Goal: Task Accomplishment & Management: Complete application form

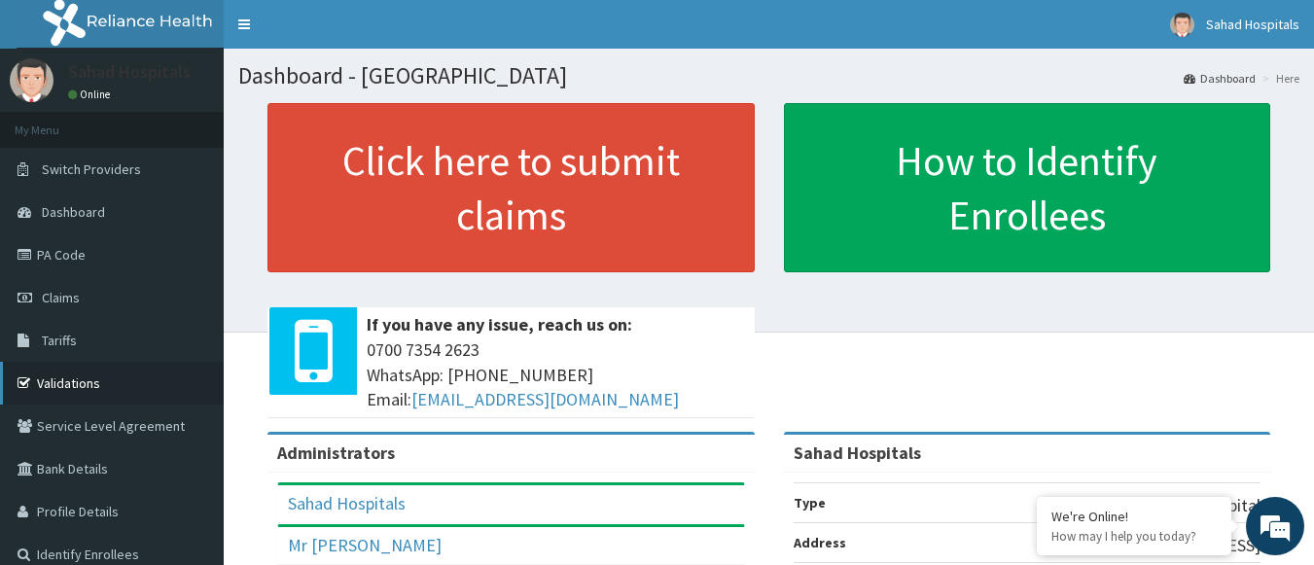
click at [114, 384] on link "Validations" at bounding box center [112, 383] width 224 height 43
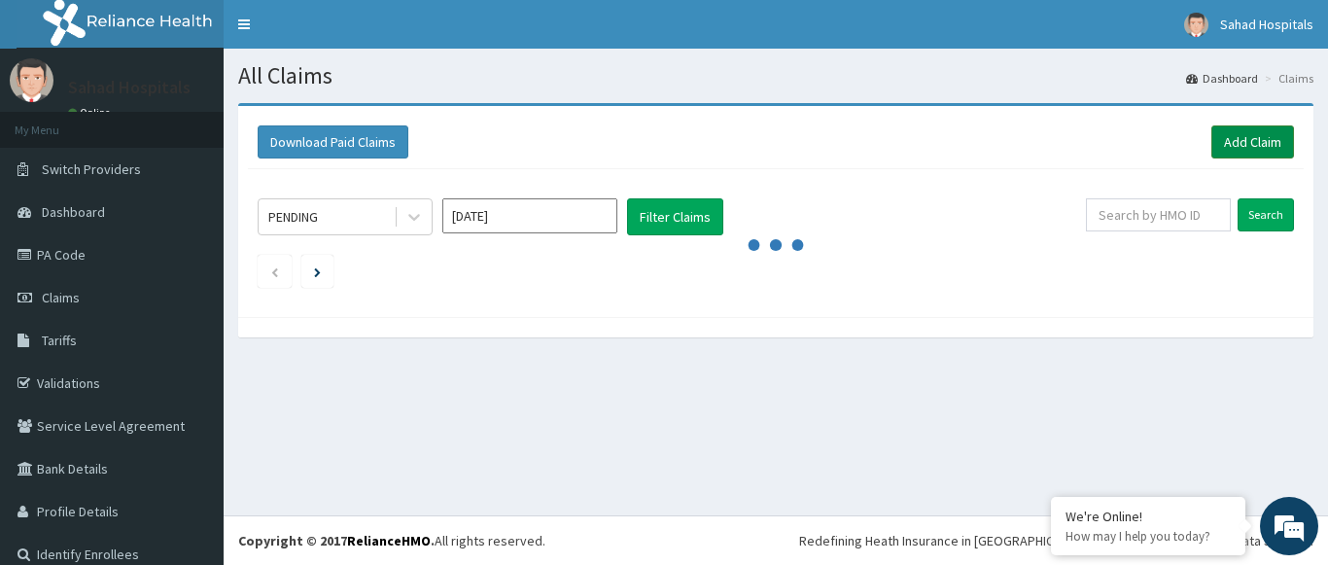
click at [1252, 134] on link "Add Claim" at bounding box center [1253, 141] width 83 height 33
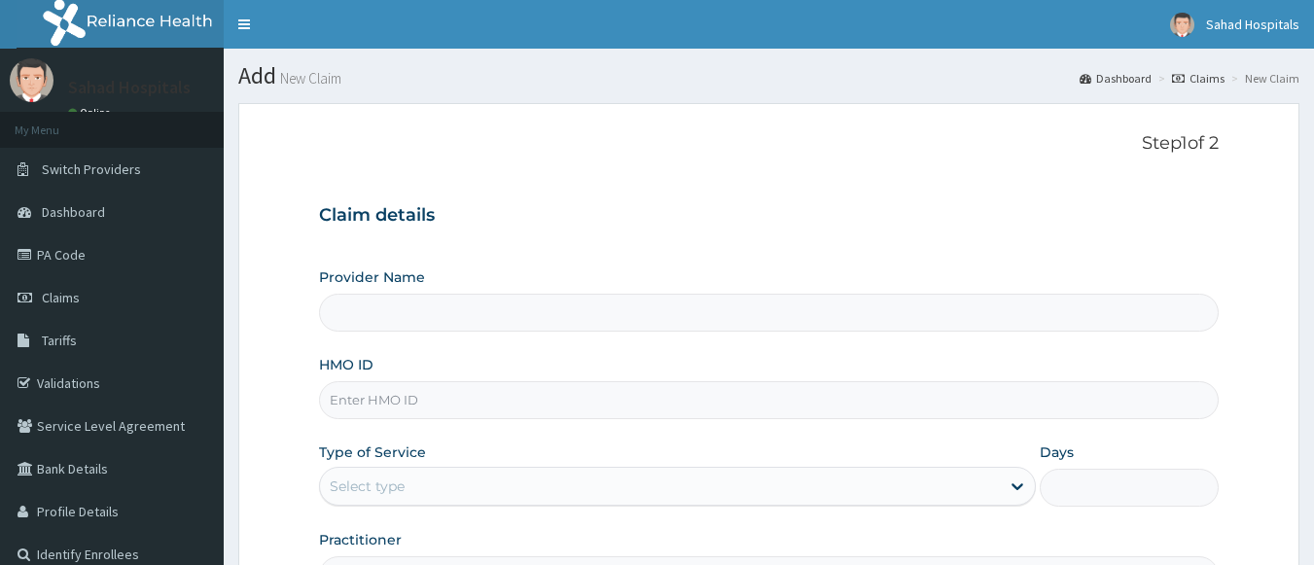
type input "Sahad Hospitals"
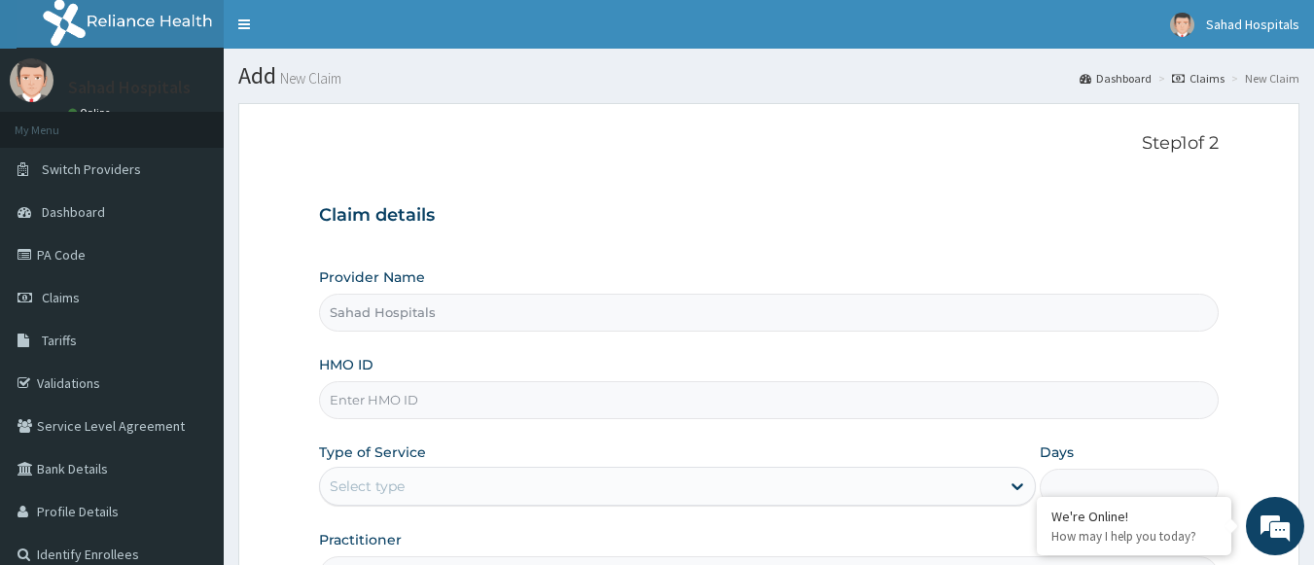
click at [507, 401] on input "HMO ID" at bounding box center [769, 400] width 900 height 38
paste input "TSH/10049/C"
type input "TSH/10049/C"
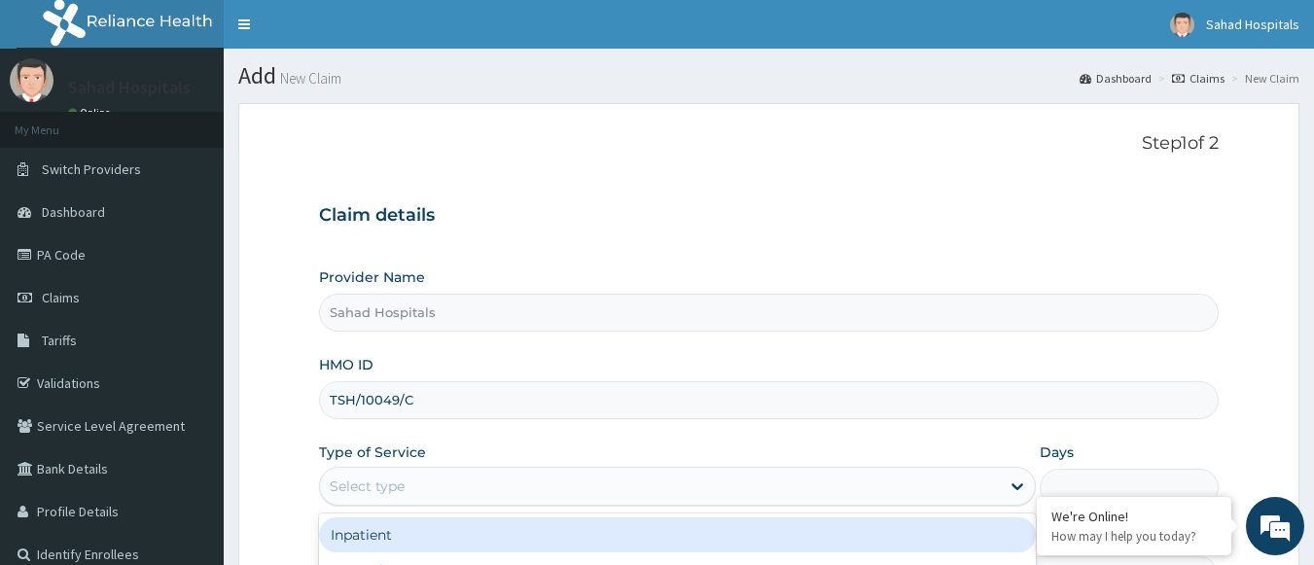
click at [401, 487] on div "Select type" at bounding box center [367, 485] width 75 height 19
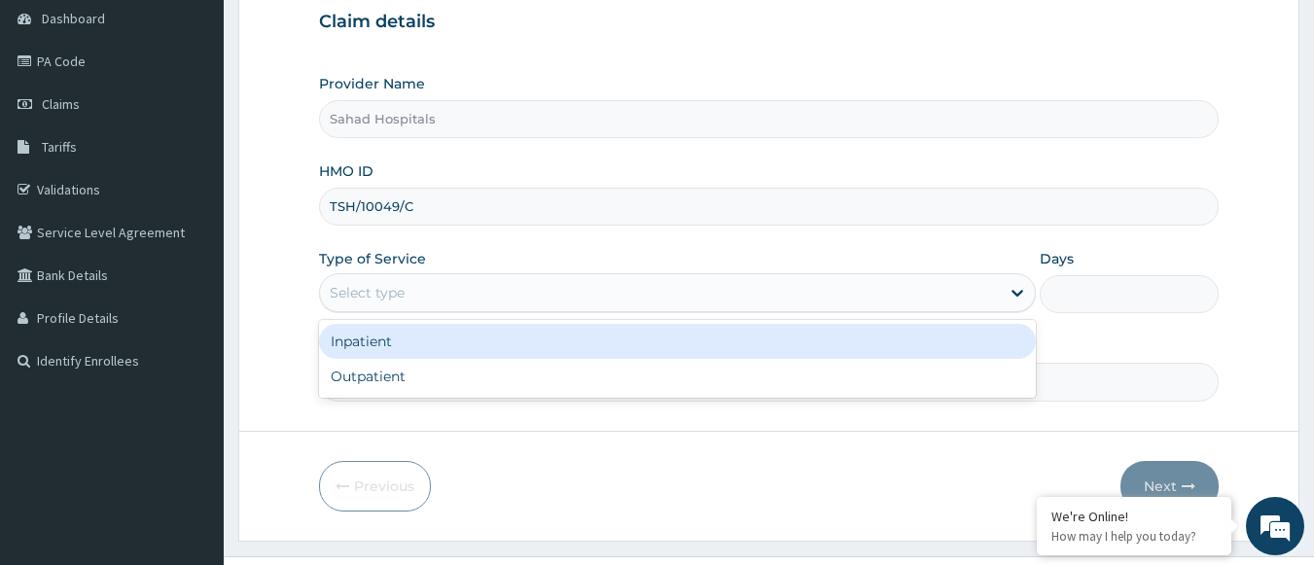
scroll to position [195, 0]
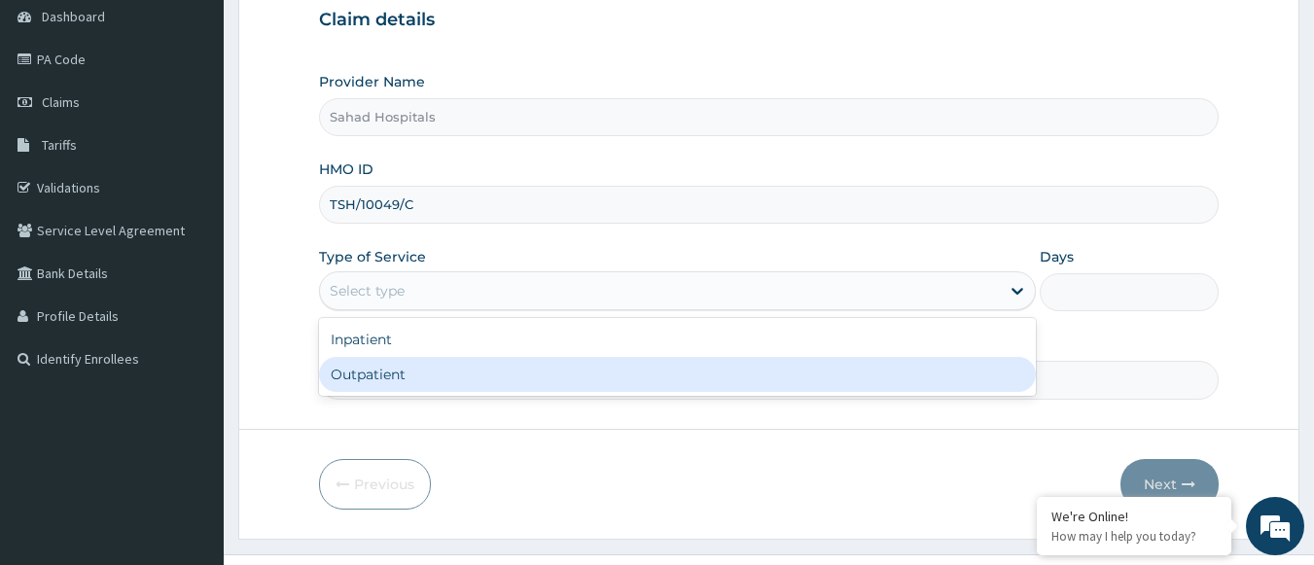
click at [388, 375] on div "Outpatient" at bounding box center [677, 374] width 717 height 35
type input "1"
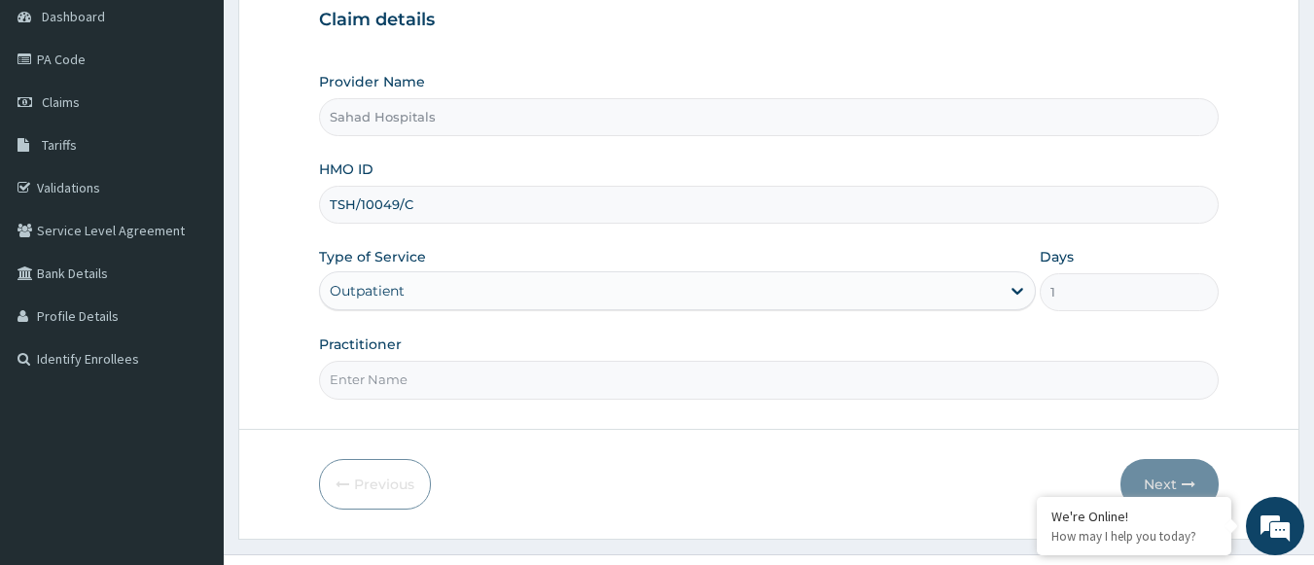
click at [388, 375] on input "Practitioner" at bounding box center [769, 380] width 900 height 38
type input "GP"
click at [1154, 462] on button "Next" at bounding box center [1169, 484] width 98 height 51
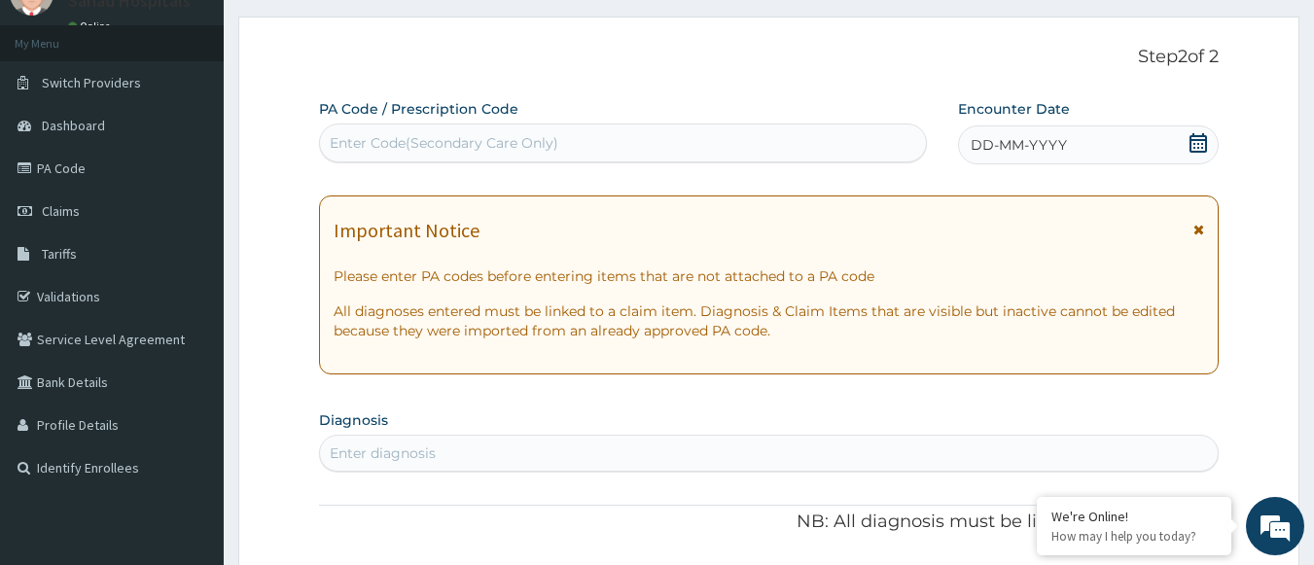
scroll to position [88, 0]
click at [622, 144] on div "Enter Code(Secondary Care Only)" at bounding box center [623, 141] width 607 height 31
paste input "PA/B54A5C"
type input "PA/B54A5C"
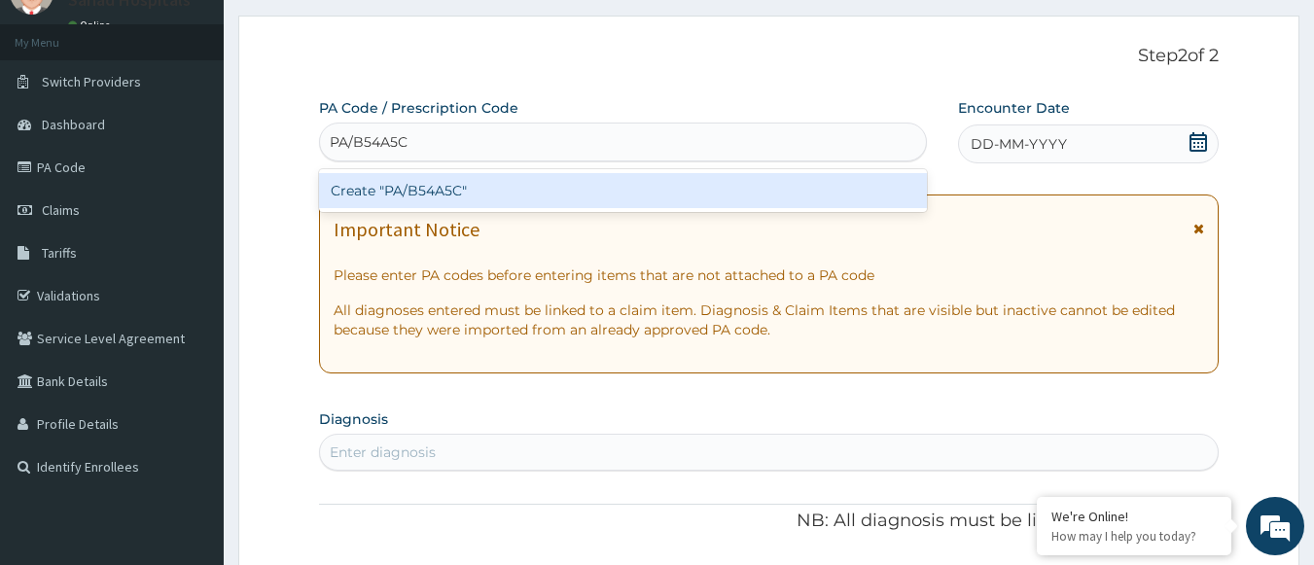
click at [406, 194] on div "Create "PA/B54A5C"" at bounding box center [623, 190] width 609 height 35
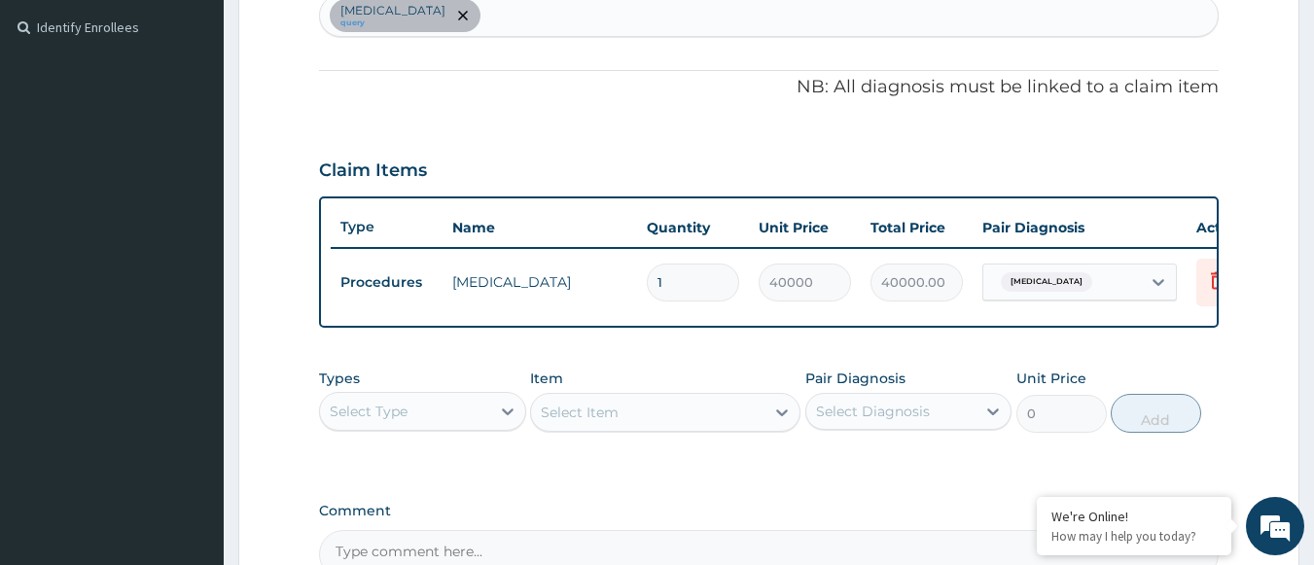
scroll to position [759, 0]
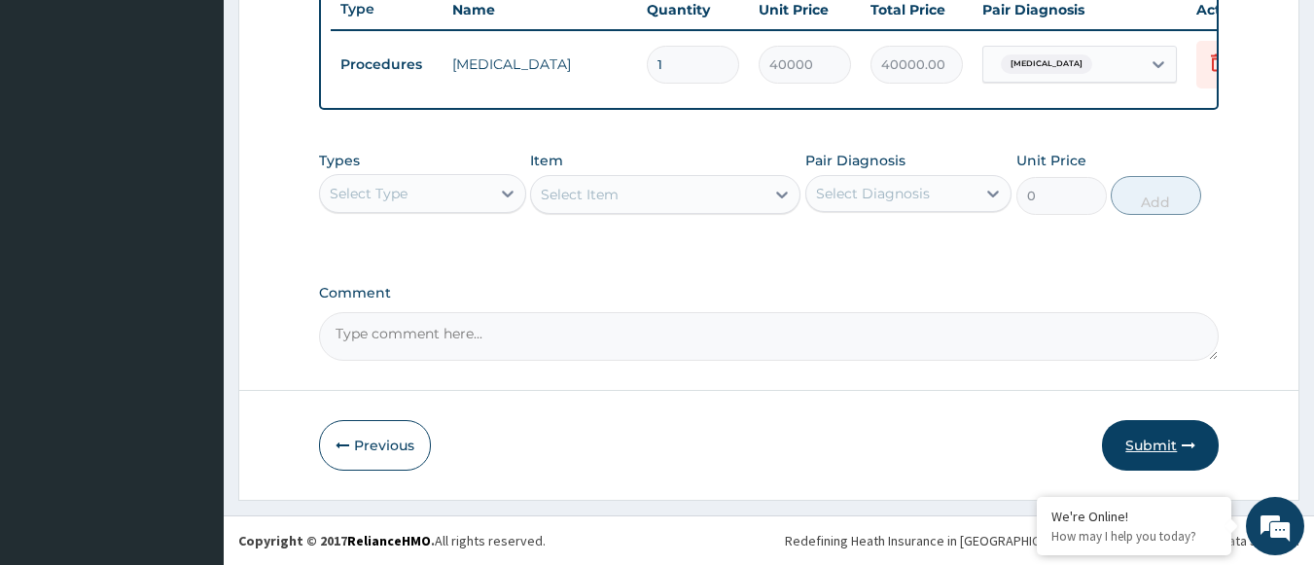
click at [1123, 443] on button "Submit" at bounding box center [1160, 445] width 117 height 51
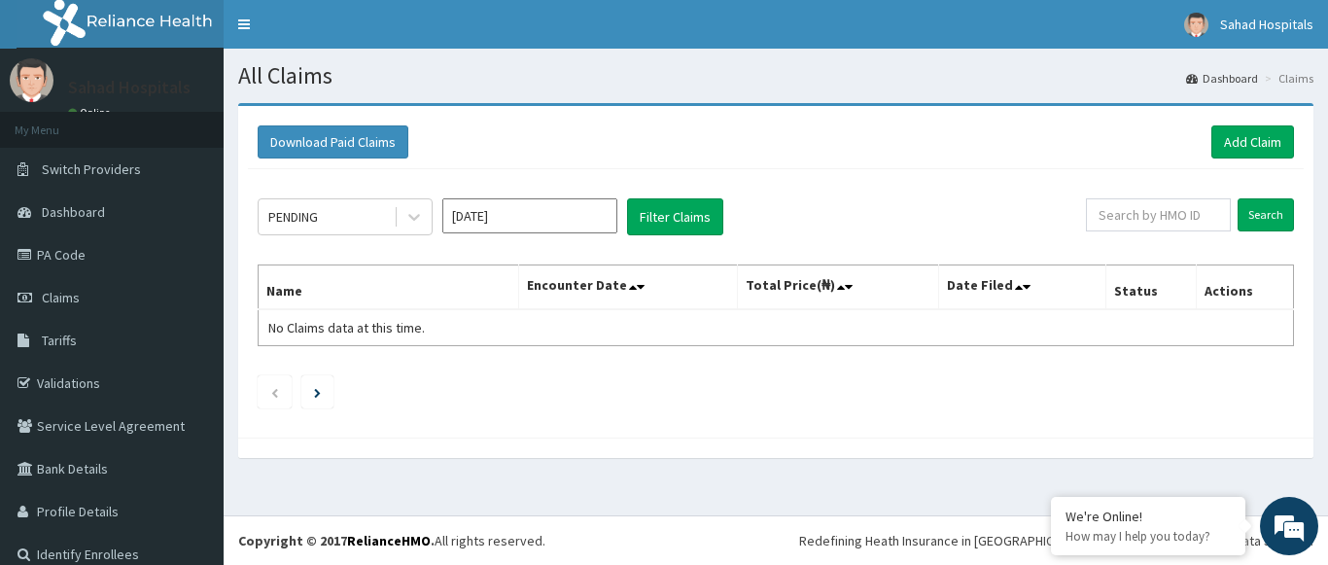
click at [580, 228] on input "[DATE]" at bounding box center [529, 215] width 175 height 35
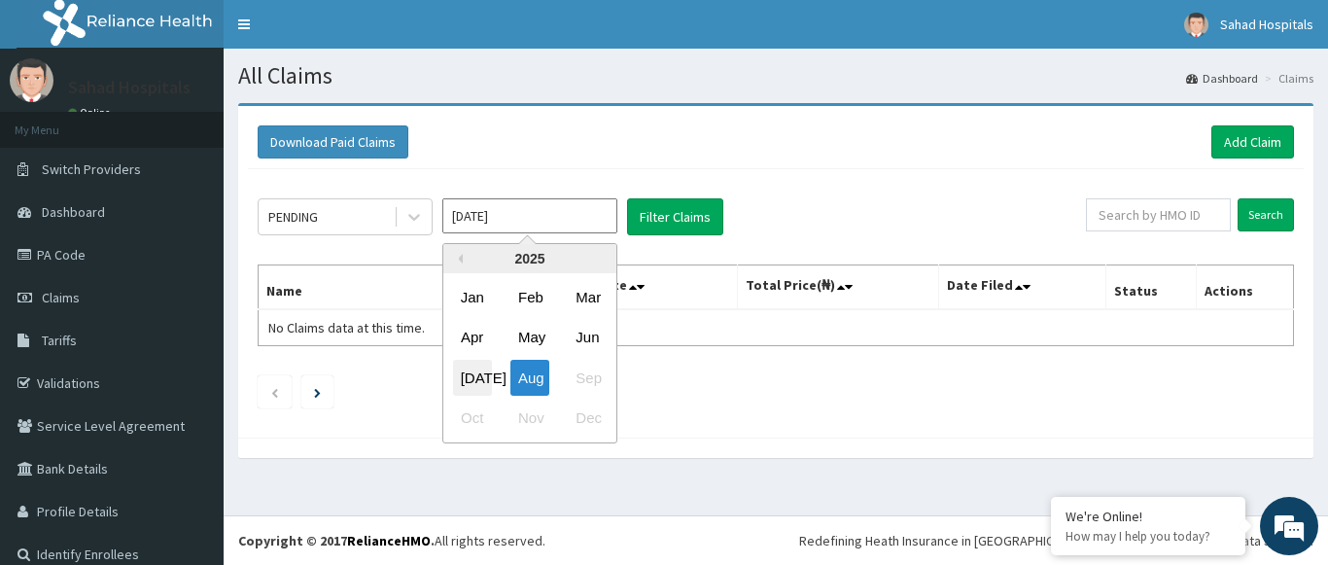
click at [469, 379] on div "[DATE]" at bounding box center [472, 378] width 39 height 36
type input "[DATE]"
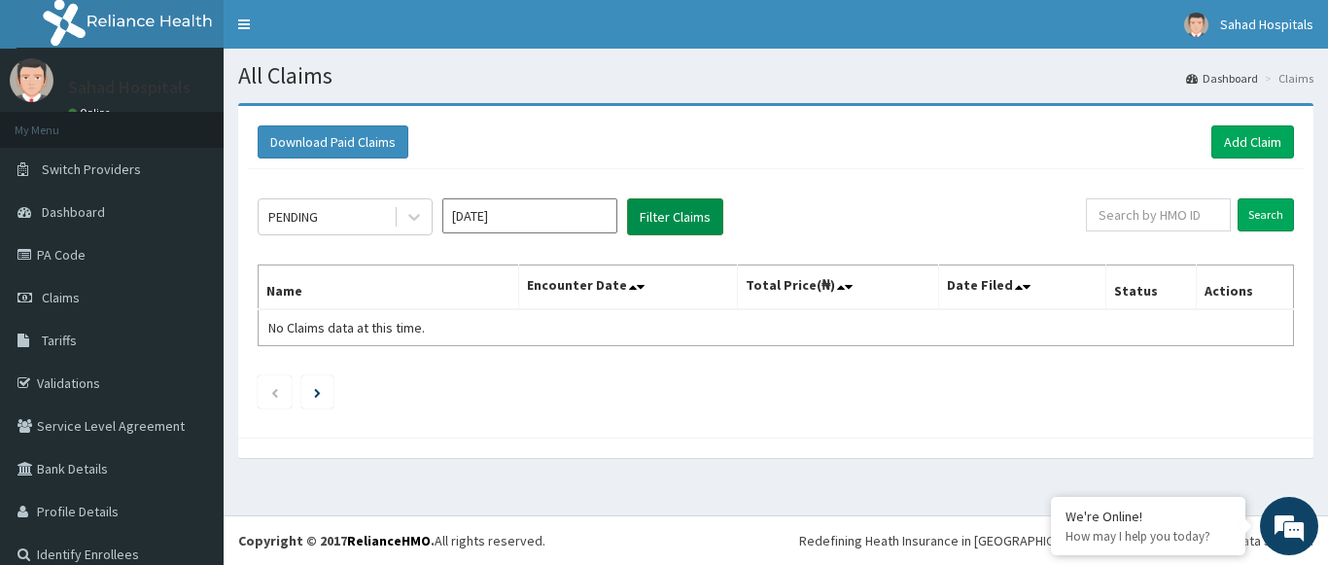
click at [691, 224] on button "Filter Claims" at bounding box center [675, 216] width 96 height 37
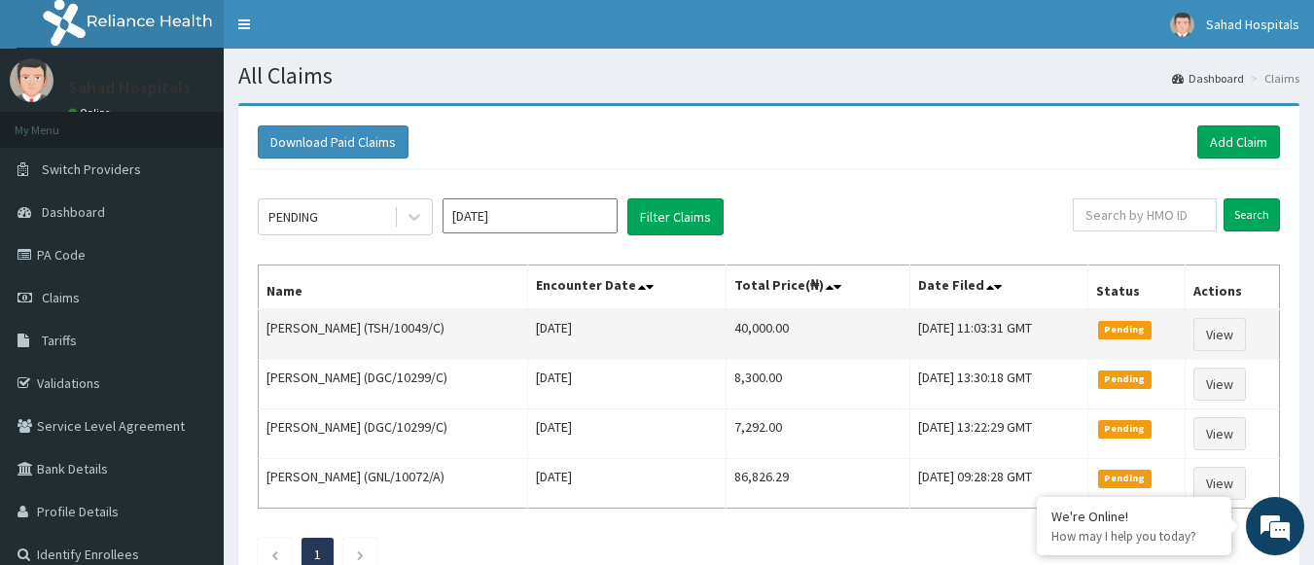
click at [656, 310] on td "[DATE]" at bounding box center [626, 334] width 198 height 51
drag, startPoint x: 683, startPoint y: 324, endPoint x: 760, endPoint y: 317, distance: 78.1
click at [760, 317] on td "40,000.00" at bounding box center [817, 334] width 184 height 51
copy td "40,000.00"
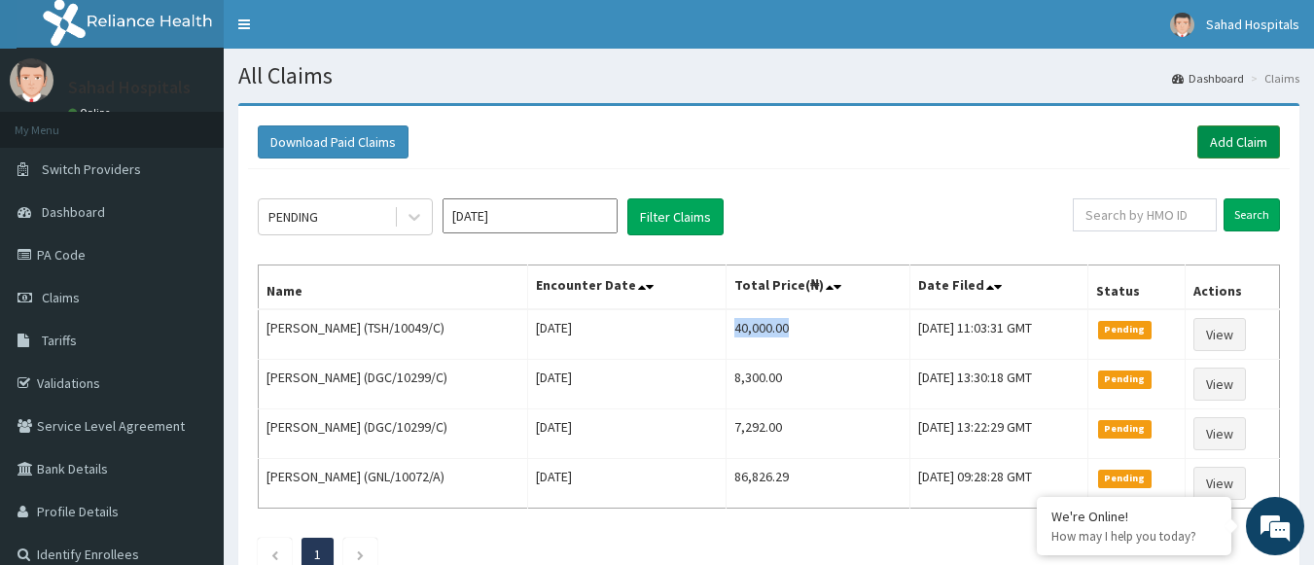
click at [1225, 140] on link "Add Claim" at bounding box center [1238, 141] width 83 height 33
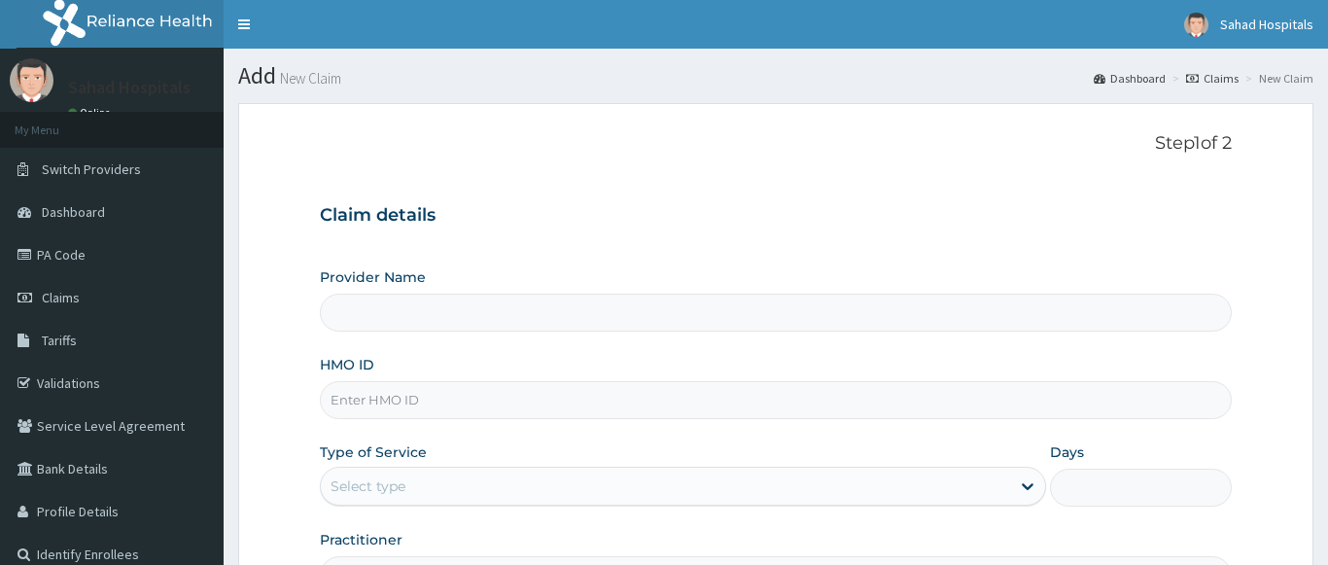
type input "Sahad Hospitals"
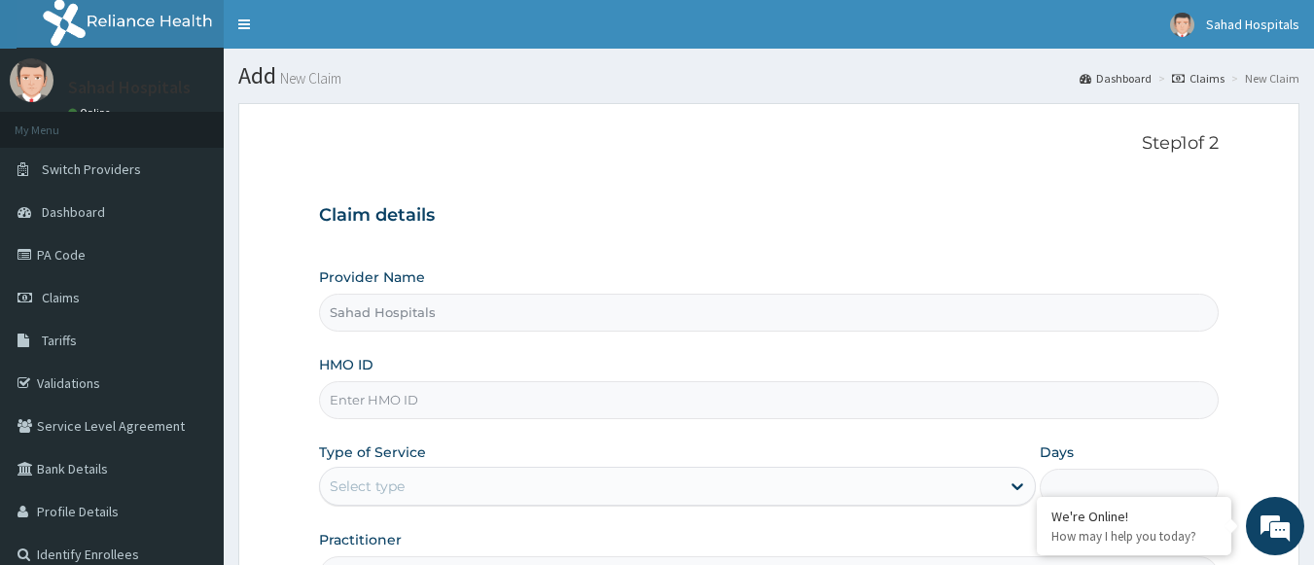
click at [365, 415] on input "HMO ID" at bounding box center [769, 400] width 900 height 38
paste input "JTS/10017/A"
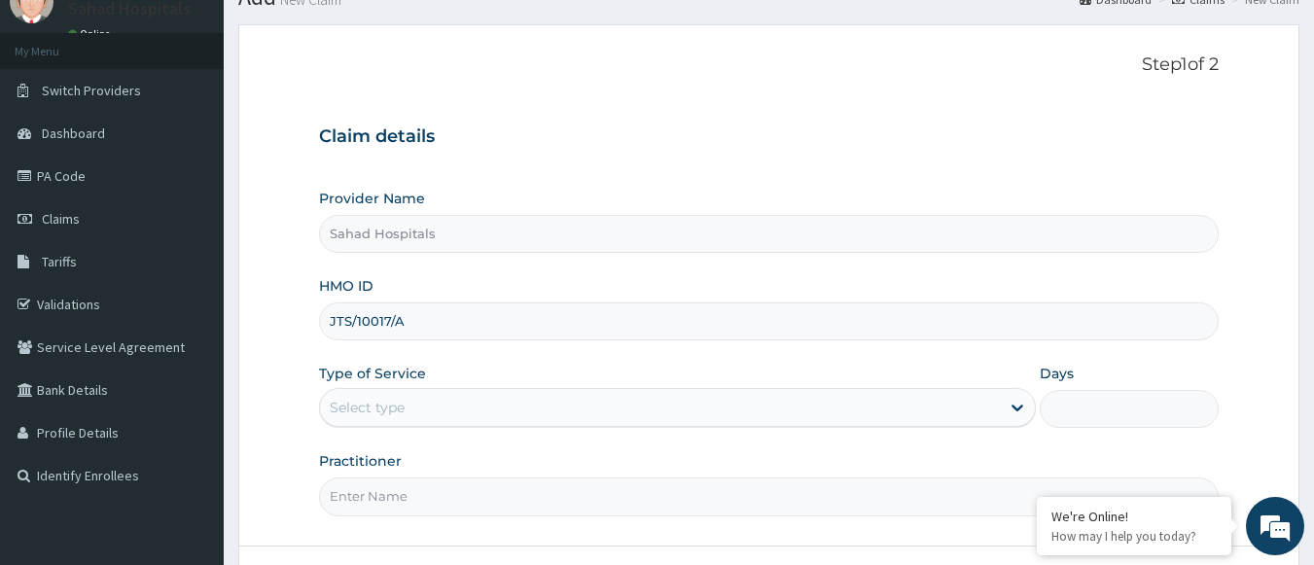
scroll to position [234, 0]
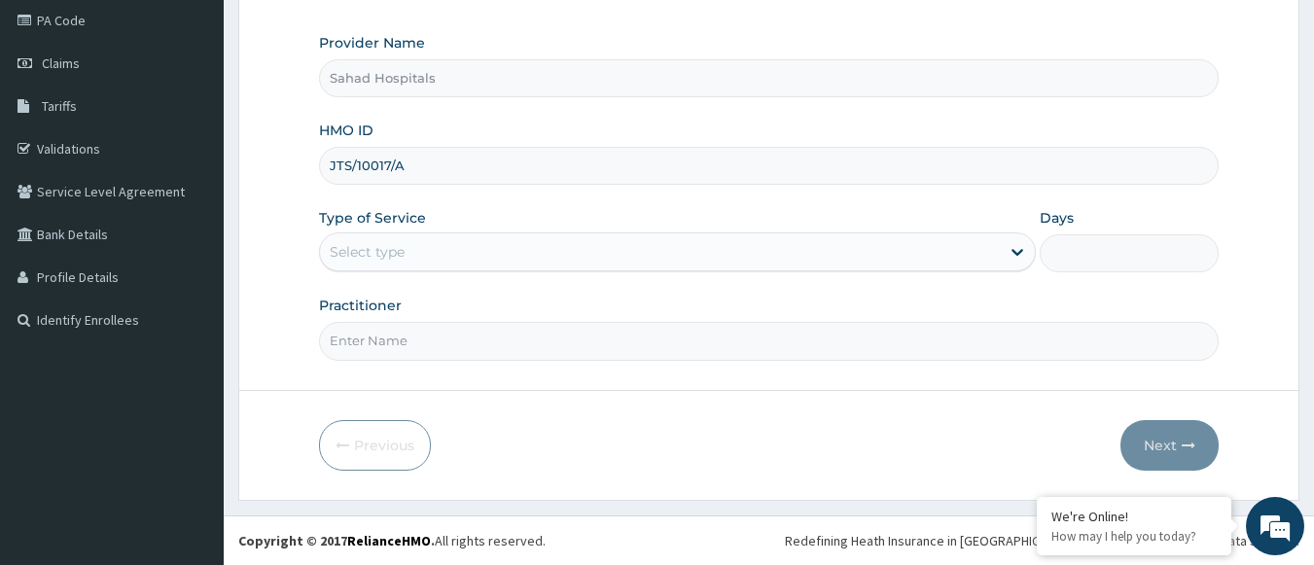
type input "JTS/10017/A"
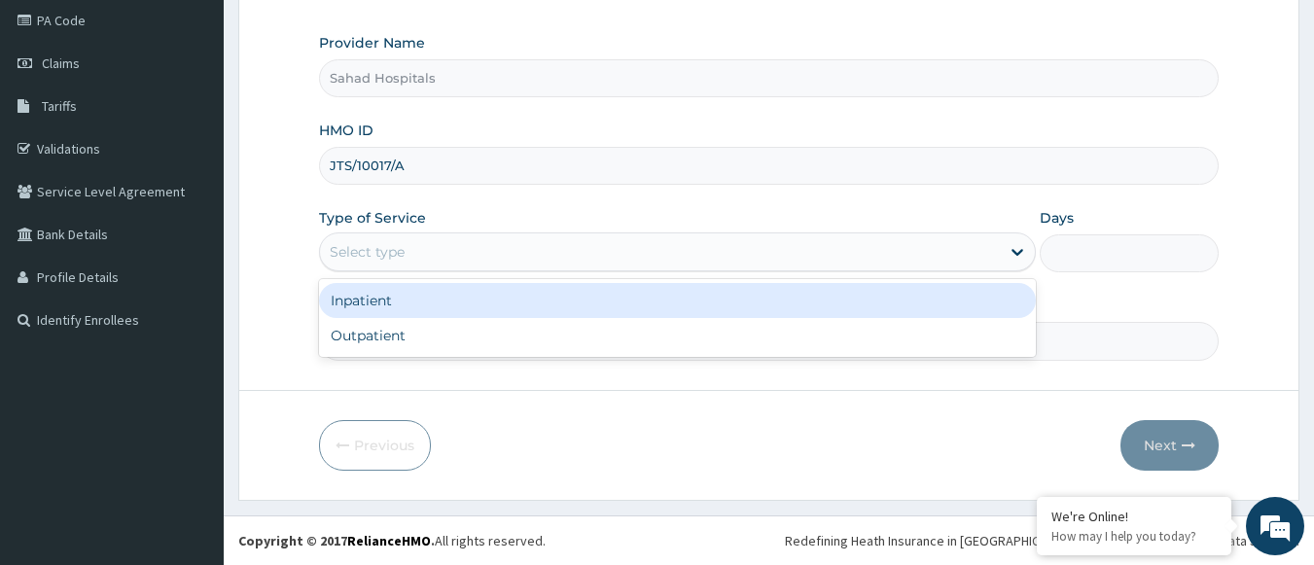
click at [430, 259] on div "Select type" at bounding box center [660, 251] width 680 height 31
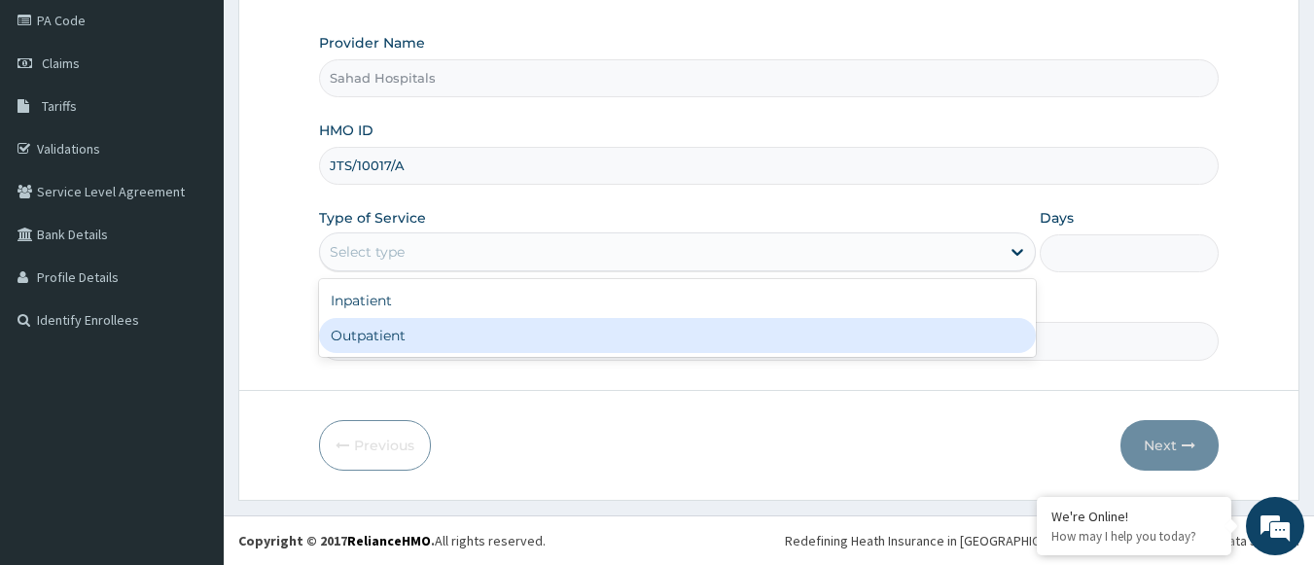
click at [378, 343] on div "Outpatient" at bounding box center [677, 335] width 717 height 35
type input "1"
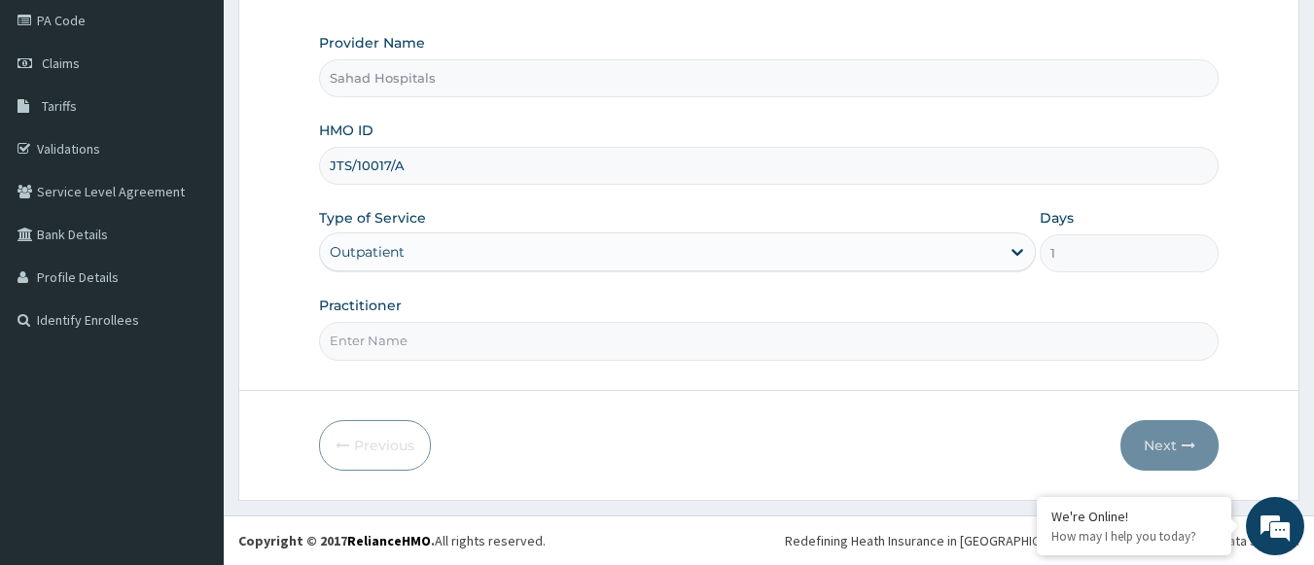
click at [378, 343] on input "Practitioner" at bounding box center [769, 341] width 900 height 38
type input "GP"
click at [1148, 447] on button "Next" at bounding box center [1169, 445] width 98 height 51
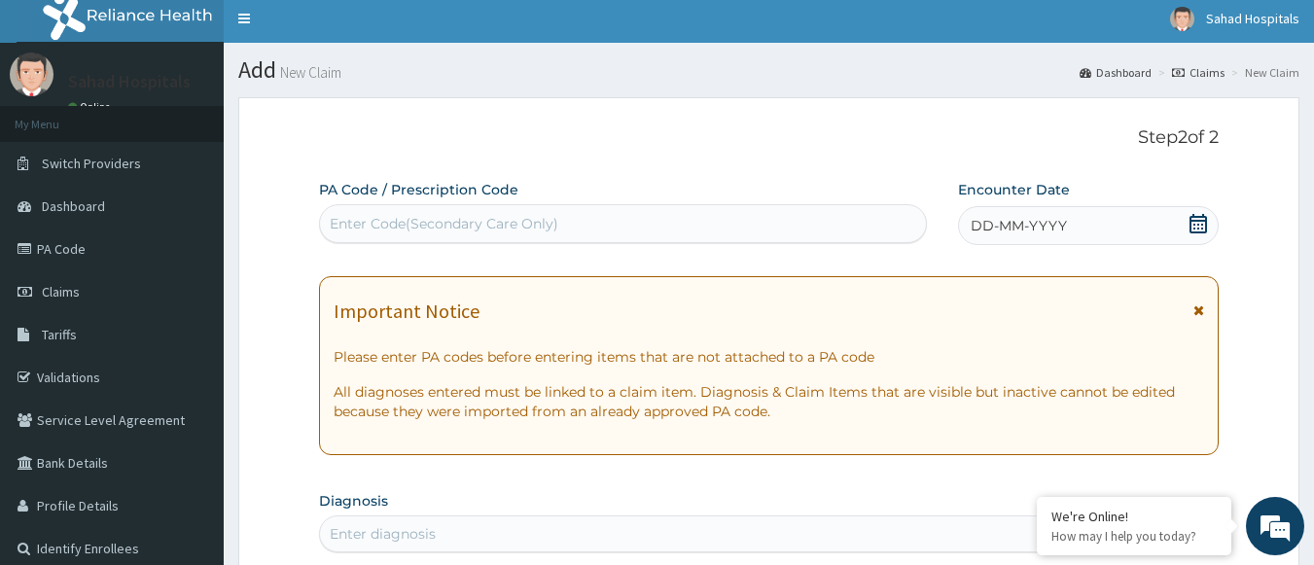
scroll to position [0, 0]
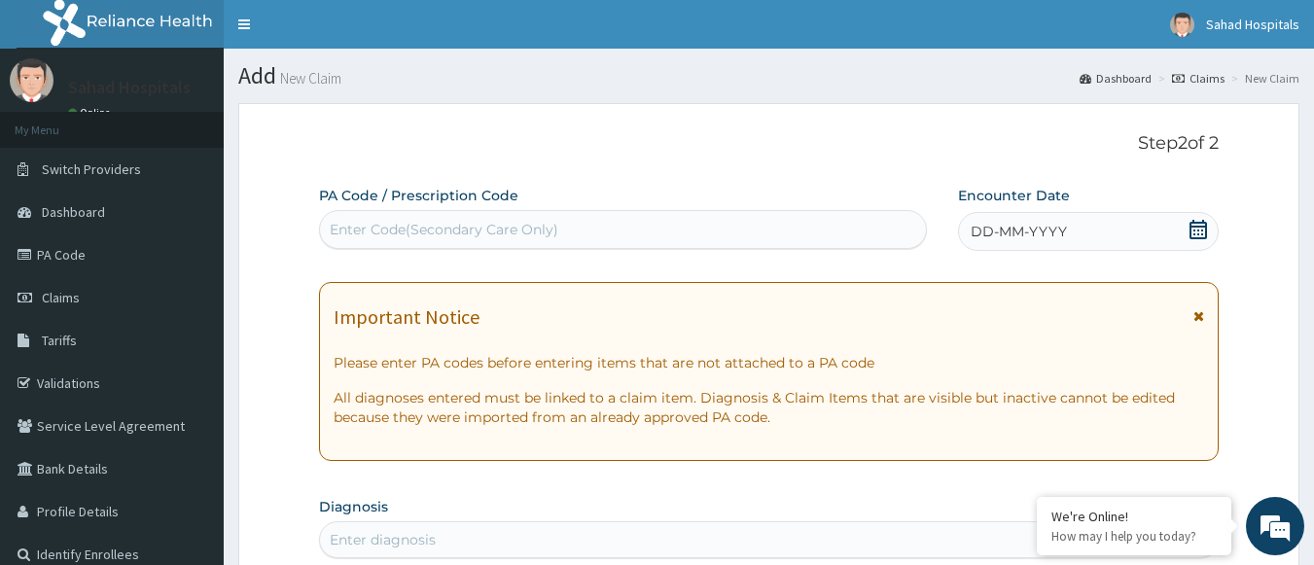
click at [576, 231] on div "Enter Code(Secondary Care Only)" at bounding box center [623, 229] width 607 height 31
paste input "PA/D53B0B"
type input "PA/D53B0B"
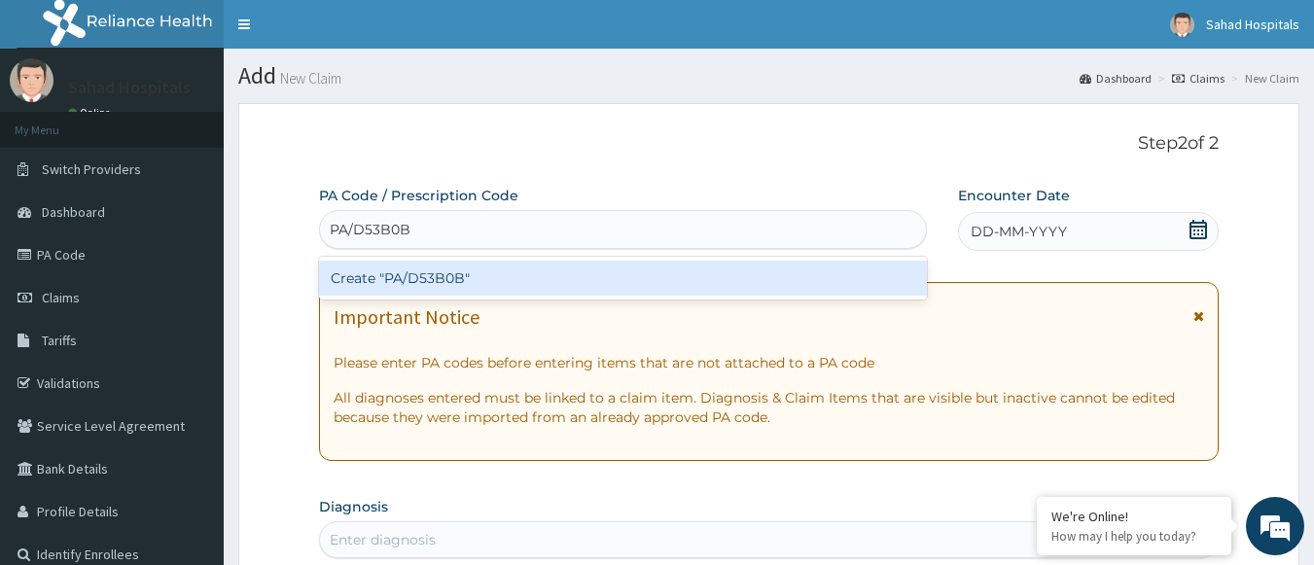
click at [427, 284] on div "Create "PA/D53B0B"" at bounding box center [623, 278] width 609 height 35
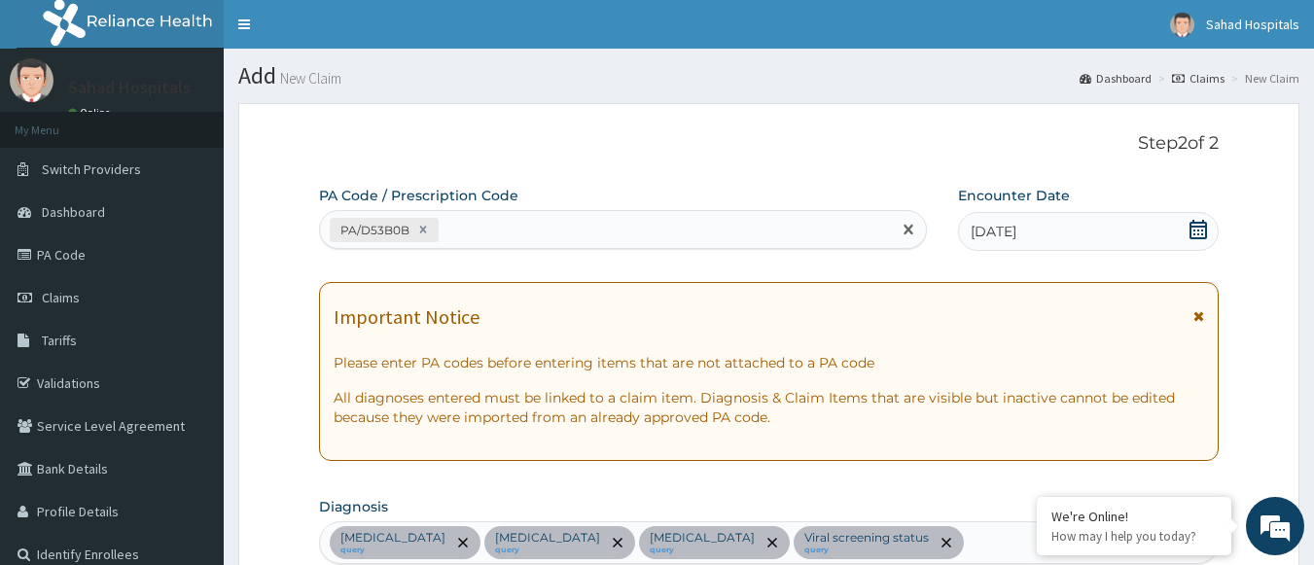
click at [555, 222] on div "PA/D53B0B" at bounding box center [606, 230] width 572 height 32
paste input "PA/D73B35"
type input "PA/D73B35"
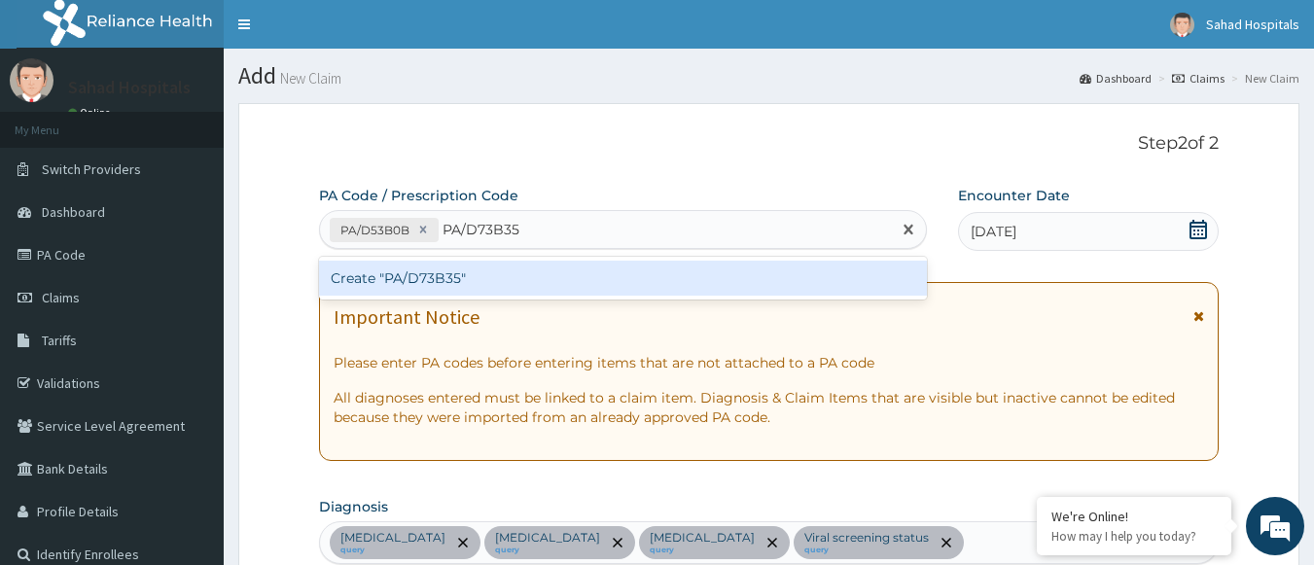
click at [377, 269] on div "Create "PA/D73B35"" at bounding box center [623, 278] width 609 height 35
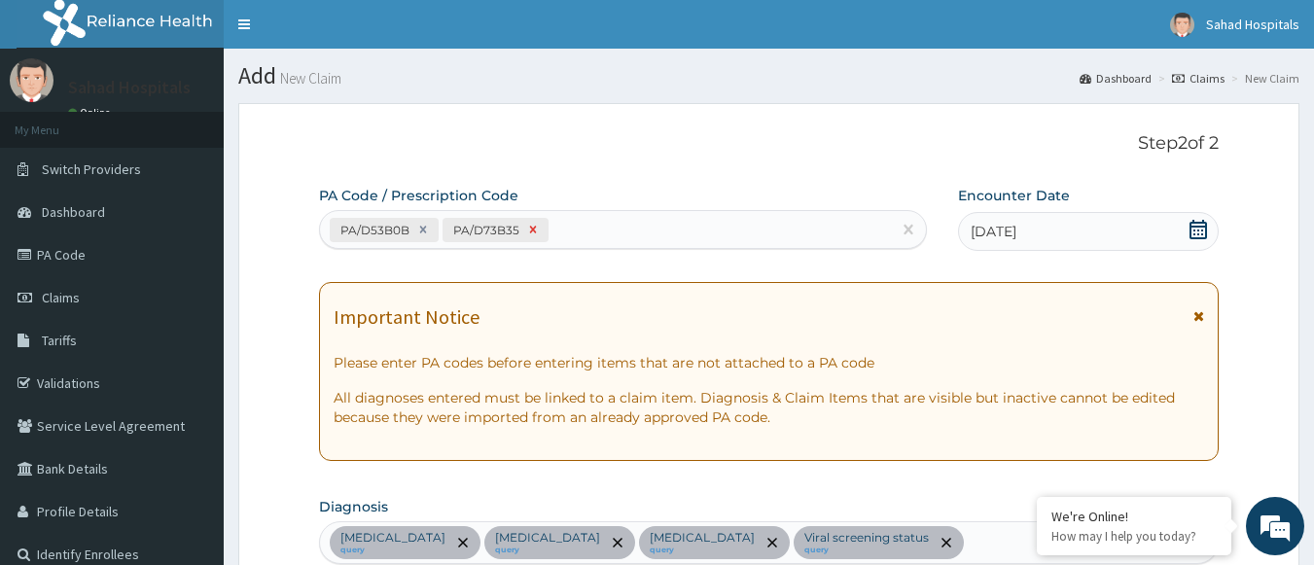
click at [530, 228] on icon at bounding box center [533, 230] width 14 height 14
type input "1"
type input "4500.00"
type input "1"
type input "5500.00"
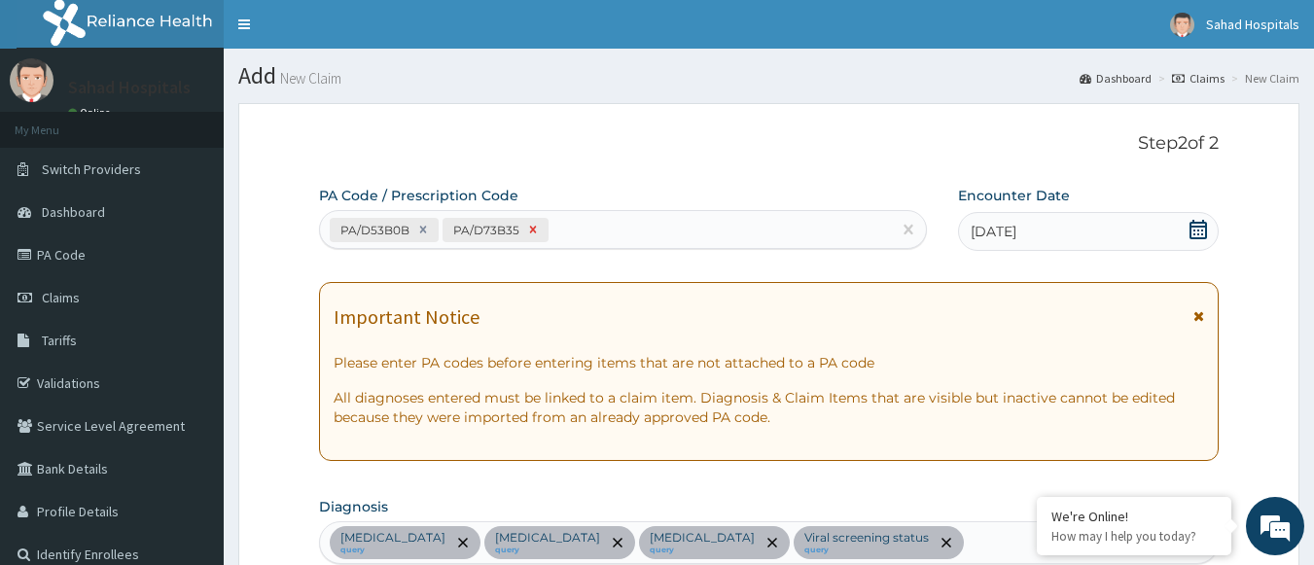
type input "1"
type input "1500.00"
type input "1"
type input "4500.00"
type input "1"
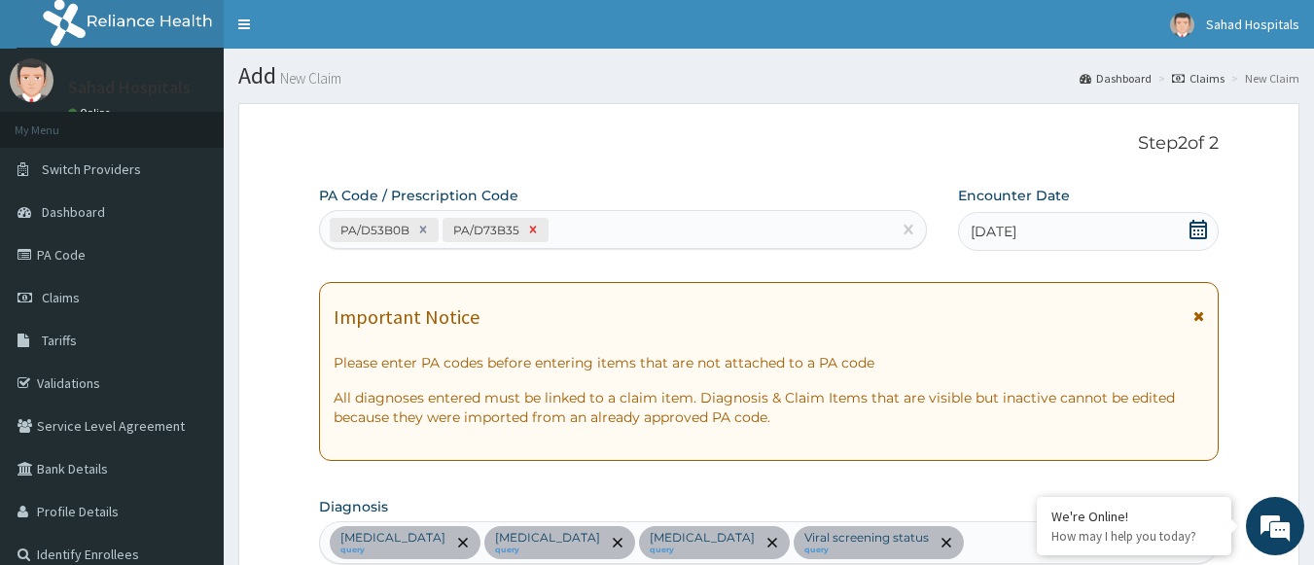
type input "2000.00"
type input "1"
type input "1000.00"
type input "1"
type input "4200.00"
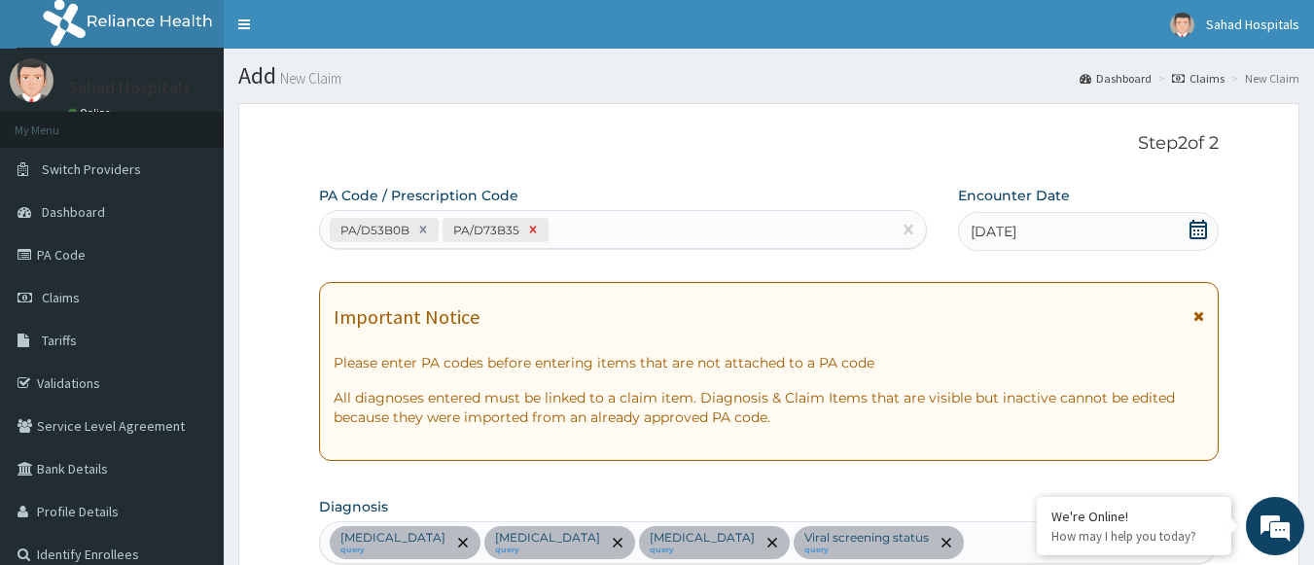
type input "1"
type input "2300.00"
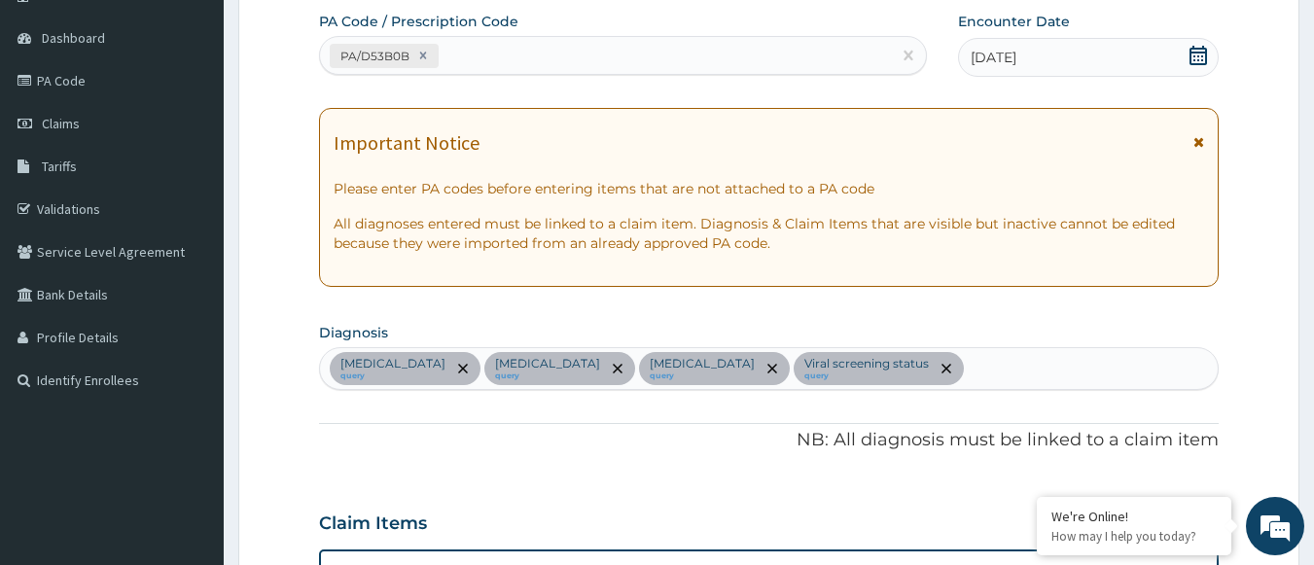
scroll to position [173, 0]
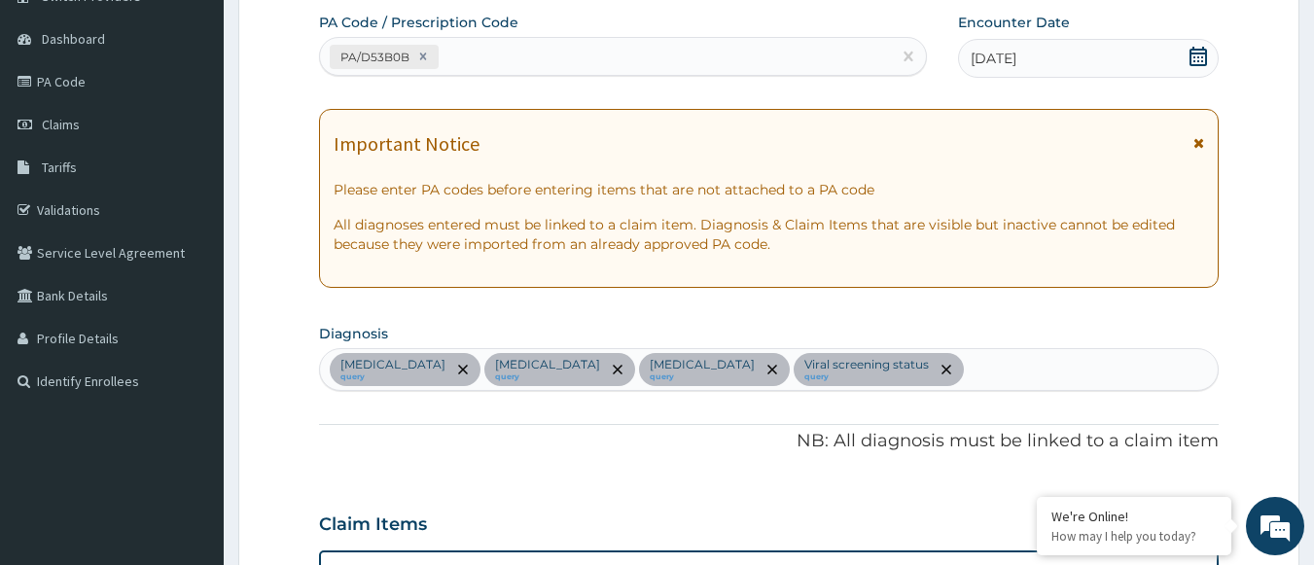
click at [600, 60] on div "PA/D53B0B" at bounding box center [606, 57] width 572 height 32
paste input "PA/9B8F5F"
type input "PA/9B8F5F"
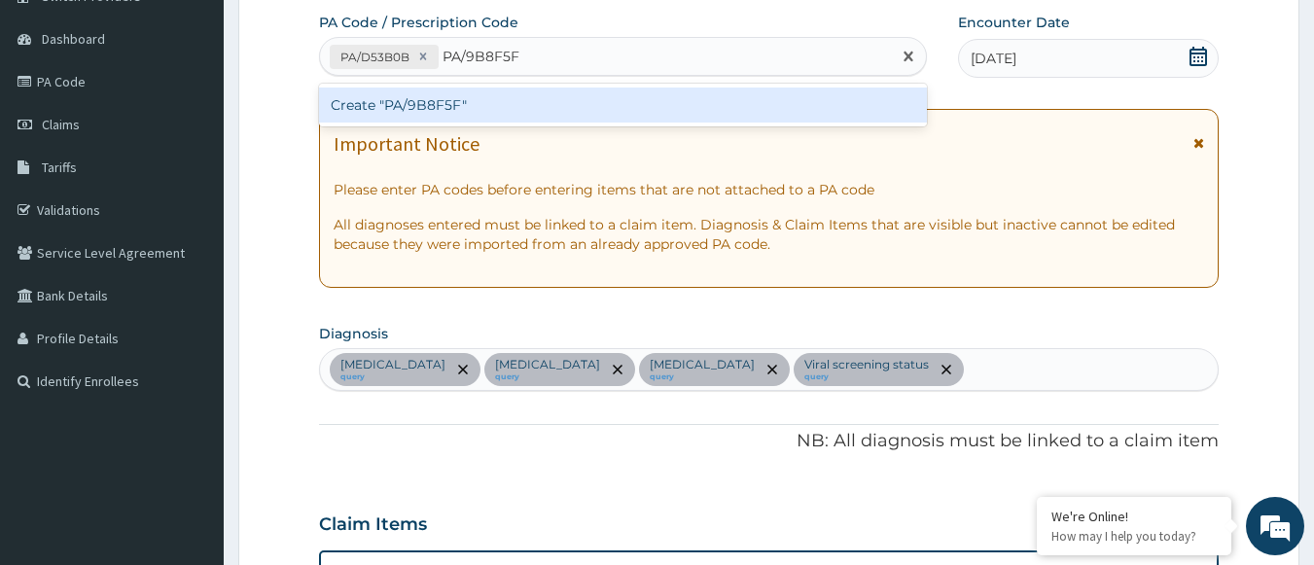
click at [462, 103] on div "Create "PA/9B8F5F"" at bounding box center [623, 105] width 609 height 35
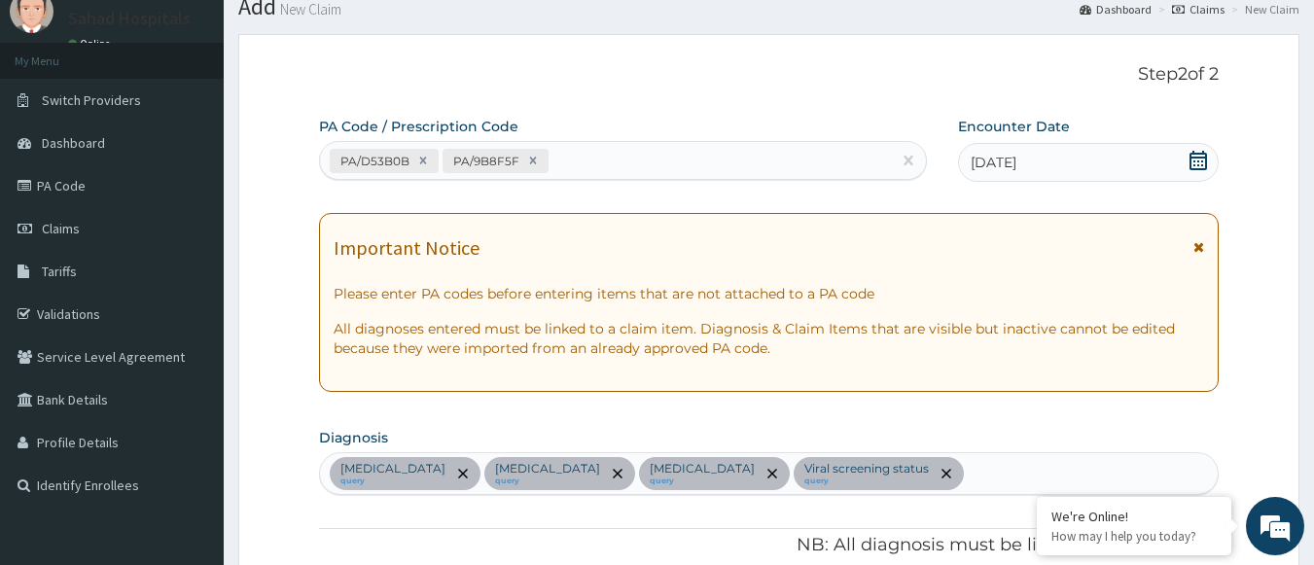
scroll to position [66, 0]
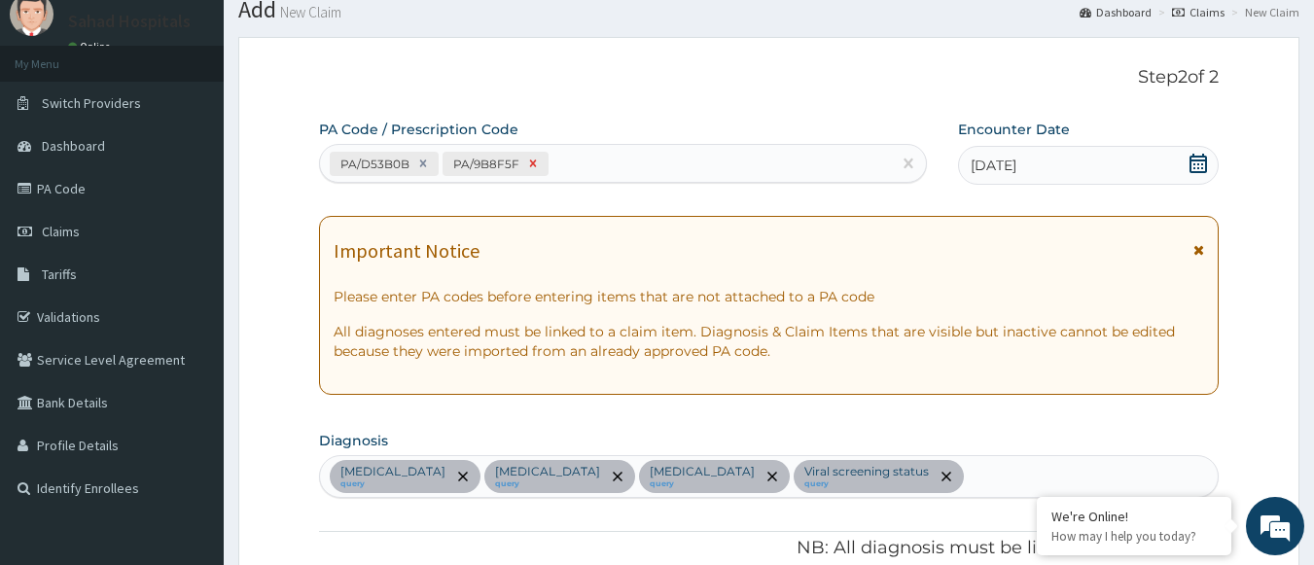
click at [529, 164] on icon at bounding box center [532, 163] width 7 height 7
type input "1"
type input "4500.00"
type input "1"
type input "5500.00"
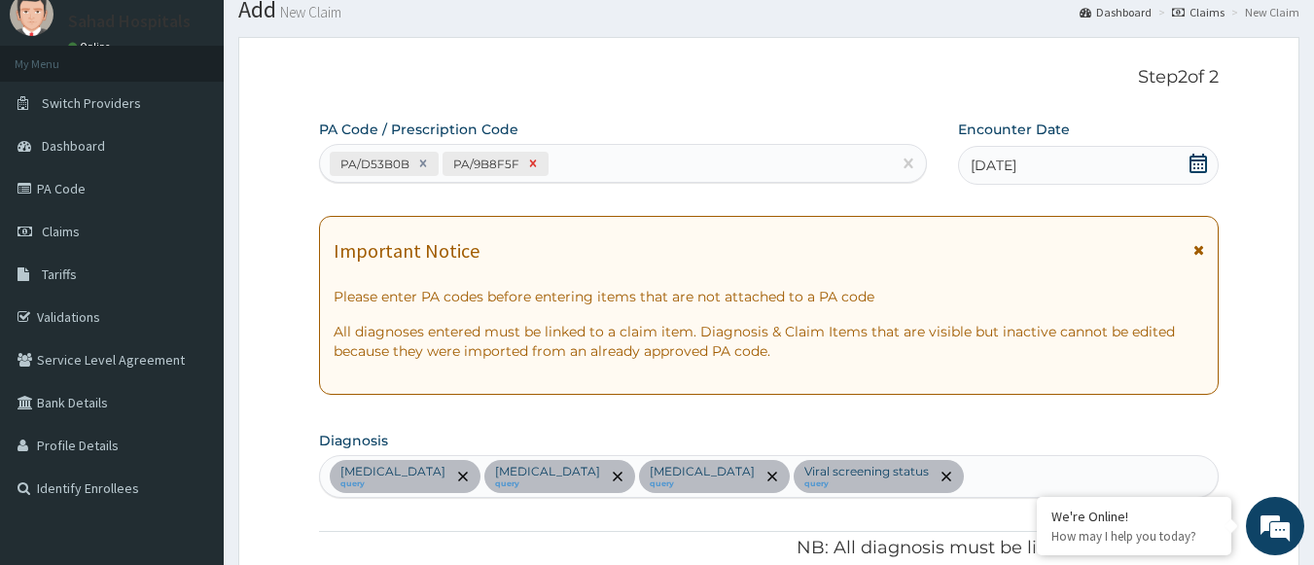
type input "1"
type input "1500.00"
type input "1"
type input "4500.00"
type input "1"
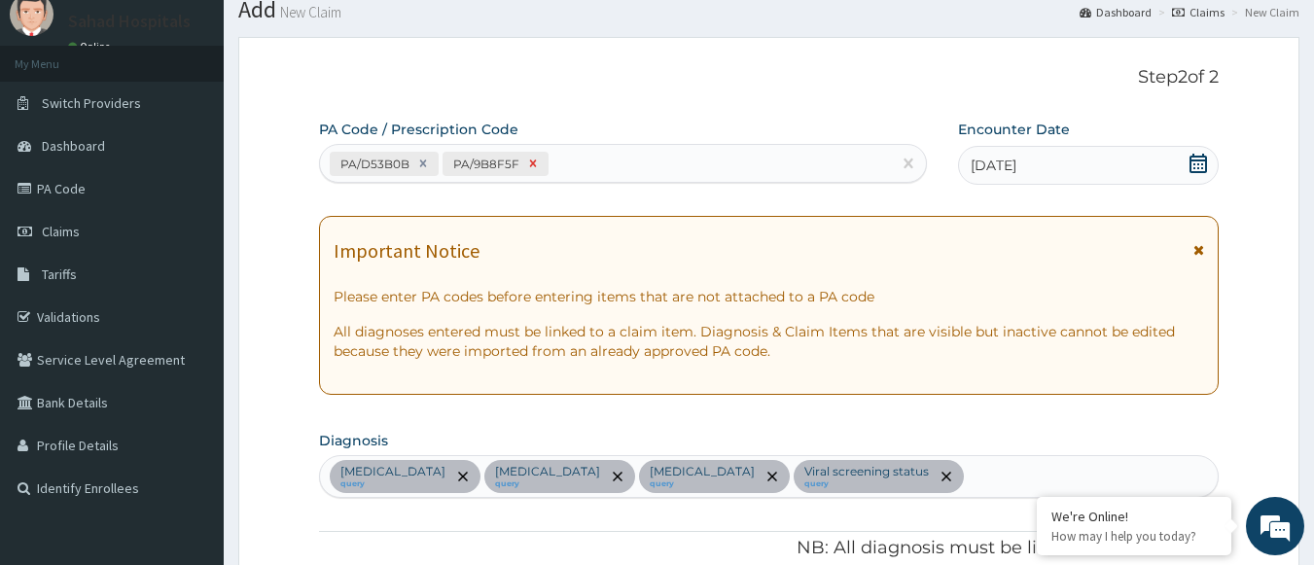
type input "2000.00"
type input "1"
type input "1000.00"
type input "1"
type input "4200.00"
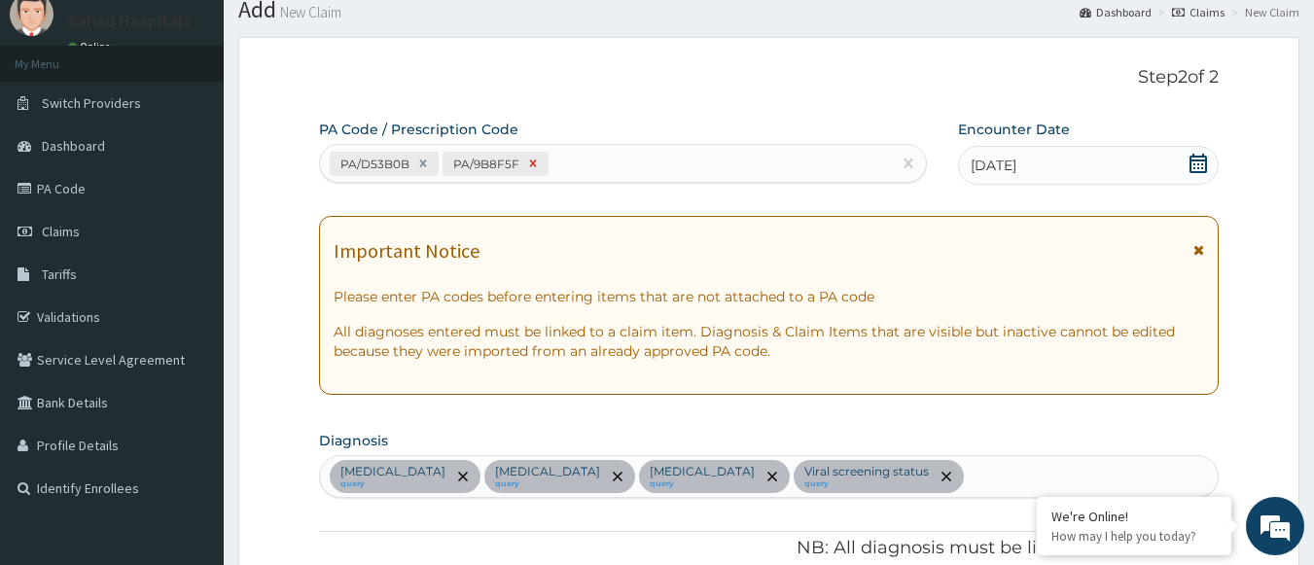
type input "1"
type input "2300.00"
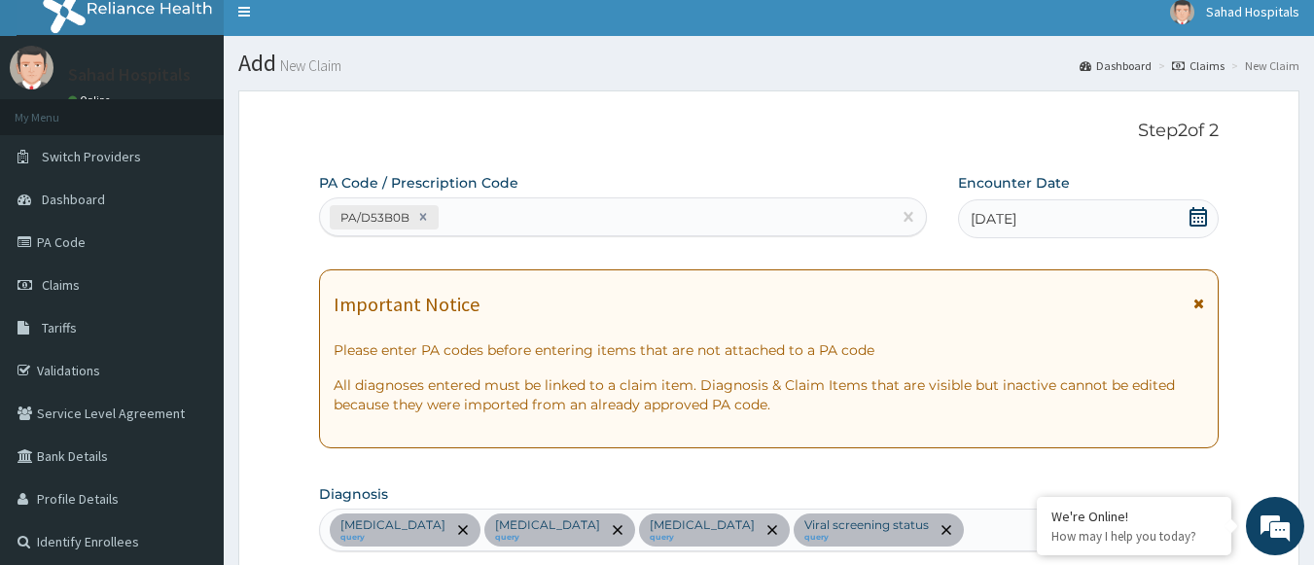
scroll to position [0, 0]
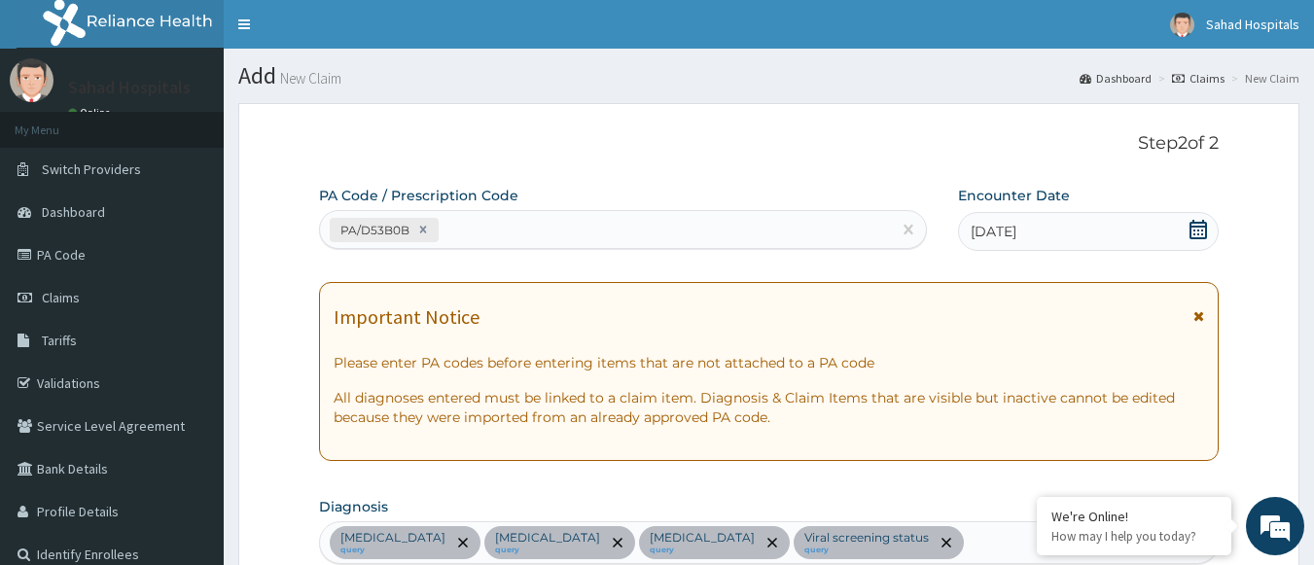
click at [481, 218] on div "PA/D53B0B" at bounding box center [606, 230] width 572 height 32
paste input "PA/EC231A"
type input "PA/EC231A"
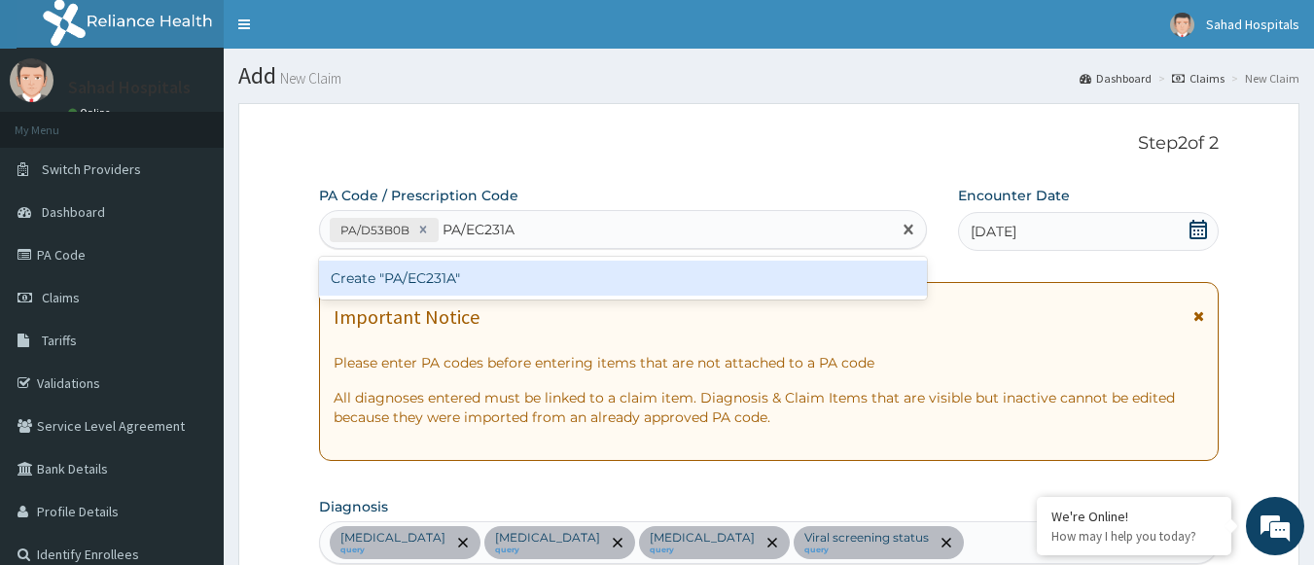
click at [423, 282] on div "Create "PA/EC231A"" at bounding box center [623, 278] width 609 height 35
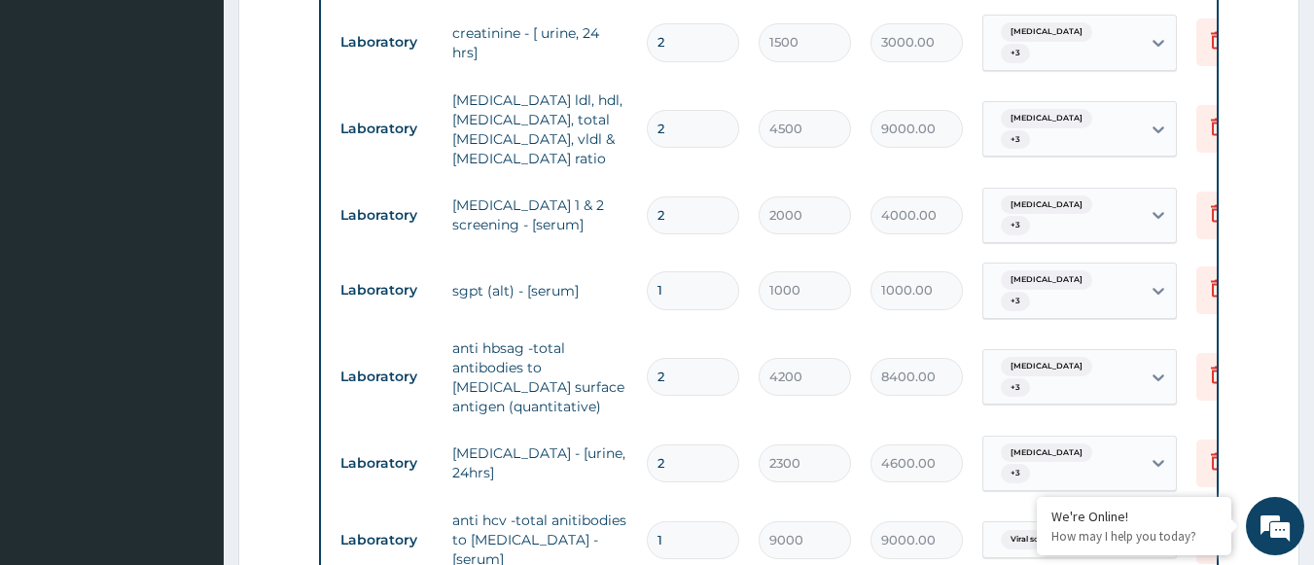
scroll to position [937, 0]
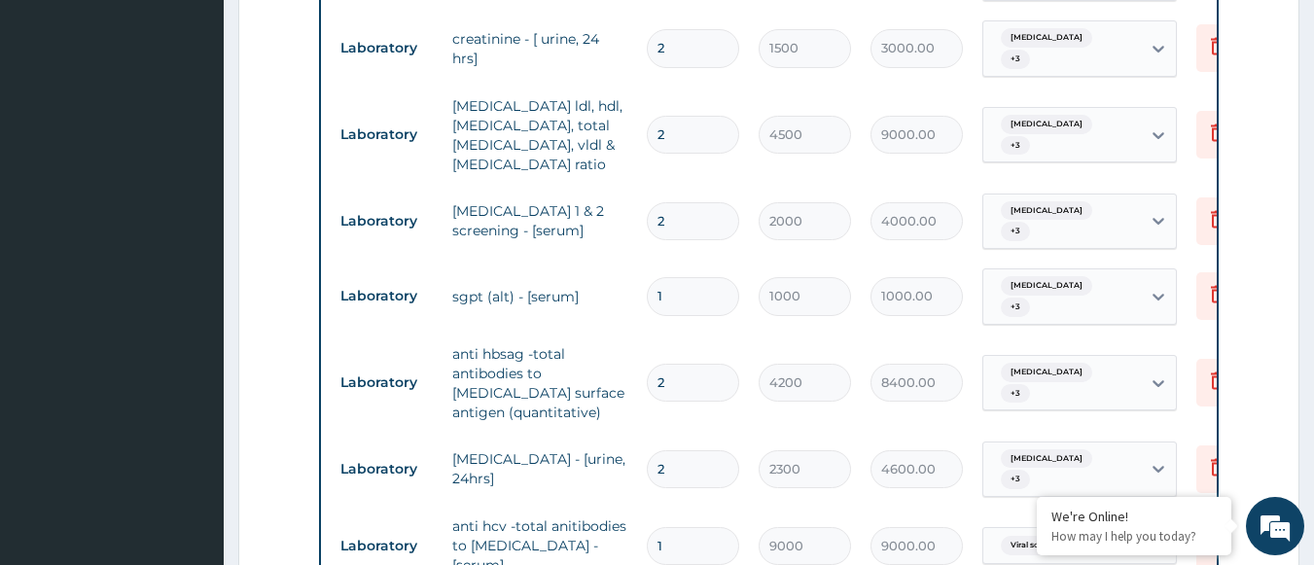
click at [682, 450] on input "2" at bounding box center [693, 469] width 92 height 38
type input "0.00"
type input "1"
type input "2300.00"
type input "1"
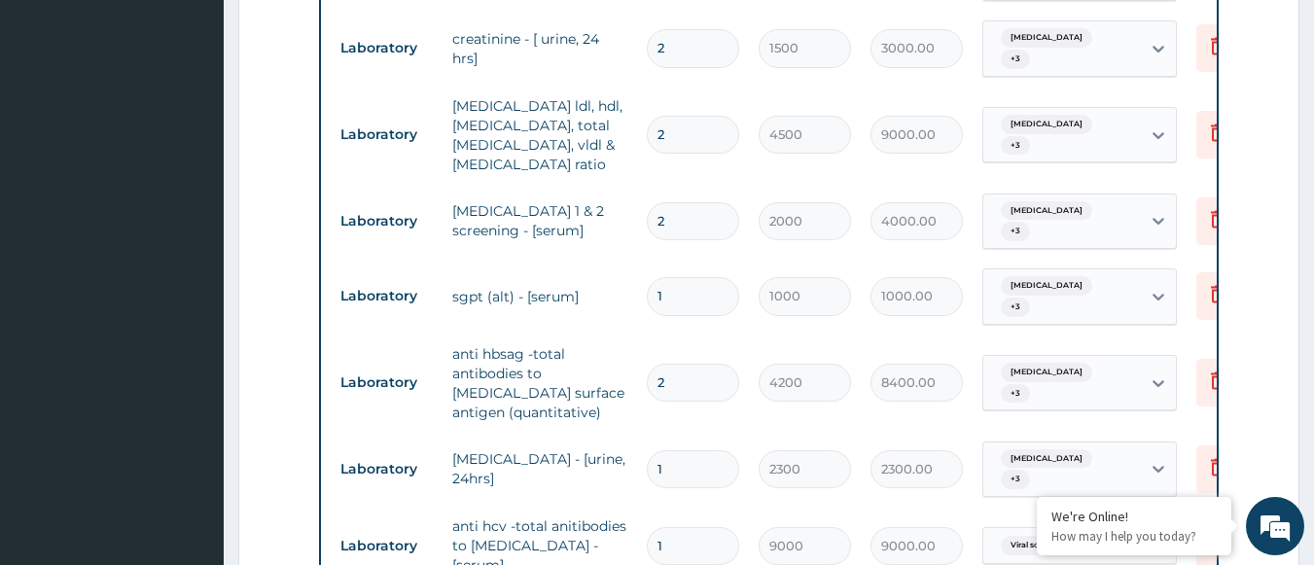
click at [673, 364] on input "2" at bounding box center [693, 383] width 92 height 38
type input "0.00"
type input "1"
type input "4200.00"
type input "1"
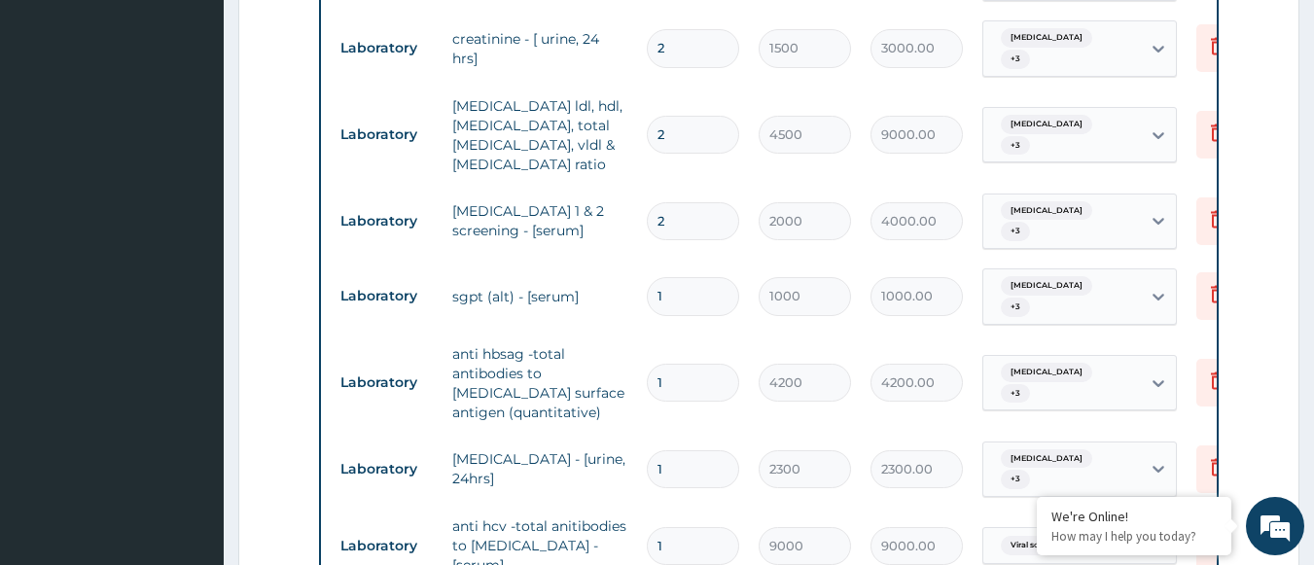
click at [700, 202] on input "2" at bounding box center [693, 221] width 92 height 38
type input "0.00"
type input "1"
type input "2000.00"
type input "2"
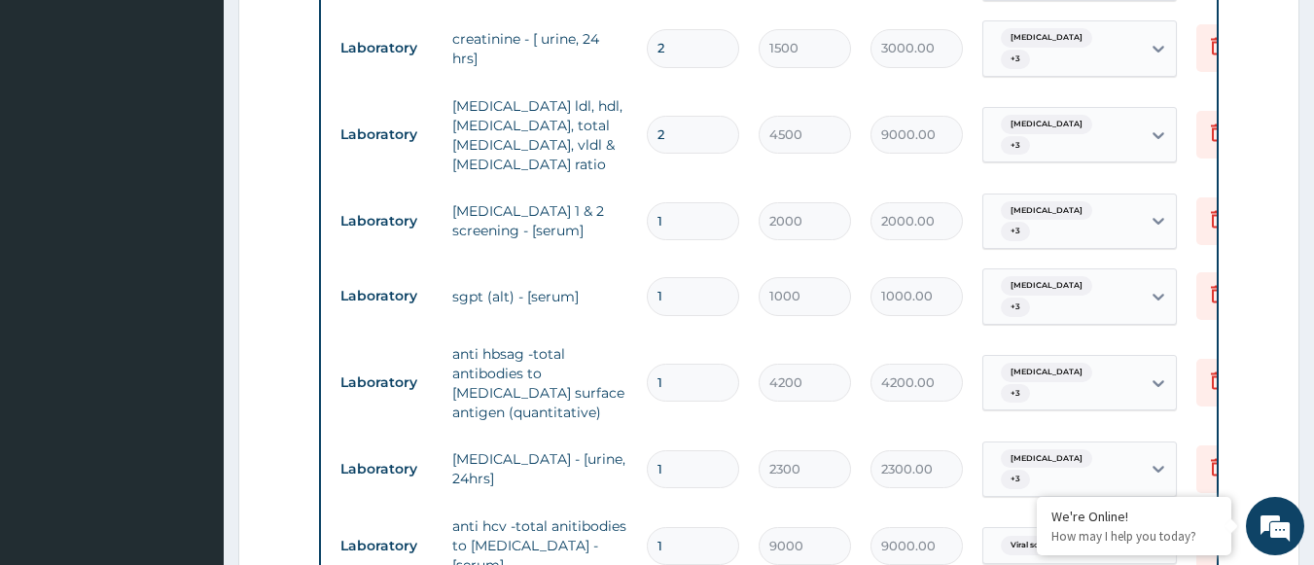
type input "4000.00"
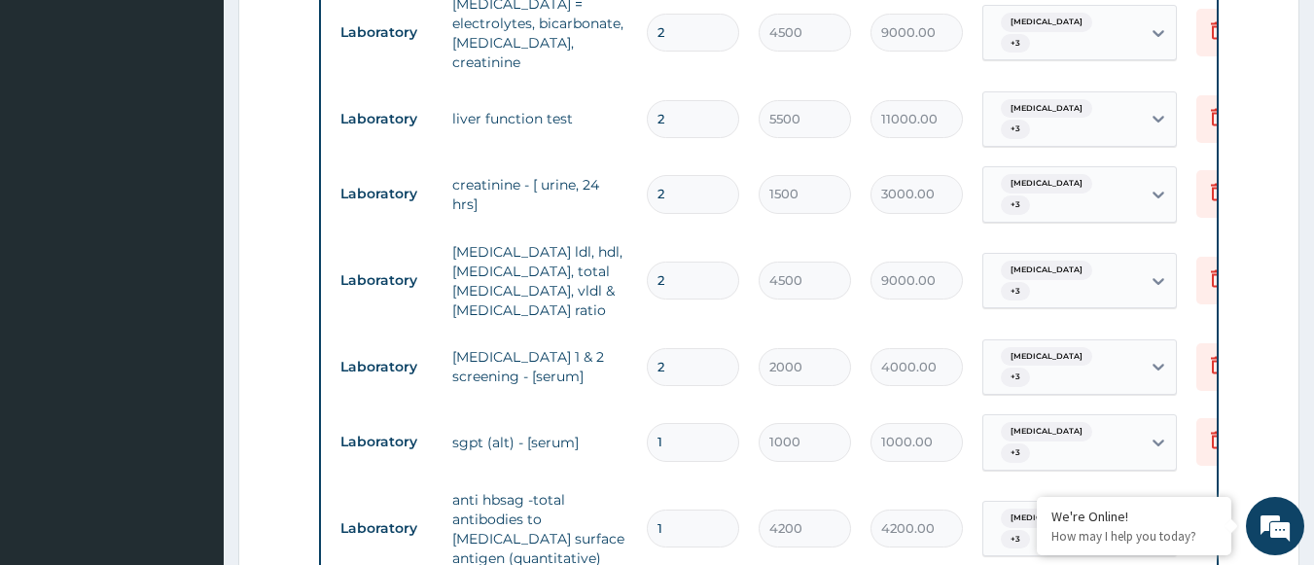
scroll to position [791, 0]
click at [685, 263] on input "2" at bounding box center [693, 282] width 92 height 38
type input "0.00"
type input "1"
type input "4500.00"
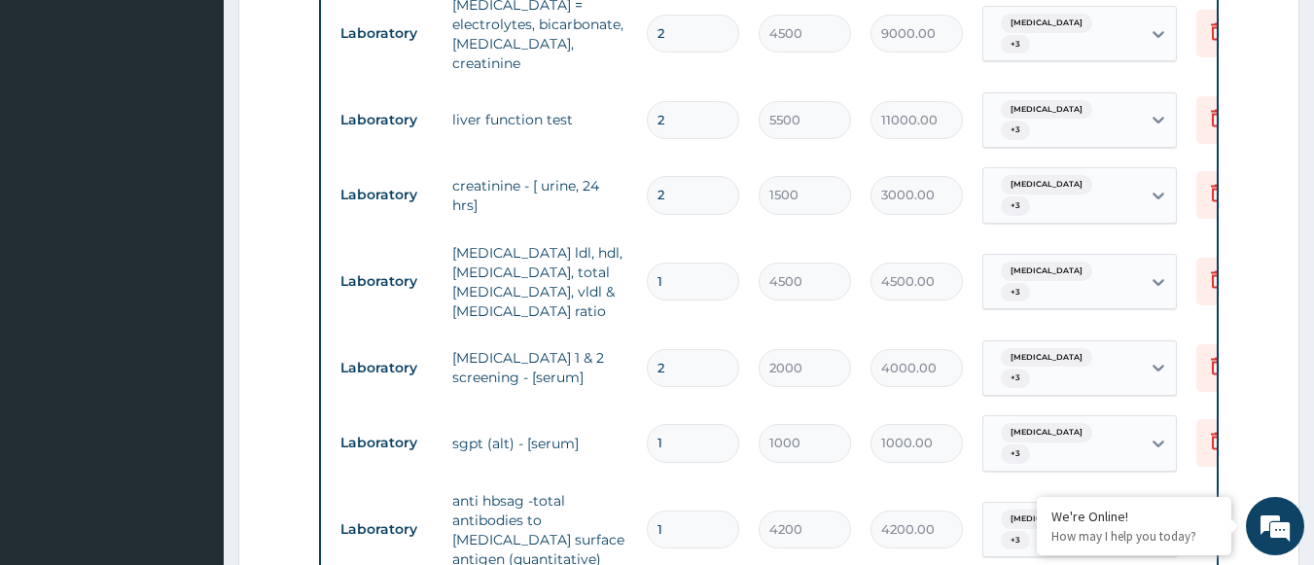
type input "1"
click at [687, 349] on input "2" at bounding box center [693, 368] width 92 height 38
type input "0.00"
type input "1"
type input "2000.00"
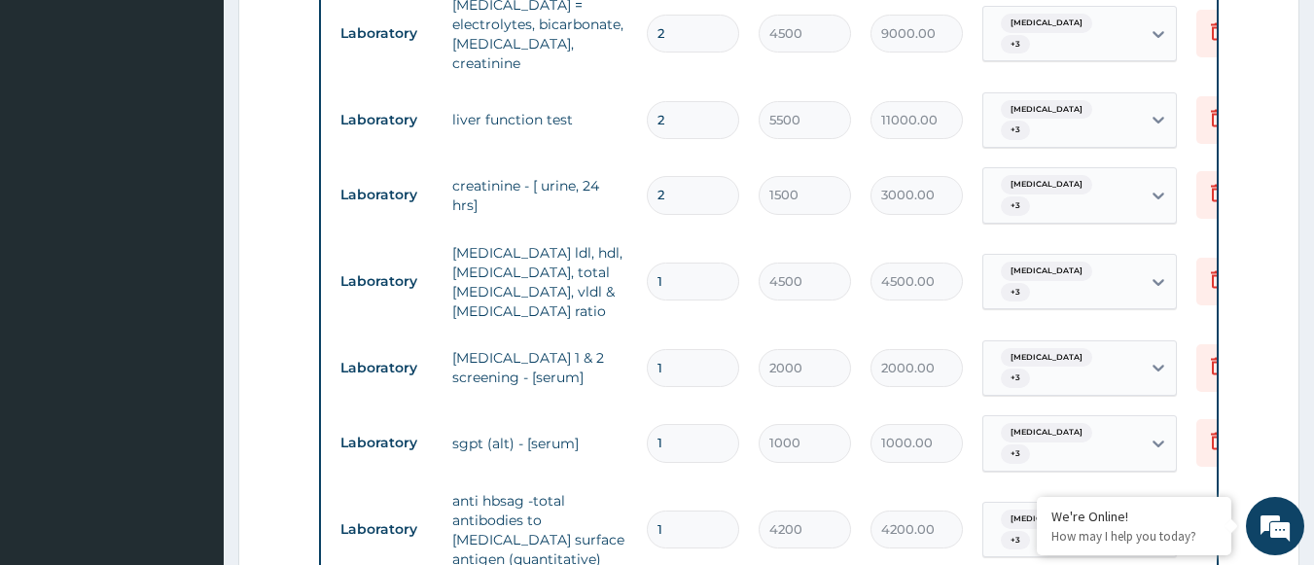
type input "1"
click at [674, 176] on input "2" at bounding box center [693, 195] width 92 height 38
type input "0.00"
type input "1"
type input "1500.00"
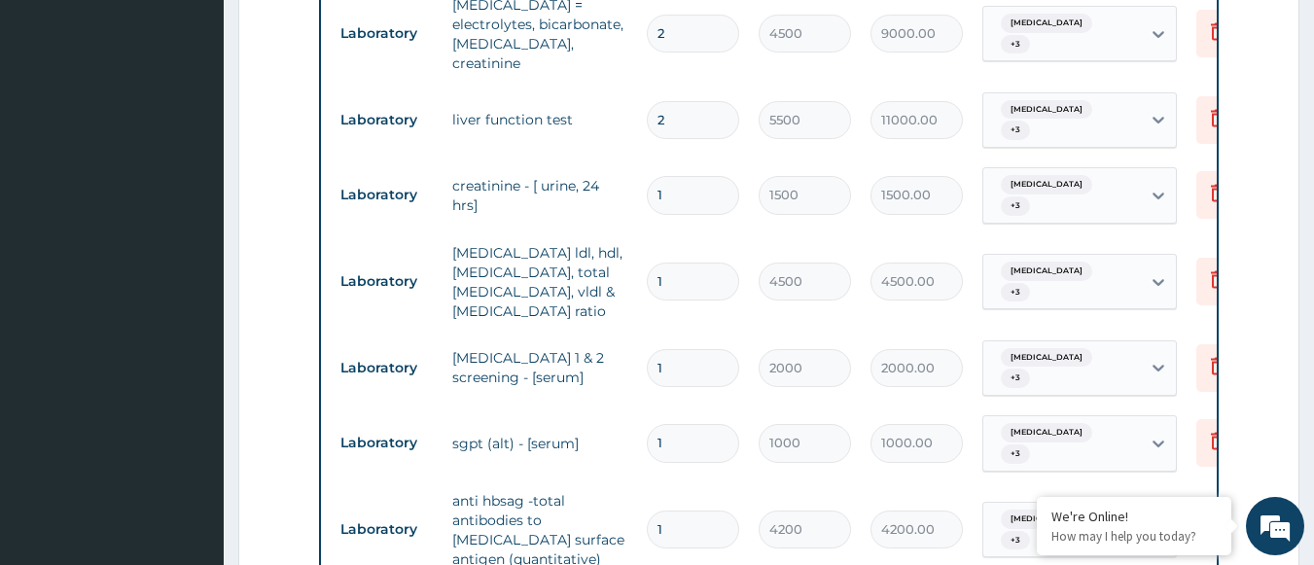
type input "1"
click at [666, 101] on input "2" at bounding box center [693, 120] width 92 height 38
type input "0.00"
type input "1"
type input "5500.00"
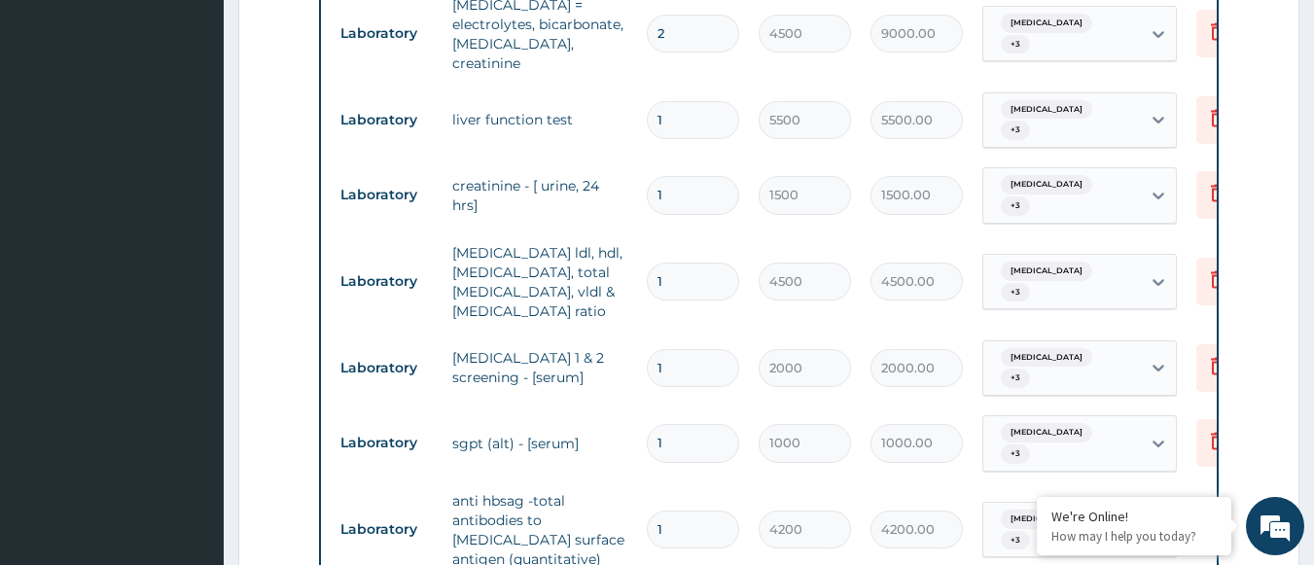
type input "2"
type input "11000.00"
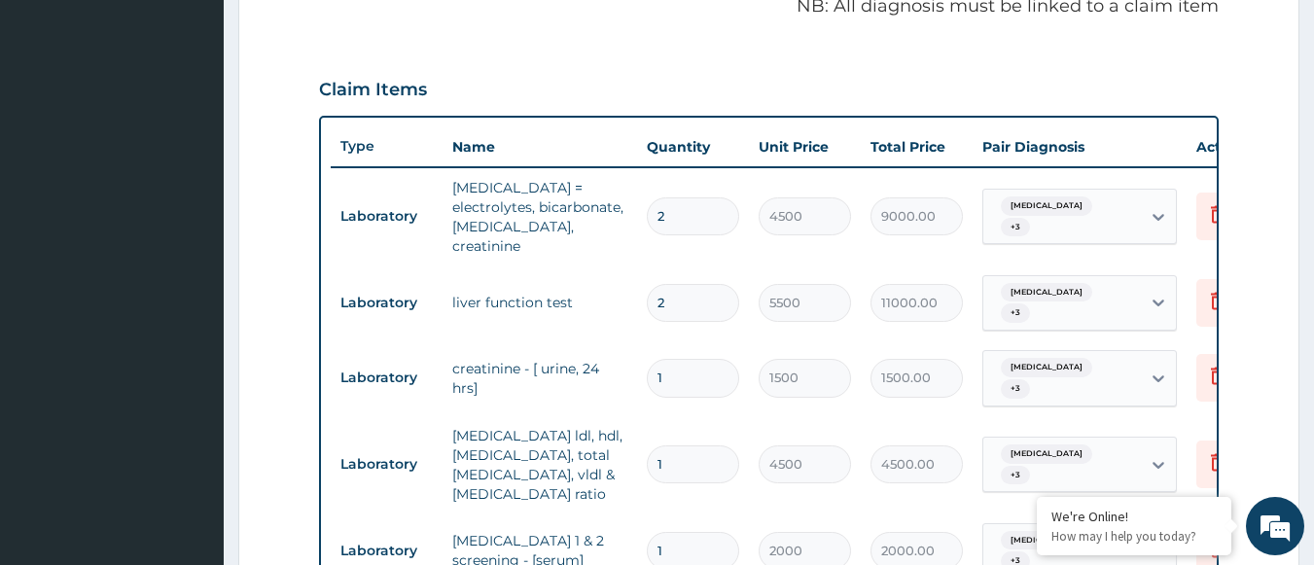
scroll to position [607, 0]
click at [668, 207] on input "2" at bounding box center [693, 217] width 92 height 38
type input "0.00"
type input "1"
type input "4500.00"
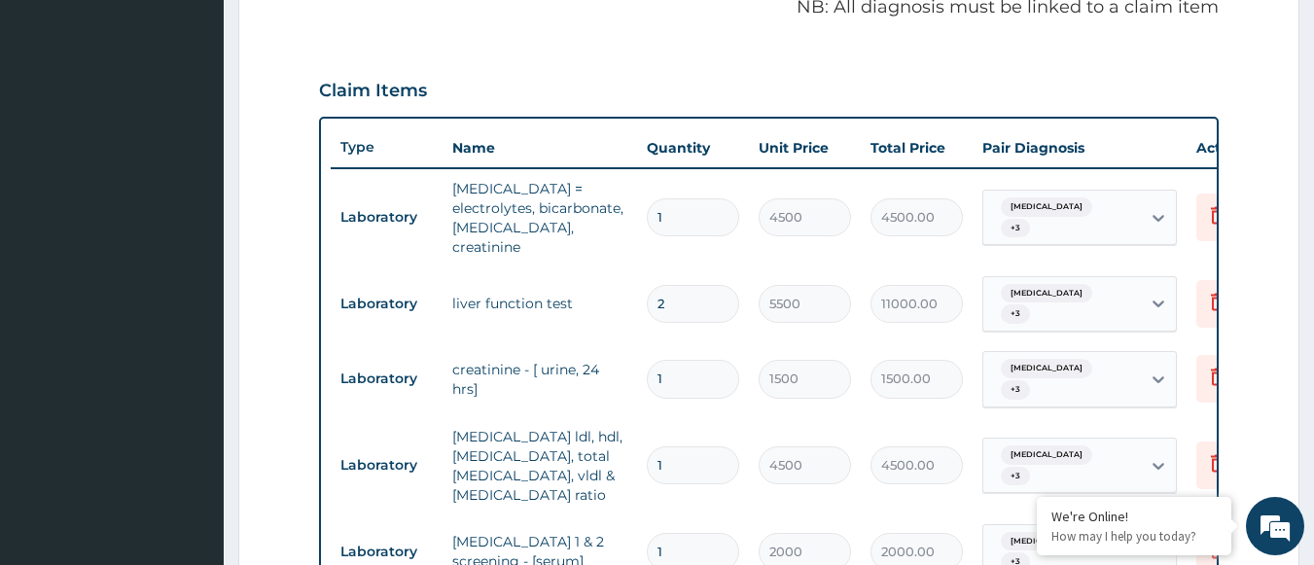
type input "1"
click at [671, 285] on input "2" at bounding box center [693, 304] width 92 height 38
type input "0.00"
type input "1"
type input "5500.00"
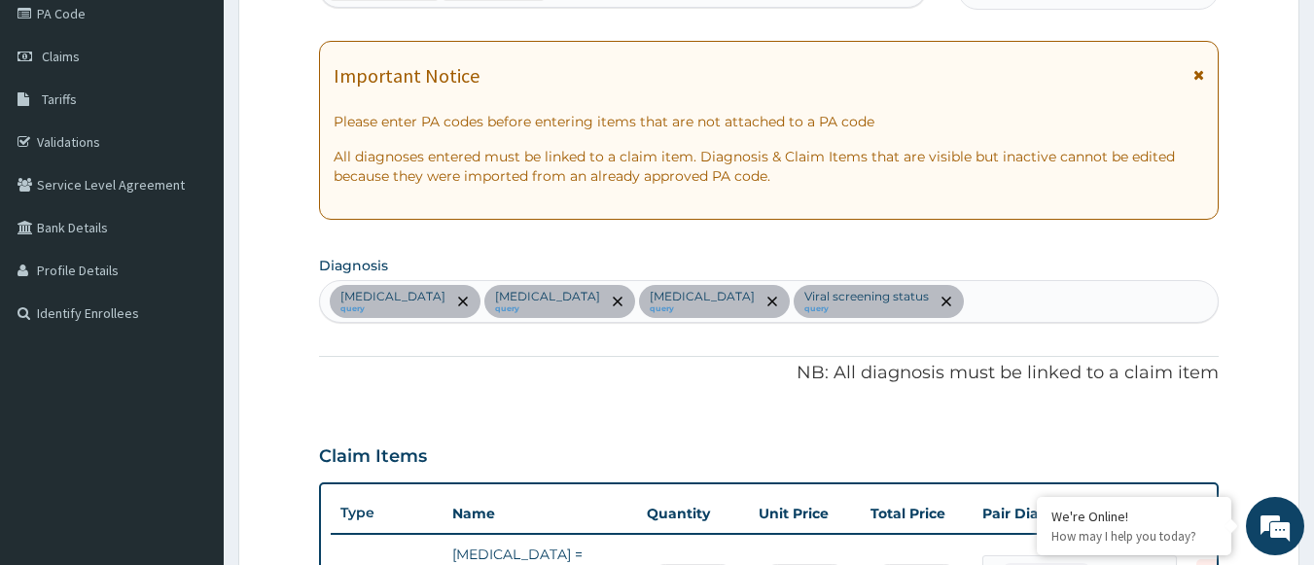
scroll to position [0, 0]
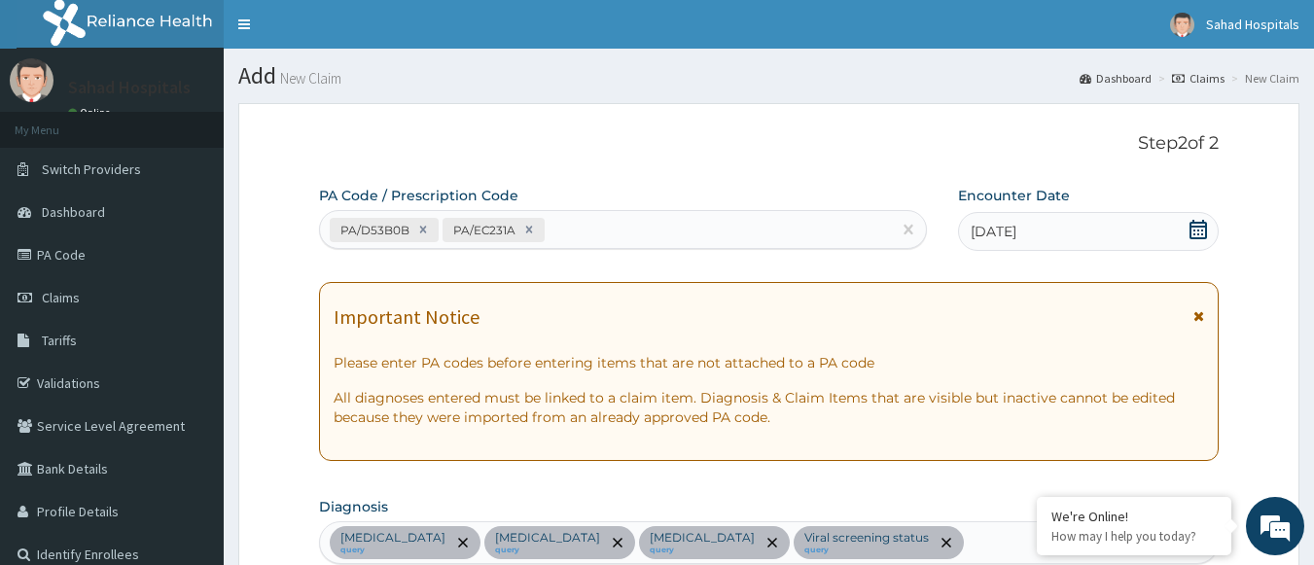
type input "1"
click at [604, 233] on div "PA/D53B0B PA/EC231A" at bounding box center [606, 230] width 572 height 32
paste input "PA/7E347B"
type input "PA/7E347B"
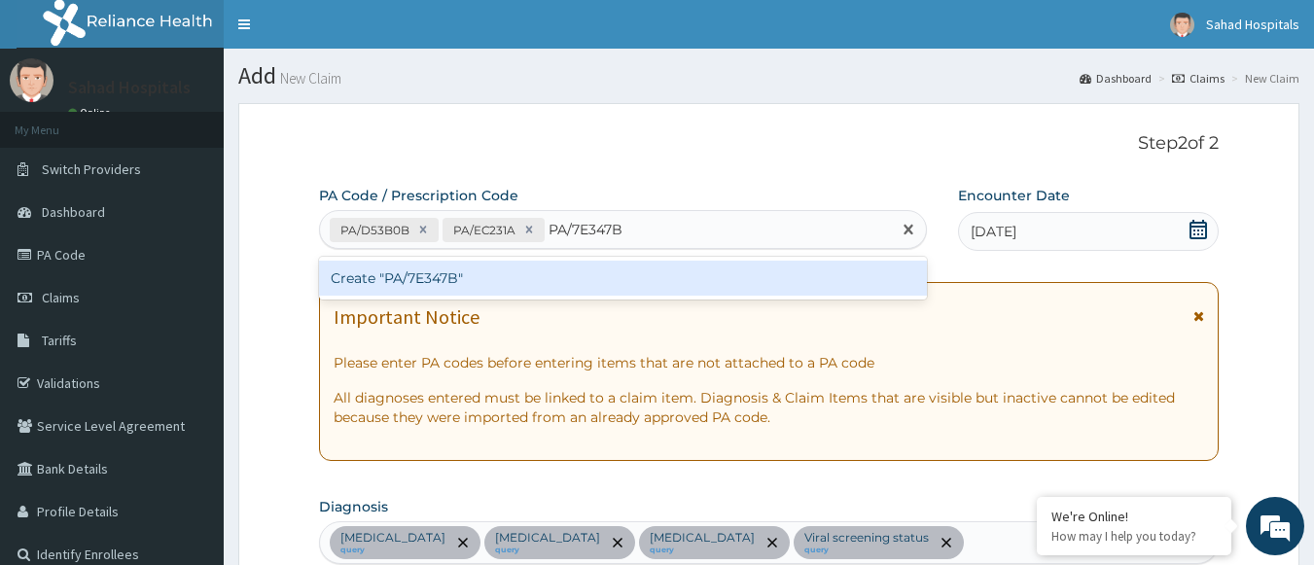
click at [389, 287] on div "Create "PA/7E347B"" at bounding box center [623, 278] width 609 height 35
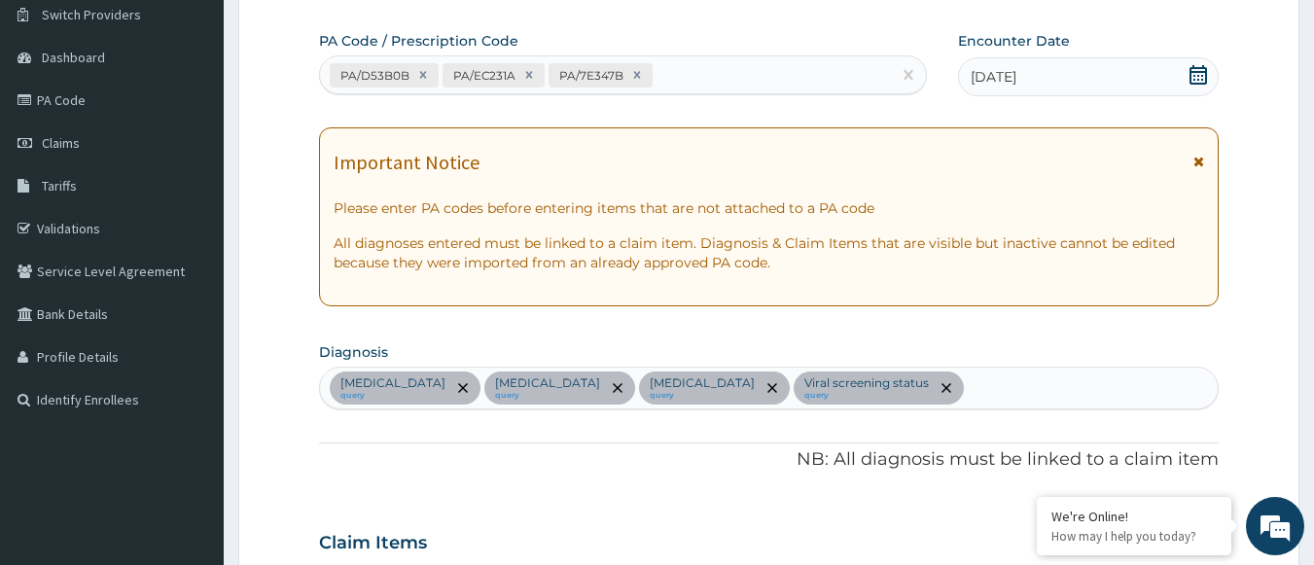
scroll to position [154, 0]
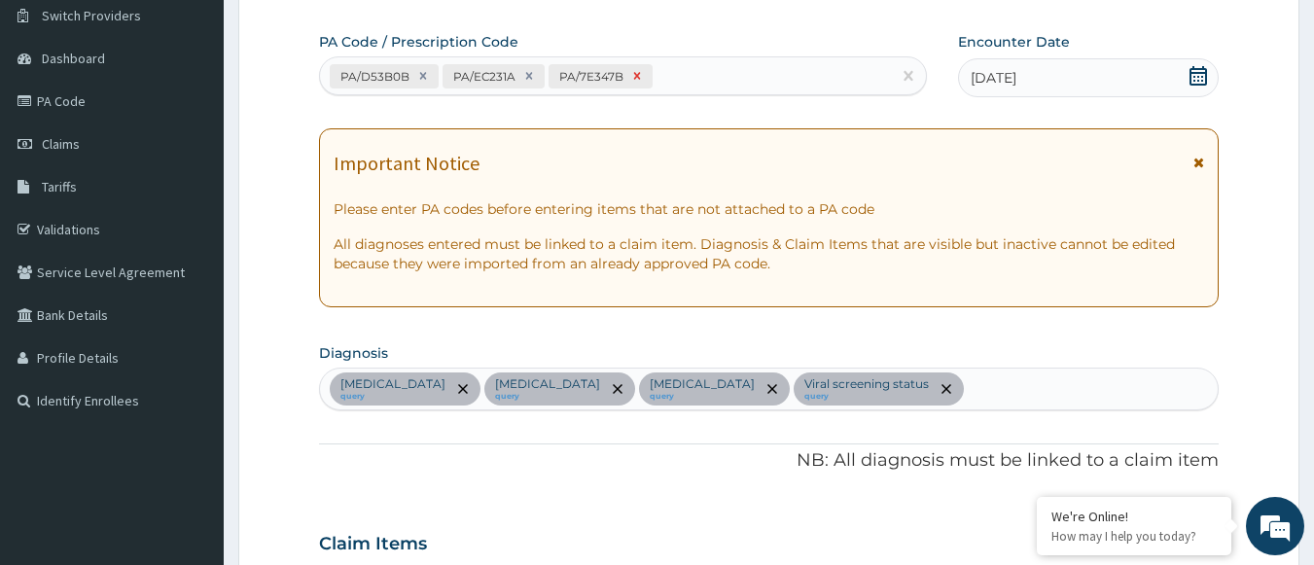
click at [635, 80] on icon at bounding box center [637, 76] width 14 height 14
type input "1"
type input "4500.00"
type input "1"
type input "5500.00"
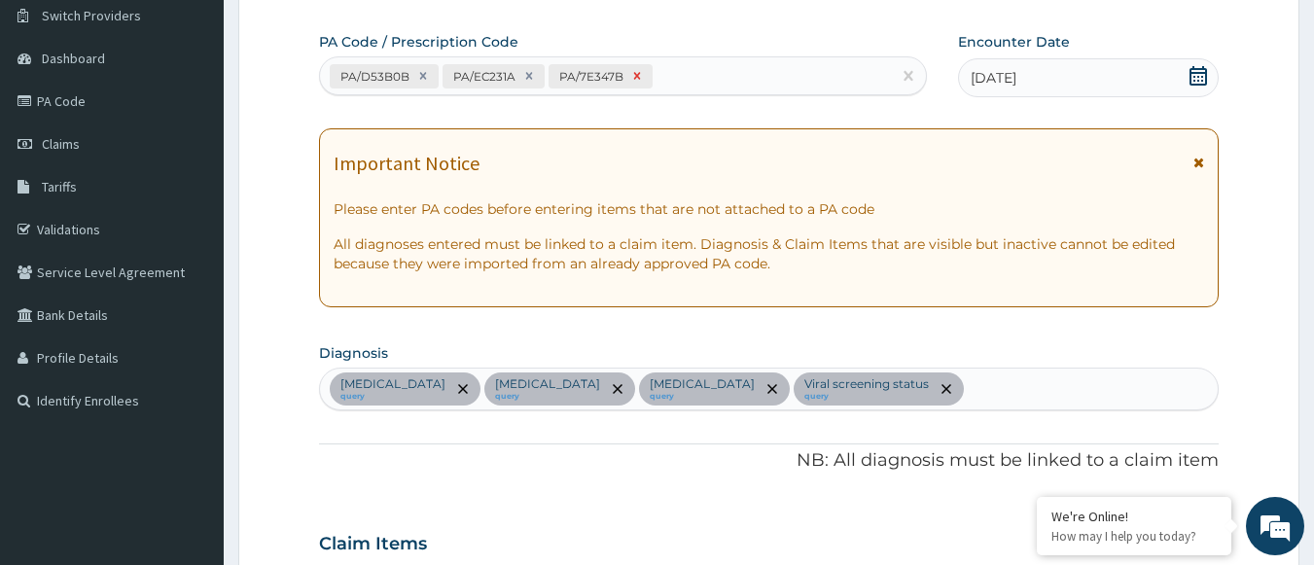
type input "1"
type input "1500.00"
type input "1"
type input "4500.00"
type input "1"
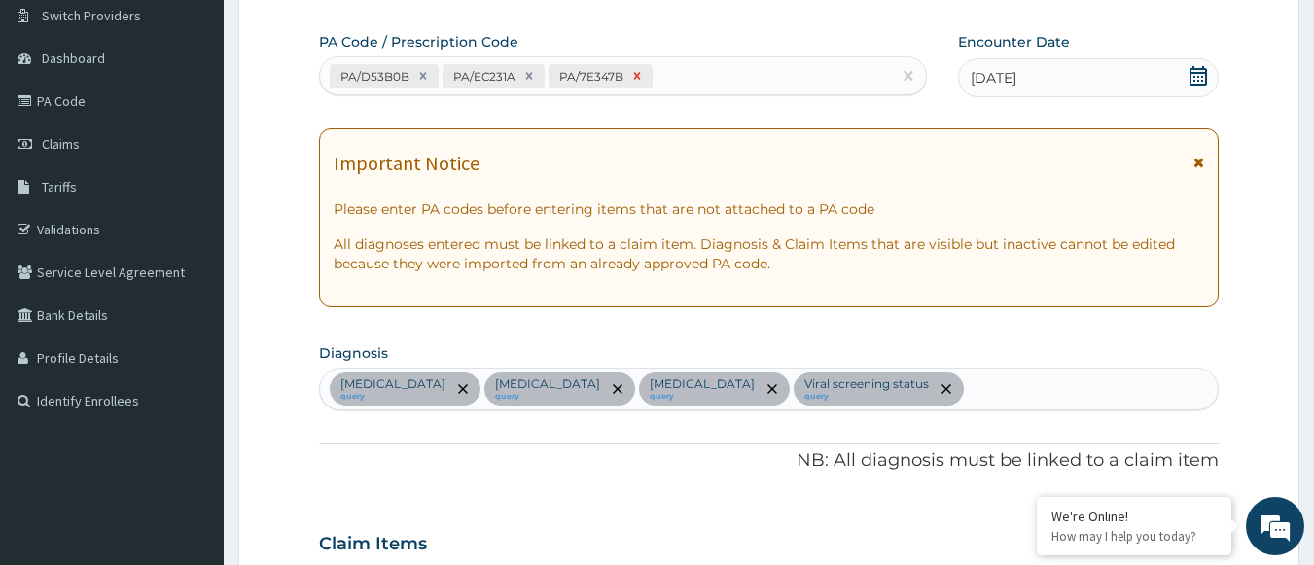
type input "2000.00"
type input "1"
type input "1000.00"
type input "1"
type input "2300.00"
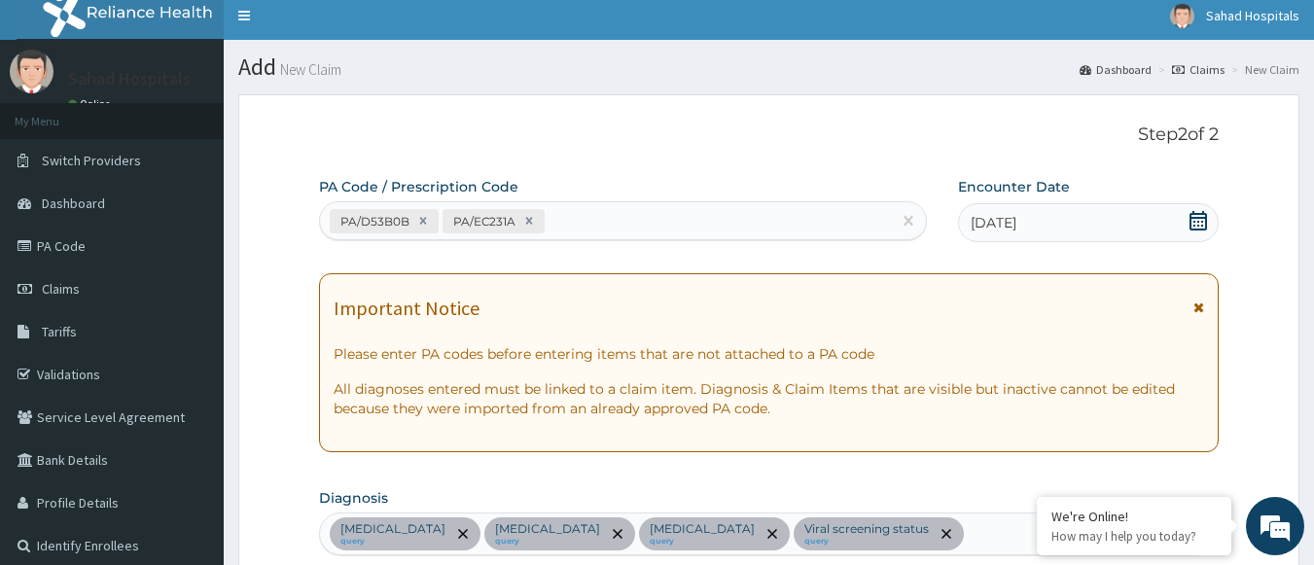
scroll to position [7, 0]
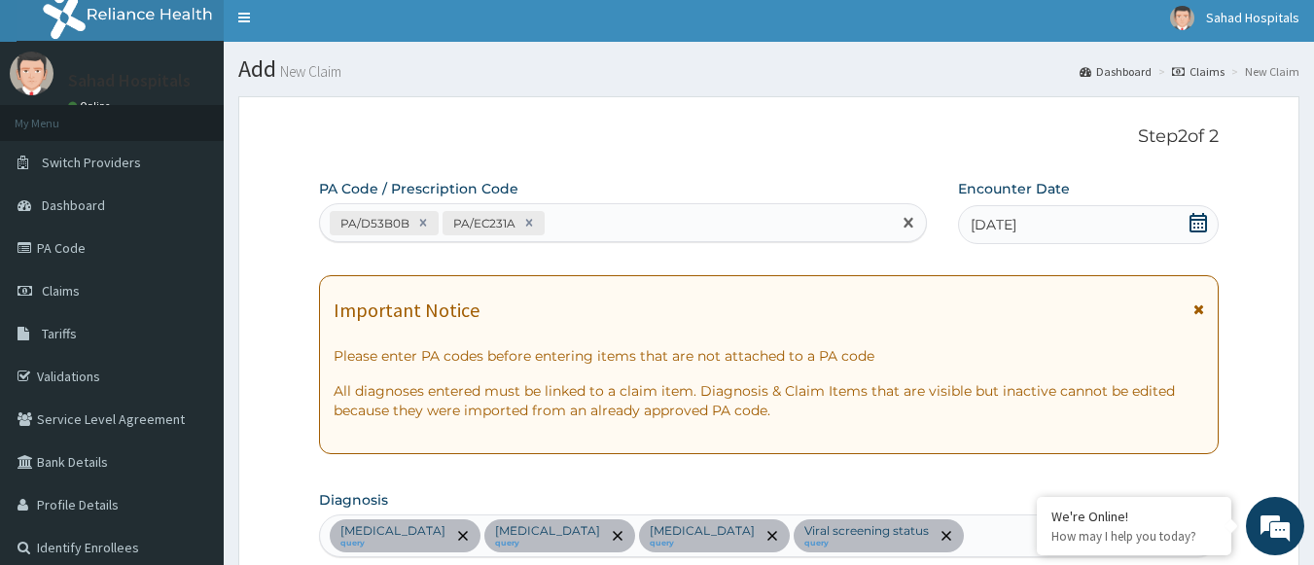
click at [556, 226] on div "PA/D53B0B PA/EC231A" at bounding box center [606, 223] width 572 height 32
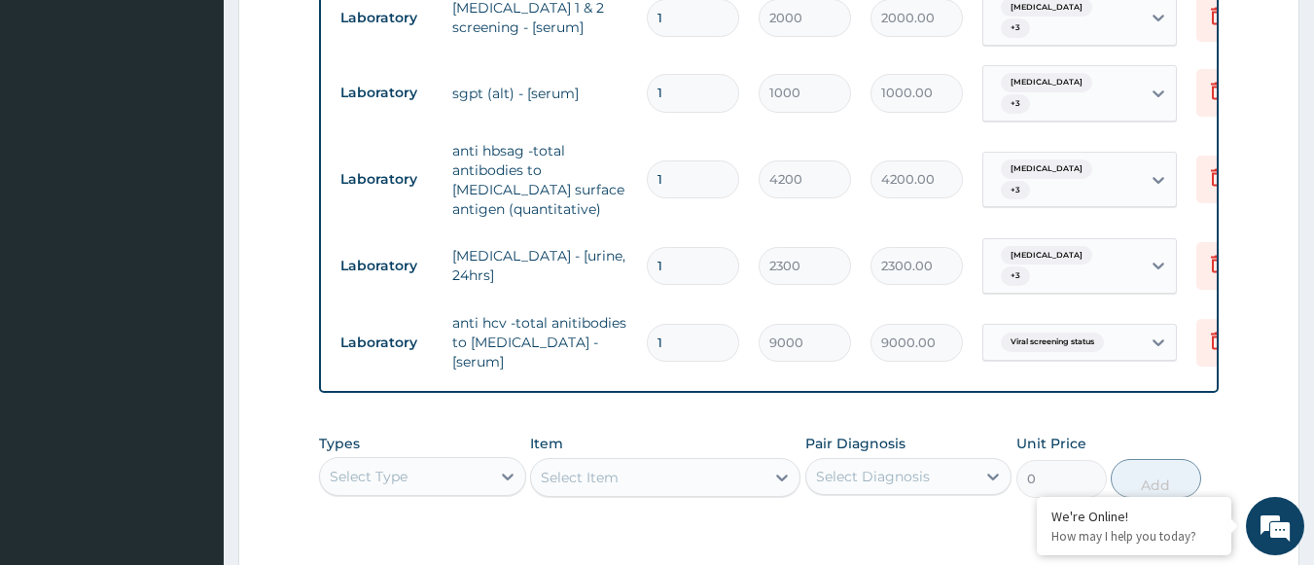
scroll to position [1140, 0]
click at [480, 462] on div "Select Type" at bounding box center [405, 477] width 170 height 31
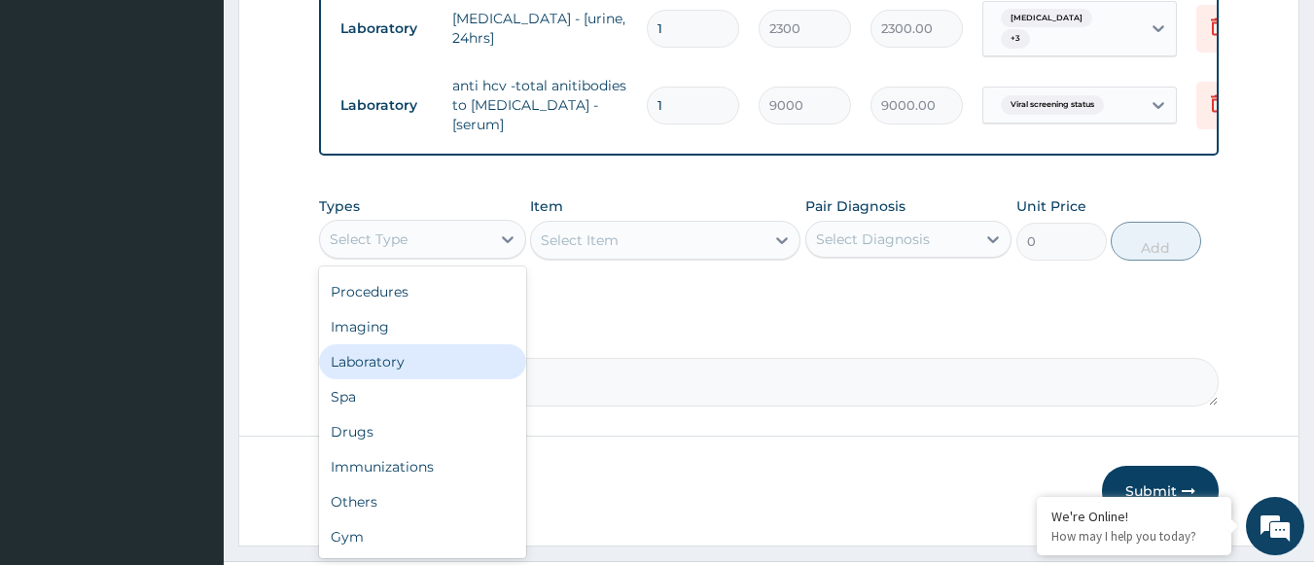
click at [399, 344] on div "Laboratory" at bounding box center [422, 361] width 207 height 35
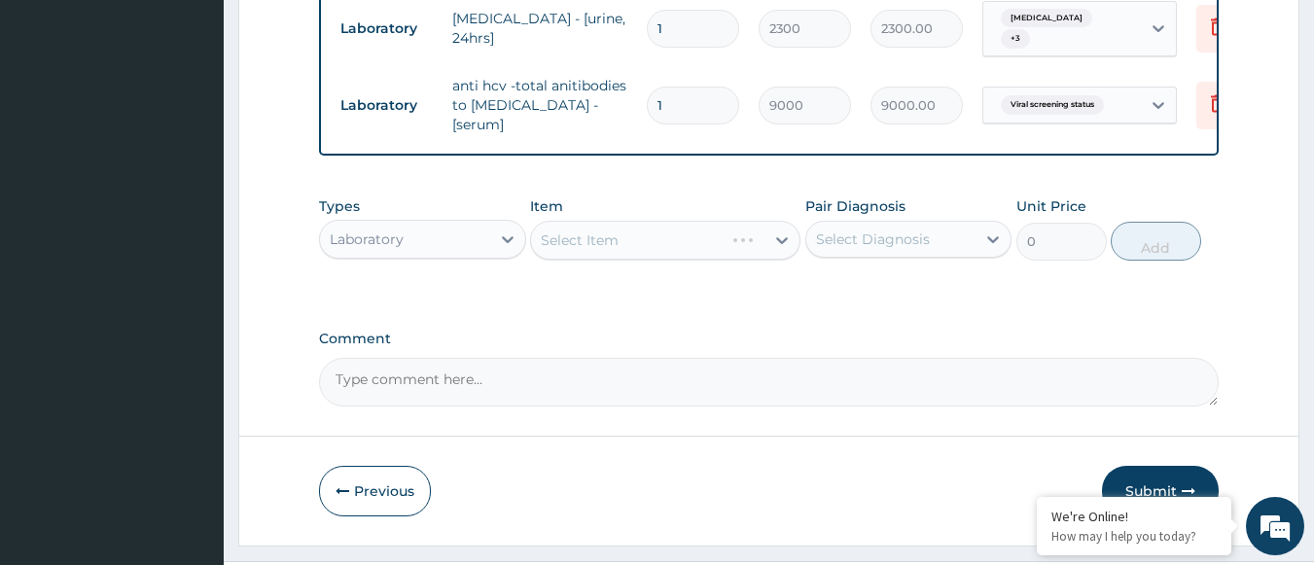
click at [771, 221] on div "Select Item" at bounding box center [665, 240] width 270 height 39
click at [772, 230] on icon at bounding box center [781, 239] width 19 height 19
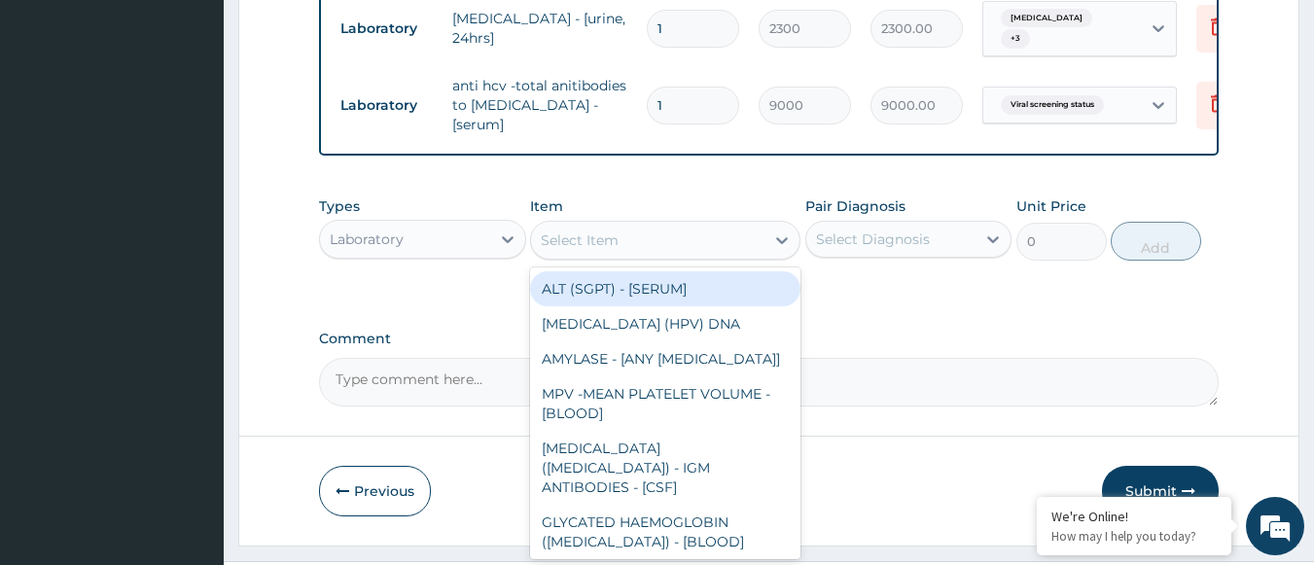
type input "G"
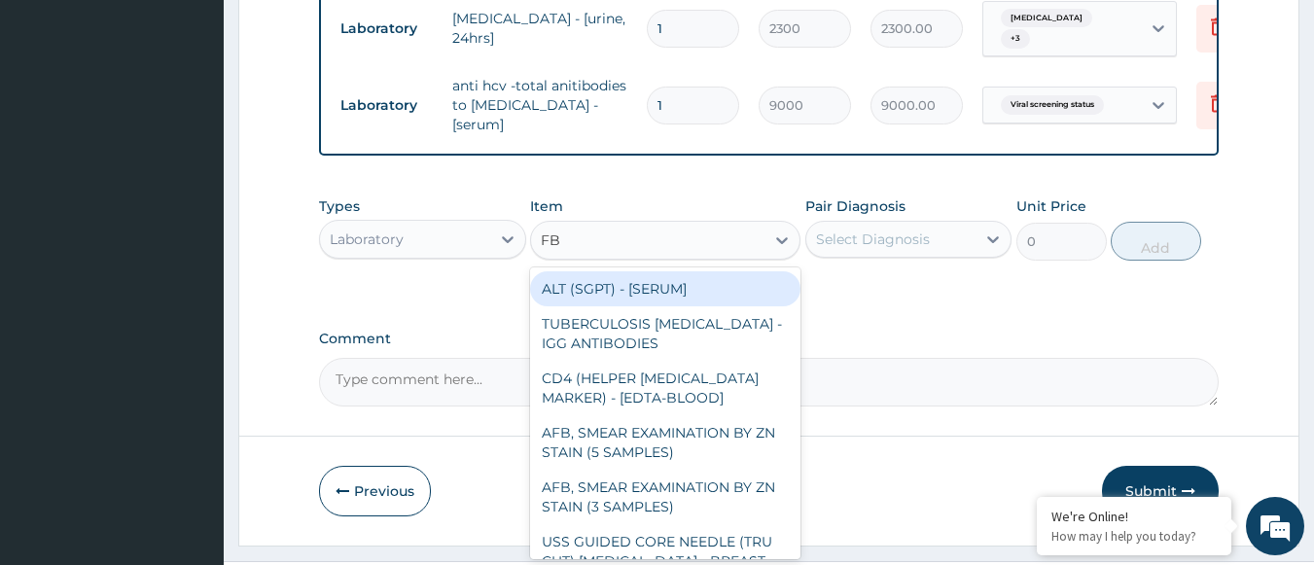
type input "FBC"
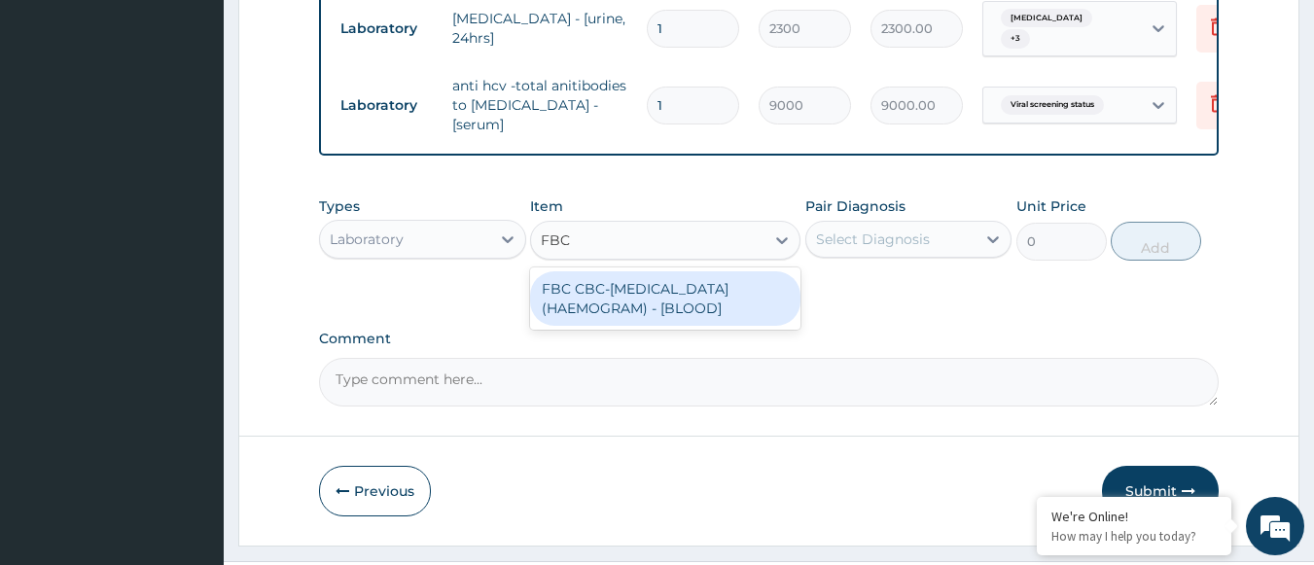
click at [741, 271] on div "FBC CBC-COMPLETE BLOOD COUNT (HAEMOGRAM) - [BLOOD]" at bounding box center [665, 298] width 270 height 54
type input "3000"
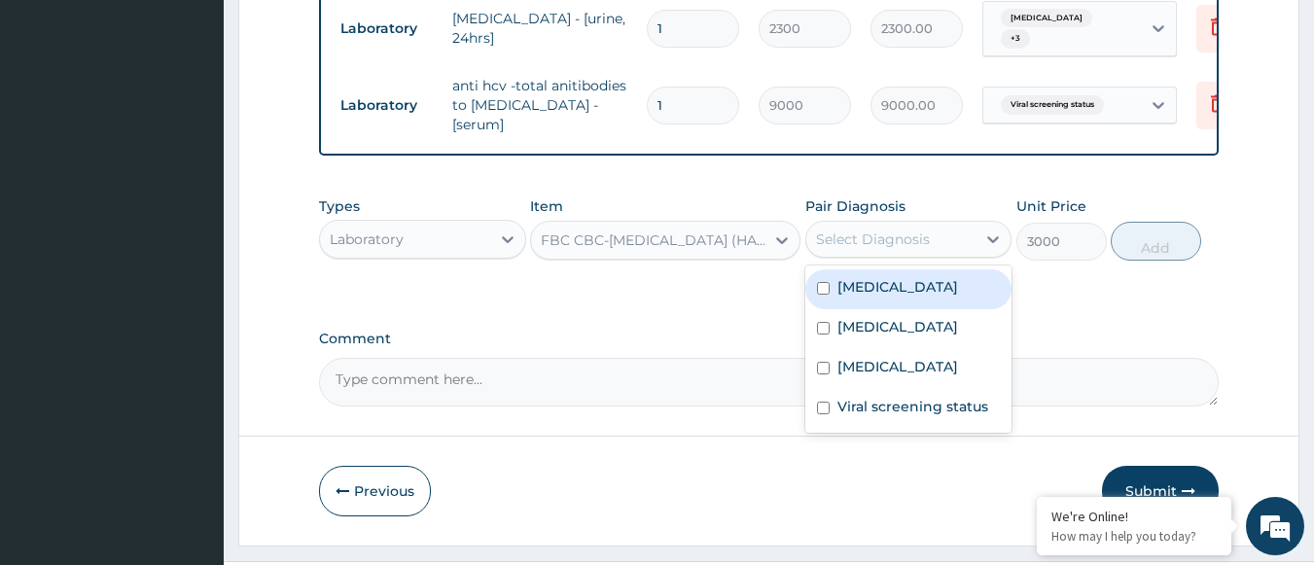
click at [905, 229] on div "Select Diagnosis" at bounding box center [873, 238] width 114 height 19
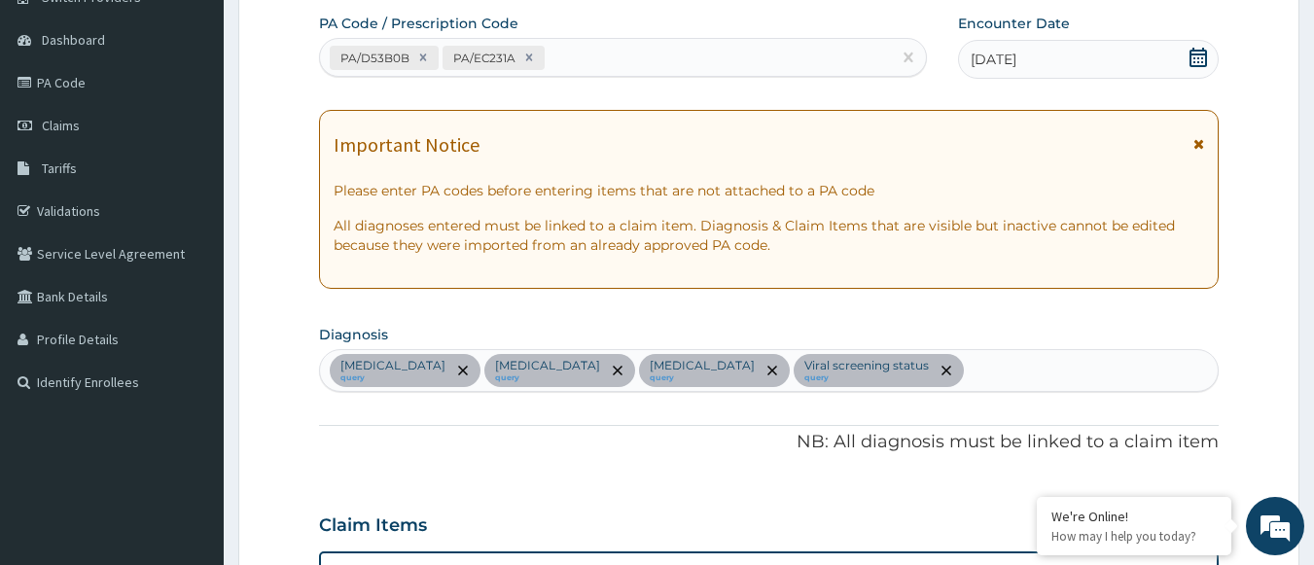
scroll to position [171, 0]
click at [957, 379] on div "Kidney disease query Liver damage query Dyslipidemia query Viral screening stat…" at bounding box center [769, 371] width 898 height 41
type input "MALARIA"
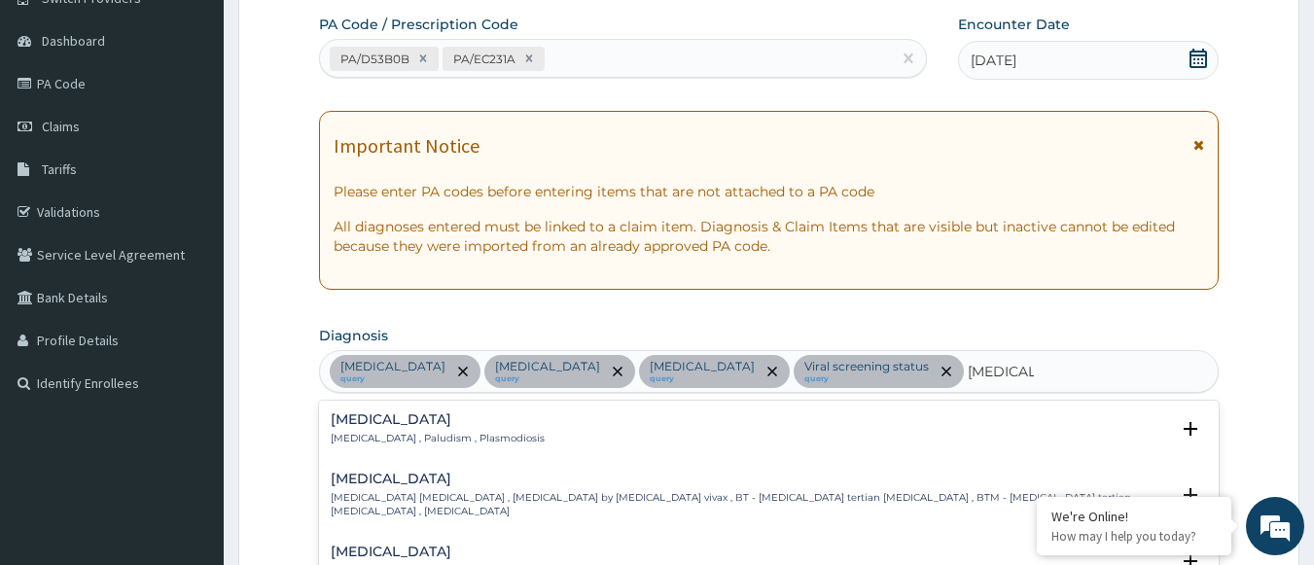
click at [357, 426] on h4 "Malaria" at bounding box center [438, 419] width 214 height 15
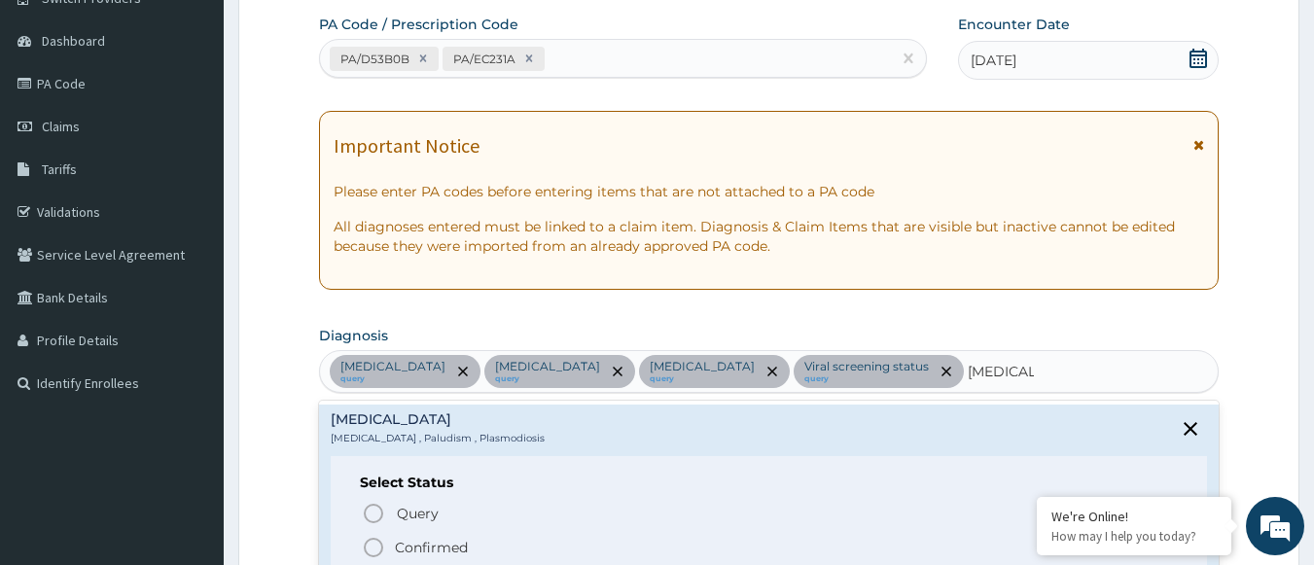
click at [370, 547] on icon "status option filled" at bounding box center [373, 547] width 23 height 23
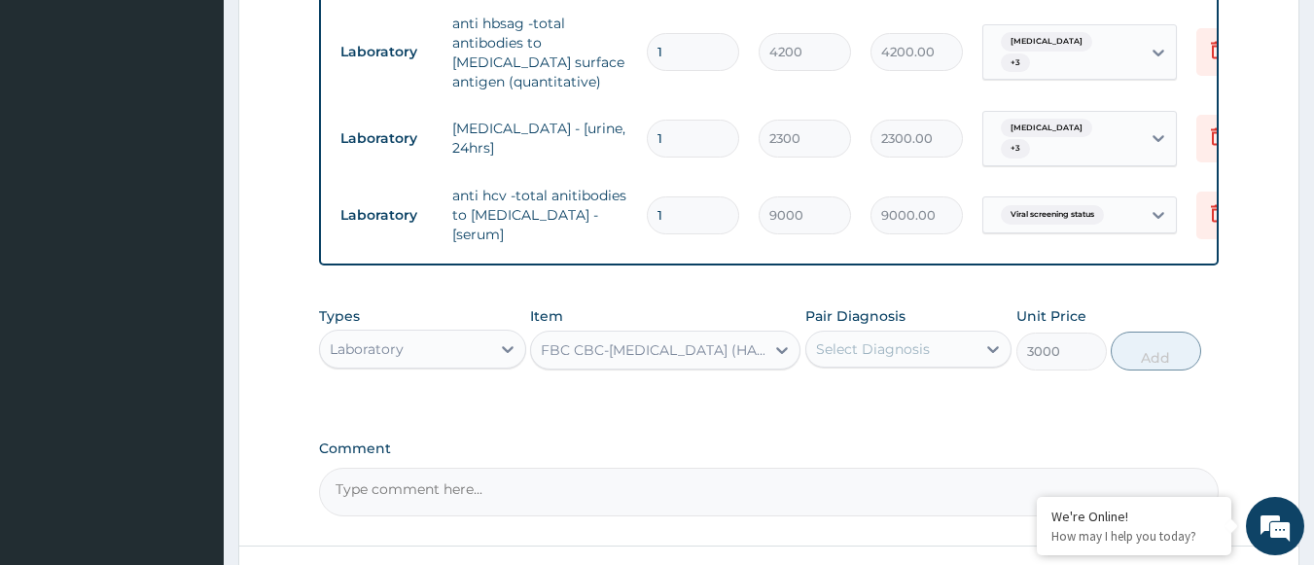
scroll to position [1269, 0]
click at [984, 338] on icon at bounding box center [992, 347] width 19 height 19
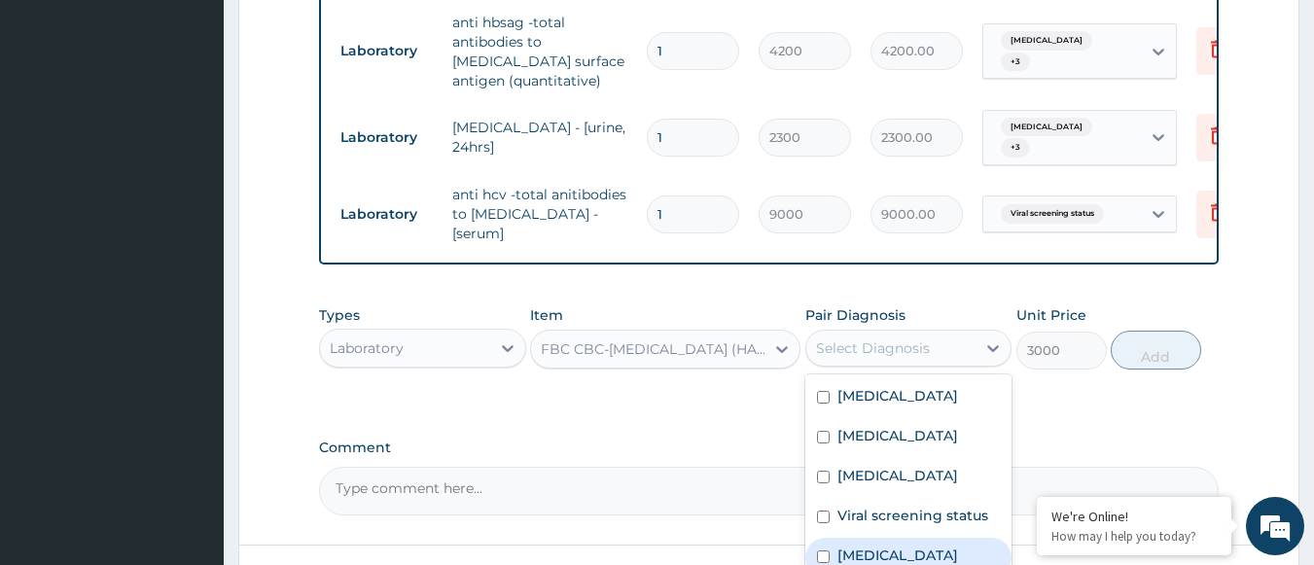
click at [860, 546] on label "Malaria" at bounding box center [897, 555] width 121 height 19
checkbox input "true"
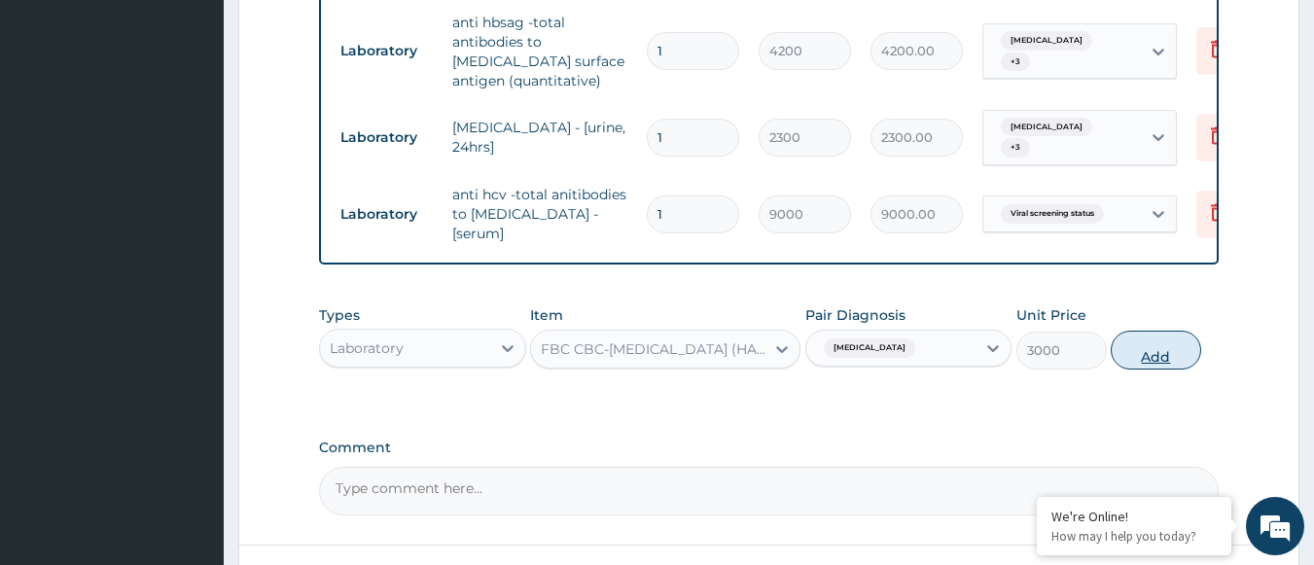
click at [1146, 331] on button "Add" at bounding box center [1155, 350] width 90 height 39
type input "0"
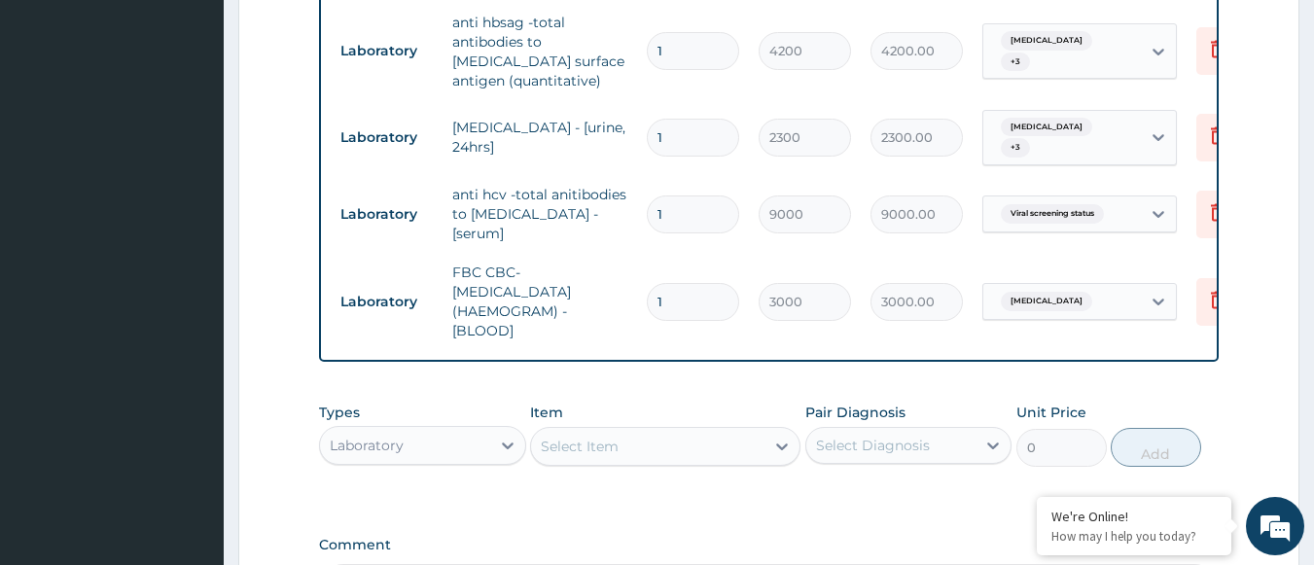
click at [616, 437] on div "Select Item" at bounding box center [580, 446] width 78 height 19
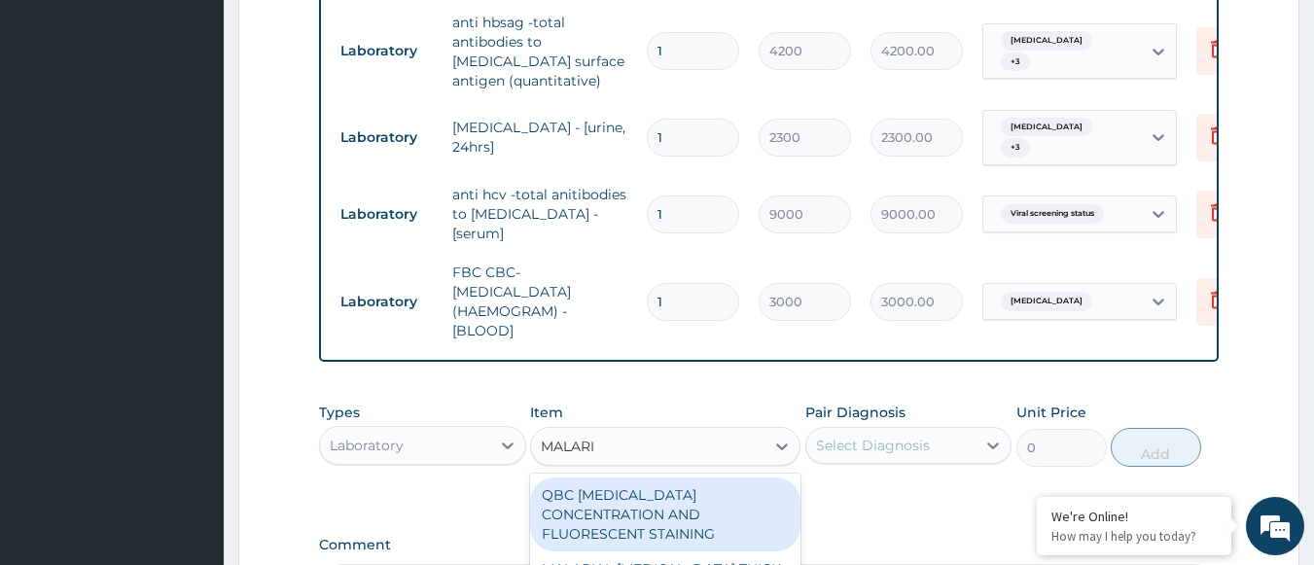
type input "MALARIA"
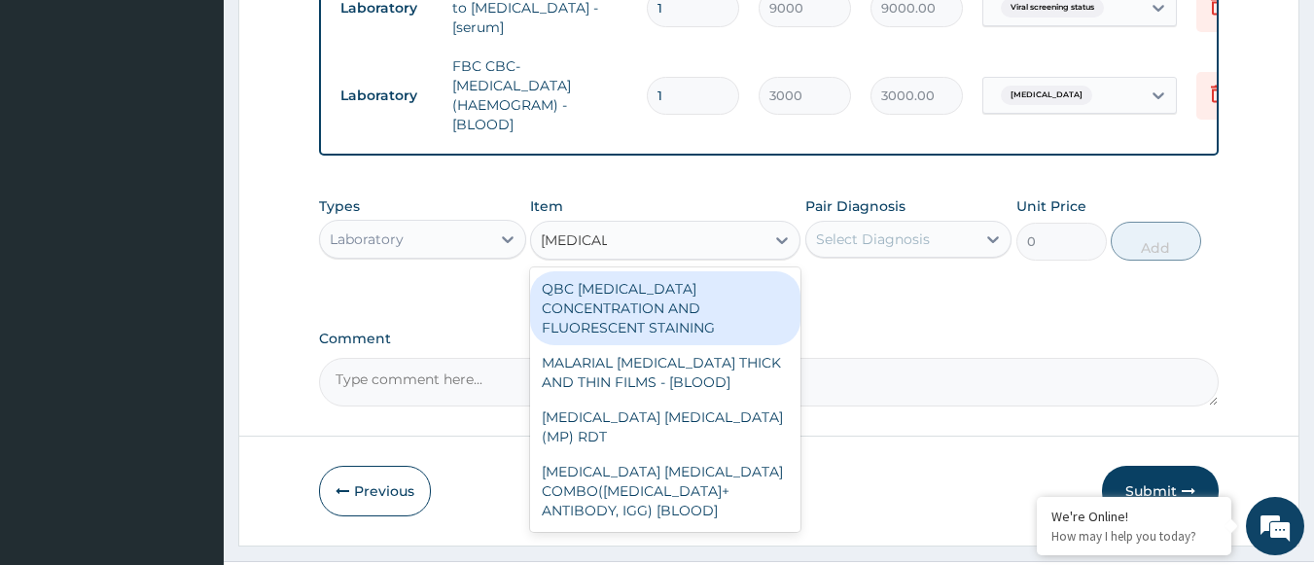
click at [616, 454] on div "MALARIA PARASITE COMBO(BLOOD FILM+ ANTIBODY, IGG) [BLOOD]" at bounding box center [665, 491] width 270 height 74
type input "2000"
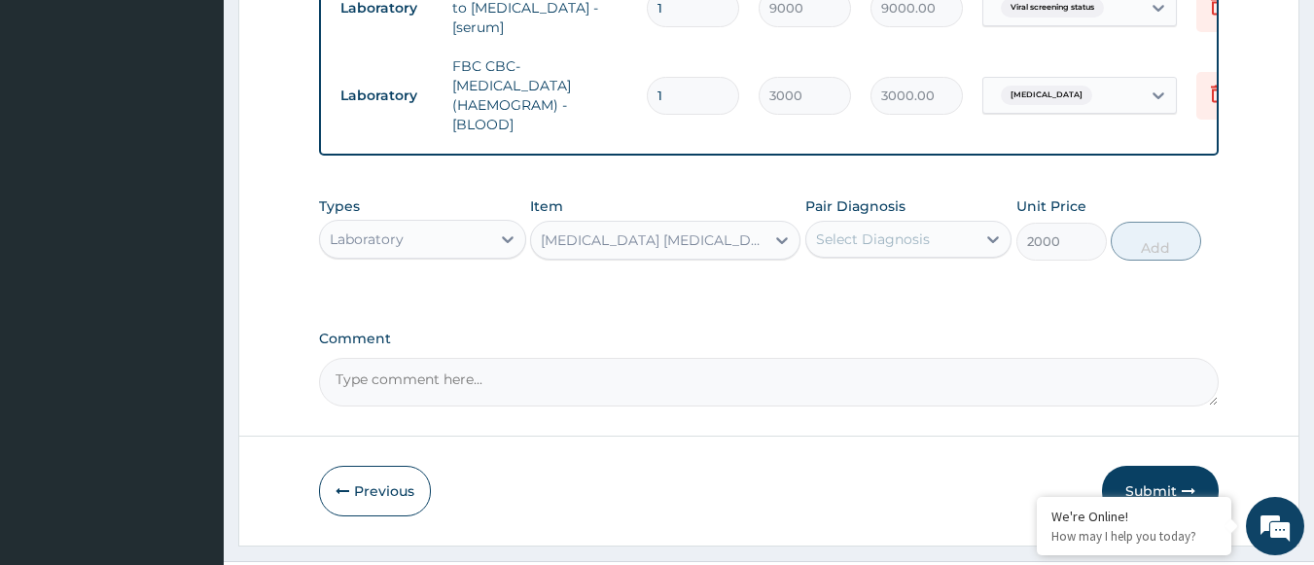
click at [963, 224] on div "Select Diagnosis" at bounding box center [891, 239] width 170 height 31
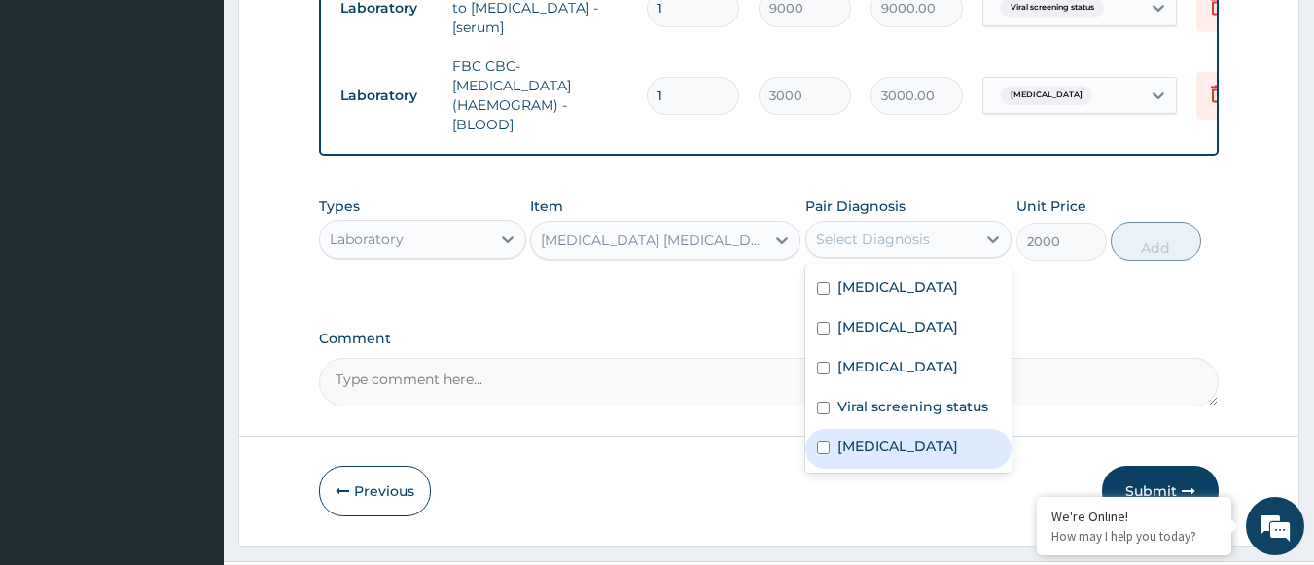
click at [858, 437] on label "Malaria" at bounding box center [897, 446] width 121 height 19
checkbox input "true"
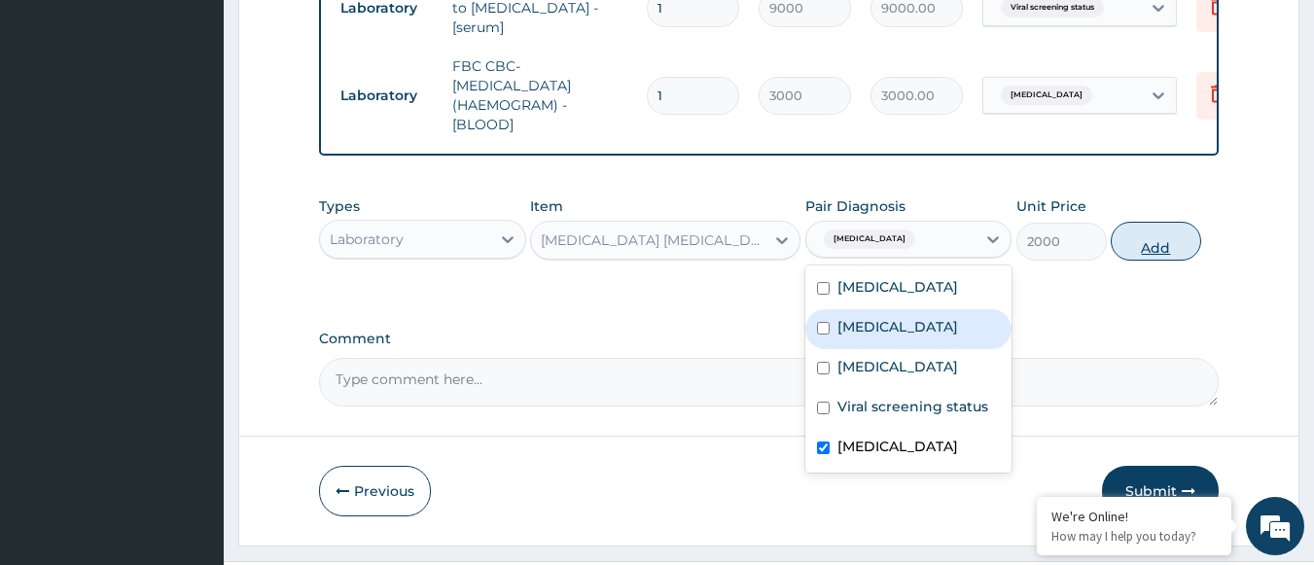
click at [1162, 222] on button "Add" at bounding box center [1155, 241] width 90 height 39
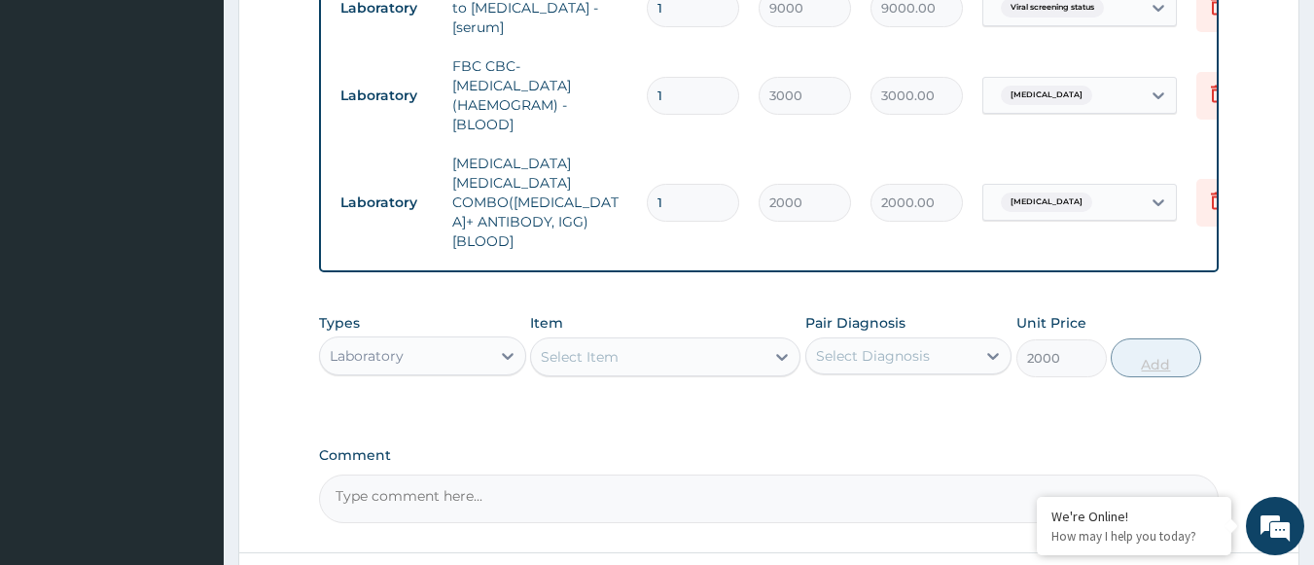
type input "0"
click at [427, 340] on div "Laboratory" at bounding box center [405, 355] width 170 height 31
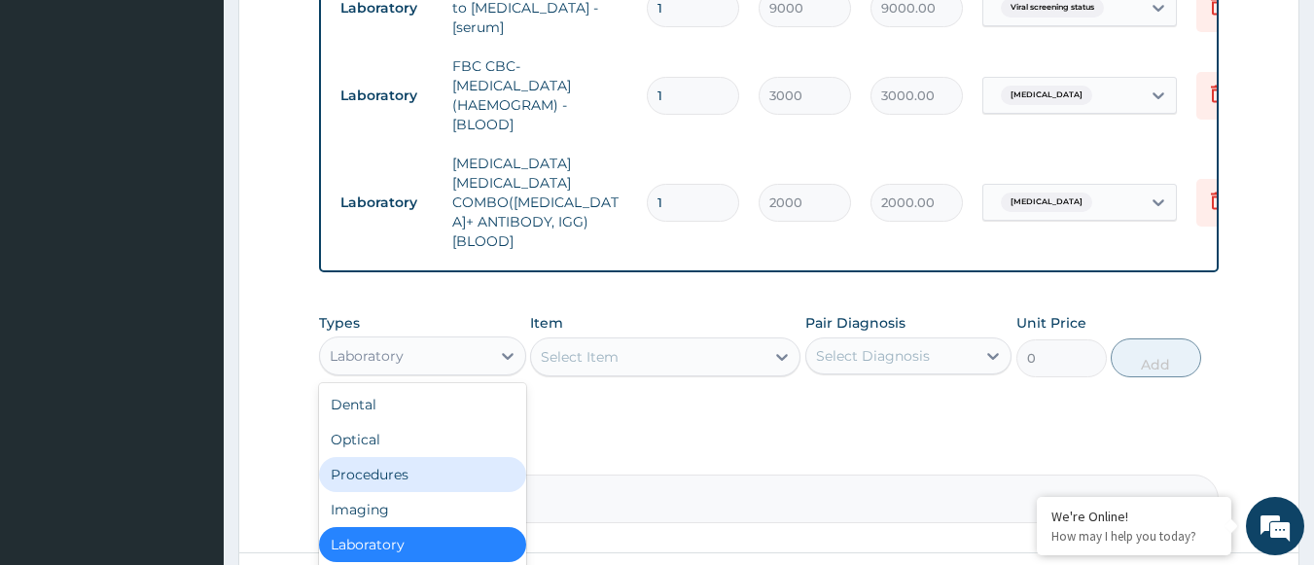
click at [408, 457] on div "Procedures" at bounding box center [422, 474] width 207 height 35
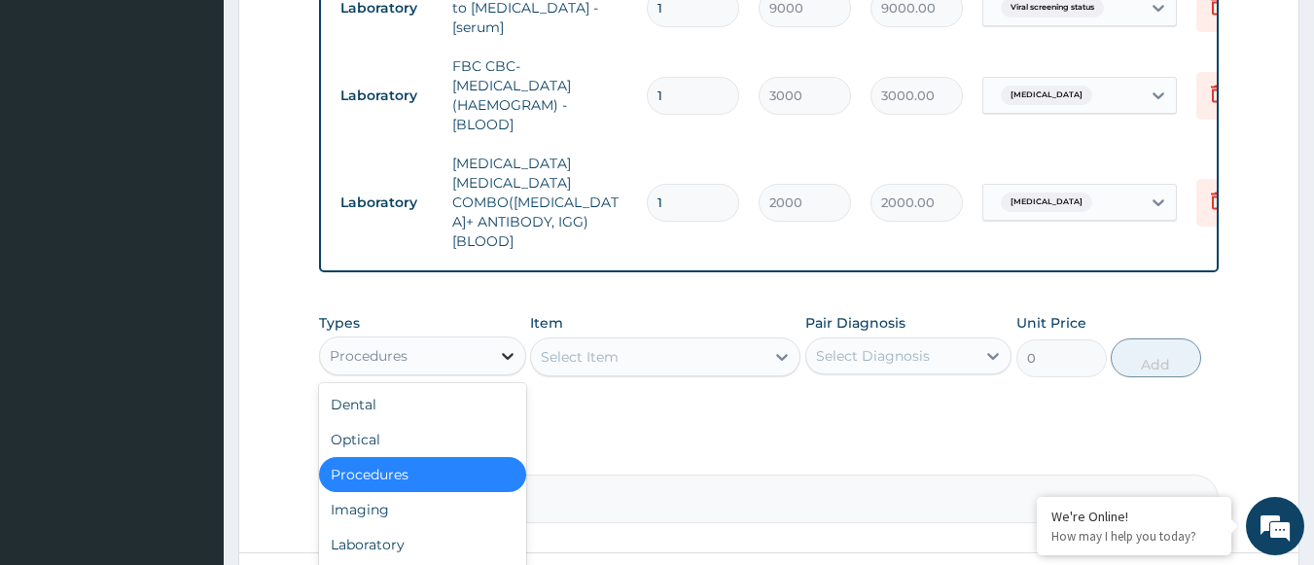
click at [518, 338] on div at bounding box center [507, 355] width 35 height 35
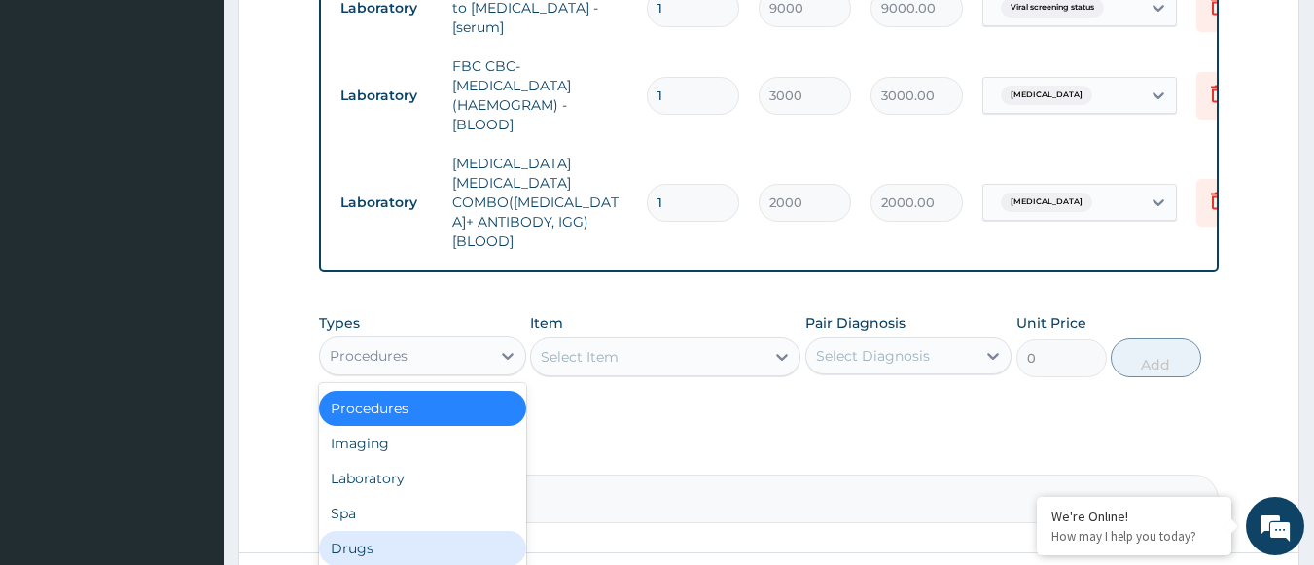
click at [335, 531] on div "Drugs" at bounding box center [422, 548] width 207 height 35
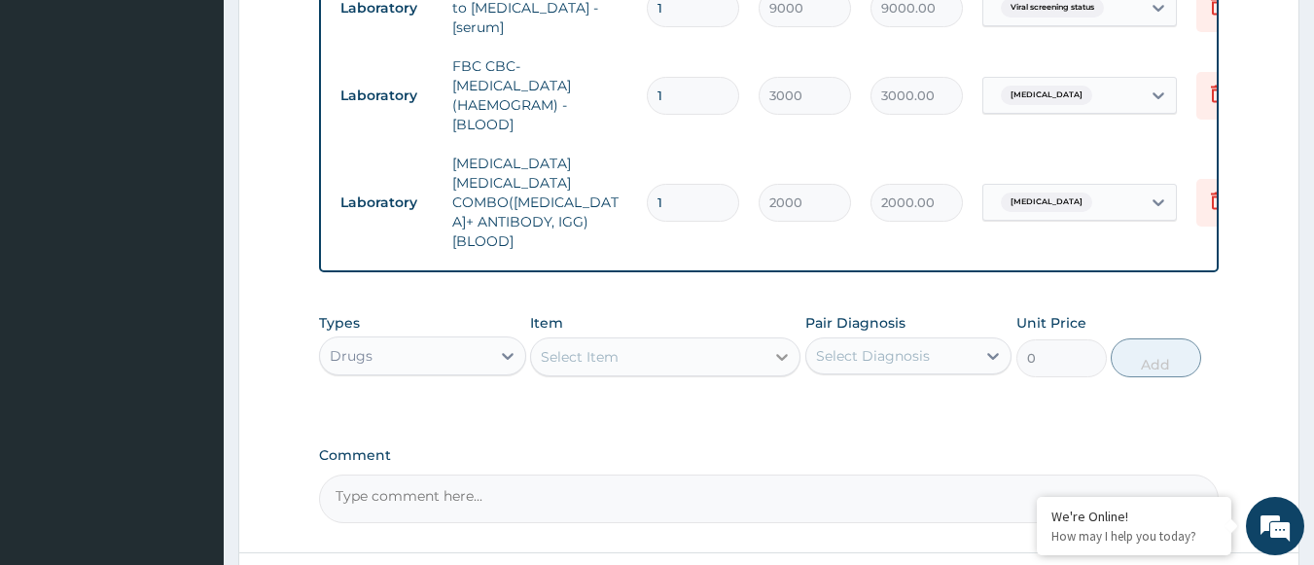
click at [780, 354] on icon at bounding box center [782, 357] width 12 height 7
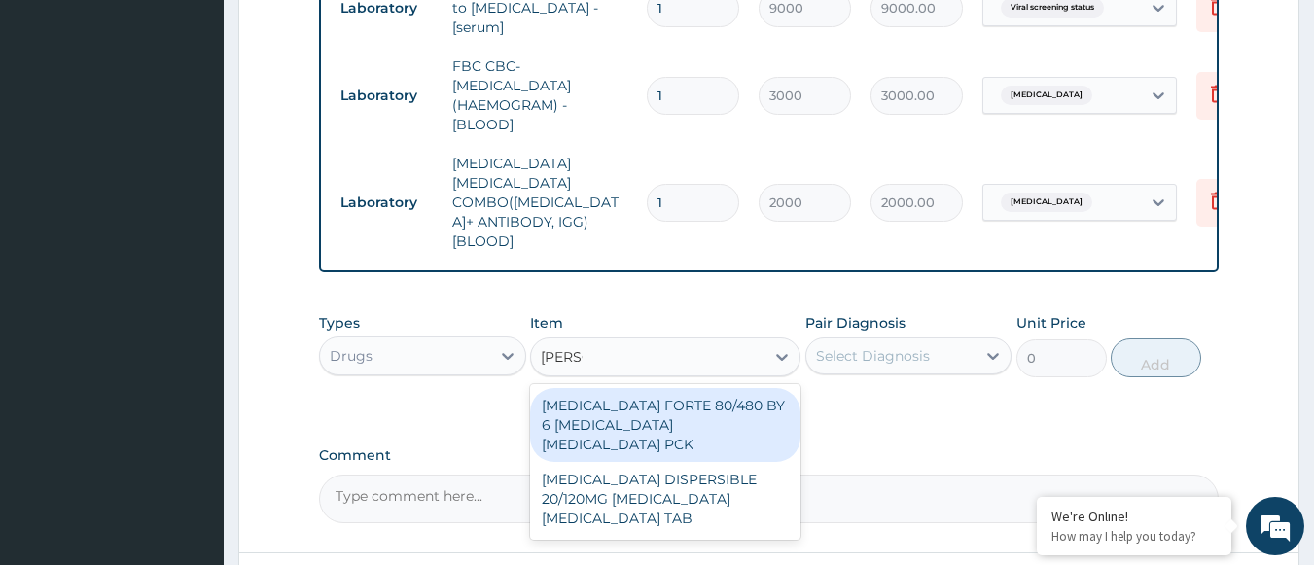
type input "COART"
click at [668, 388] on div "[MEDICAL_DATA] FORTE 80/480 BY 6 [MEDICAL_DATA] [MEDICAL_DATA] PCK" at bounding box center [665, 425] width 270 height 74
type input "5313"
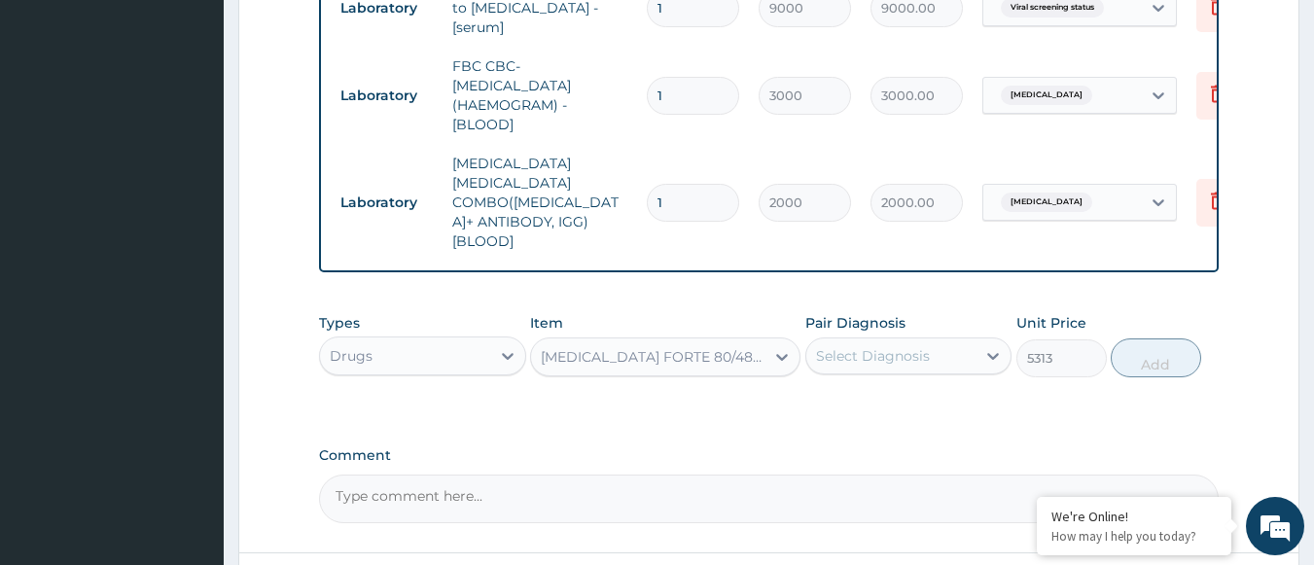
click at [947, 340] on div "Select Diagnosis" at bounding box center [891, 355] width 170 height 31
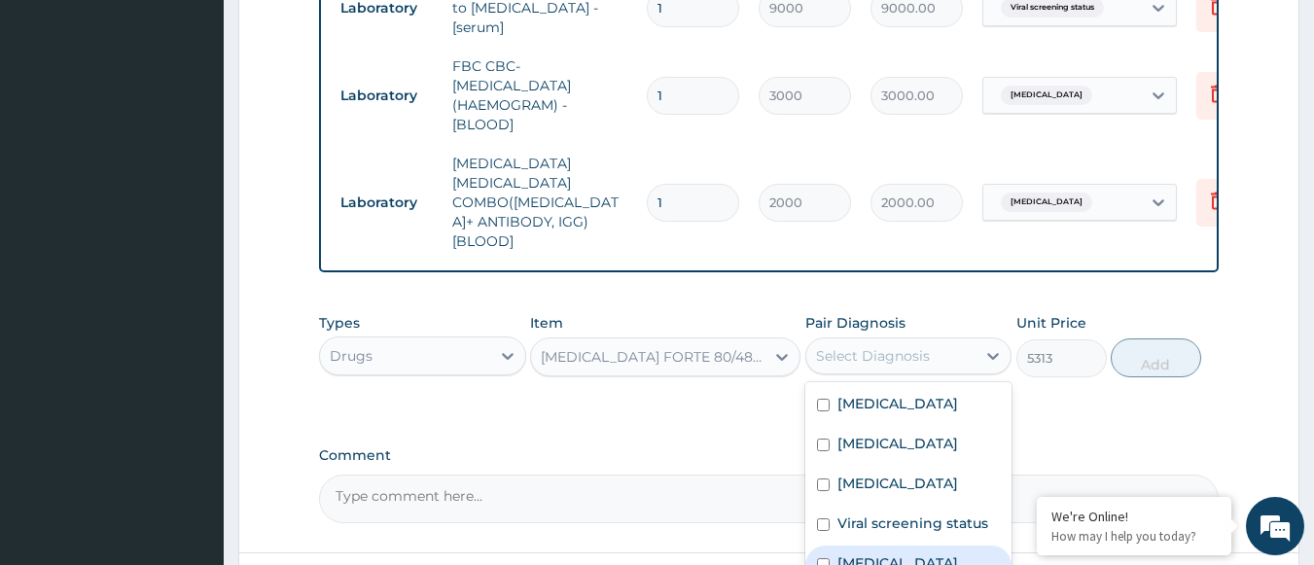
click at [826, 558] on input "checkbox" at bounding box center [823, 564] width 13 height 13
checkbox input "true"
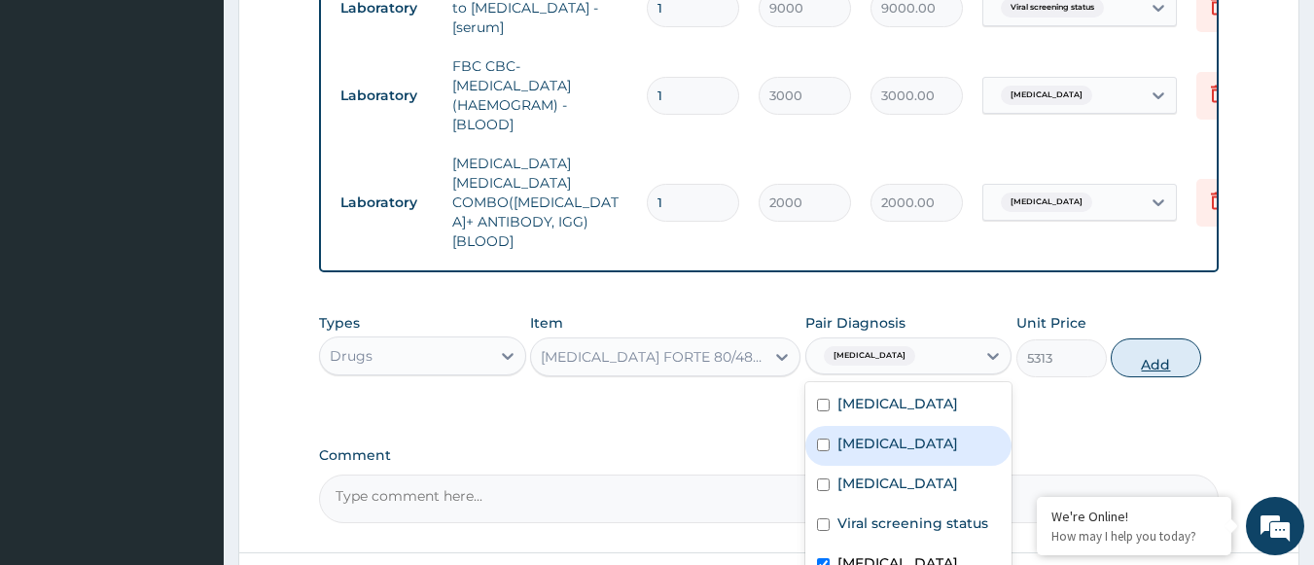
click at [1137, 338] on button "Add" at bounding box center [1155, 357] width 90 height 39
type input "0"
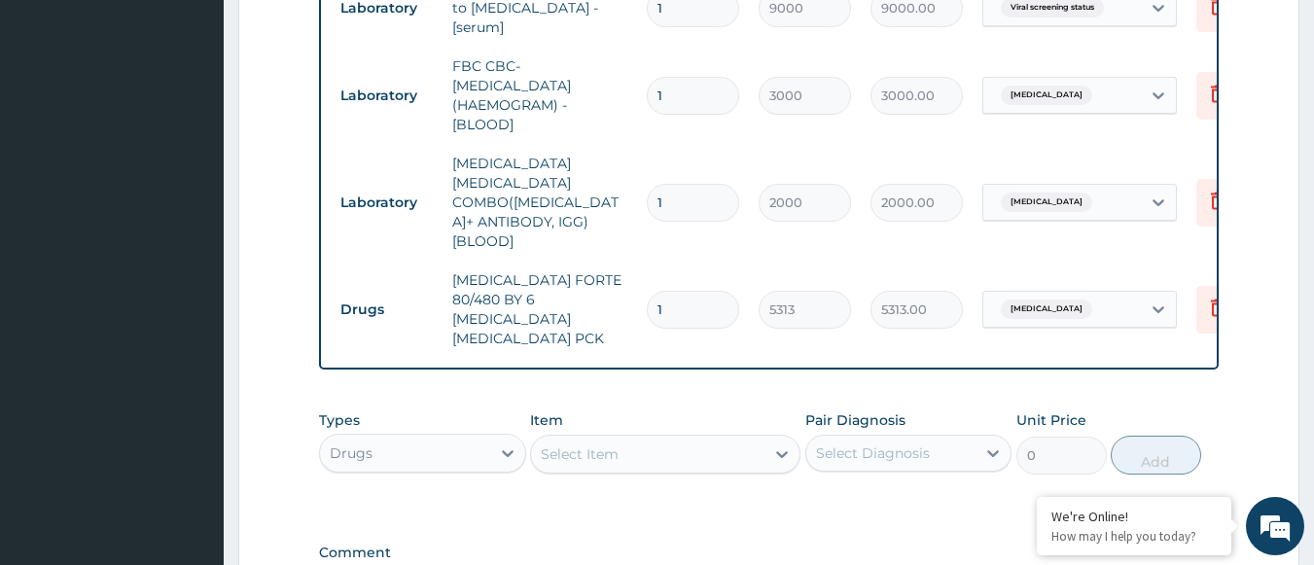
click at [655, 439] on div "Select Item" at bounding box center [647, 454] width 233 height 31
type input "PARACE"
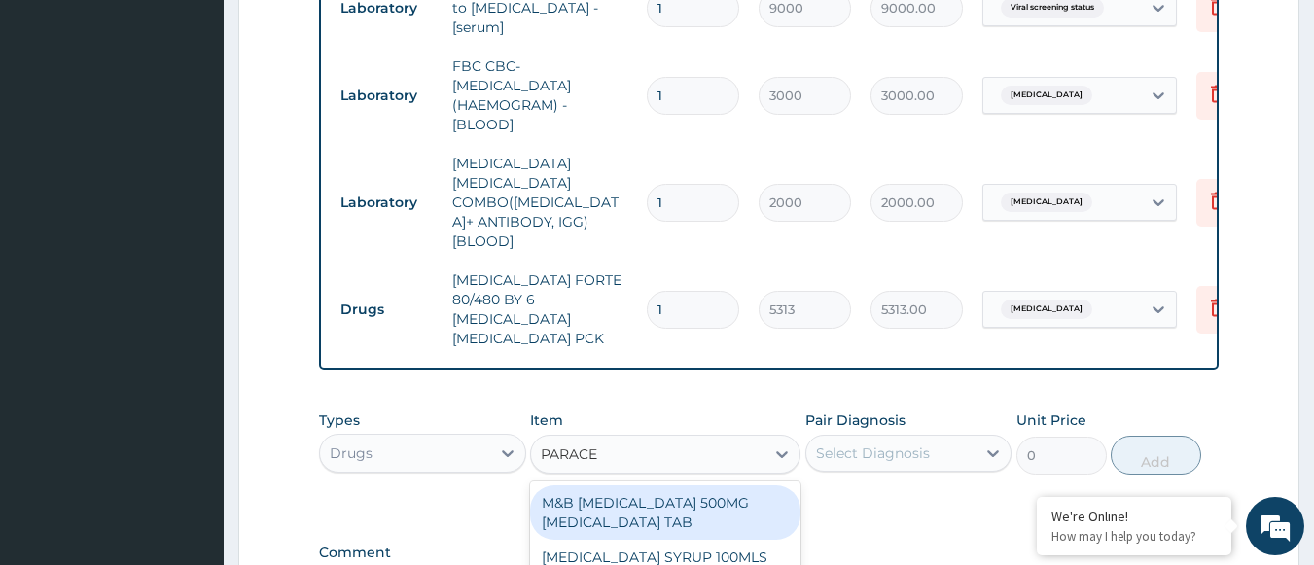
click at [687, 485] on div "M&B [MEDICAL_DATA] 500MG [MEDICAL_DATA] TAB" at bounding box center [665, 512] width 270 height 54
type input "18.97999954223633"
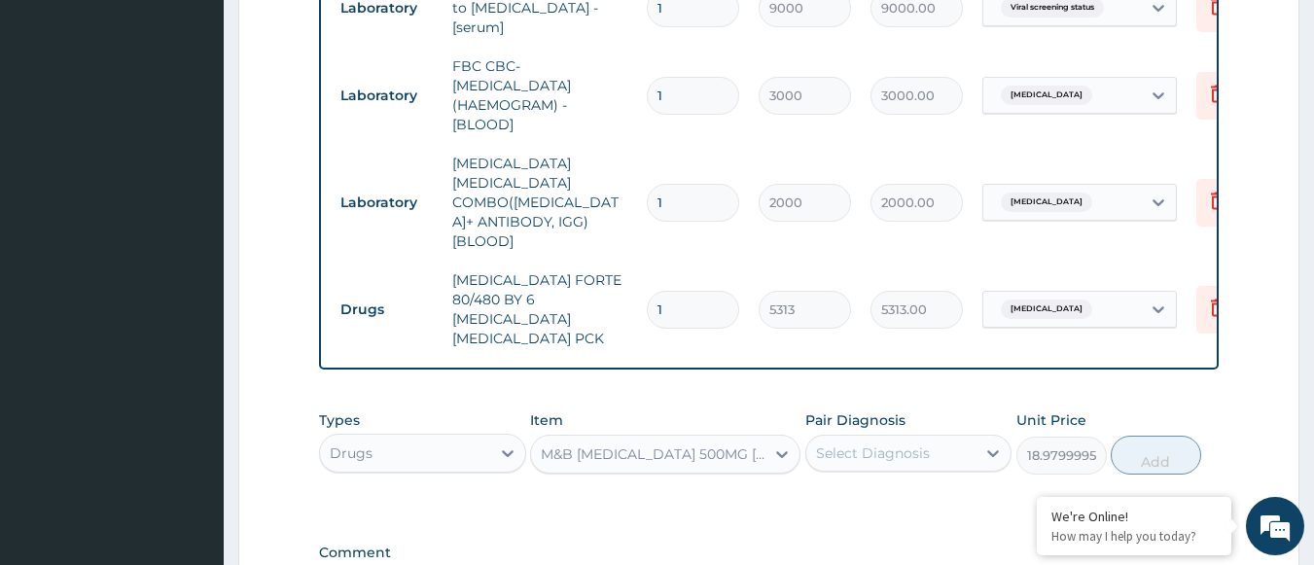
click at [658, 444] on div "M&B [MEDICAL_DATA] 500MG [MEDICAL_DATA] TAB" at bounding box center [654, 453] width 226 height 19
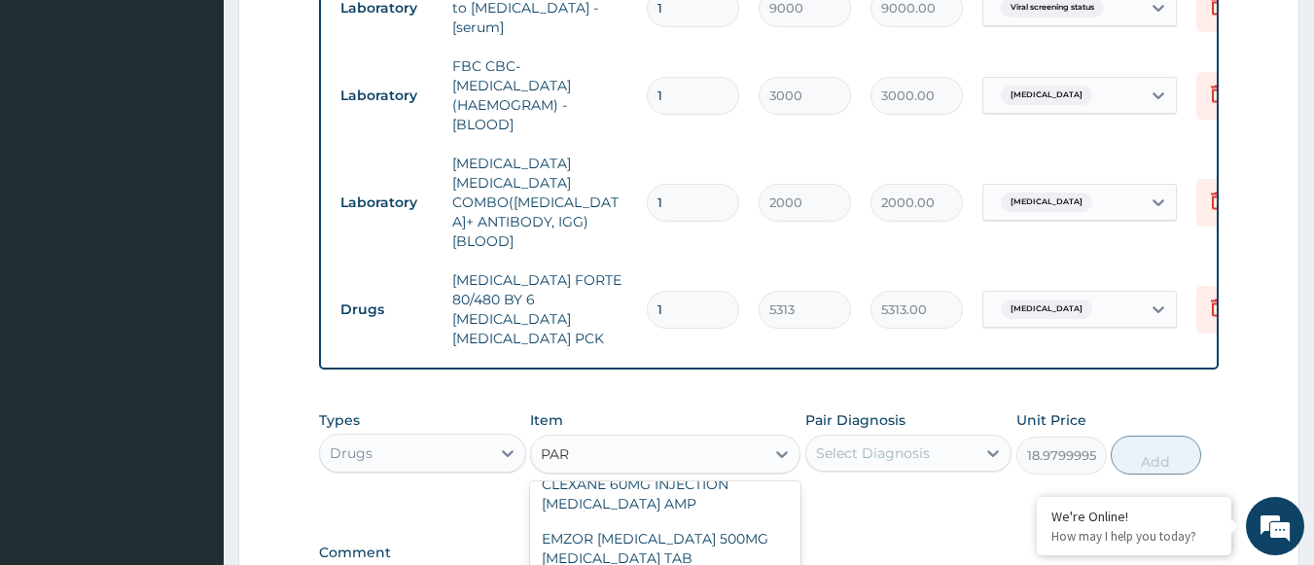
scroll to position [0, 0]
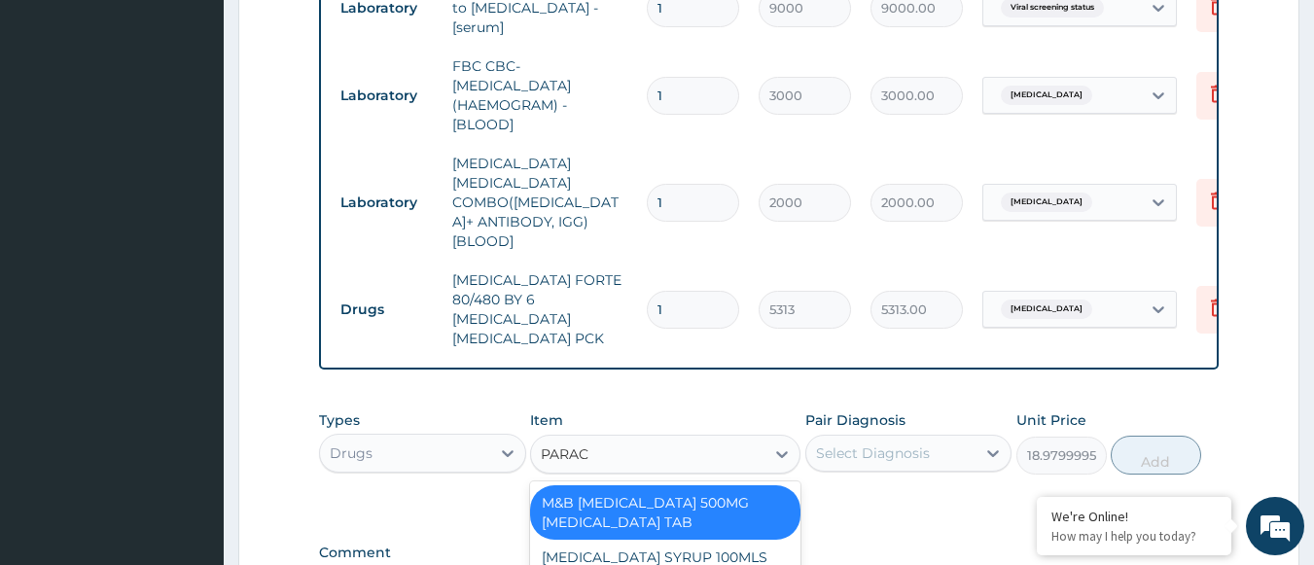
type input "PARACE"
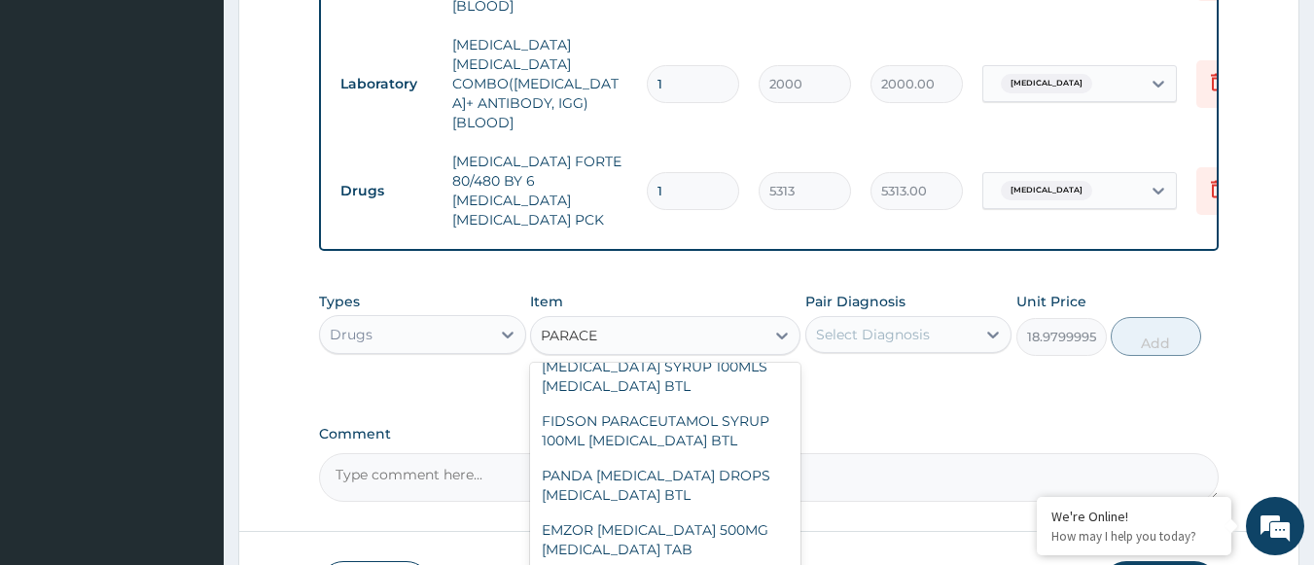
scroll to position [73, 0]
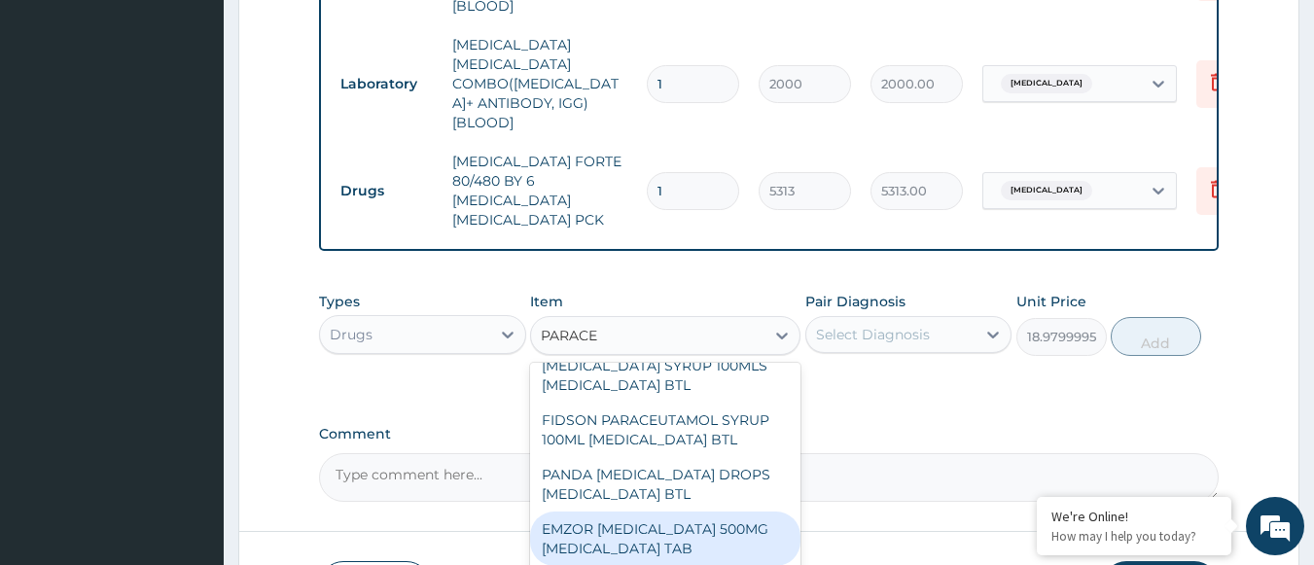
click at [655, 511] on div "EMZOR PARACETAMOL 500MG ACETAMINOPHEN TAB" at bounding box center [665, 538] width 270 height 54
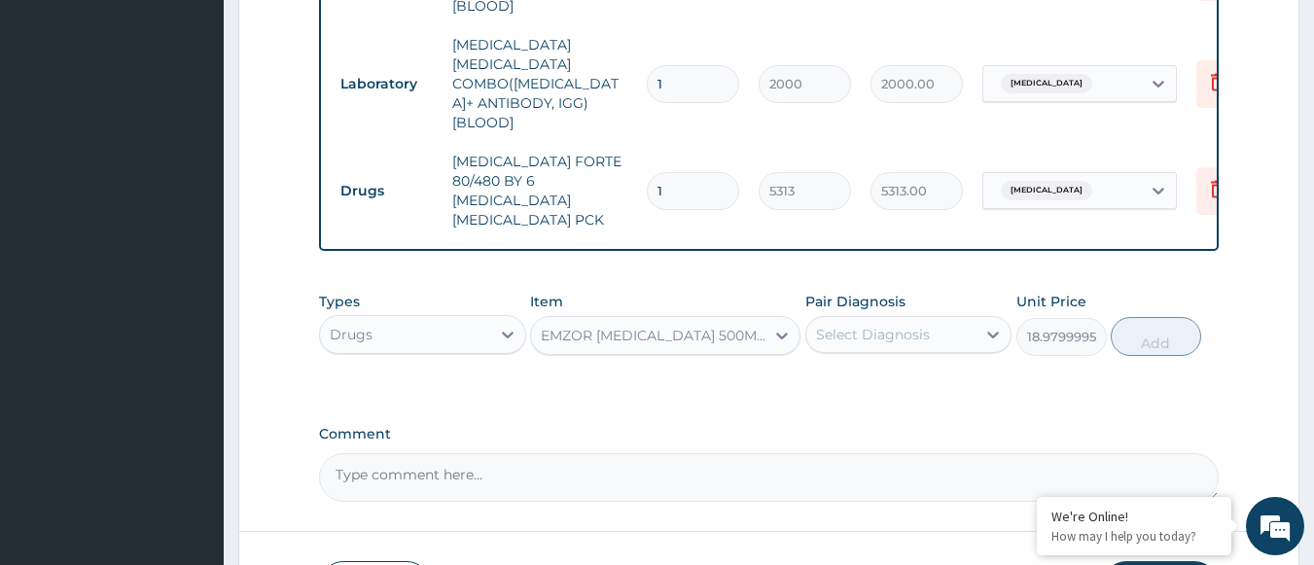
click at [906, 319] on div "Select Diagnosis" at bounding box center [891, 334] width 170 height 31
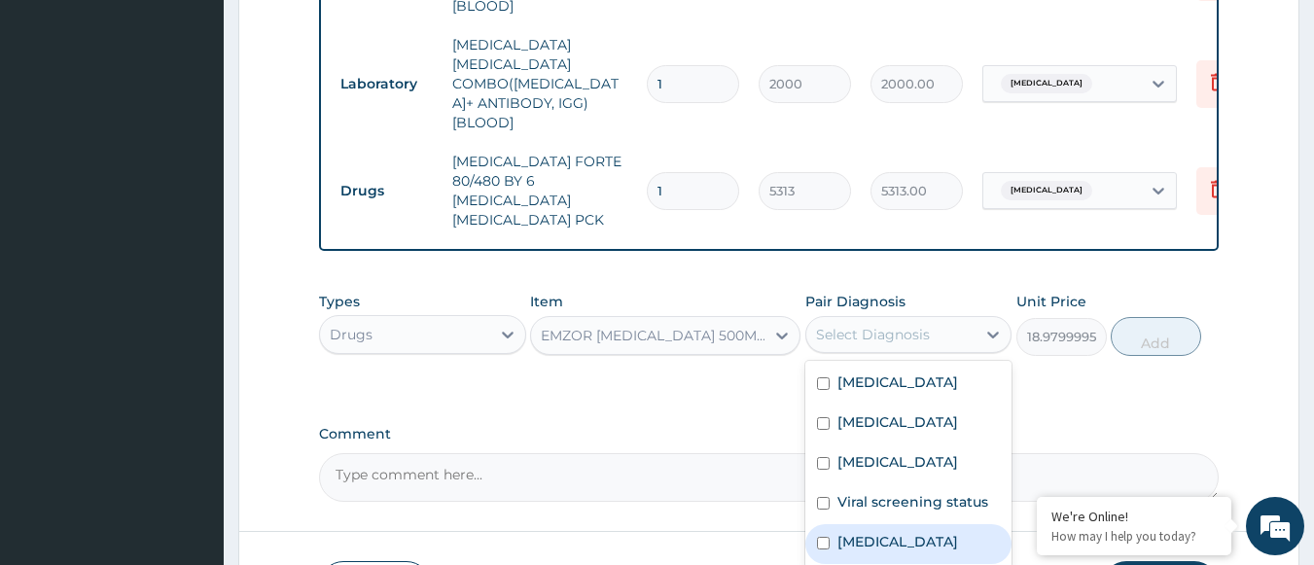
click at [850, 532] on label "Malaria" at bounding box center [897, 541] width 121 height 19
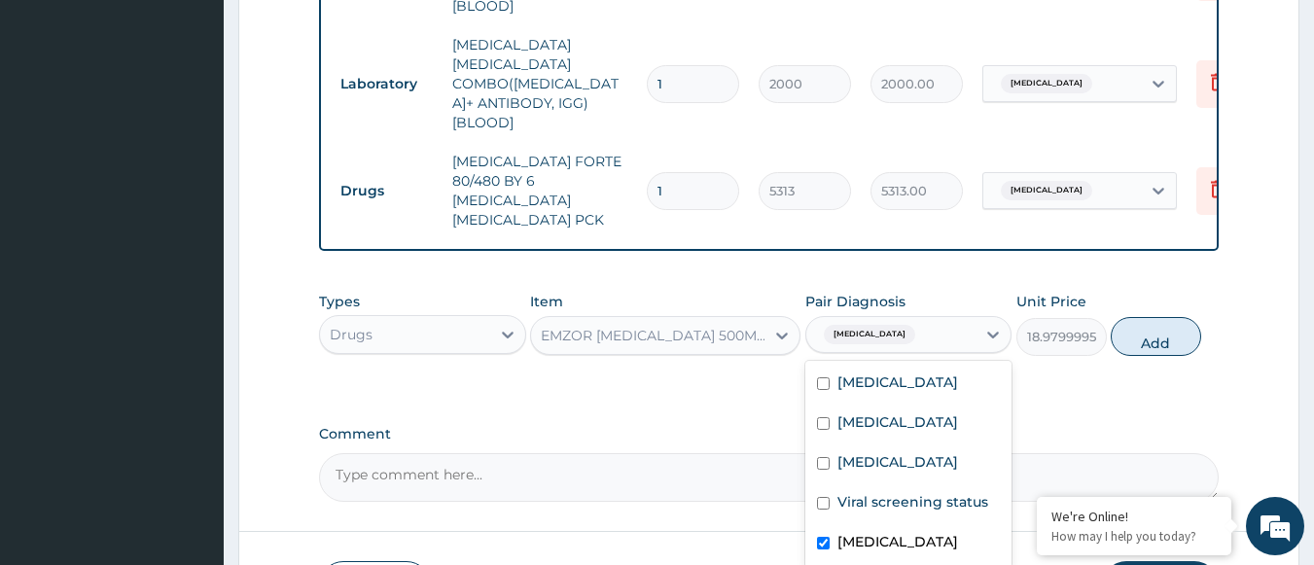
checkbox input "true"
click at [1145, 317] on button "Add" at bounding box center [1155, 336] width 90 height 39
type input "0"
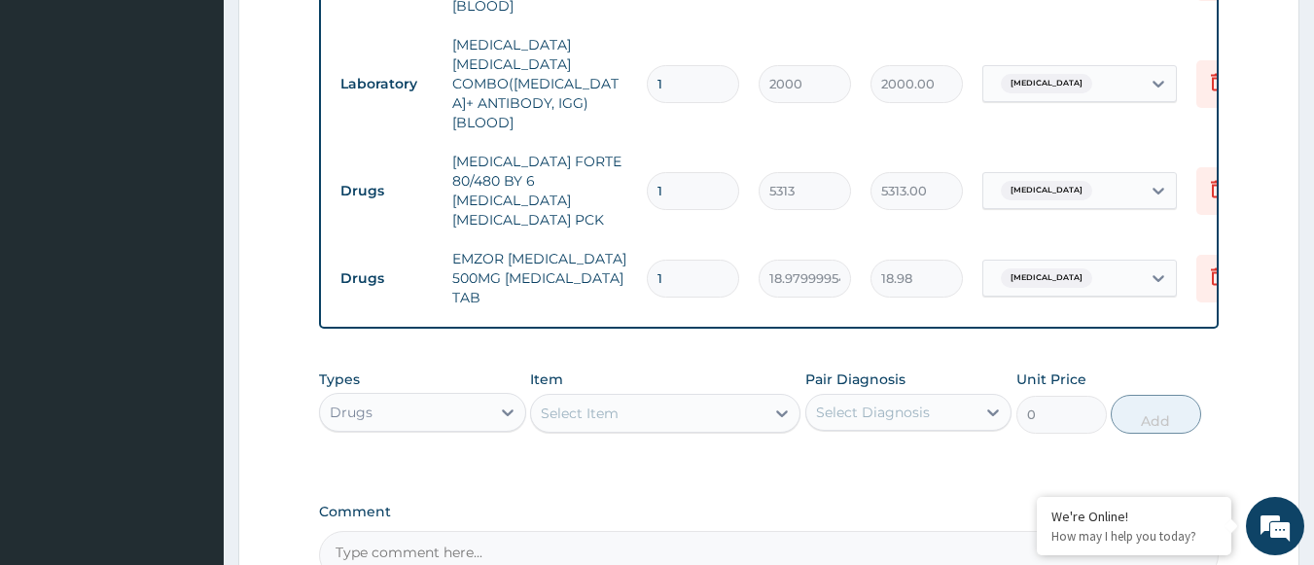
type input "0.00"
type input "2"
type input "37.96"
type input "20"
type input "379.60"
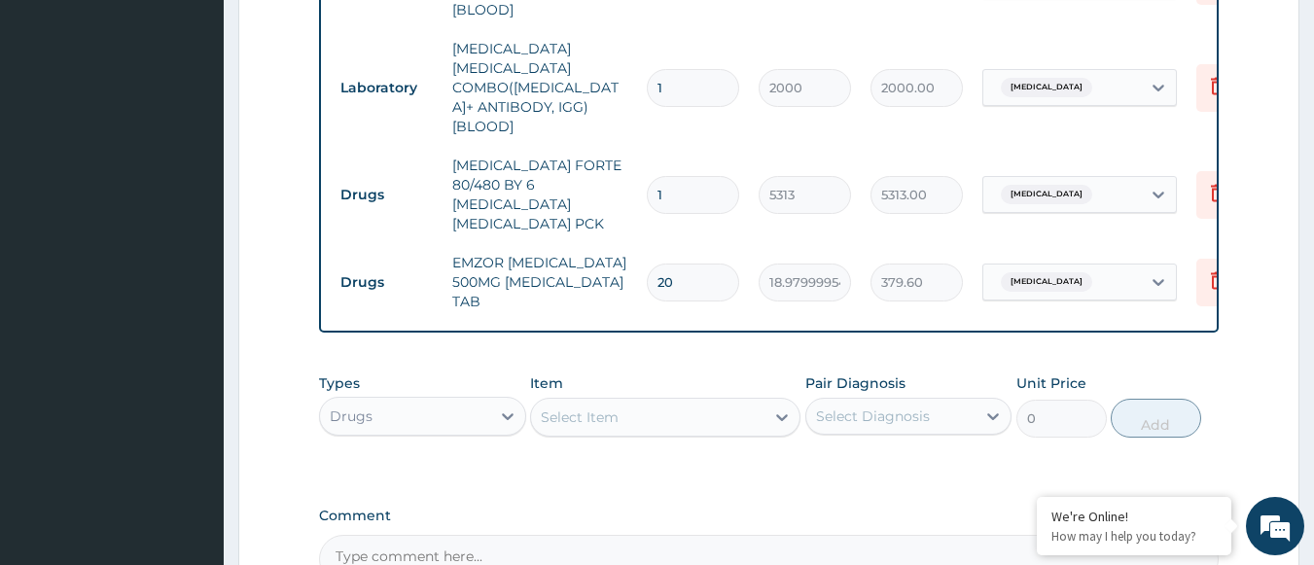
scroll to position [1604, 0]
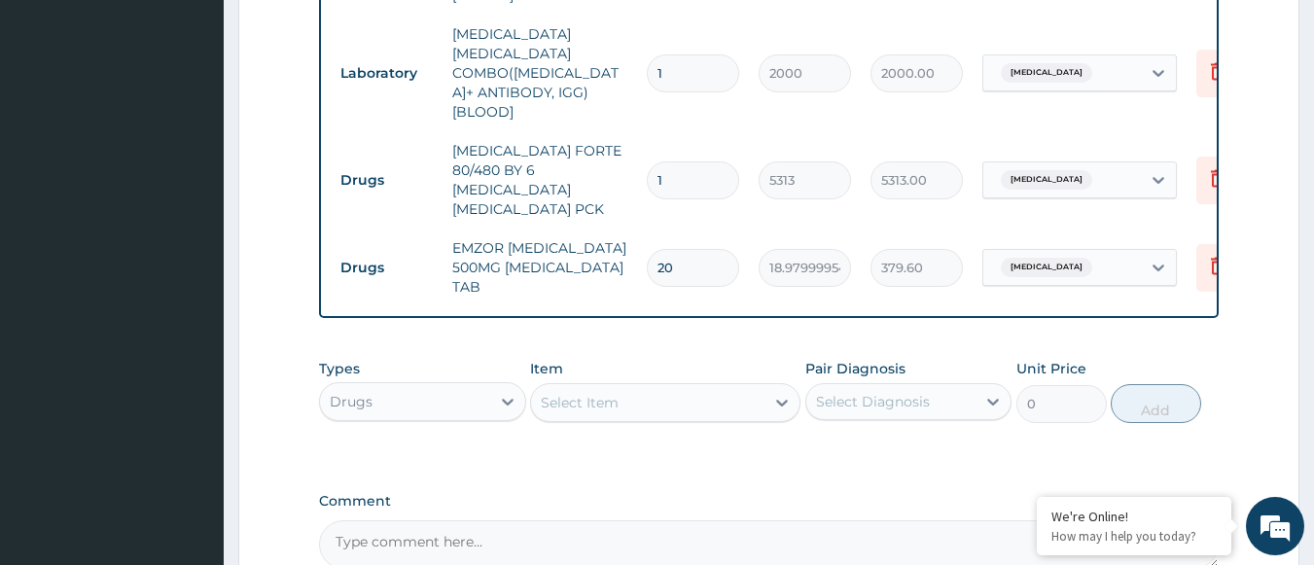
type input "20"
click at [423, 386] on div "Drugs" at bounding box center [405, 401] width 170 height 31
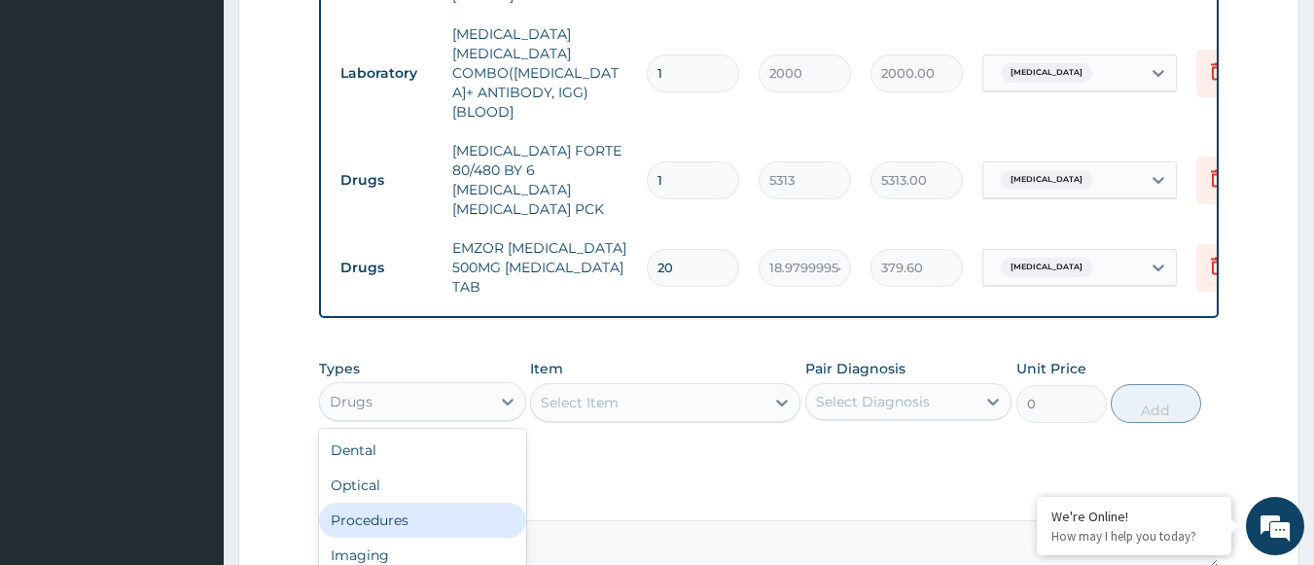
click at [399, 503] on div "Procedures" at bounding box center [422, 520] width 207 height 35
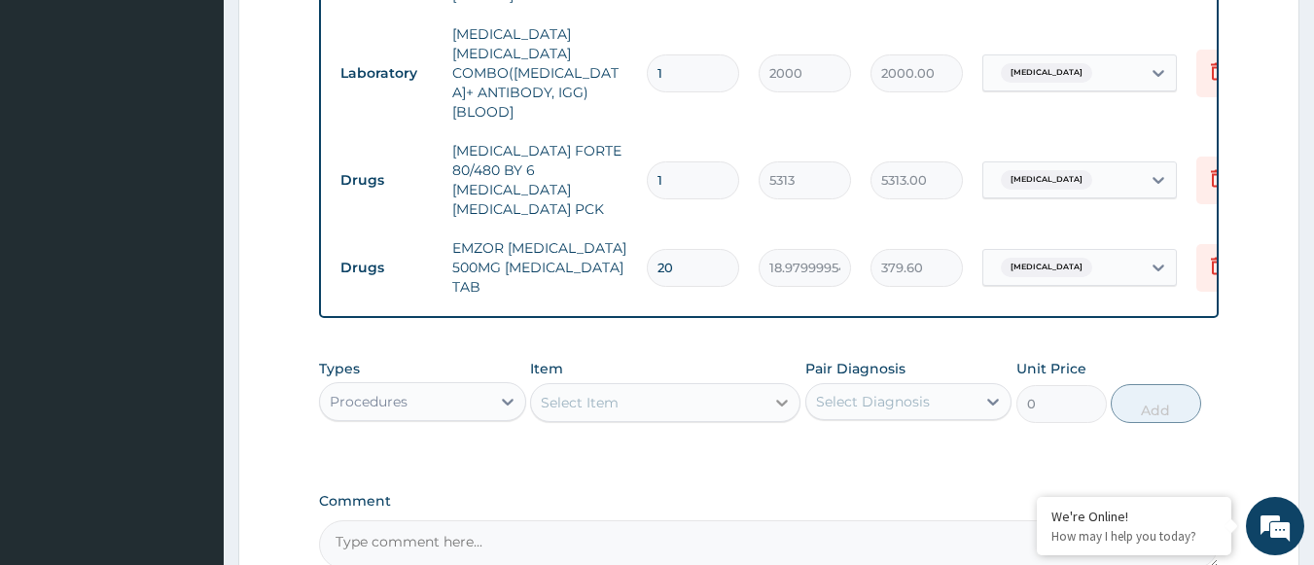
click at [785, 393] on icon at bounding box center [781, 402] width 19 height 19
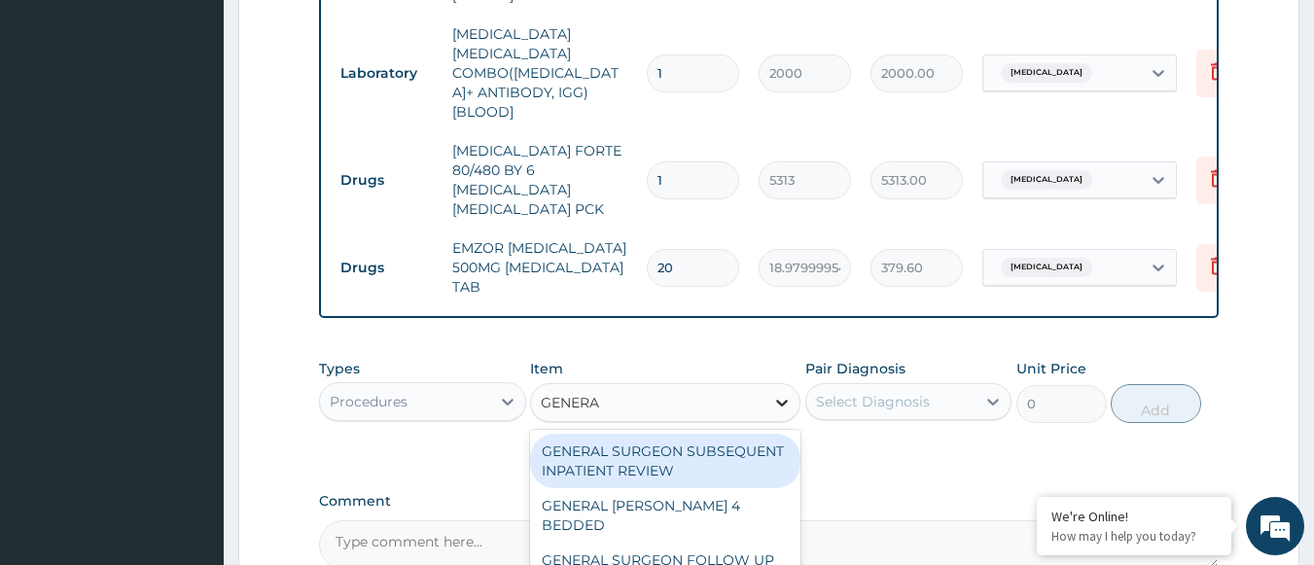
type input "GENERAL"
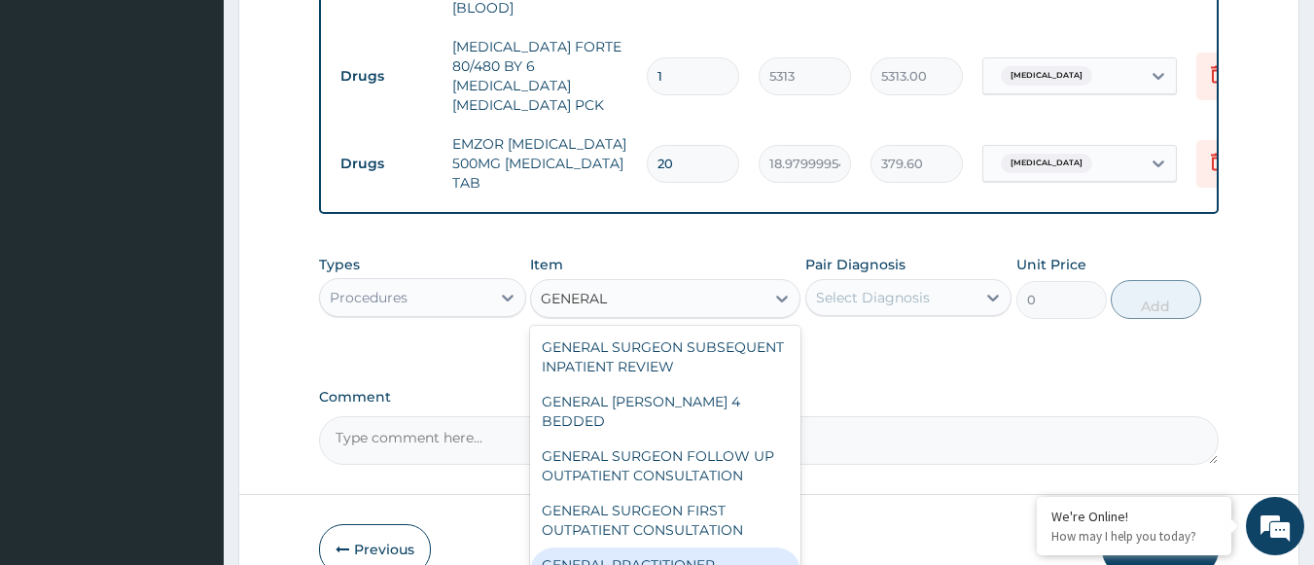
type input "3000"
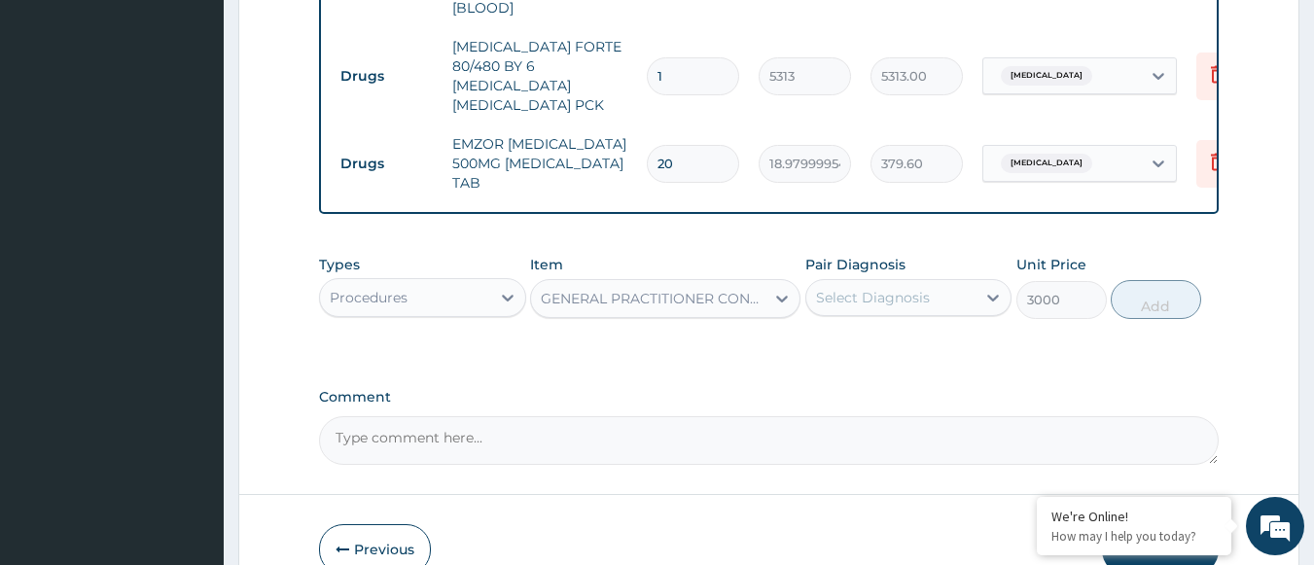
click at [972, 282] on div "Select Diagnosis" at bounding box center [891, 297] width 170 height 31
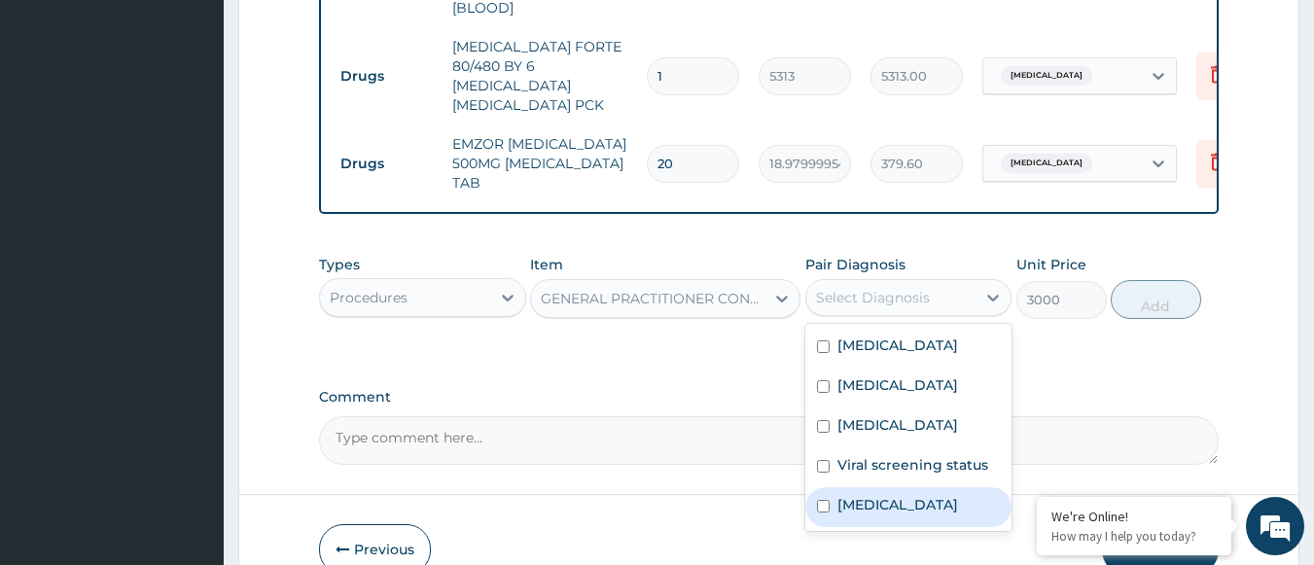
click at [860, 495] on label "Malaria" at bounding box center [897, 504] width 121 height 19
checkbox input "true"
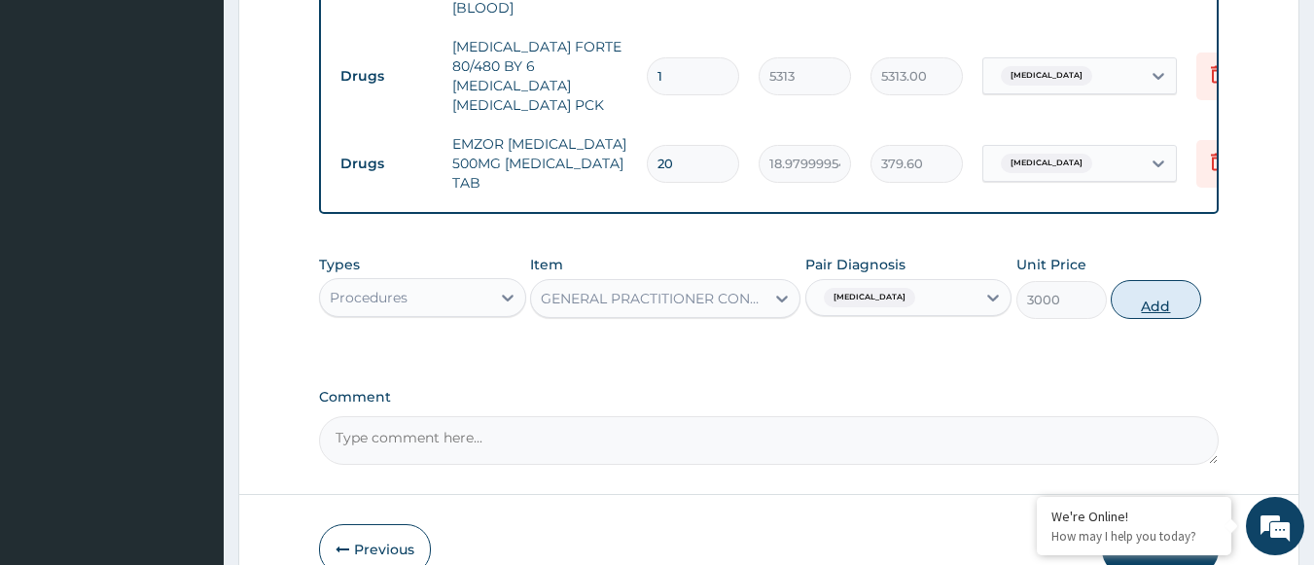
click at [1167, 280] on button "Add" at bounding box center [1155, 299] width 90 height 39
type input "0"
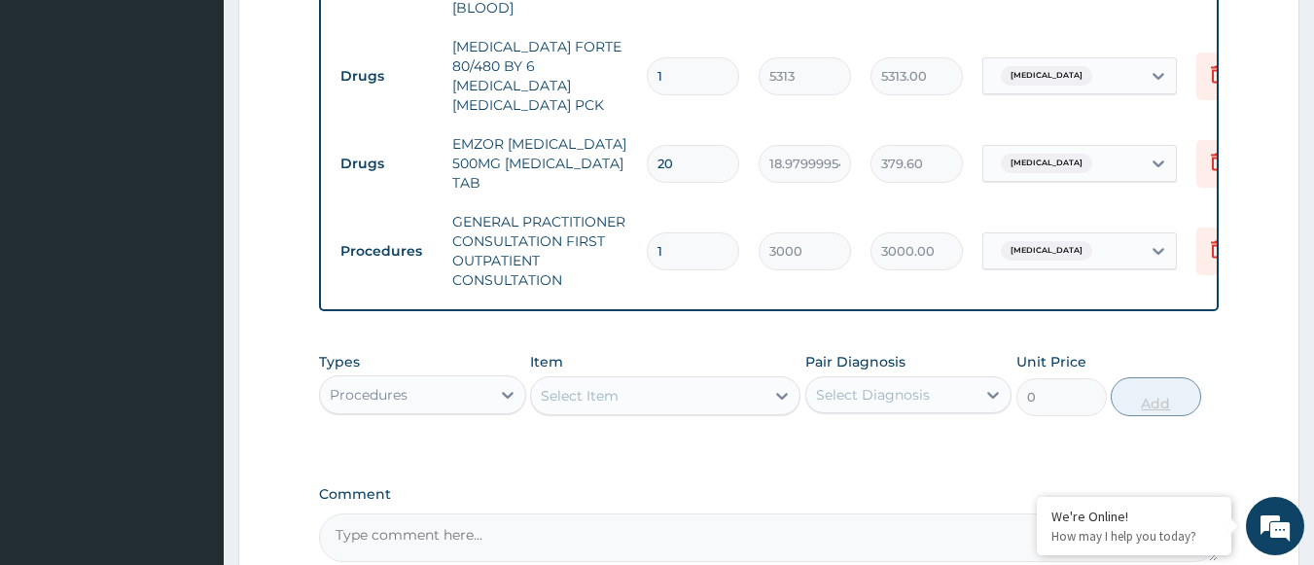
scroll to position [1806, 0]
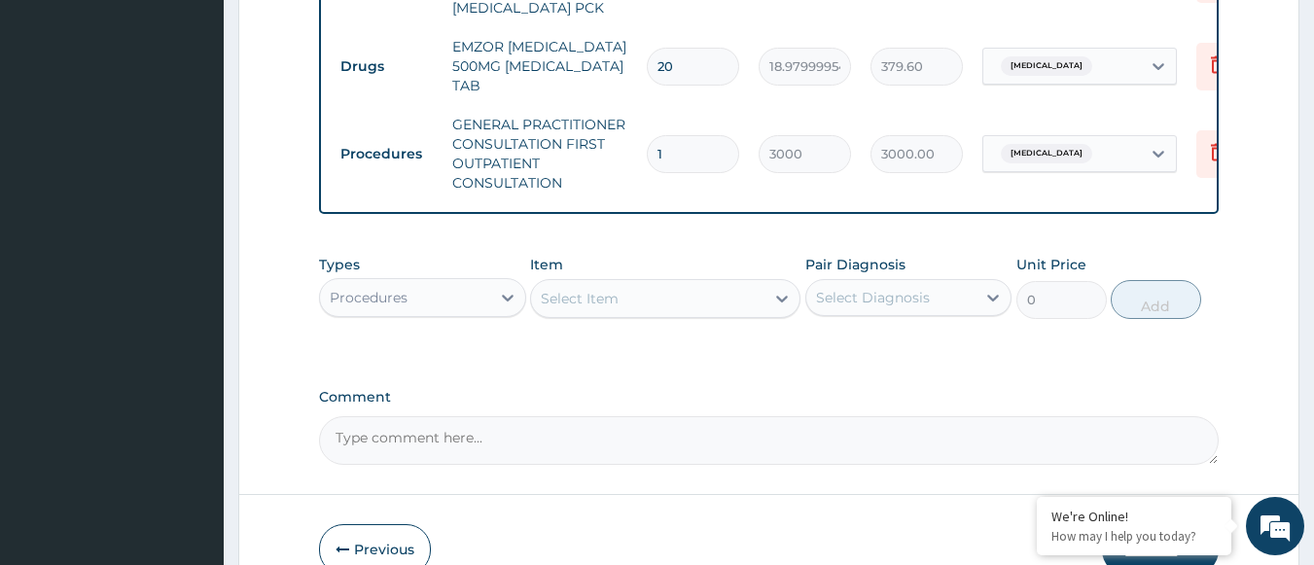
click at [1145, 524] on button "Submit" at bounding box center [1160, 549] width 117 height 51
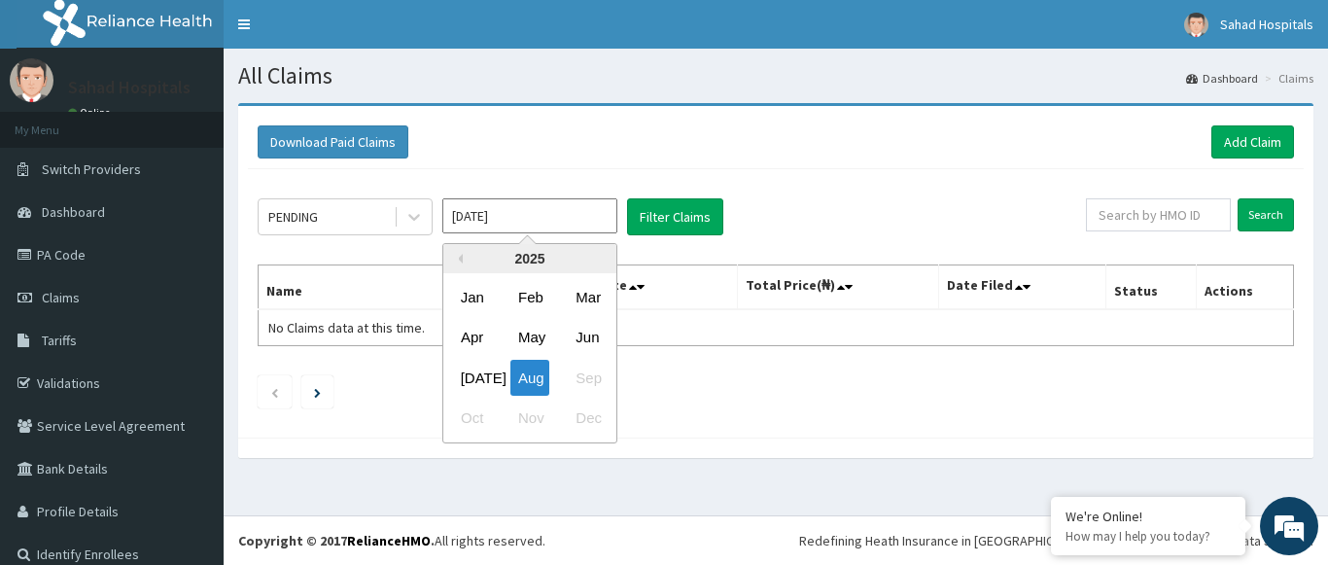
click at [576, 231] on input "Aug 2025" at bounding box center [529, 215] width 175 height 35
click at [472, 369] on div "Jul" at bounding box center [472, 378] width 39 height 36
type input "Jul 2025"
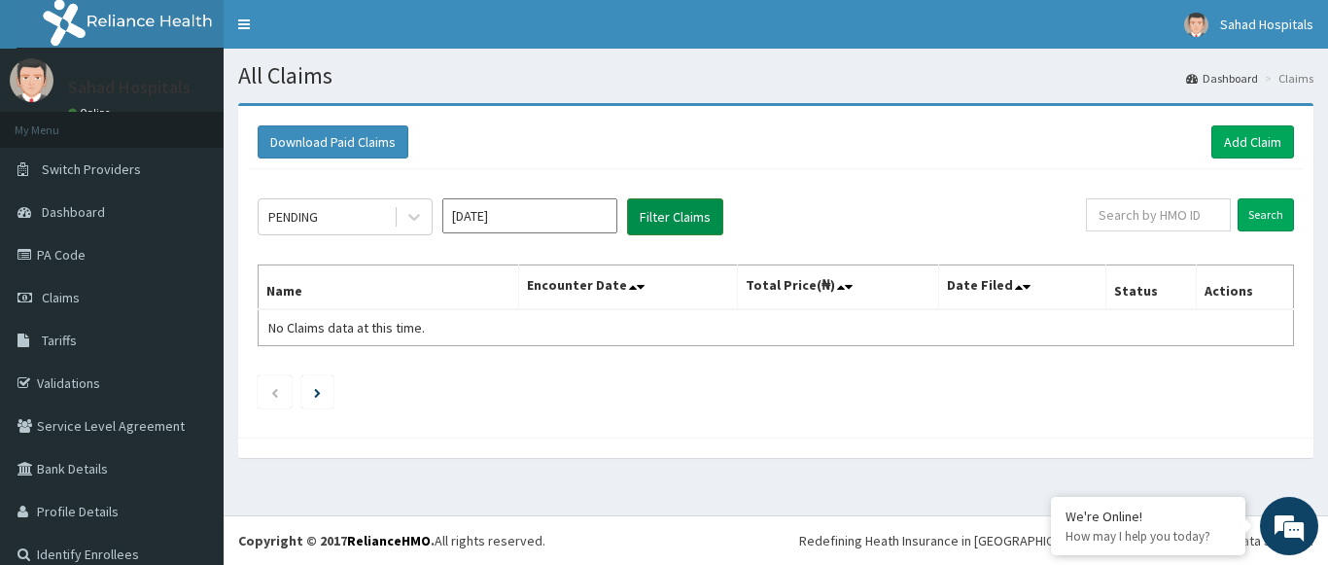
click at [681, 210] on button "Filter Claims" at bounding box center [675, 216] width 96 height 37
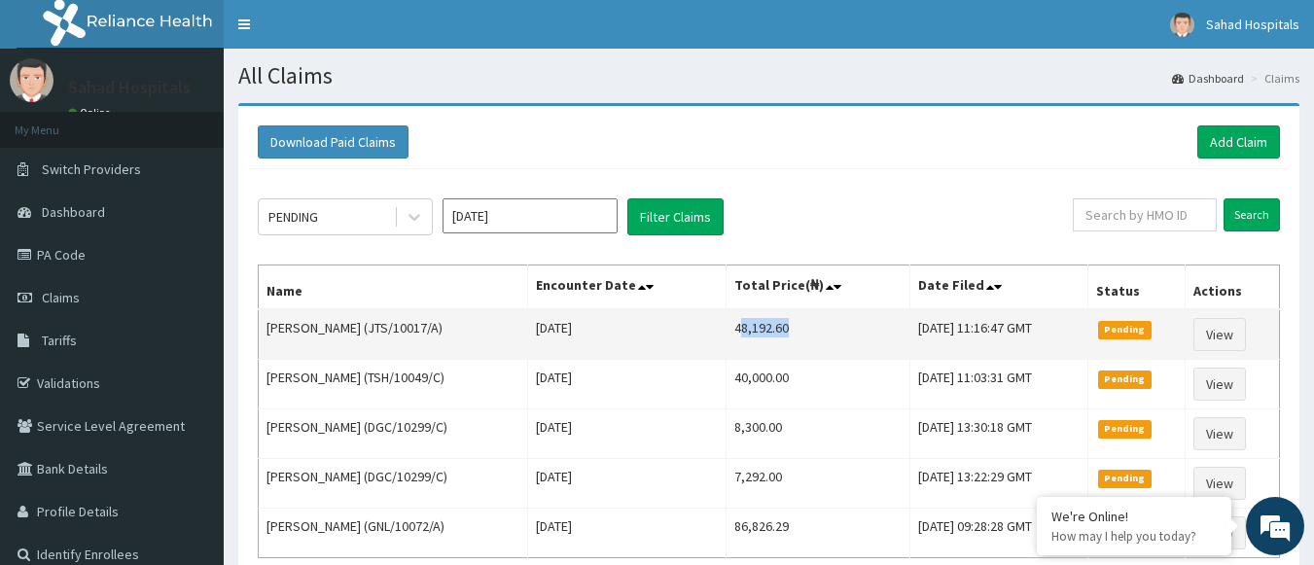
drag, startPoint x: 686, startPoint y: 327, endPoint x: 734, endPoint y: 330, distance: 48.7
click at [734, 330] on td "48,192.60" at bounding box center [817, 334] width 184 height 51
click at [725, 322] on td "48,192.60" at bounding box center [817, 334] width 184 height 51
drag, startPoint x: 678, startPoint y: 322, endPoint x: 693, endPoint y: 328, distance: 16.6
click at [725, 328] on td "48,192.60" at bounding box center [817, 334] width 184 height 51
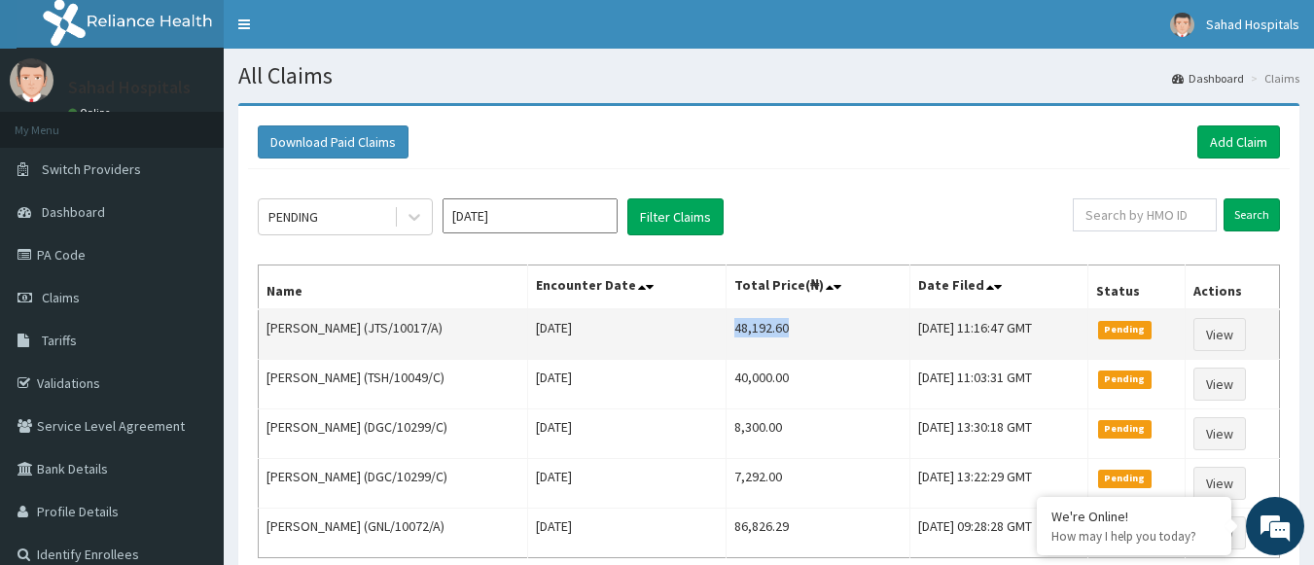
copy td "48,192.60"
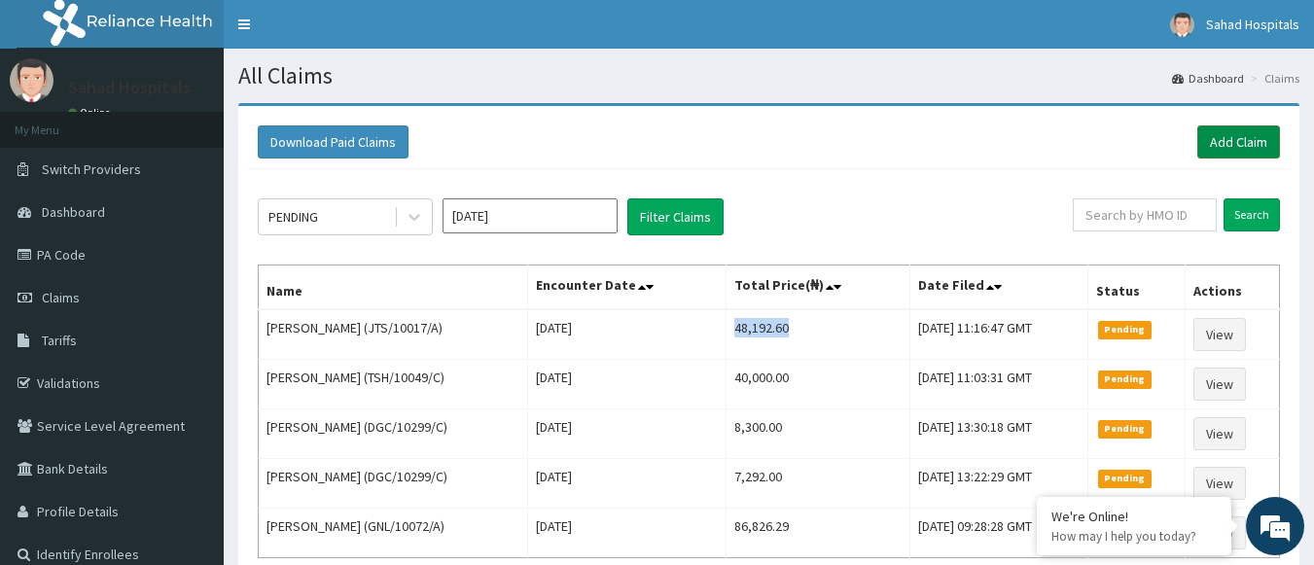
click at [1250, 140] on link "Add Claim" at bounding box center [1238, 141] width 83 height 33
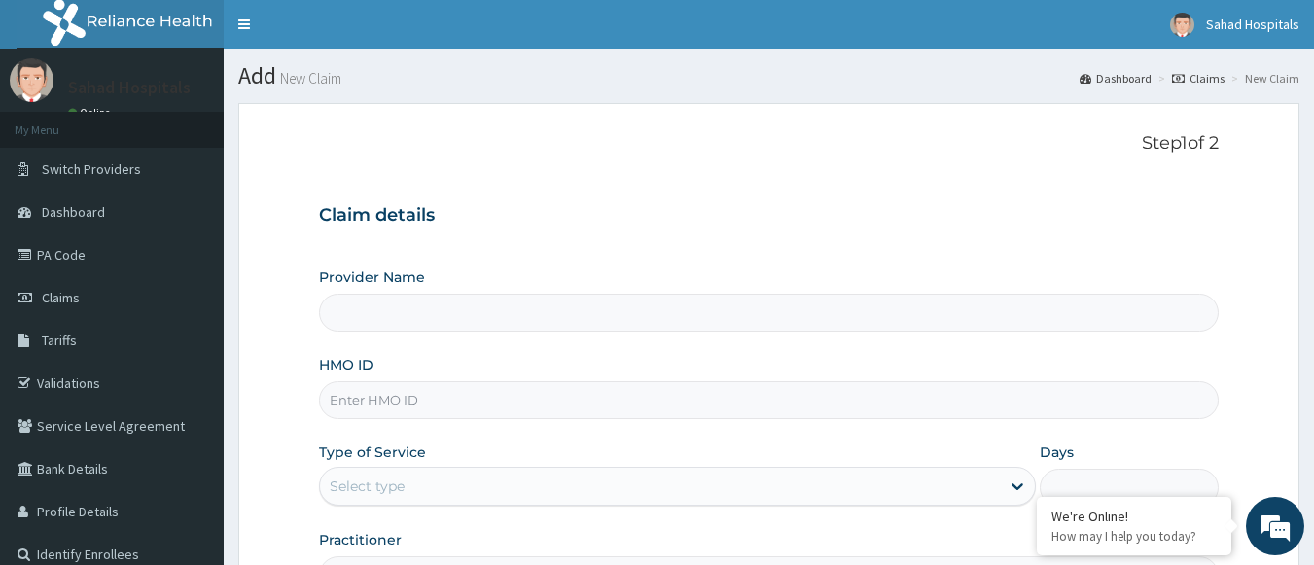
click at [596, 391] on input "HMO ID" at bounding box center [769, 400] width 900 height 38
type input "Sahad Hospitals"
click at [596, 391] on input "HMO ID" at bounding box center [769, 400] width 900 height 38
paste input "" DGC/10299/C""
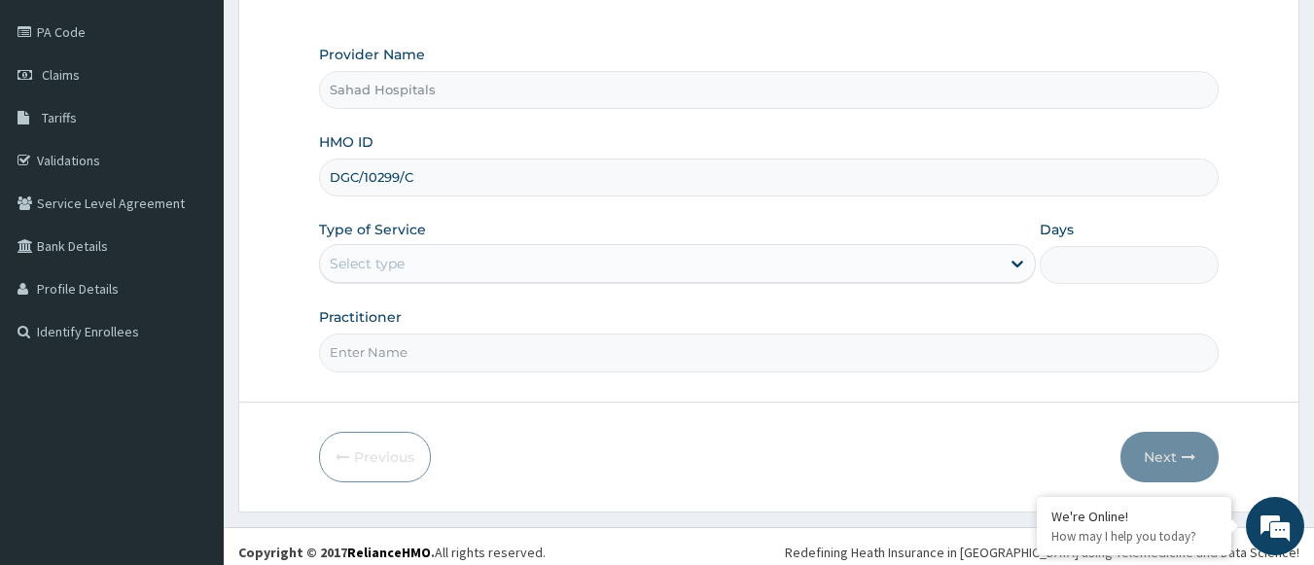
type input "DGC/10299/C"
click at [559, 260] on div "Select type" at bounding box center [660, 263] width 680 height 31
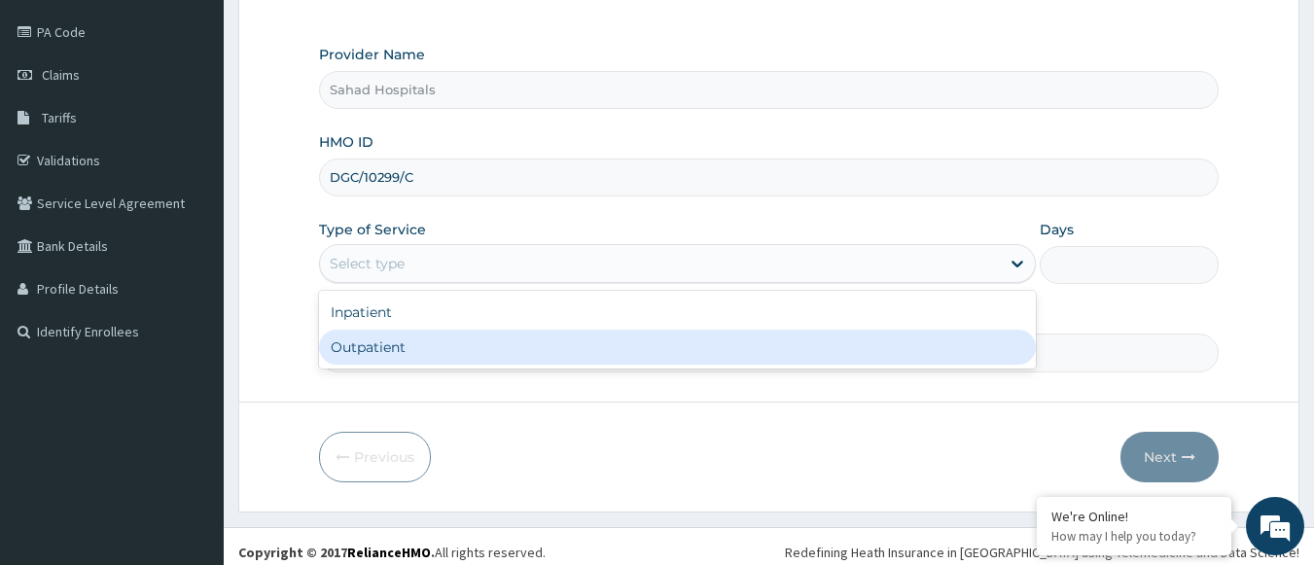
click at [438, 357] on div "Outpatient" at bounding box center [677, 347] width 717 height 35
type input "1"
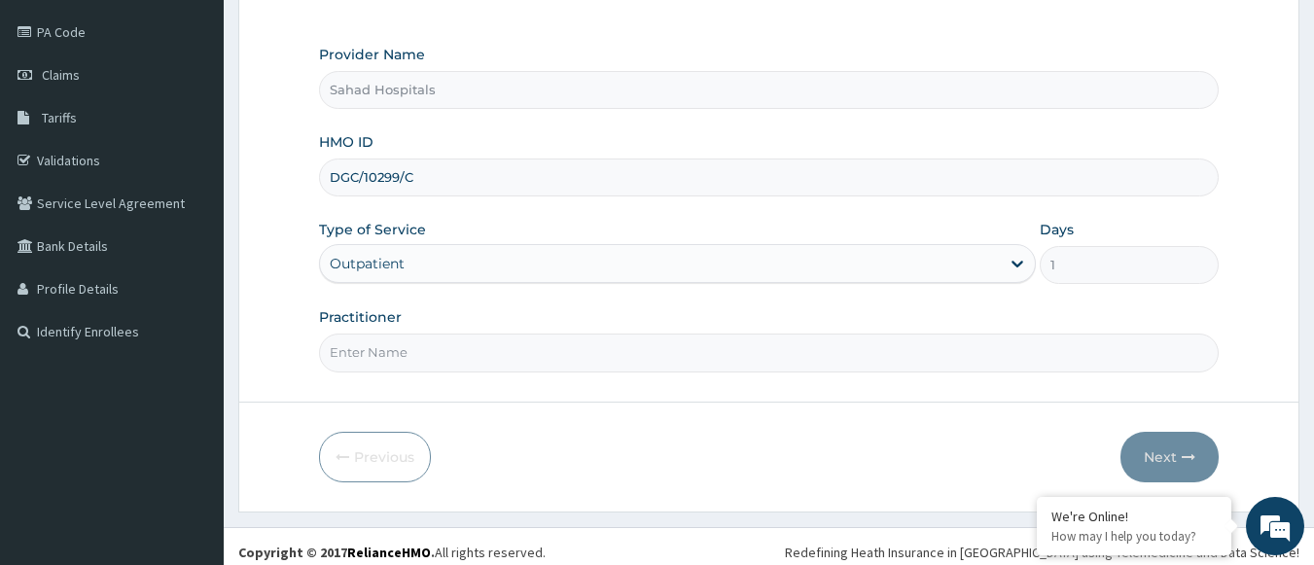
click at [438, 357] on input "Practitioner" at bounding box center [769, 353] width 900 height 38
type input "GP"
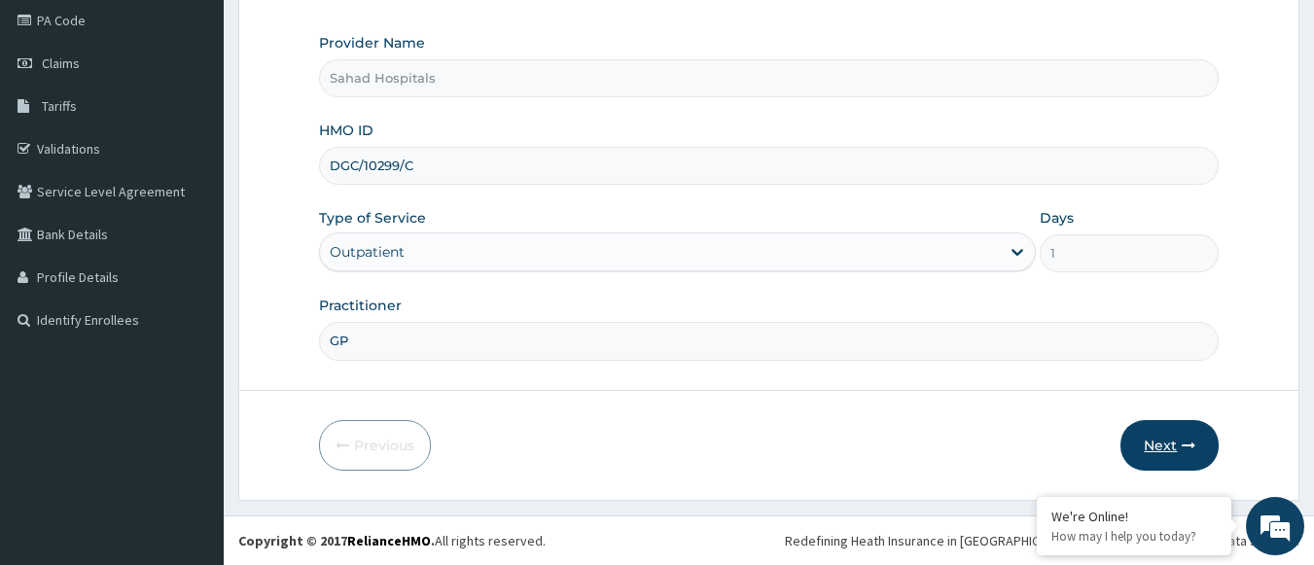
click at [1140, 451] on button "Next" at bounding box center [1169, 445] width 98 height 51
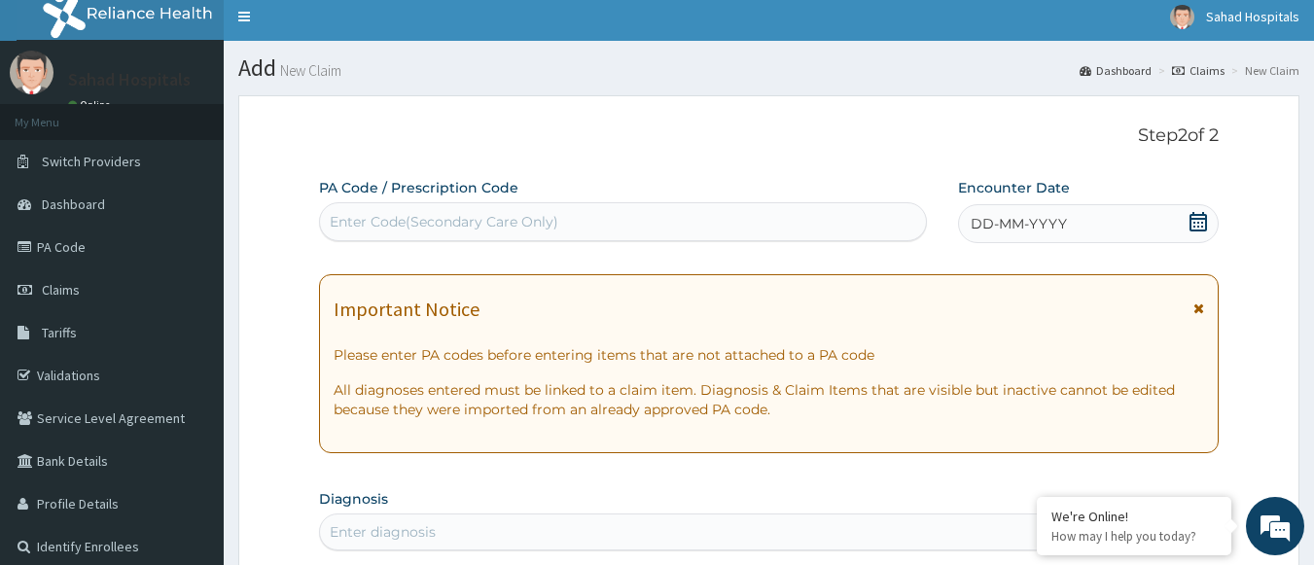
scroll to position [0, 0]
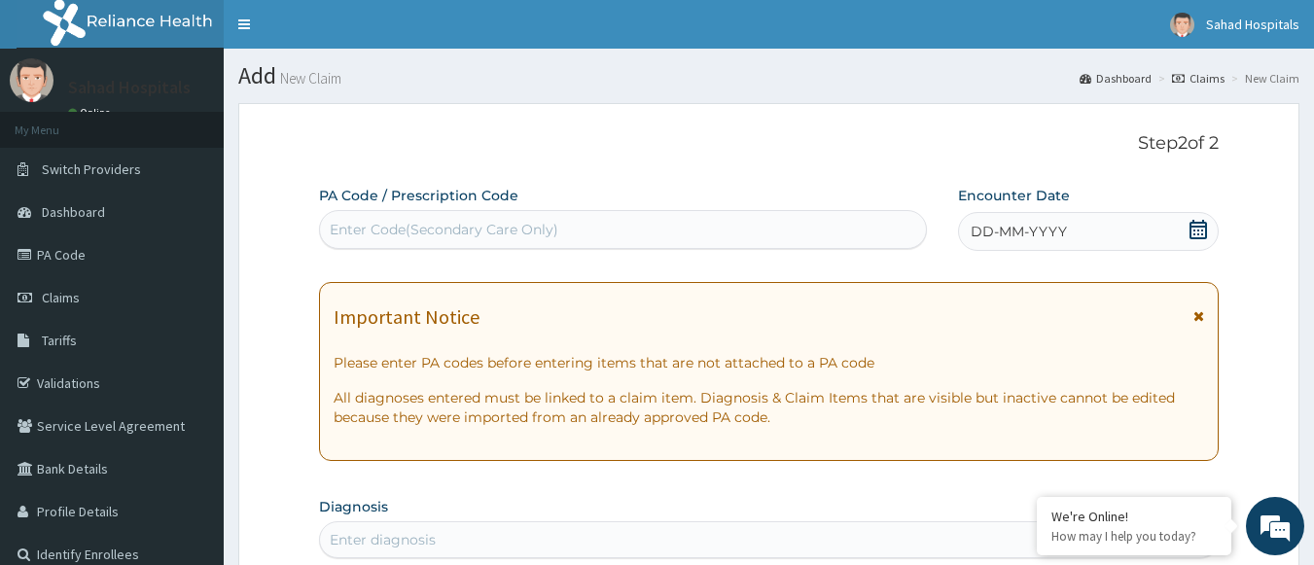
click at [685, 228] on div "Enter Code(Secondary Care Only)" at bounding box center [623, 229] width 607 height 31
paste input "PA/3382EC"
type input "PA/3382EC"
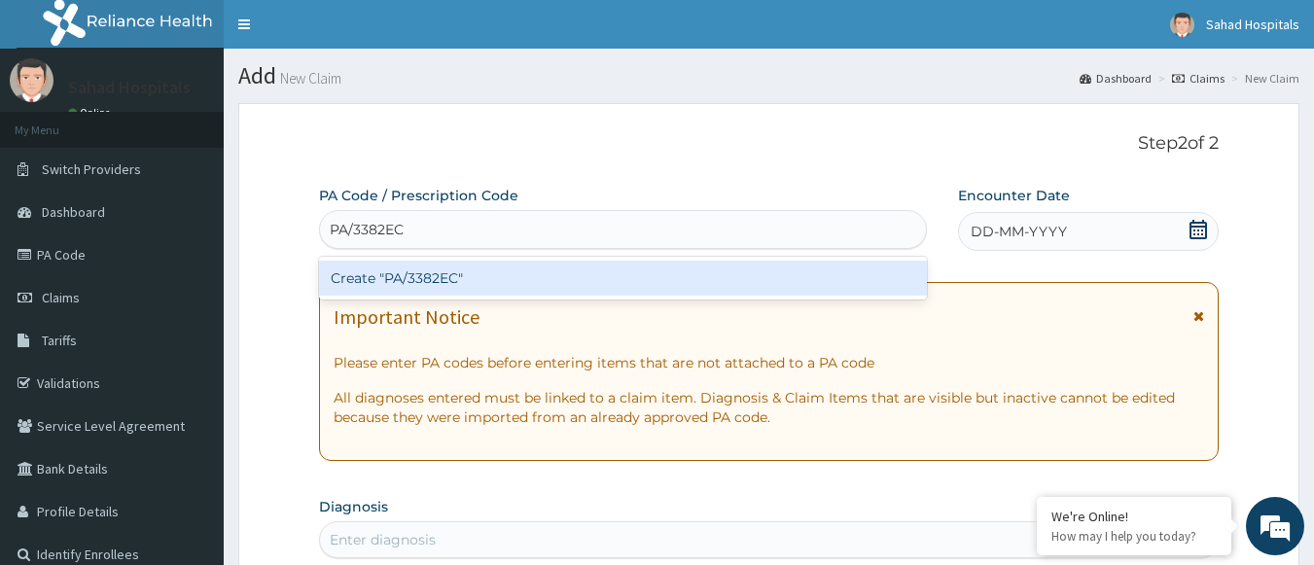
click at [385, 275] on div "Create "PA/3382EC"" at bounding box center [623, 278] width 609 height 35
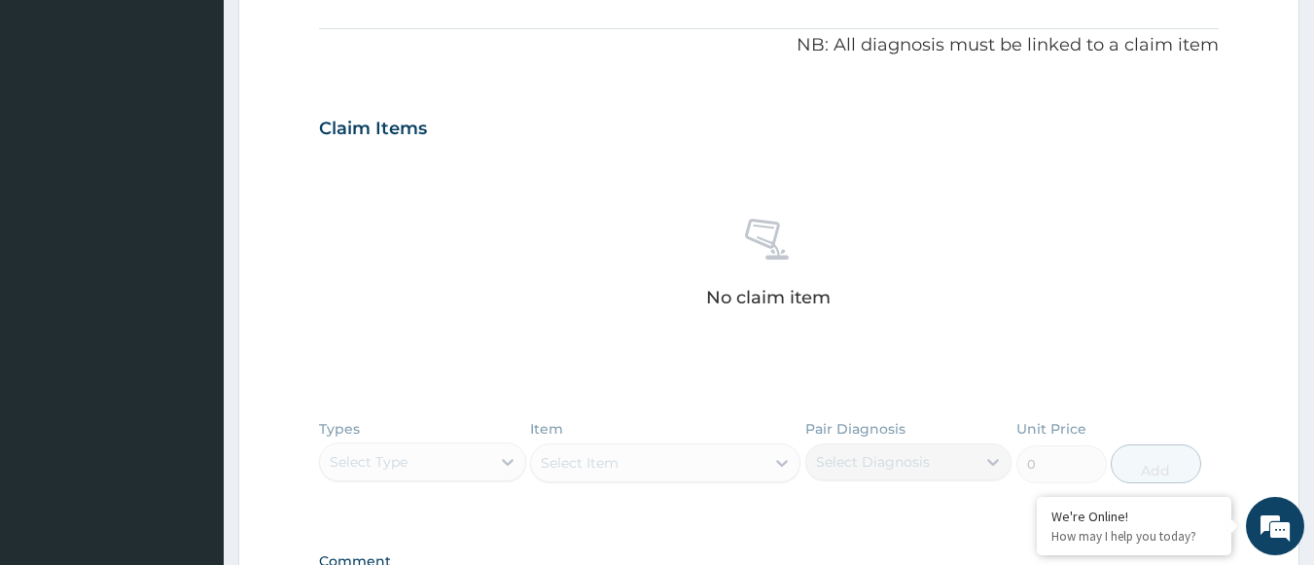
scroll to position [849, 0]
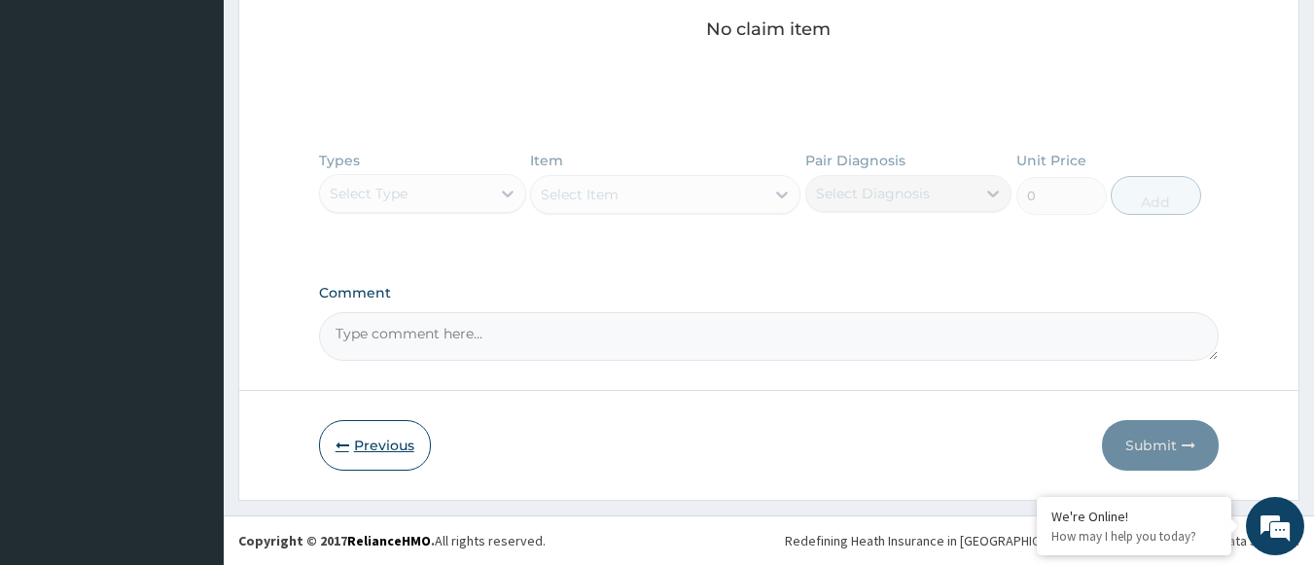
click at [376, 451] on button "Previous" at bounding box center [375, 445] width 112 height 51
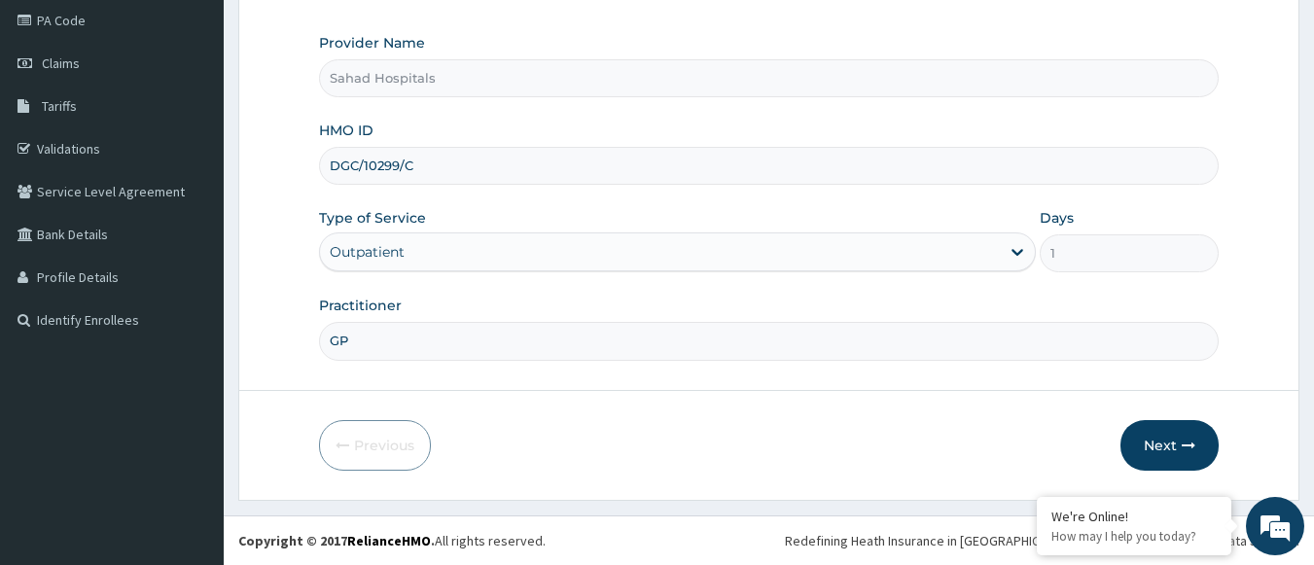
click at [571, 165] on input "DGC/10299/C" at bounding box center [769, 166] width 900 height 38
type input "D"
paste input "EGB/10024/A"
type input "EGB/10024/A"
click at [1174, 444] on button "Next" at bounding box center [1169, 445] width 98 height 51
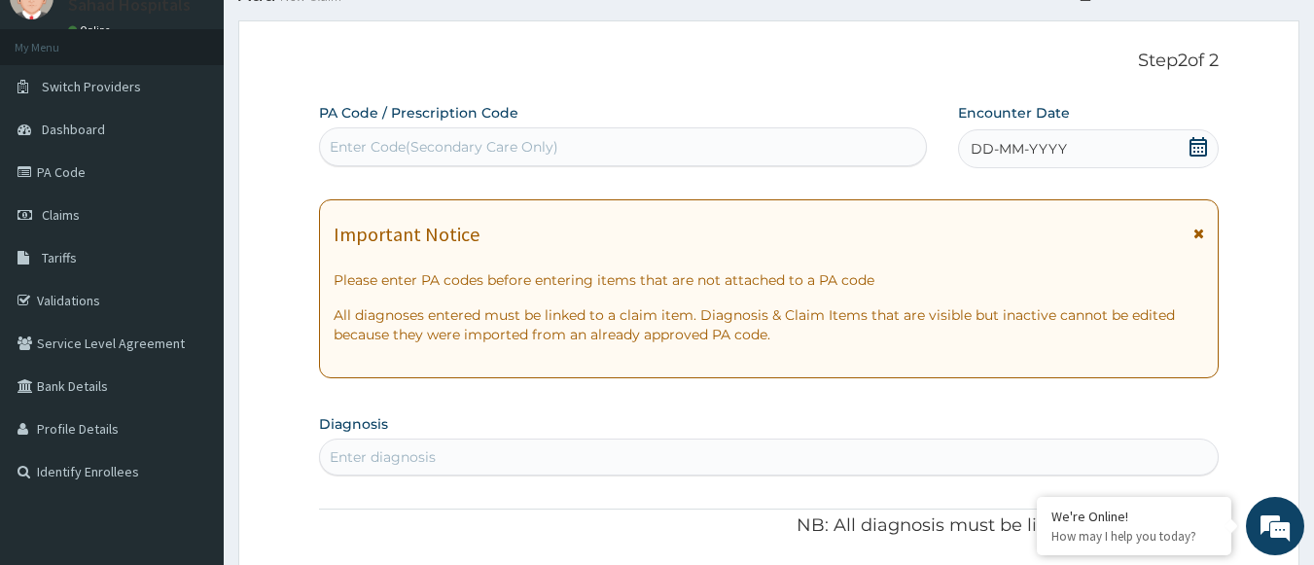
scroll to position [0, 0]
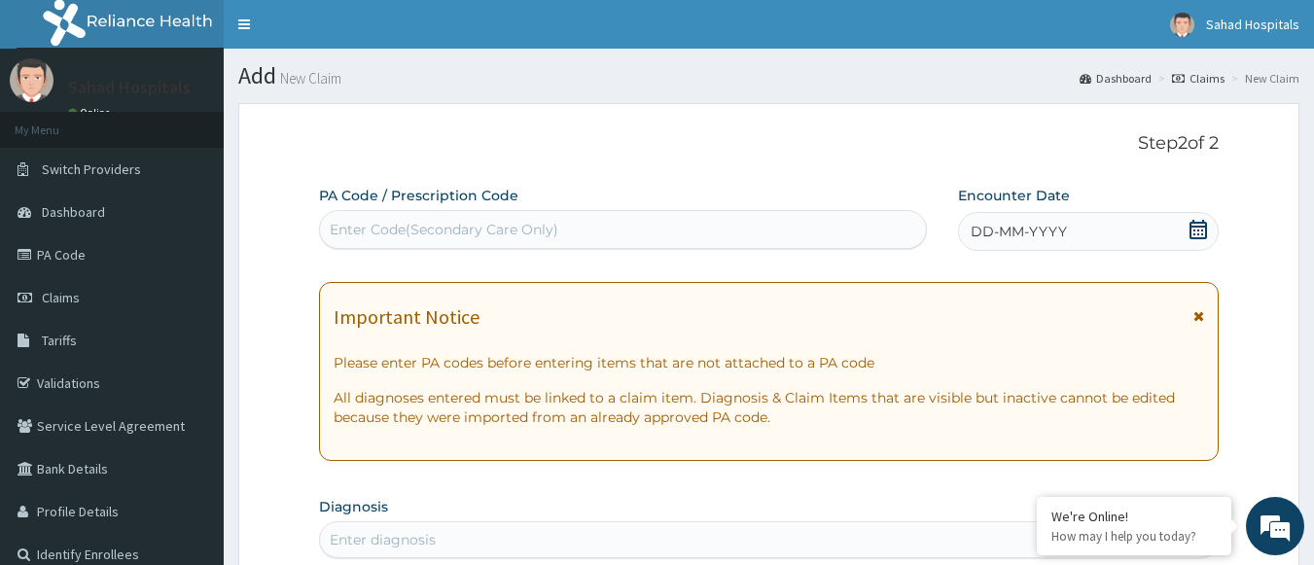
click at [1199, 238] on icon at bounding box center [1198, 229] width 18 height 19
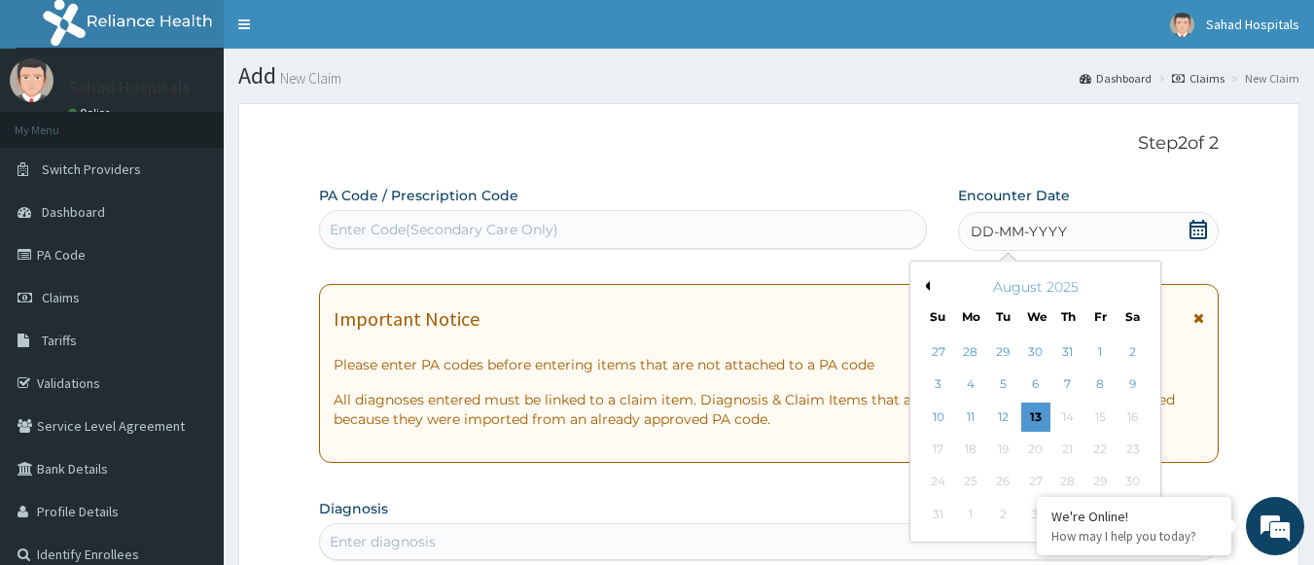
click at [929, 288] on button "Previous Month" at bounding box center [925, 286] width 10 height 10
click at [1105, 385] on div "11" at bounding box center [1099, 384] width 29 height 29
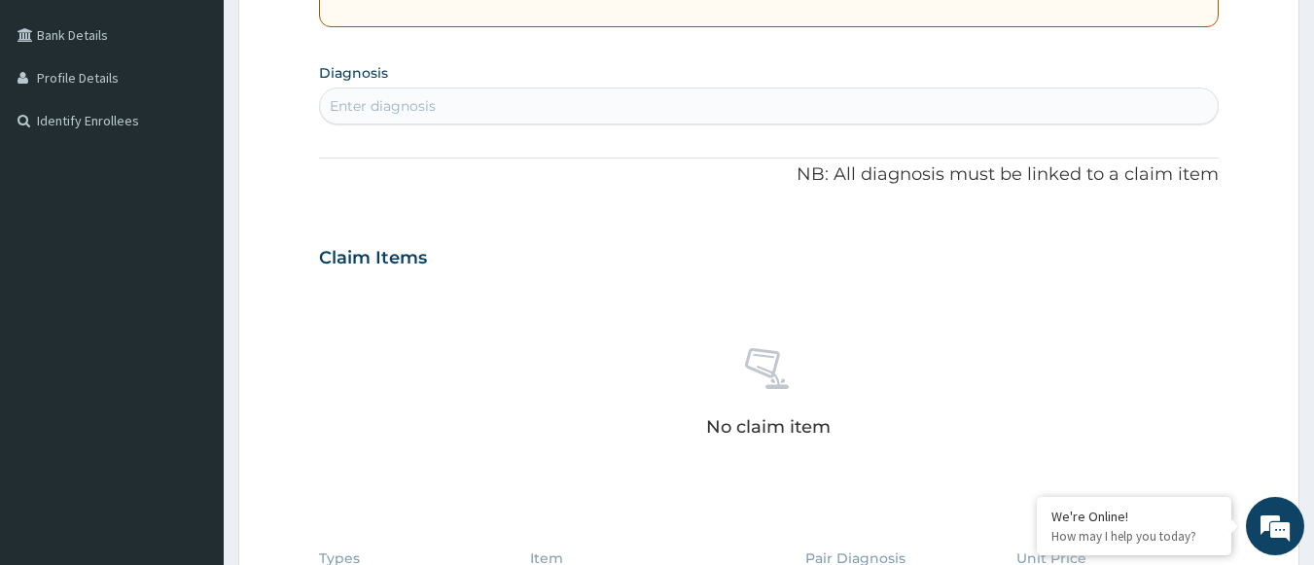
scroll to position [435, 0]
click at [663, 95] on div "Enter diagnosis" at bounding box center [769, 104] width 898 height 31
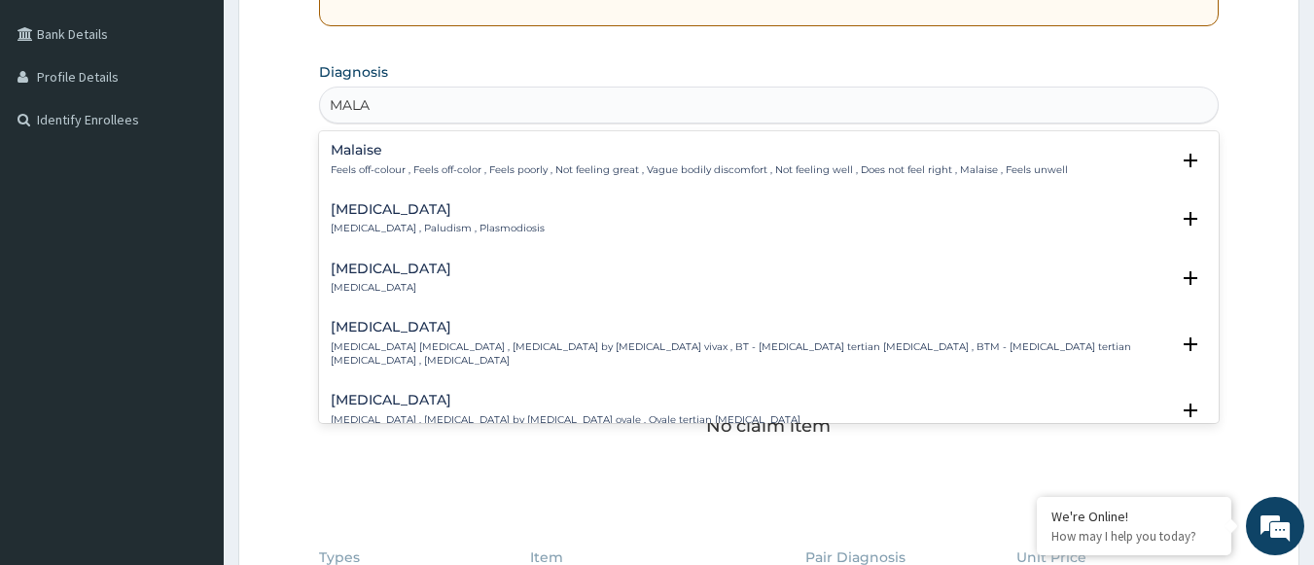
type input "MALAR"
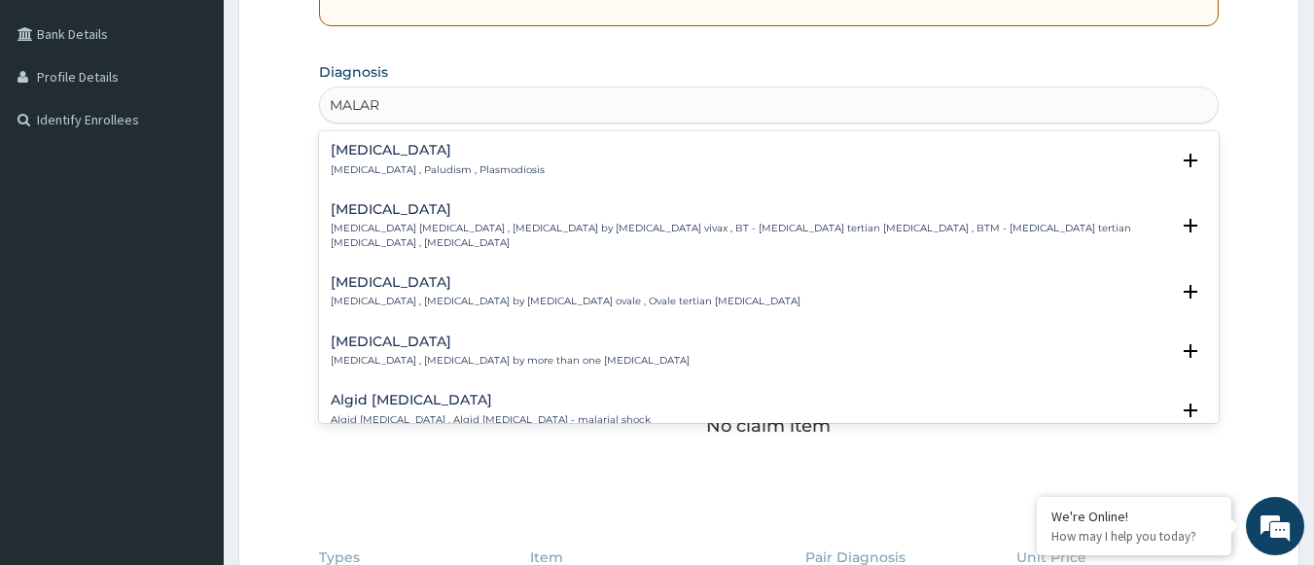
click at [389, 169] on p "[MEDICAL_DATA] , Paludism , Plasmodiosis" at bounding box center [438, 170] width 214 height 14
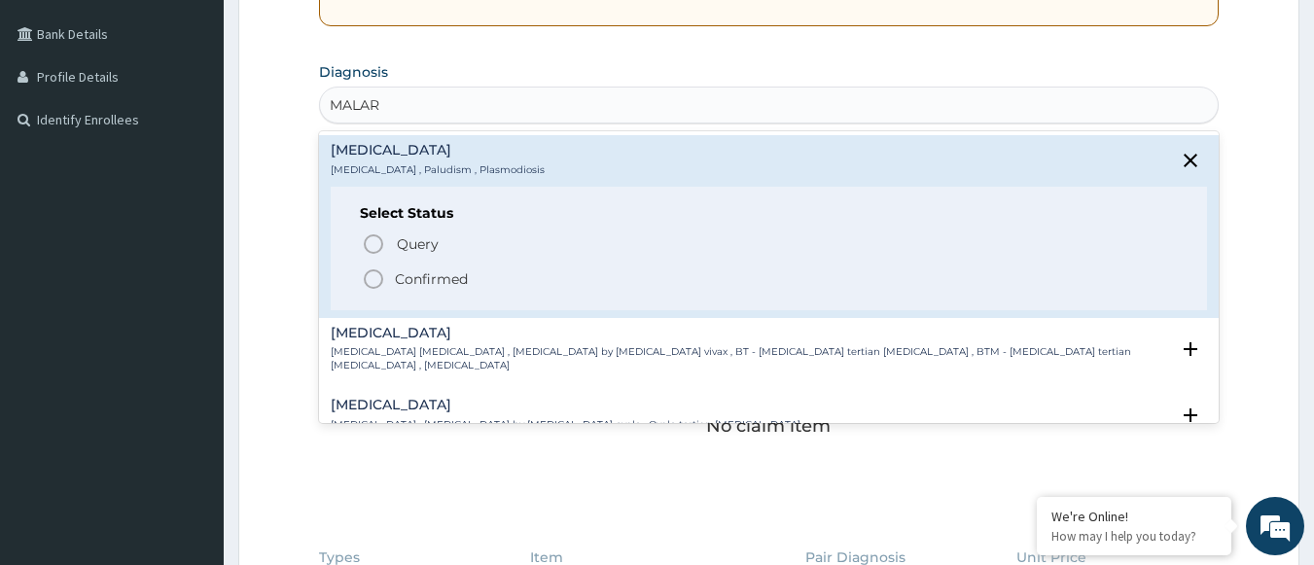
click at [373, 267] on icon "status option filled" at bounding box center [373, 278] width 23 height 23
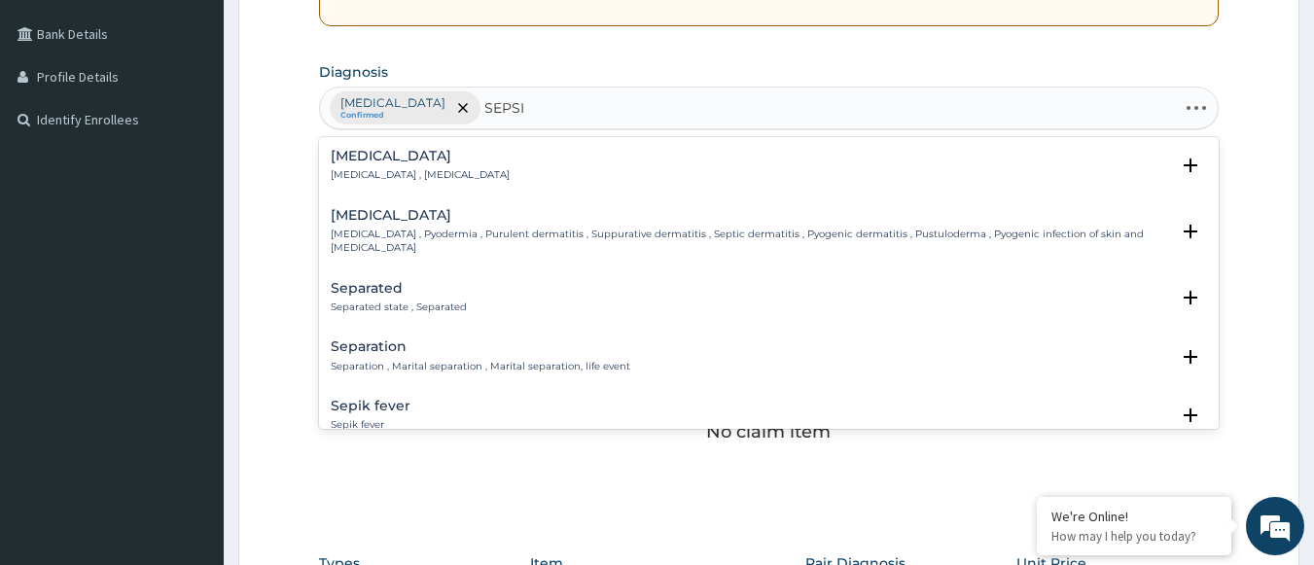
type input "[MEDICAL_DATA]"
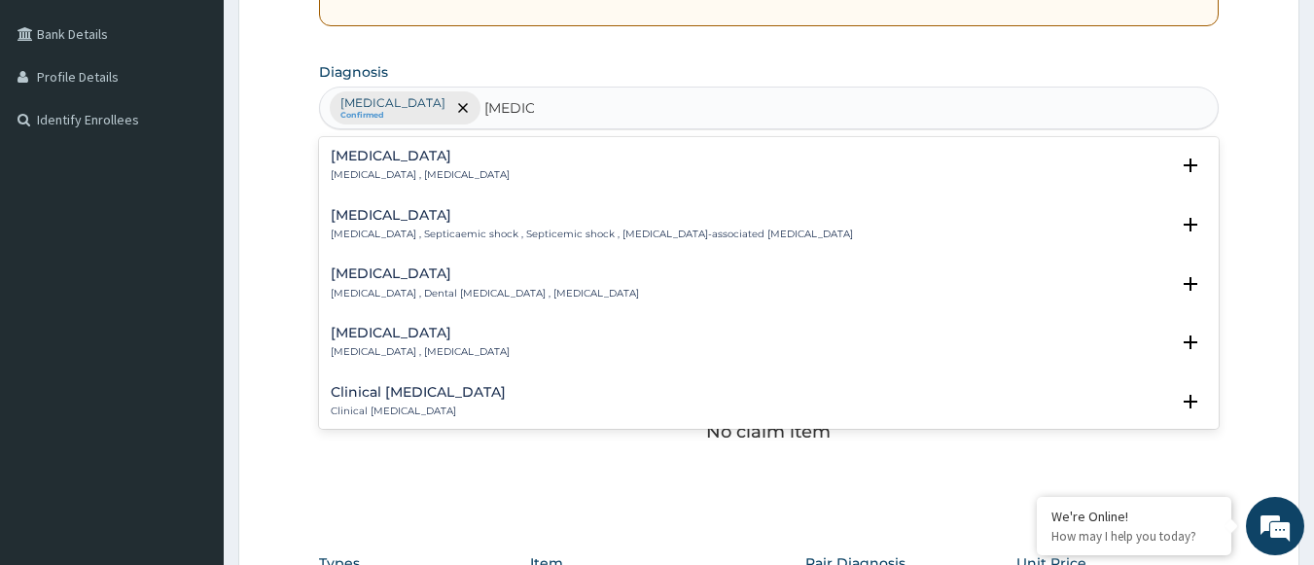
click at [361, 172] on p "[MEDICAL_DATA] , [MEDICAL_DATA]" at bounding box center [420, 175] width 179 height 14
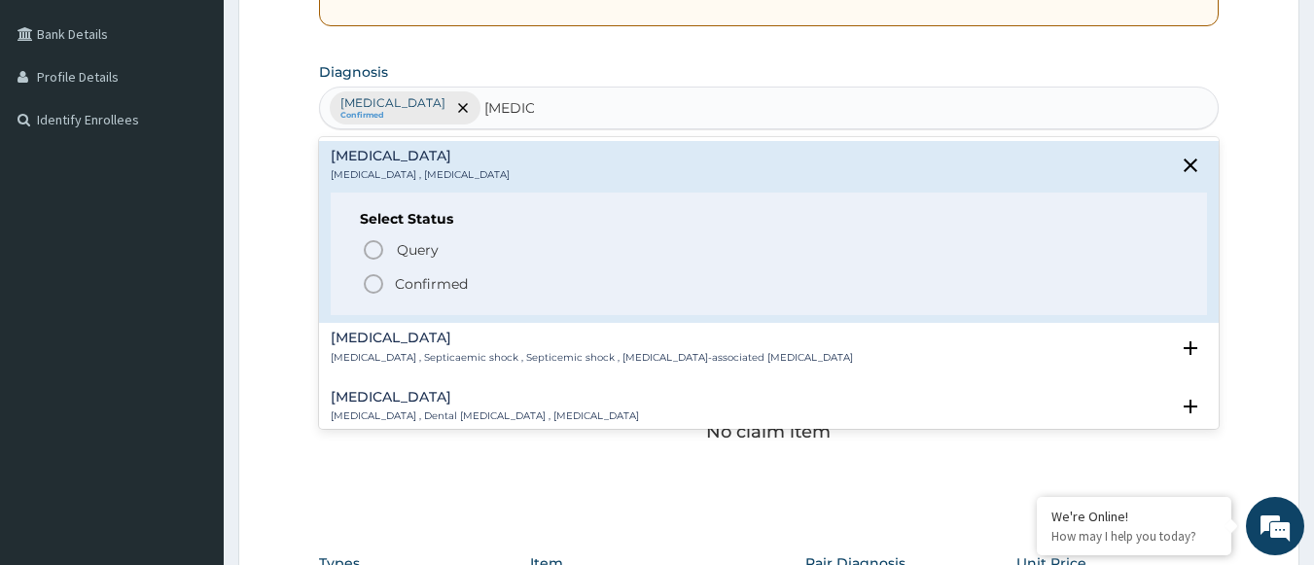
click at [370, 294] on icon "status option filled" at bounding box center [373, 283] width 23 height 23
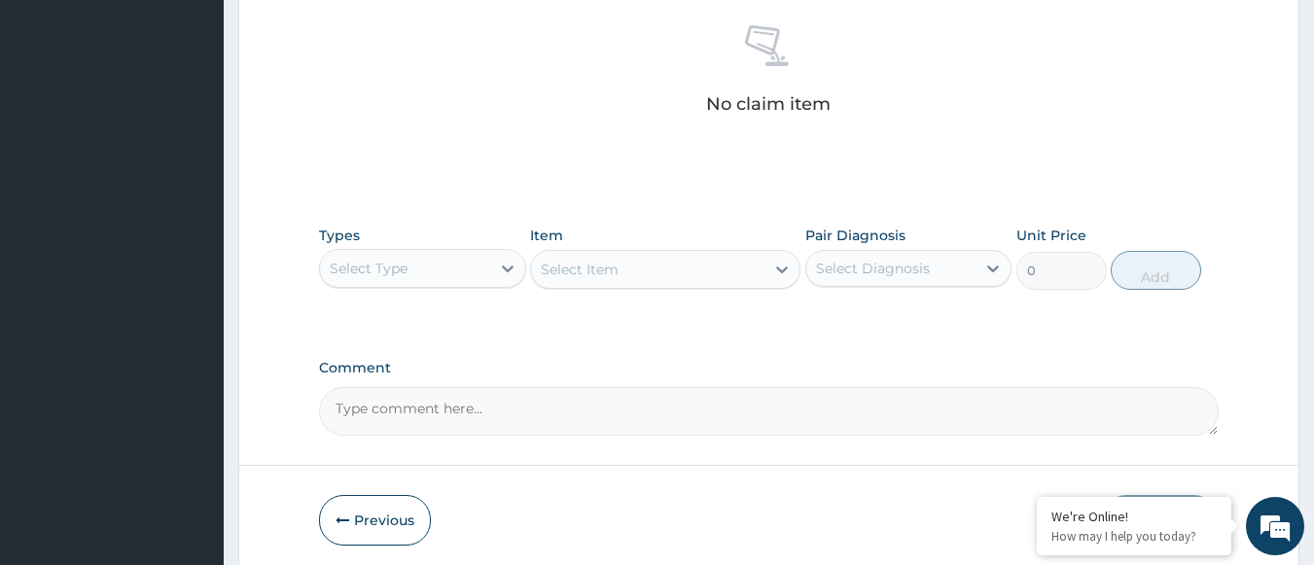
scroll to position [770, 0]
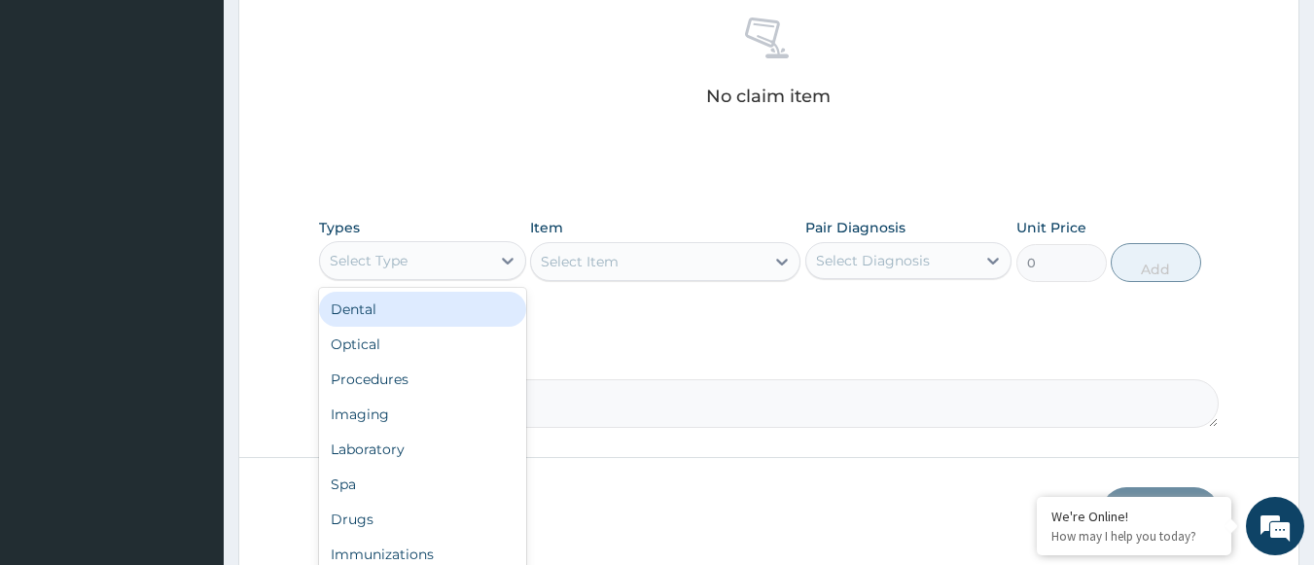
click at [394, 262] on div "Select Type" at bounding box center [369, 260] width 78 height 19
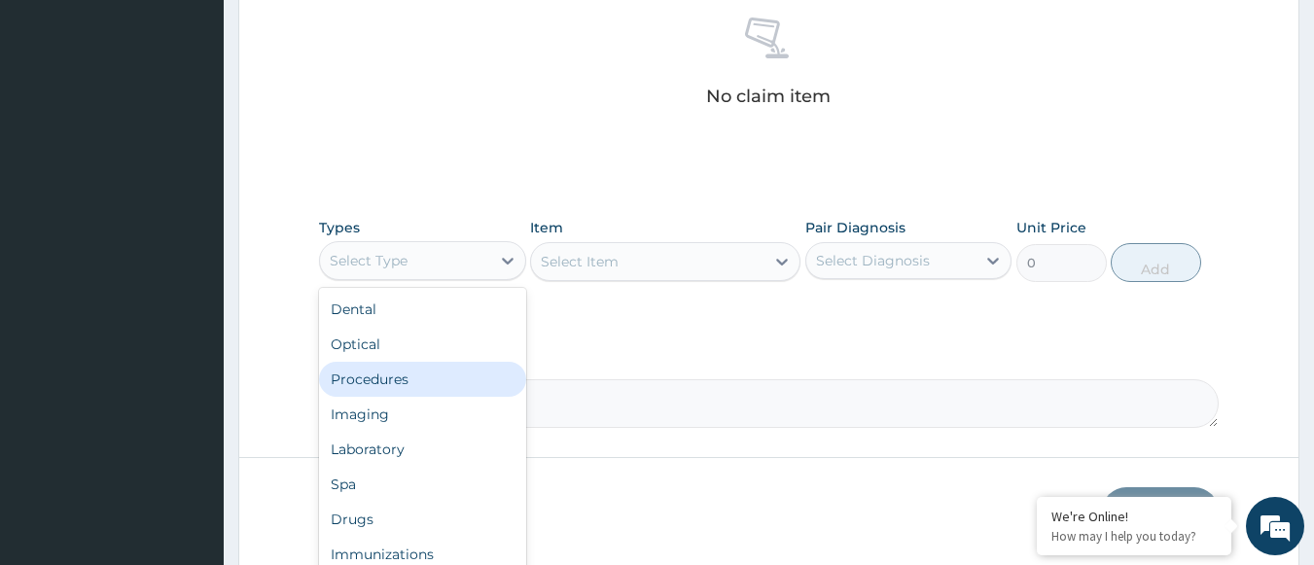
click at [363, 374] on div "Procedures" at bounding box center [422, 379] width 207 height 35
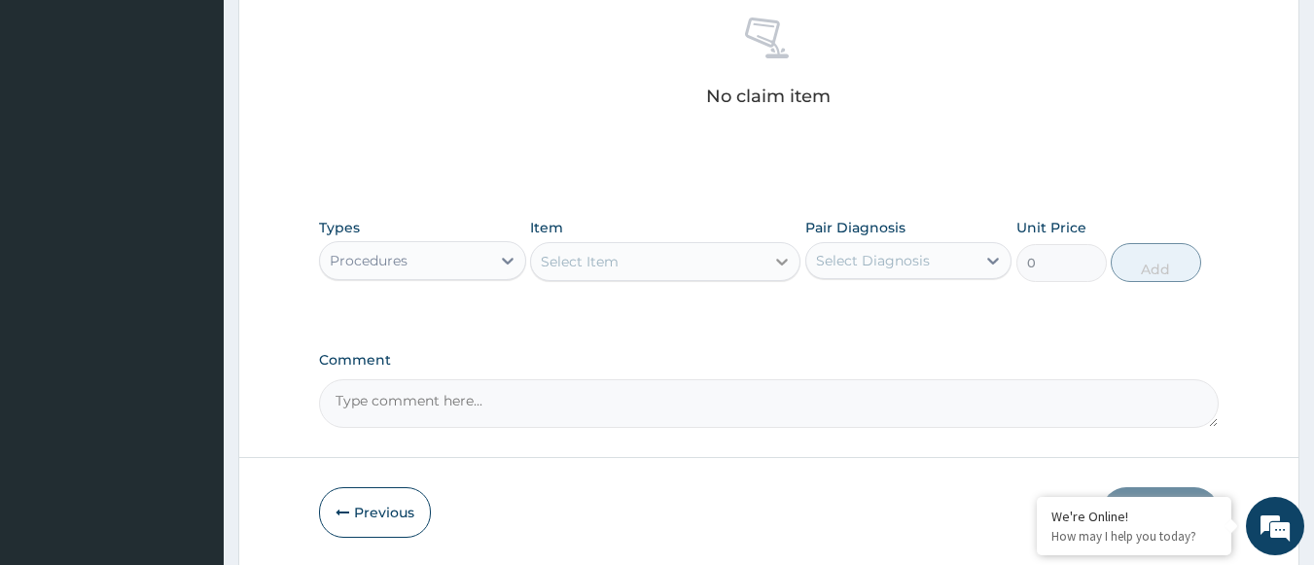
click at [769, 274] on div at bounding box center [781, 261] width 35 height 35
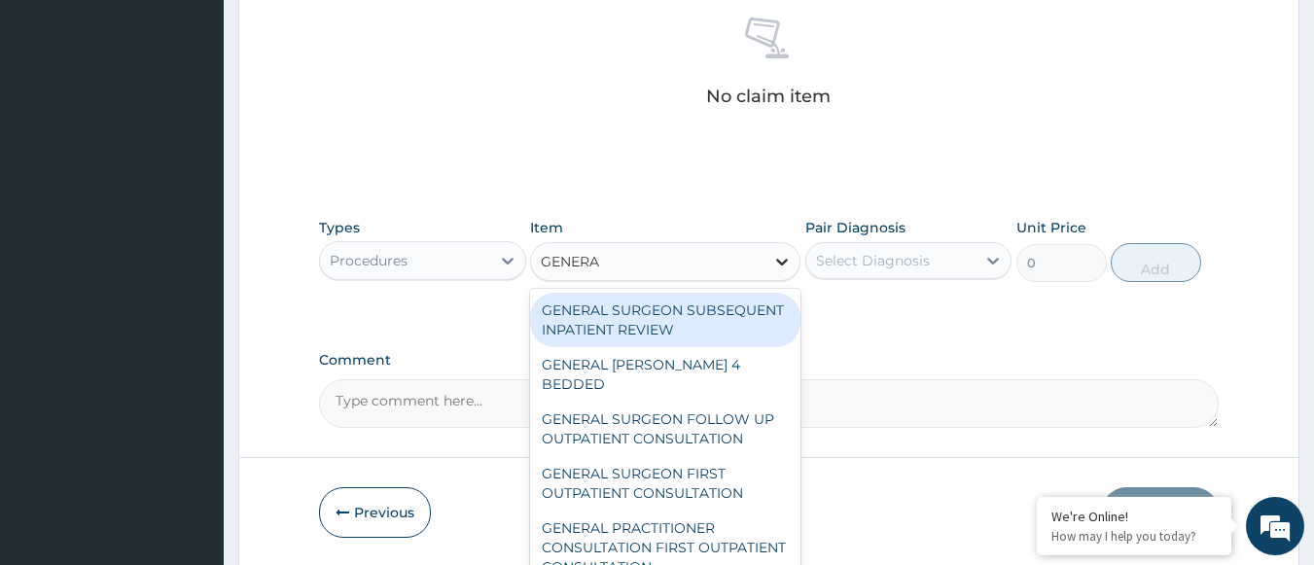
type input "GENERAL"
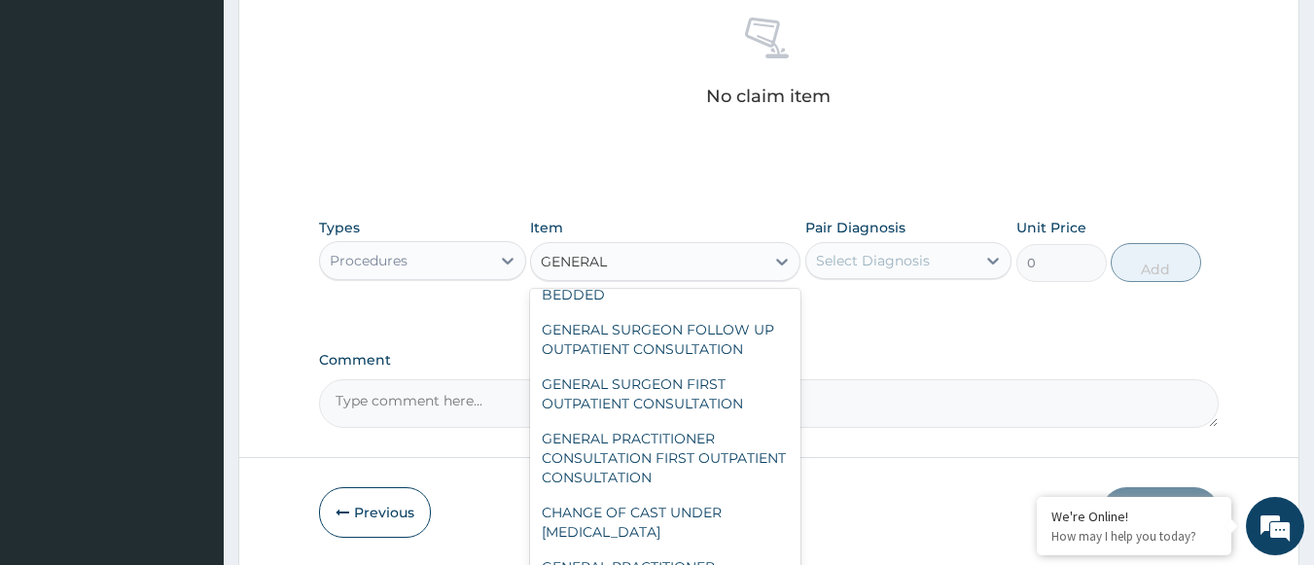
scroll to position [89, 0]
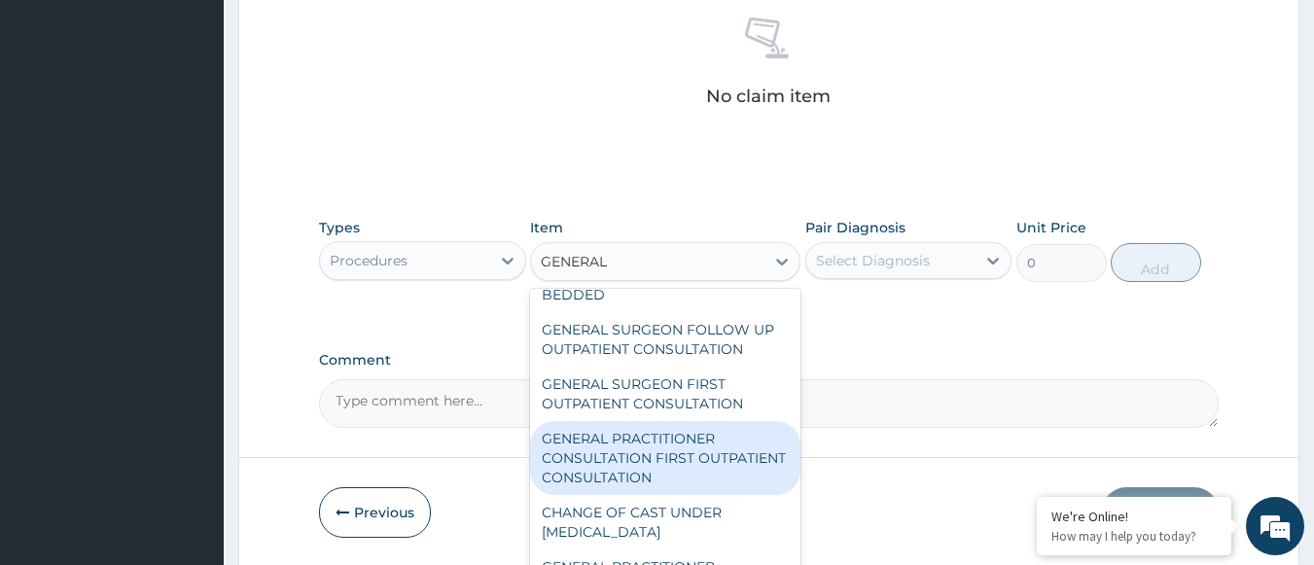
click at [625, 457] on div "GENERAL PRACTITIONER CONSULTATION FIRST OUTPATIENT CONSULTATION" at bounding box center [665, 458] width 270 height 74
type input "3000"
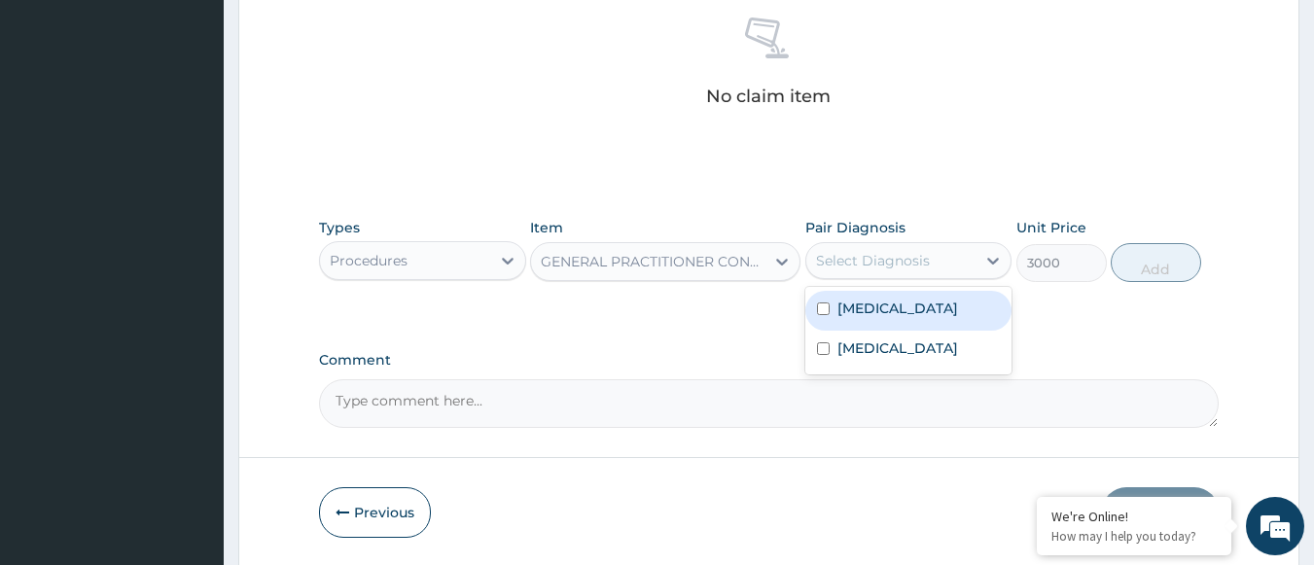
click at [930, 253] on div "Select Diagnosis" at bounding box center [891, 260] width 170 height 31
click at [897, 302] on div "[MEDICAL_DATA]" at bounding box center [908, 311] width 207 height 40
checkbox input "true"
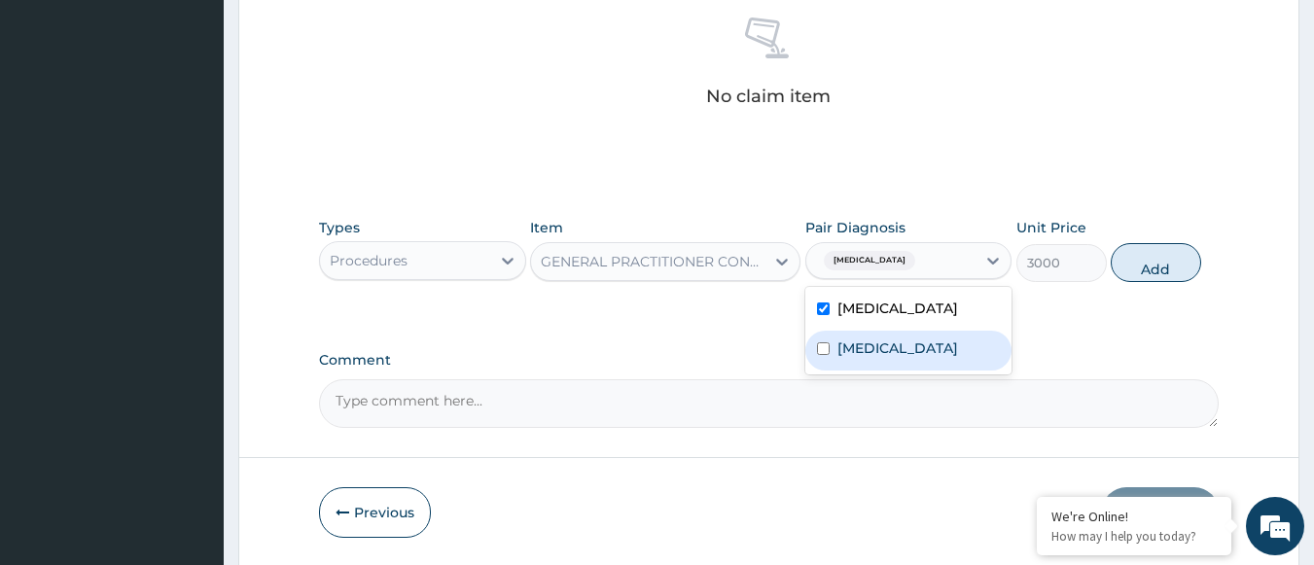
click at [868, 360] on div "[MEDICAL_DATA]" at bounding box center [908, 351] width 207 height 40
checkbox input "true"
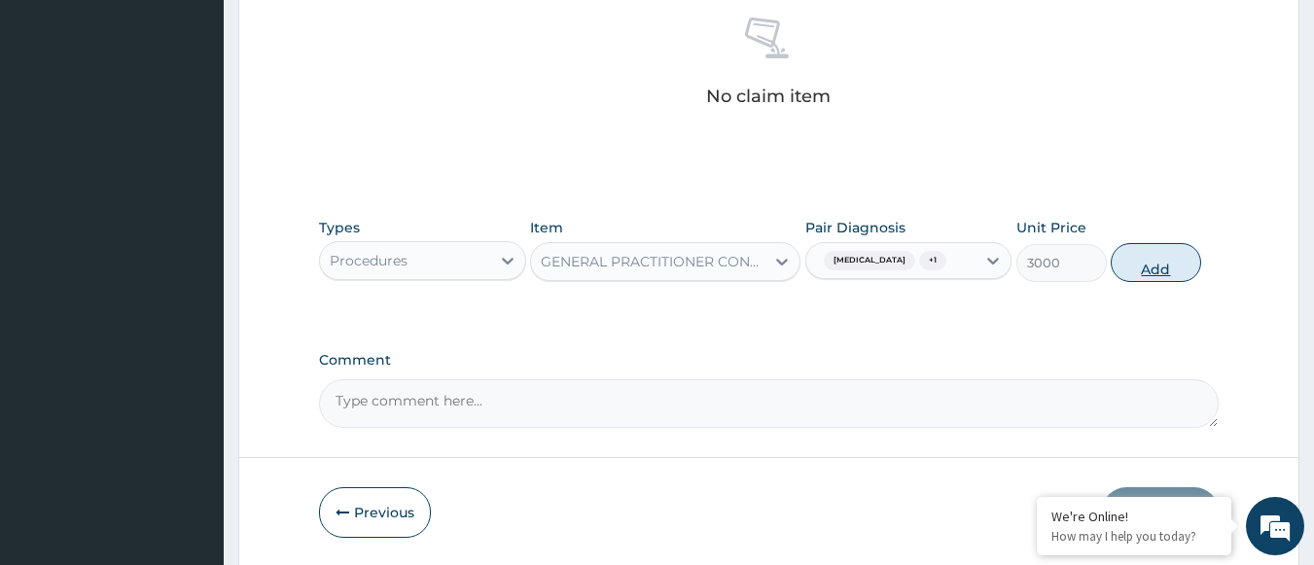
click at [1141, 263] on button "Add" at bounding box center [1155, 262] width 90 height 39
type input "0"
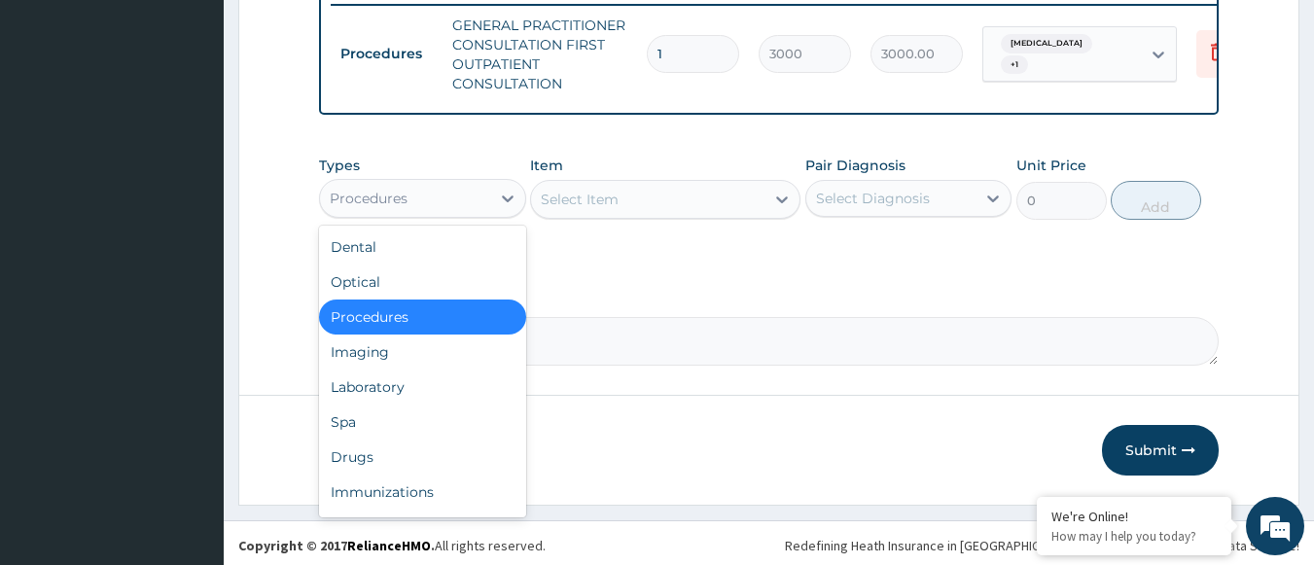
click at [484, 214] on div "Procedures" at bounding box center [405, 198] width 170 height 31
click at [426, 405] on div "Laboratory" at bounding box center [422, 387] width 207 height 35
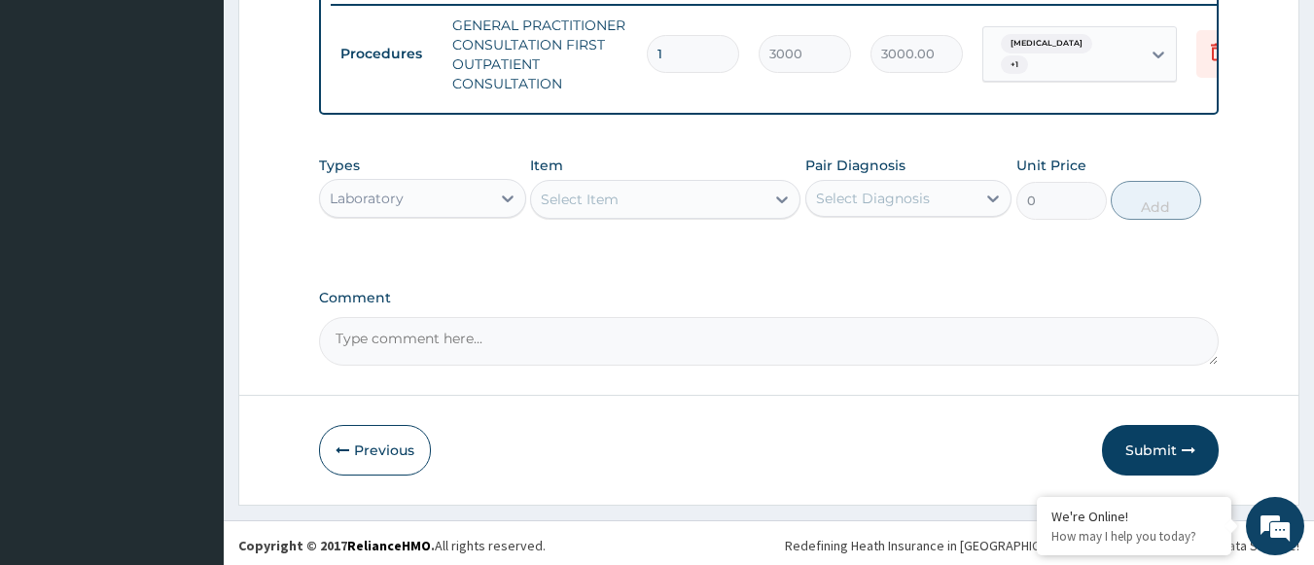
click at [763, 201] on div "Select Item" at bounding box center [647, 199] width 233 height 31
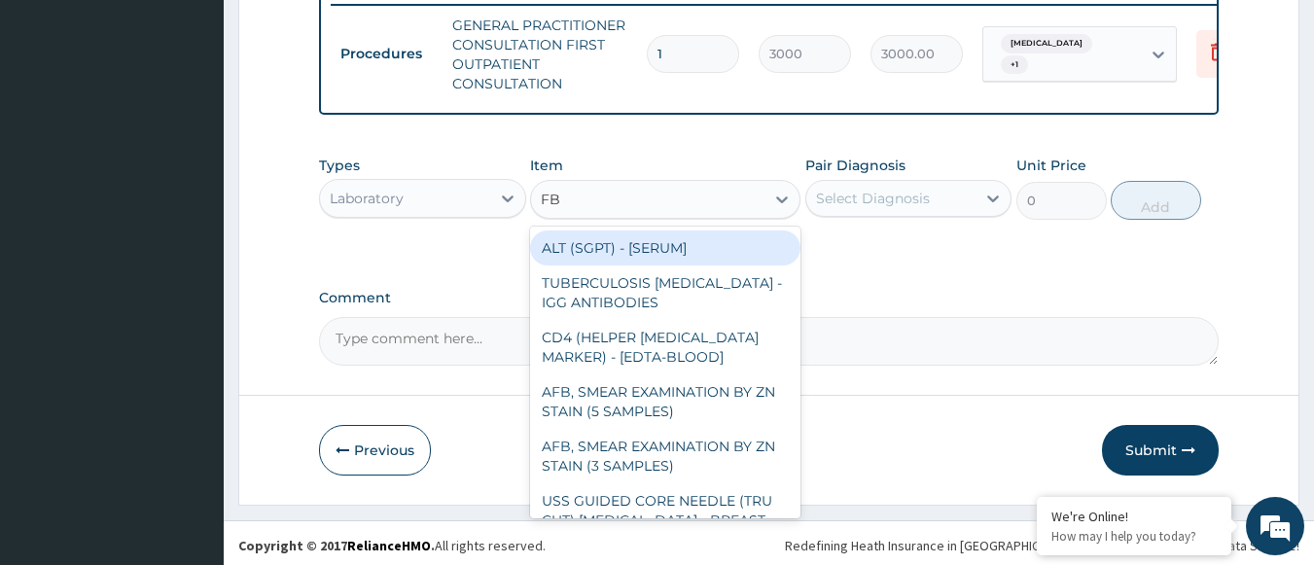
type input "FBC"
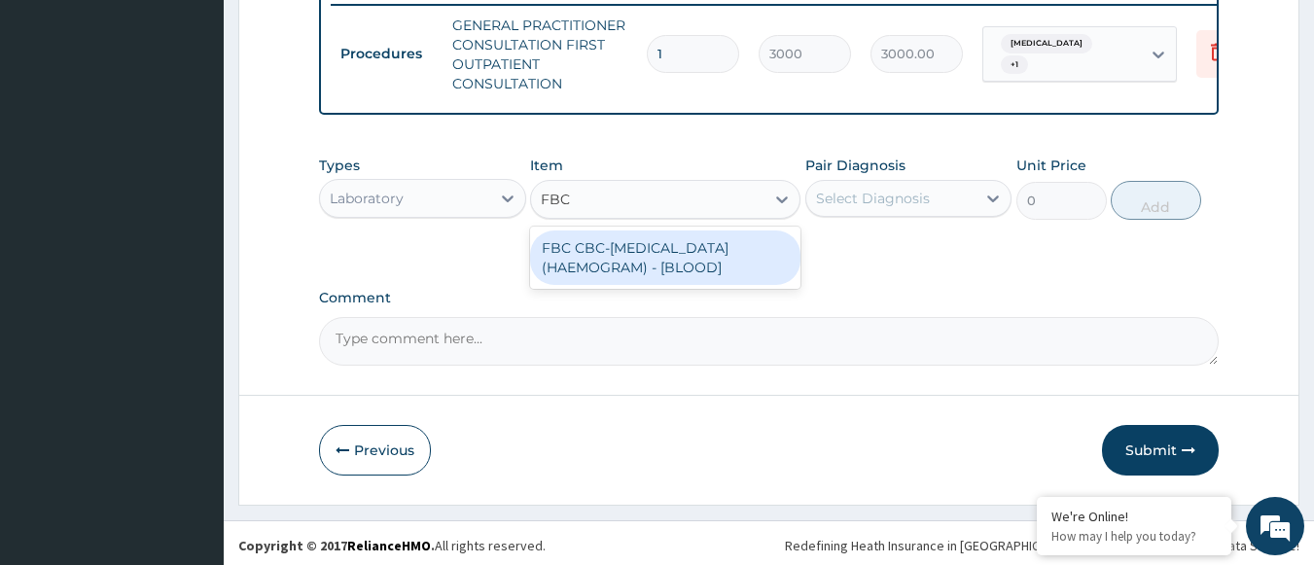
click at [739, 281] on div "FBC CBC-[MEDICAL_DATA] (HAEMOGRAM) - [BLOOD]" at bounding box center [665, 257] width 270 height 54
type input "3000"
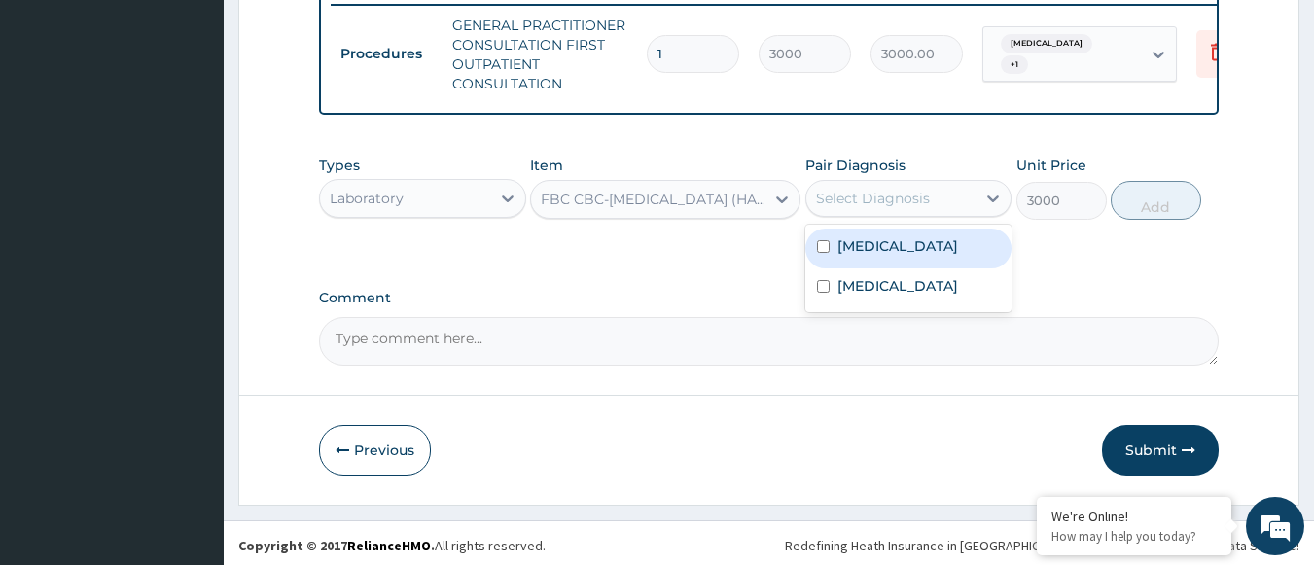
click at [875, 214] on div "Select Diagnosis" at bounding box center [891, 198] width 170 height 31
click at [866, 256] on label "[MEDICAL_DATA]" at bounding box center [897, 245] width 121 height 19
checkbox input "true"
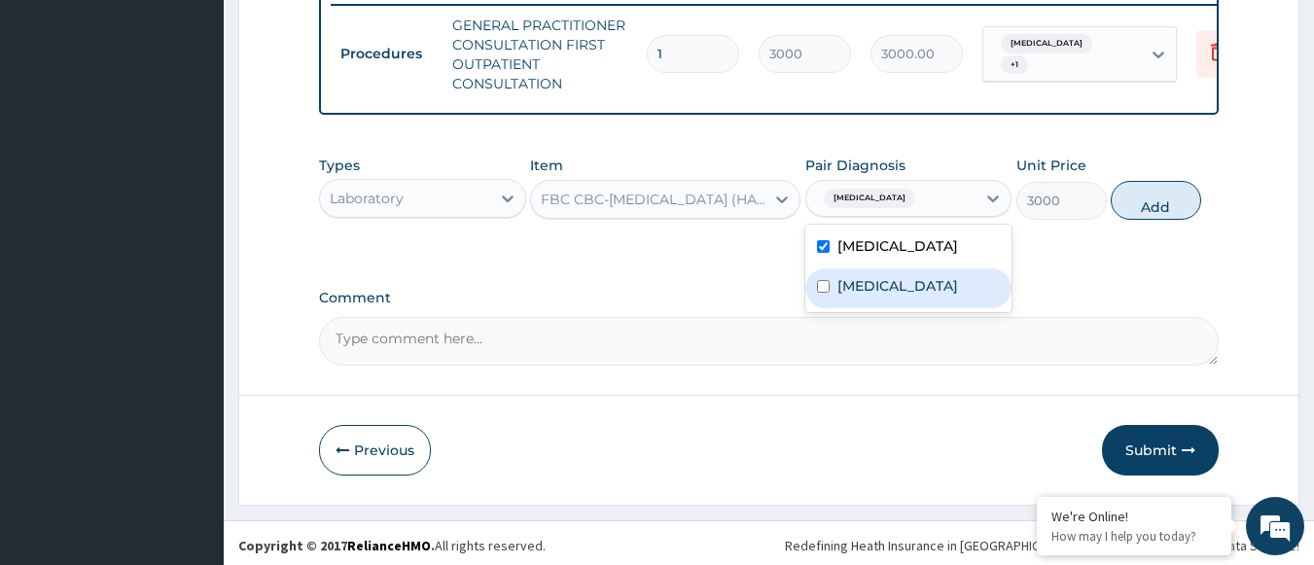
click at [841, 296] on label "[MEDICAL_DATA]" at bounding box center [897, 285] width 121 height 19
checkbox input "true"
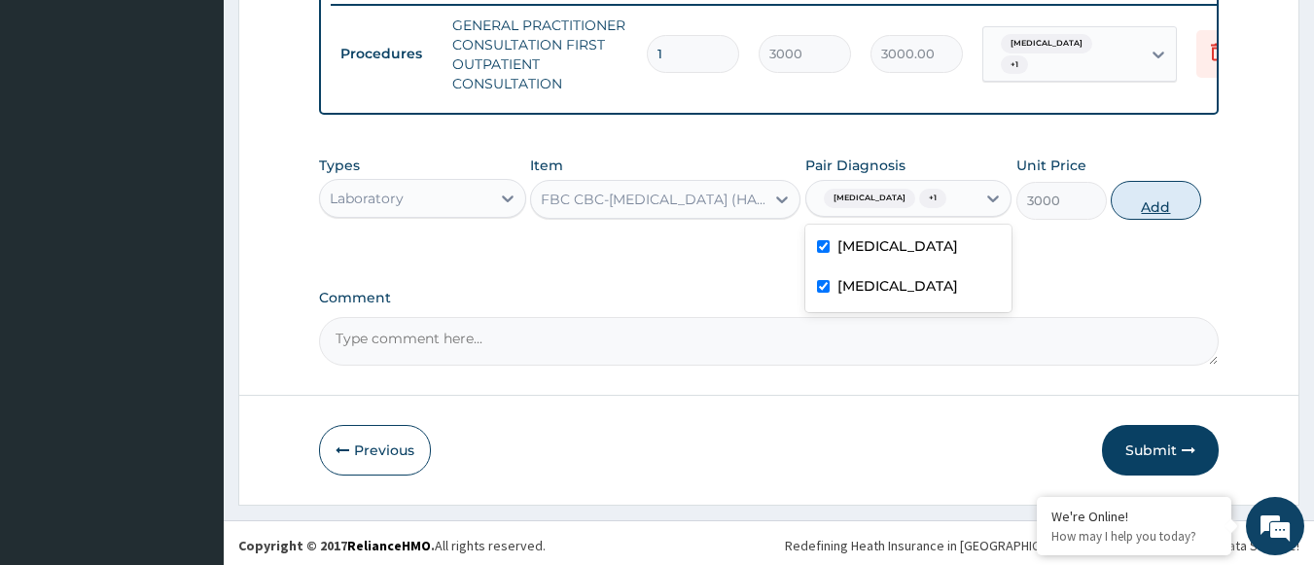
click at [1151, 220] on button "Add" at bounding box center [1155, 200] width 90 height 39
type input "0"
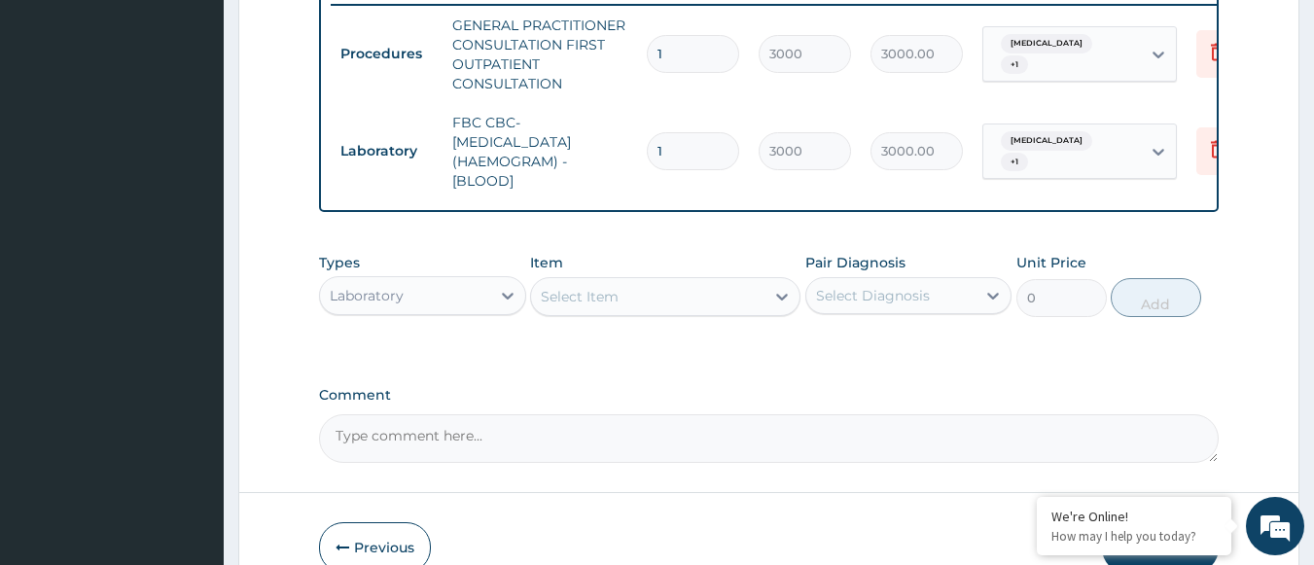
click at [733, 312] on div "Select Item" at bounding box center [647, 296] width 233 height 31
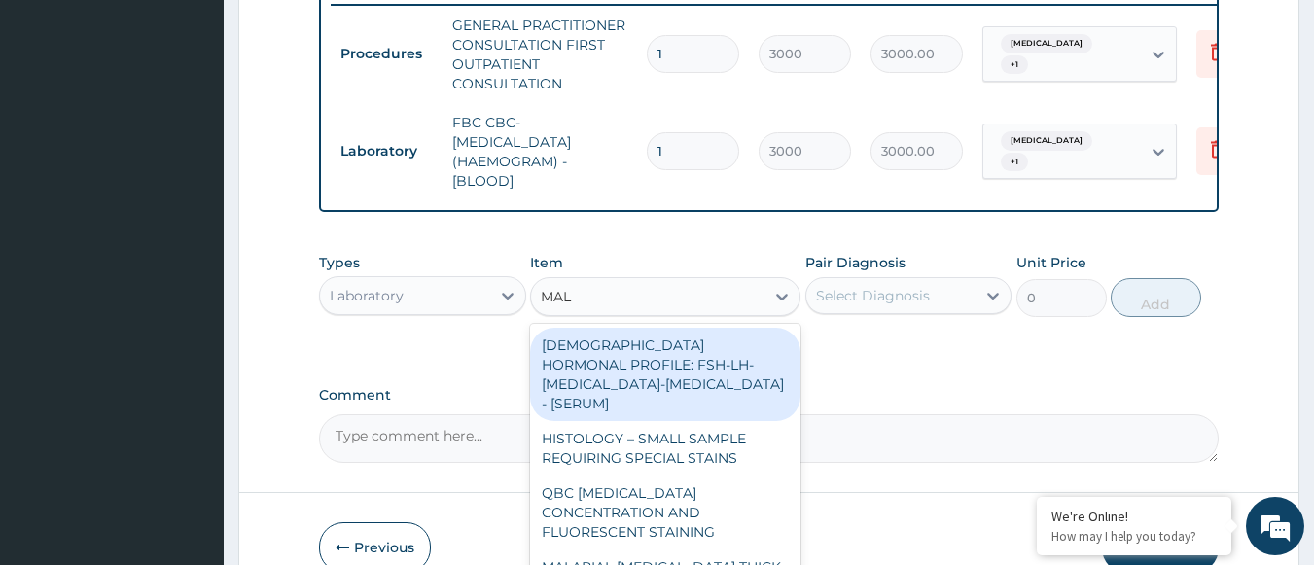
type input "MALA"
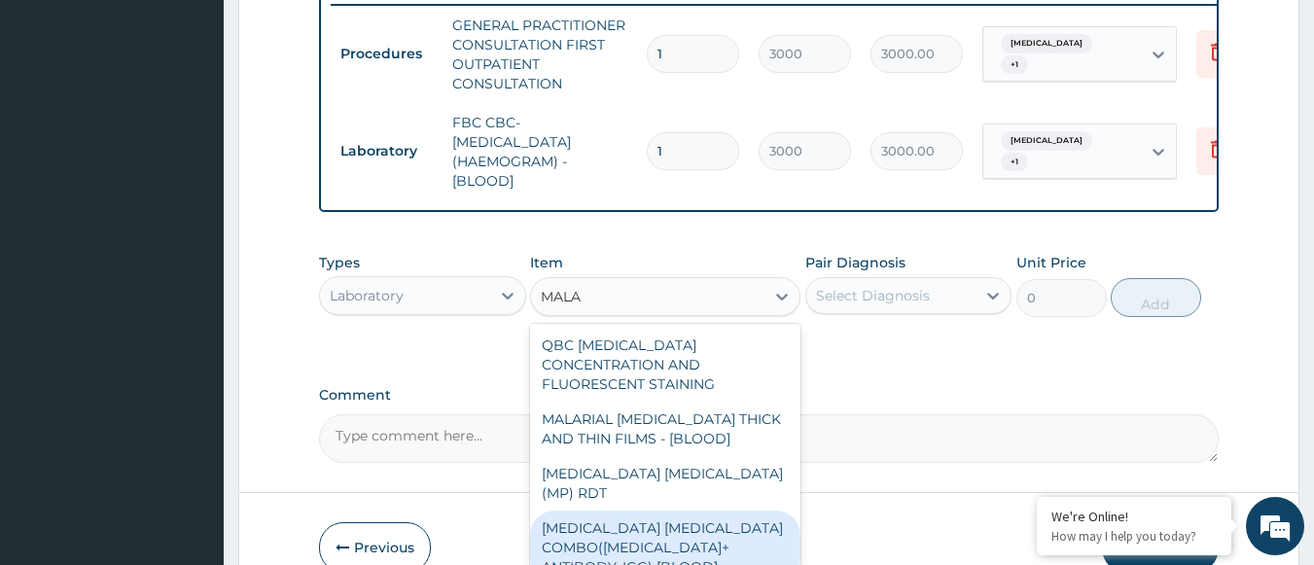
click at [687, 519] on div "[MEDICAL_DATA] [MEDICAL_DATA] COMBO([MEDICAL_DATA]+ ANTIBODY, IGG) [BLOOD]" at bounding box center [665, 548] width 270 height 74
type input "2000"
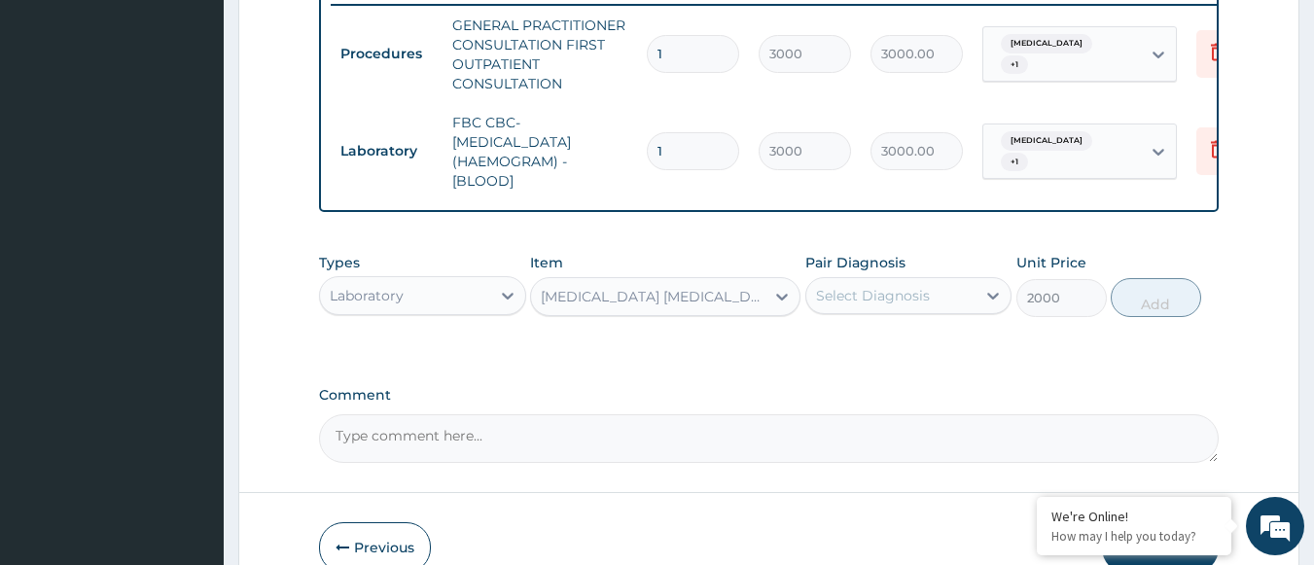
click at [884, 317] on div "Pair Diagnosis Select Diagnosis" at bounding box center [908, 285] width 207 height 64
click at [891, 305] on div "Select Diagnosis" at bounding box center [873, 295] width 114 height 19
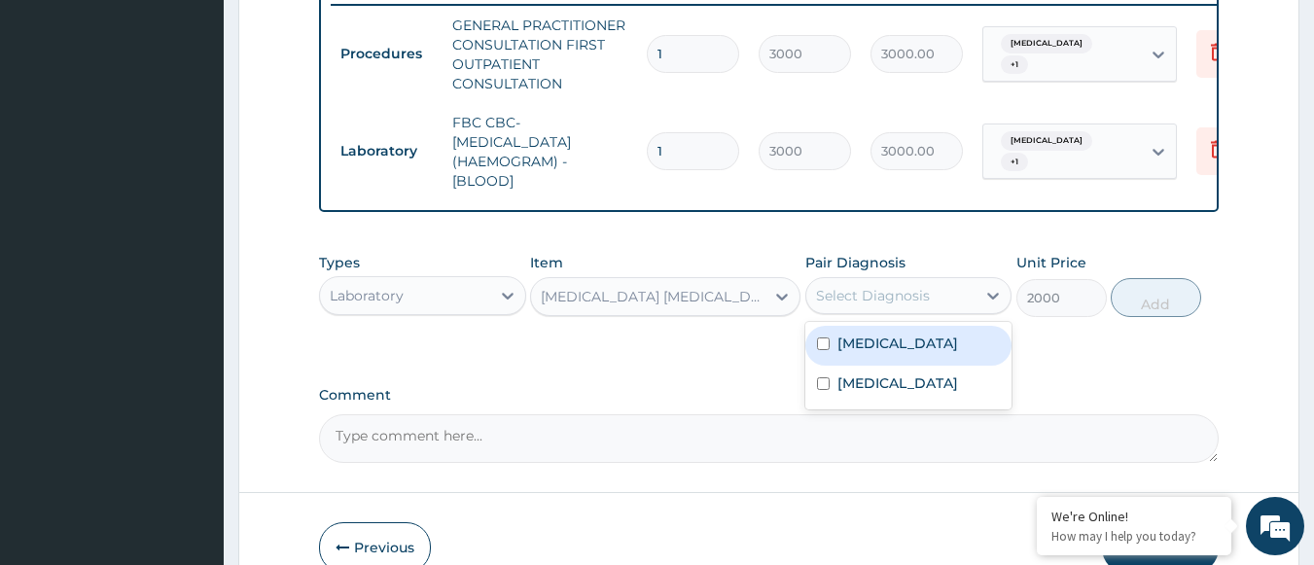
click at [880, 353] on label "[MEDICAL_DATA]" at bounding box center [897, 343] width 121 height 19
checkbox input "true"
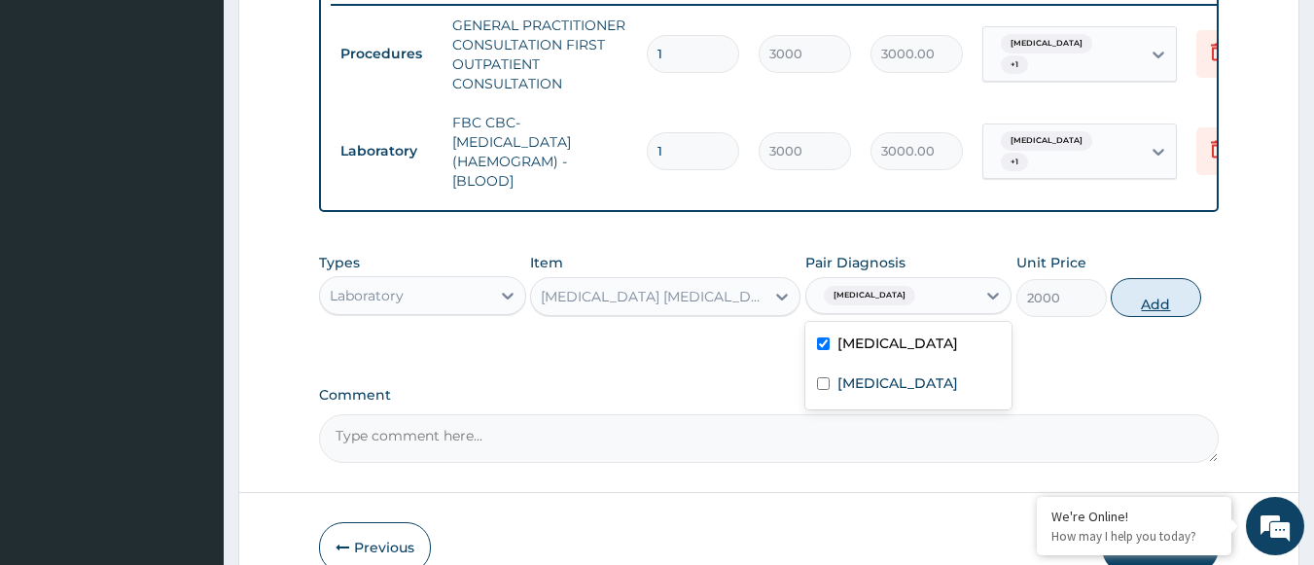
click at [1155, 317] on button "Add" at bounding box center [1155, 297] width 90 height 39
type input "0"
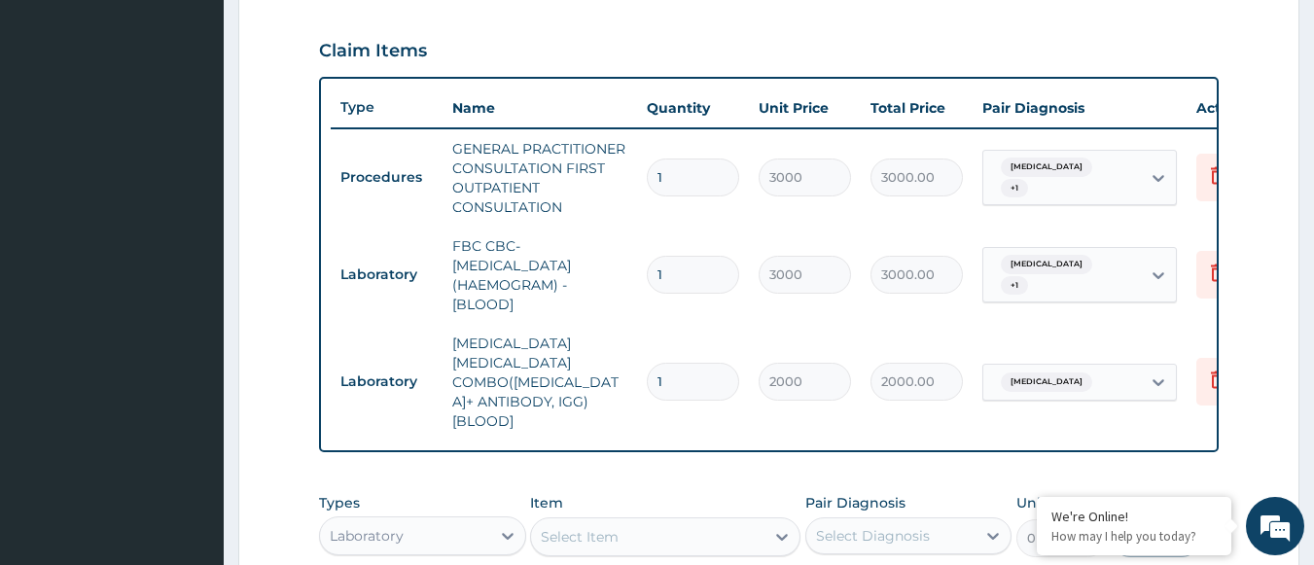
scroll to position [794, 0]
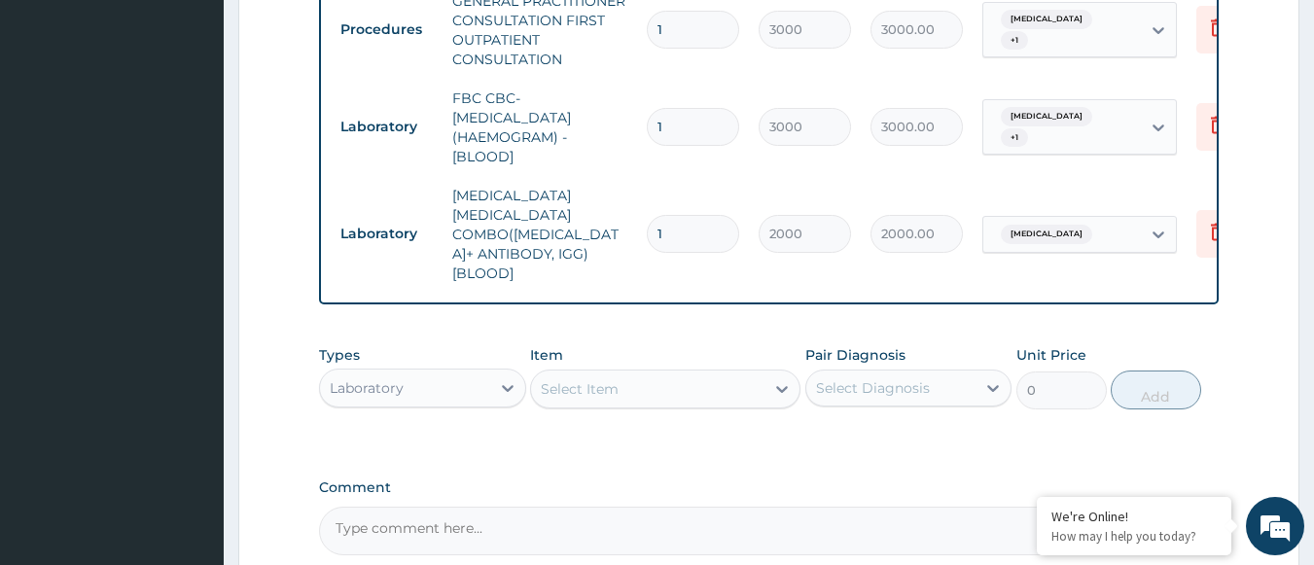
click at [410, 375] on div "Laboratory" at bounding box center [405, 387] width 170 height 31
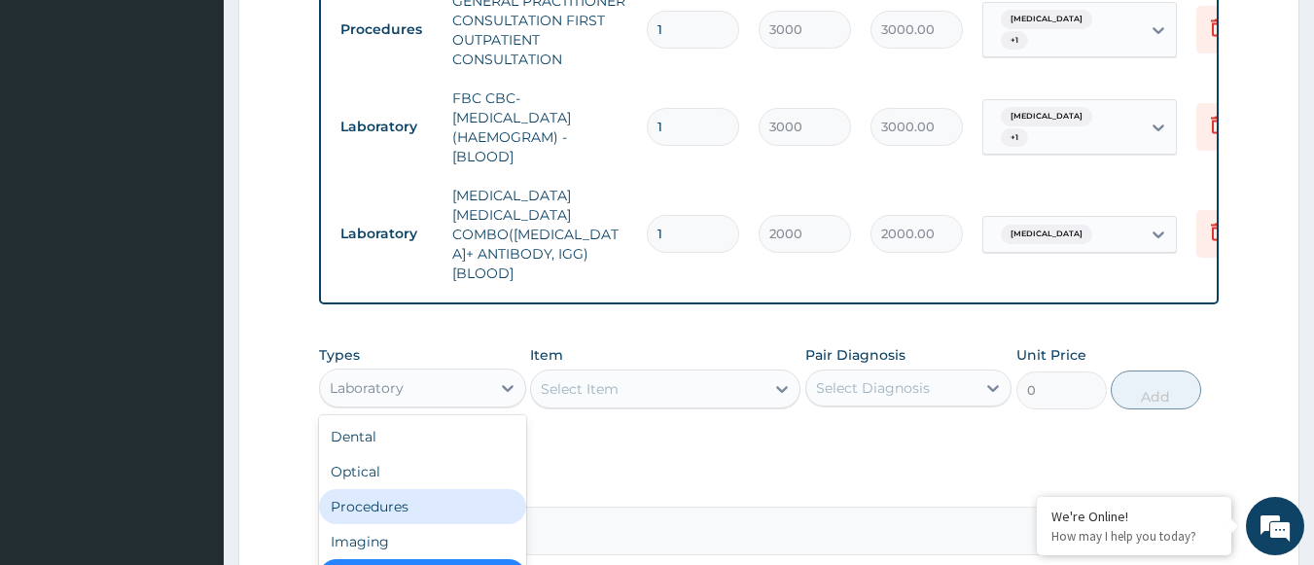
scroll to position [66, 0]
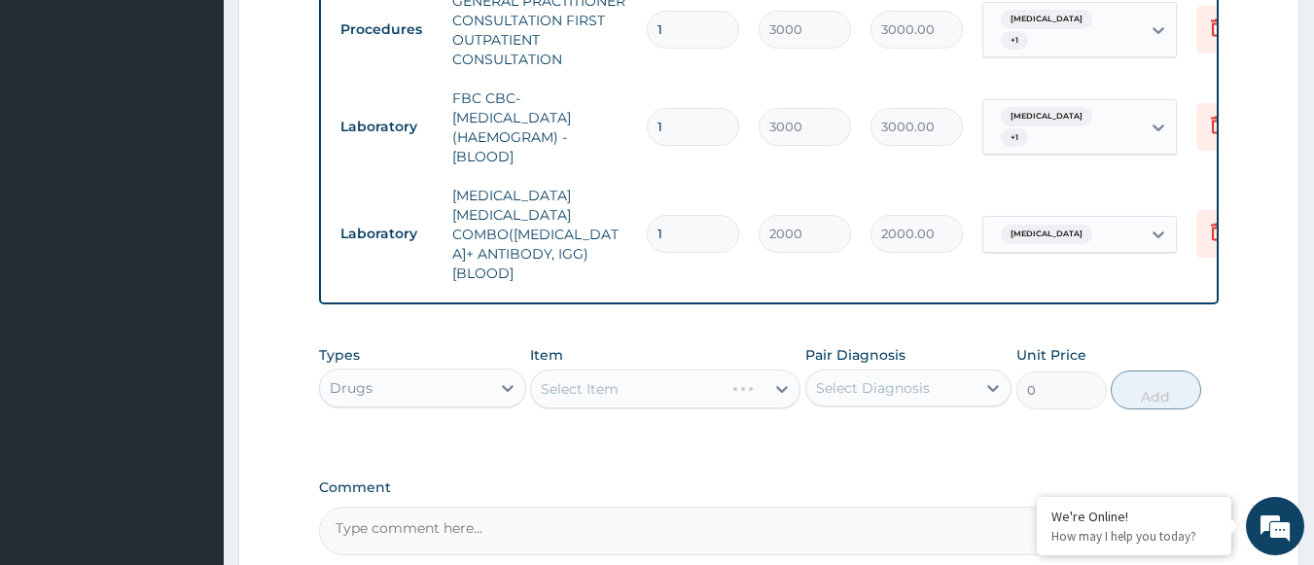
click at [613, 370] on div "Select Item" at bounding box center [665, 389] width 270 height 39
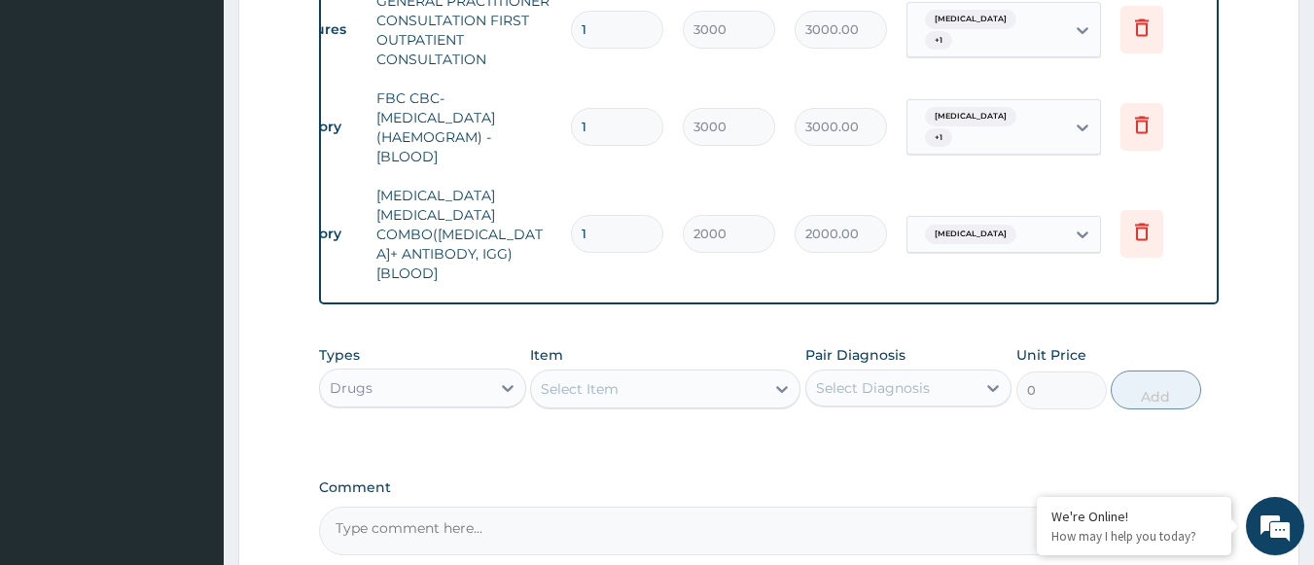
click at [606, 379] on div "Select Item" at bounding box center [580, 388] width 78 height 19
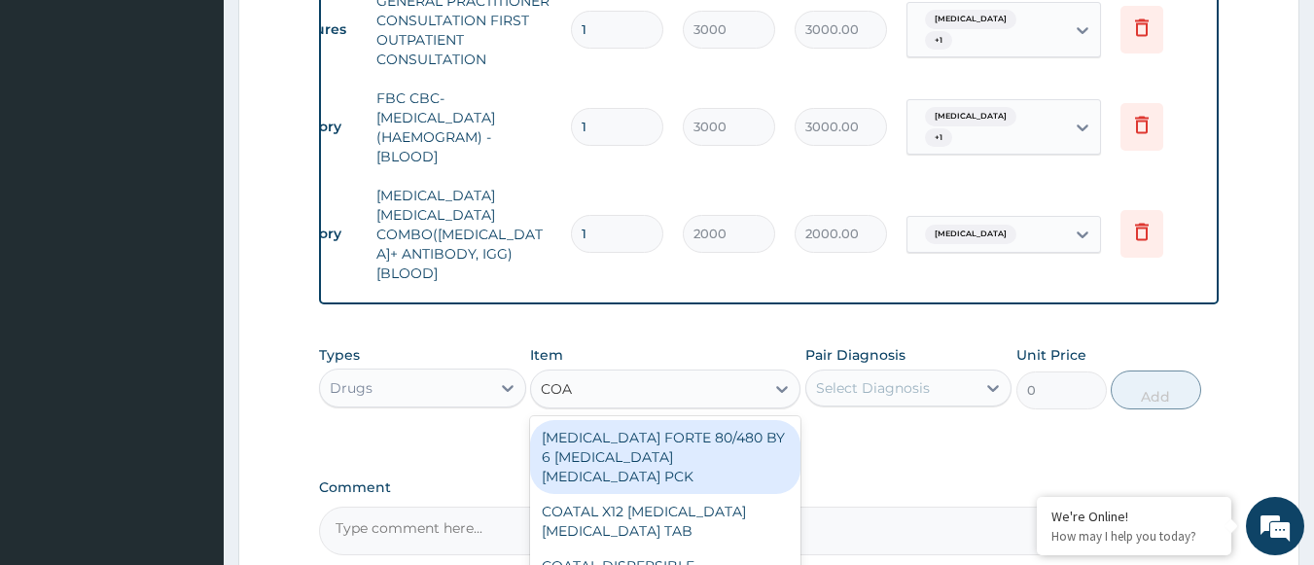
type input "[PERSON_NAME]"
click at [695, 427] on div "[MEDICAL_DATA] FORTE 80/480 BY 6 [MEDICAL_DATA] [MEDICAL_DATA] PCK" at bounding box center [665, 457] width 270 height 74
type input "5313"
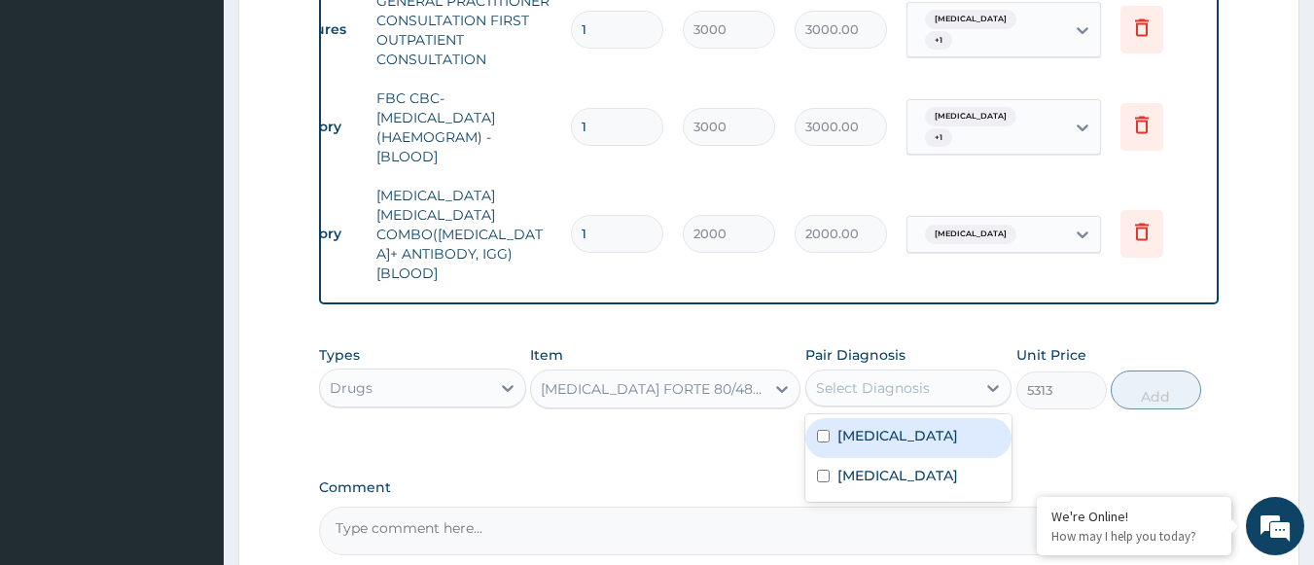
click at [881, 373] on div "Select Diagnosis" at bounding box center [891, 387] width 170 height 31
click at [876, 426] on label "[MEDICAL_DATA]" at bounding box center [897, 435] width 121 height 19
checkbox input "true"
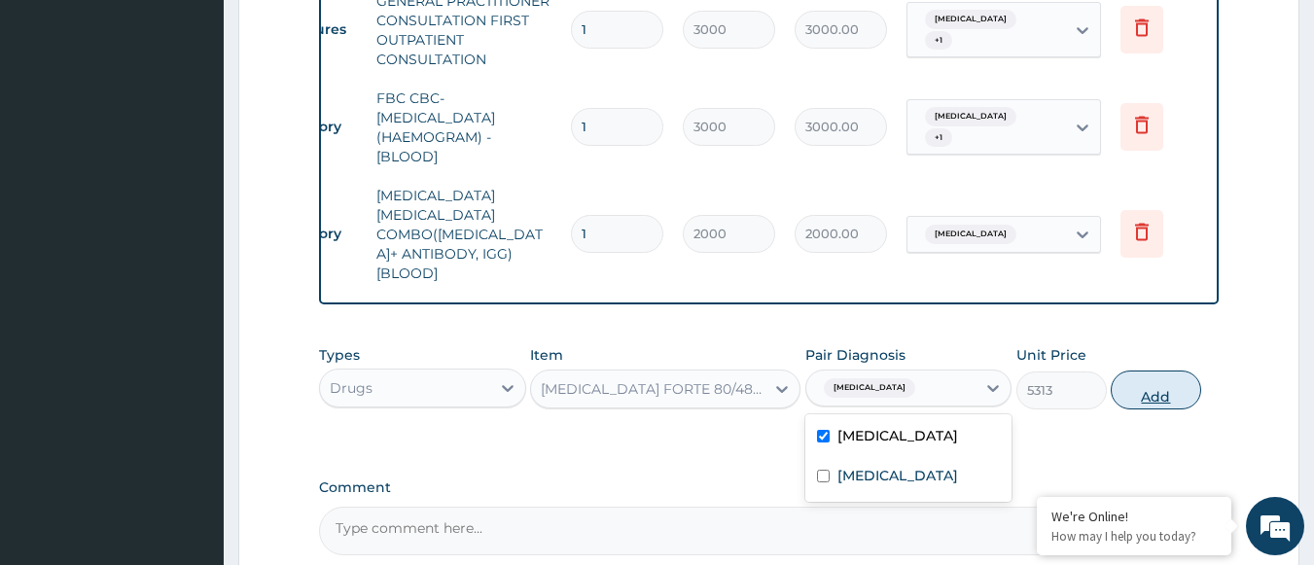
click at [1143, 370] on button "Add" at bounding box center [1155, 389] width 90 height 39
type input "0"
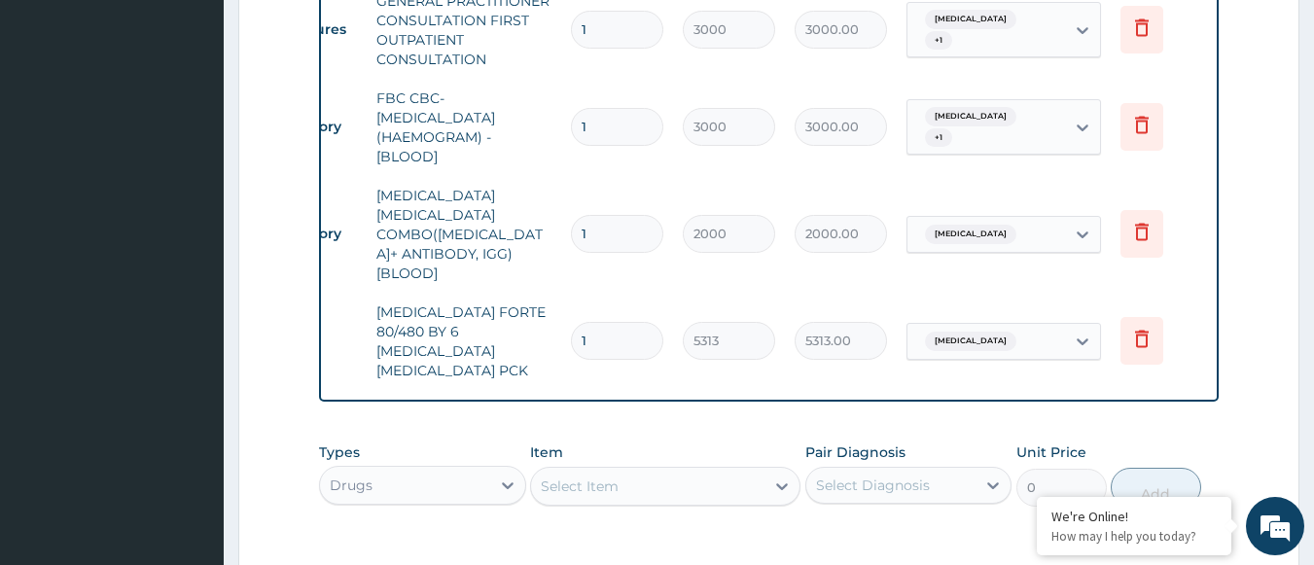
click at [720, 471] on div "Select Item" at bounding box center [647, 486] width 233 height 31
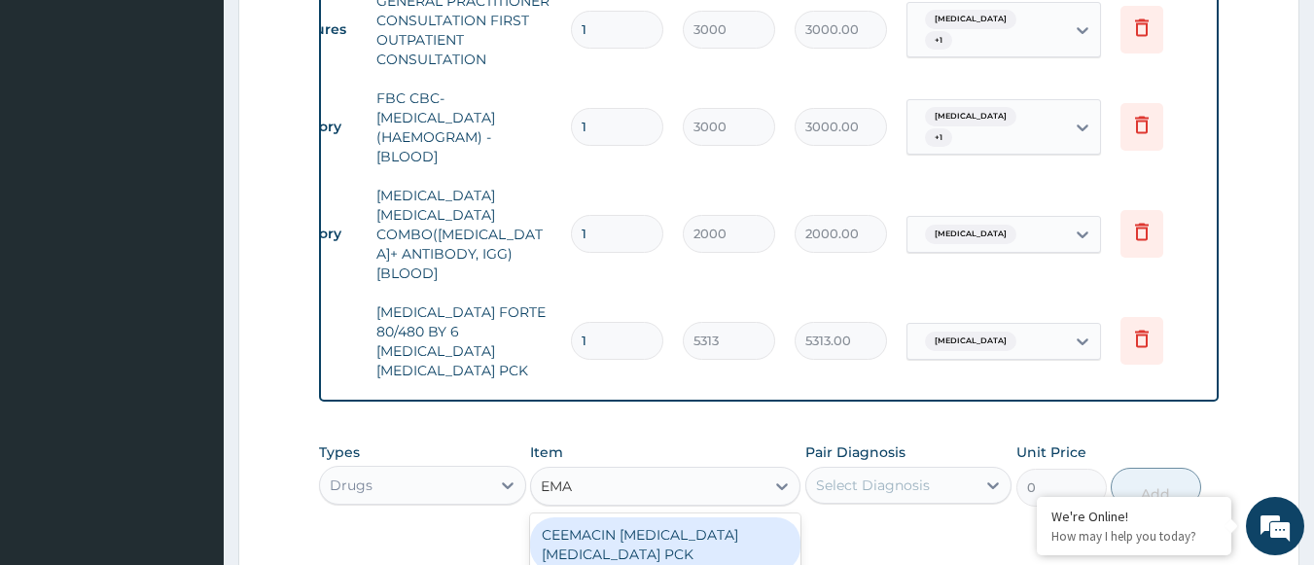
type input "EMAL"
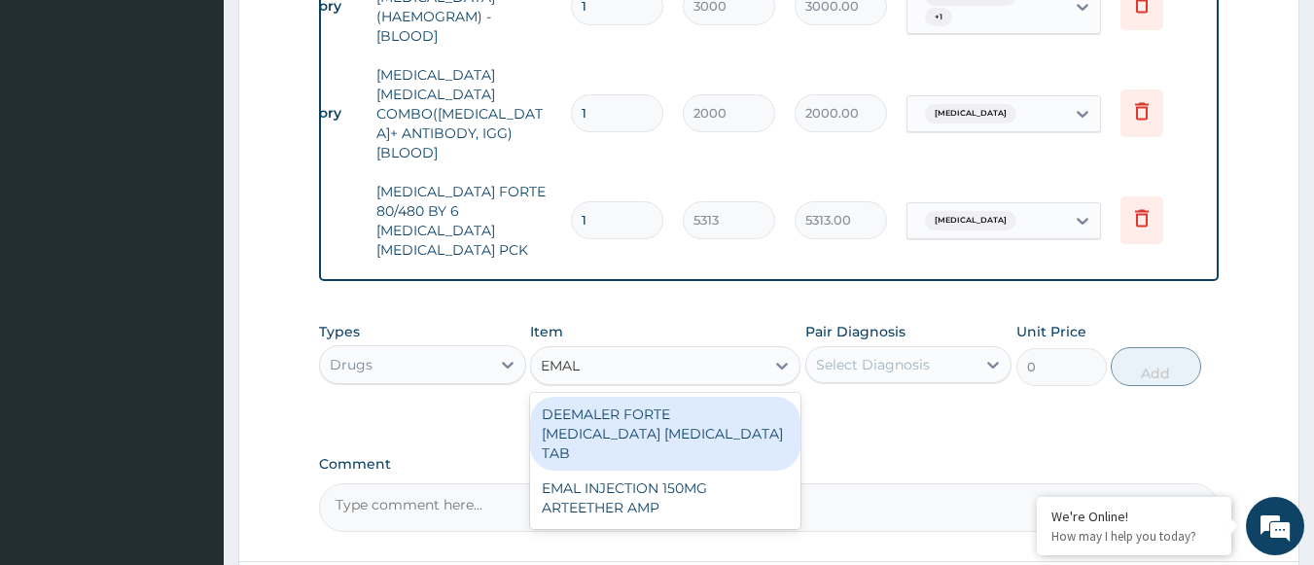
scroll to position [918, 0]
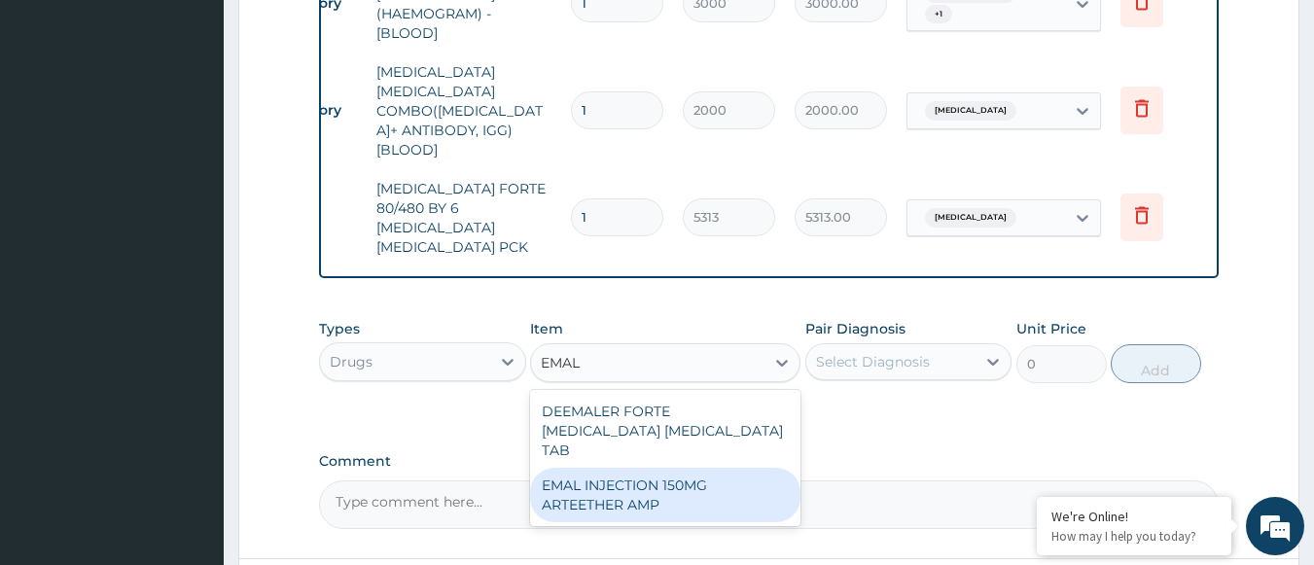
click at [657, 468] on div "EMAL INJECTION 150MG ARTEETHER AMP" at bounding box center [665, 495] width 270 height 54
type input "4685.18017578125"
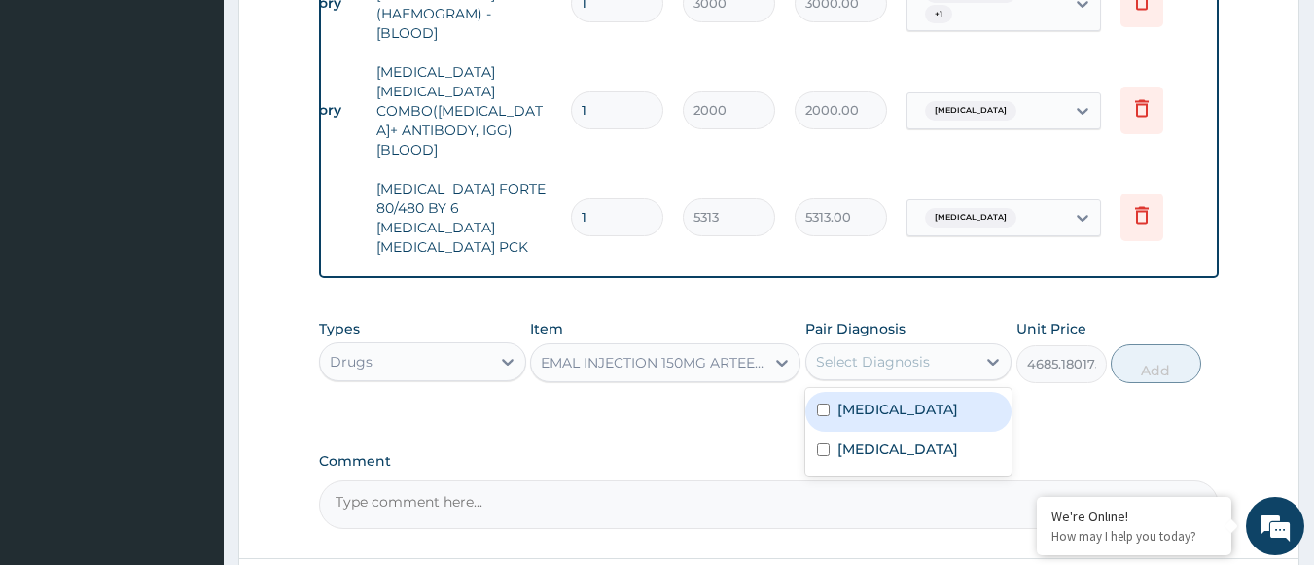
click at [914, 346] on div "Select Diagnosis" at bounding box center [891, 361] width 170 height 31
click at [898, 392] on div "[MEDICAL_DATA]" at bounding box center [908, 412] width 207 height 40
checkbox input "true"
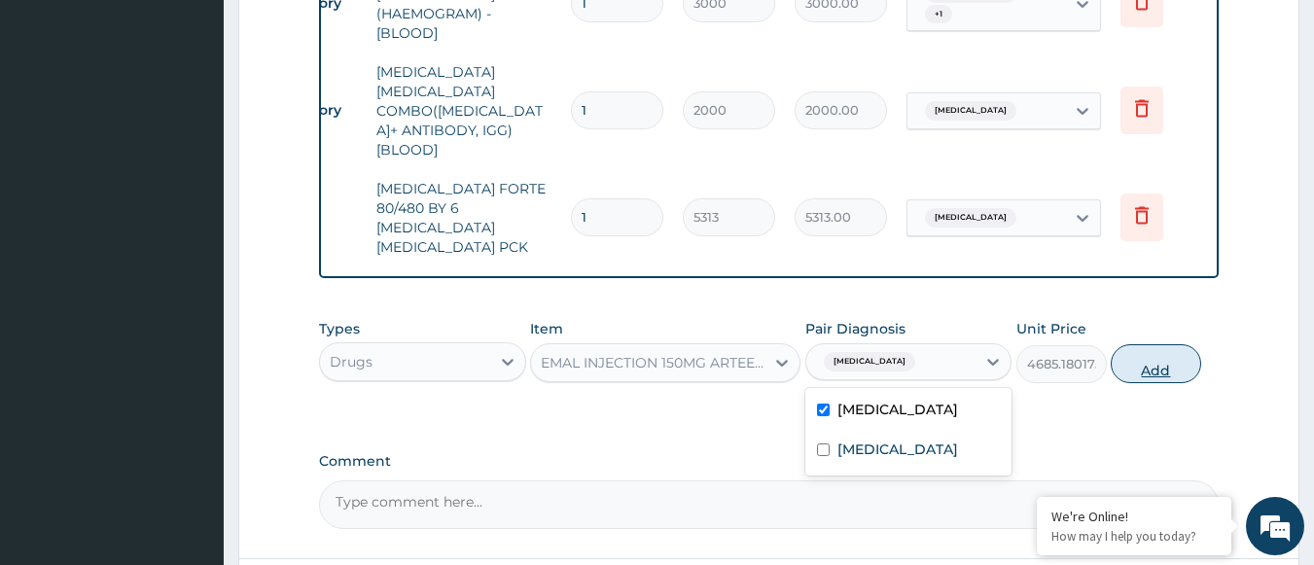
click at [1155, 344] on button "Add" at bounding box center [1155, 363] width 90 height 39
type input "0"
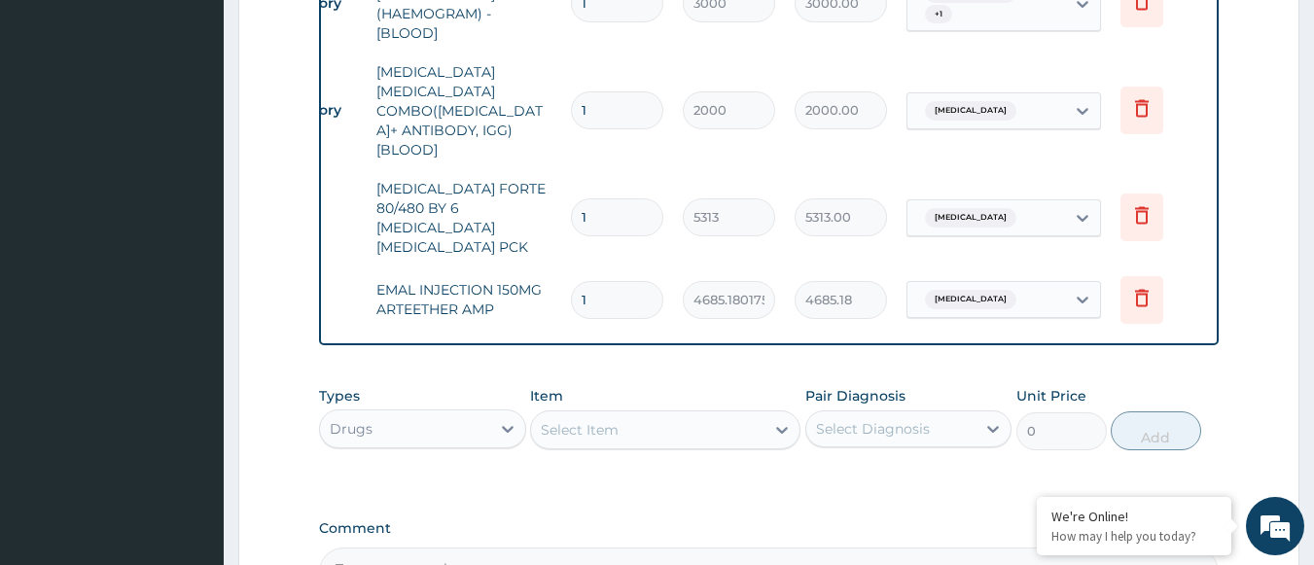
click at [628, 414] on div "Select Item" at bounding box center [647, 429] width 233 height 31
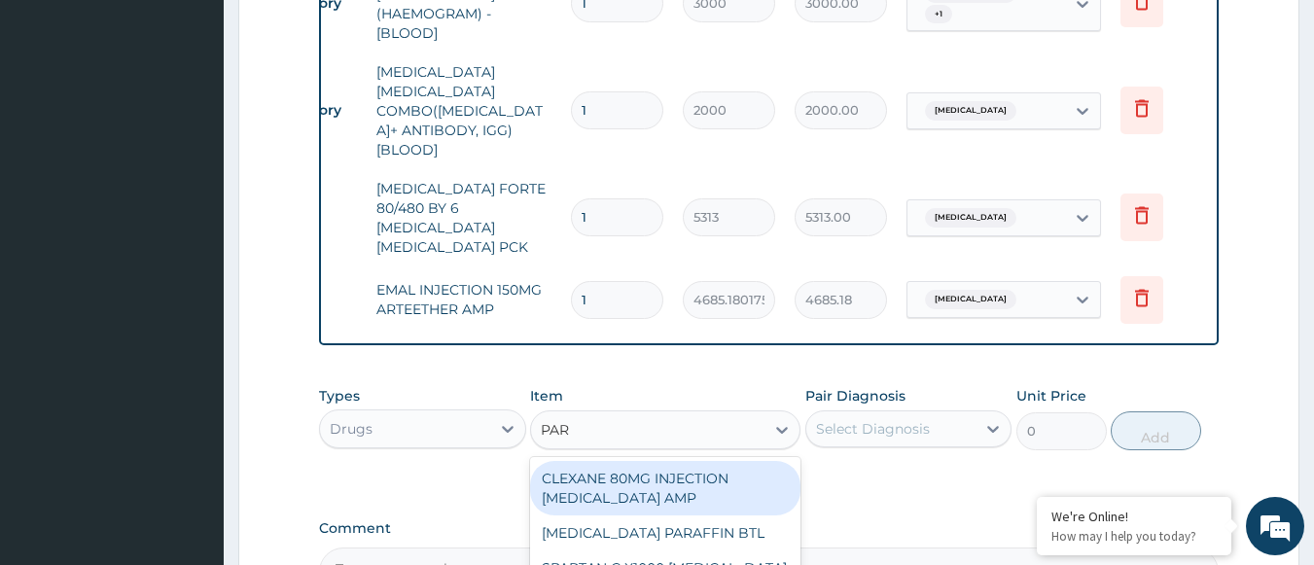
type input "PARA"
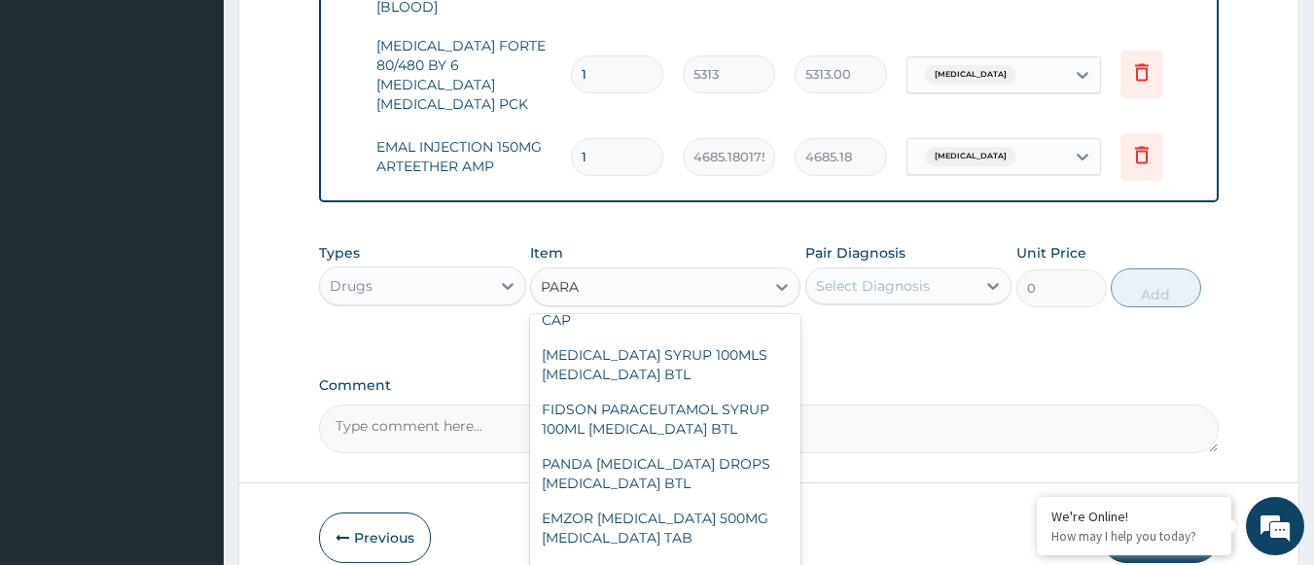
scroll to position [145, 0]
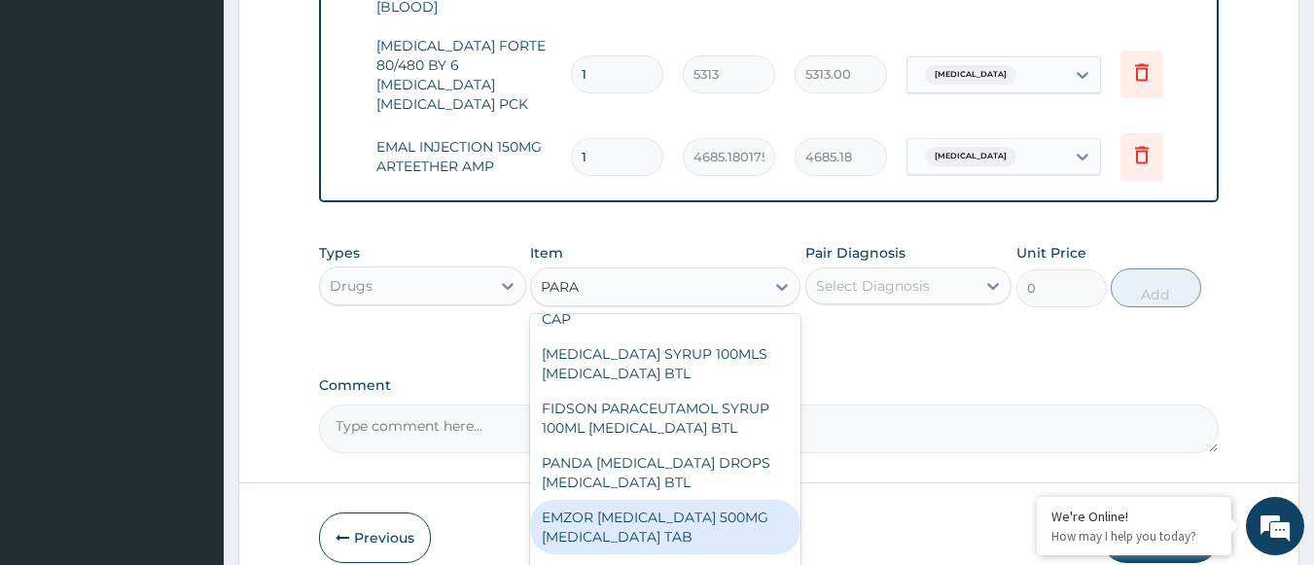
click at [596, 500] on div "EMZOR [MEDICAL_DATA] 500MG [MEDICAL_DATA] TAB" at bounding box center [665, 527] width 270 height 54
type input "18.97999954223633"
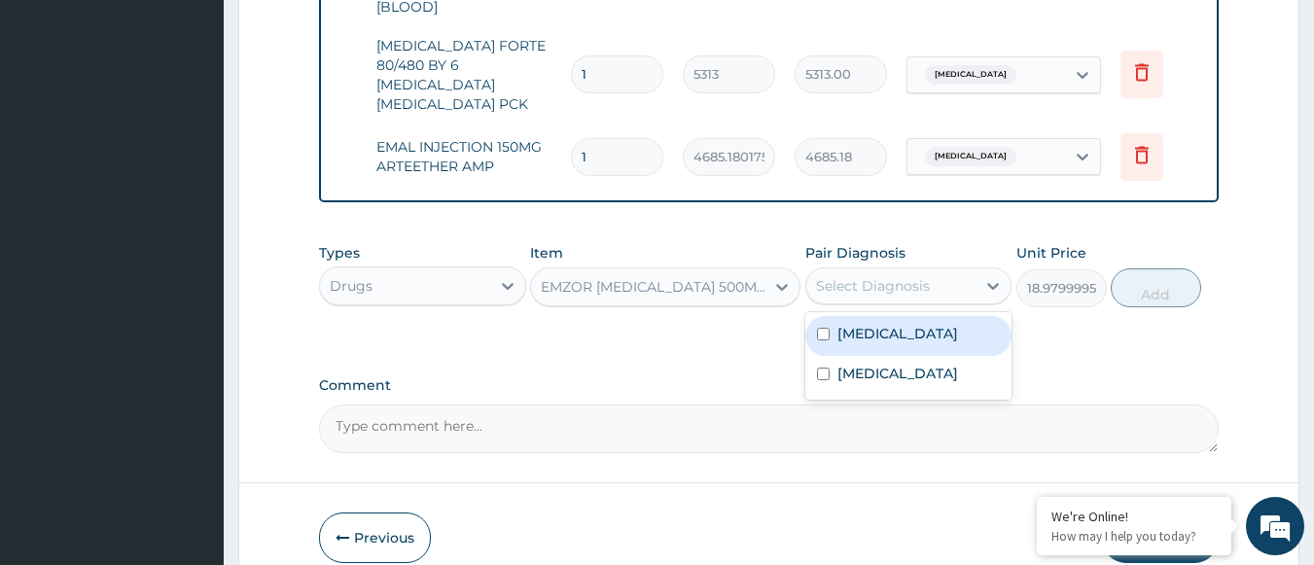
click at [895, 276] on div "Select Diagnosis" at bounding box center [873, 285] width 114 height 19
click at [869, 324] on label "[MEDICAL_DATA]" at bounding box center [897, 333] width 121 height 19
checkbox input "true"
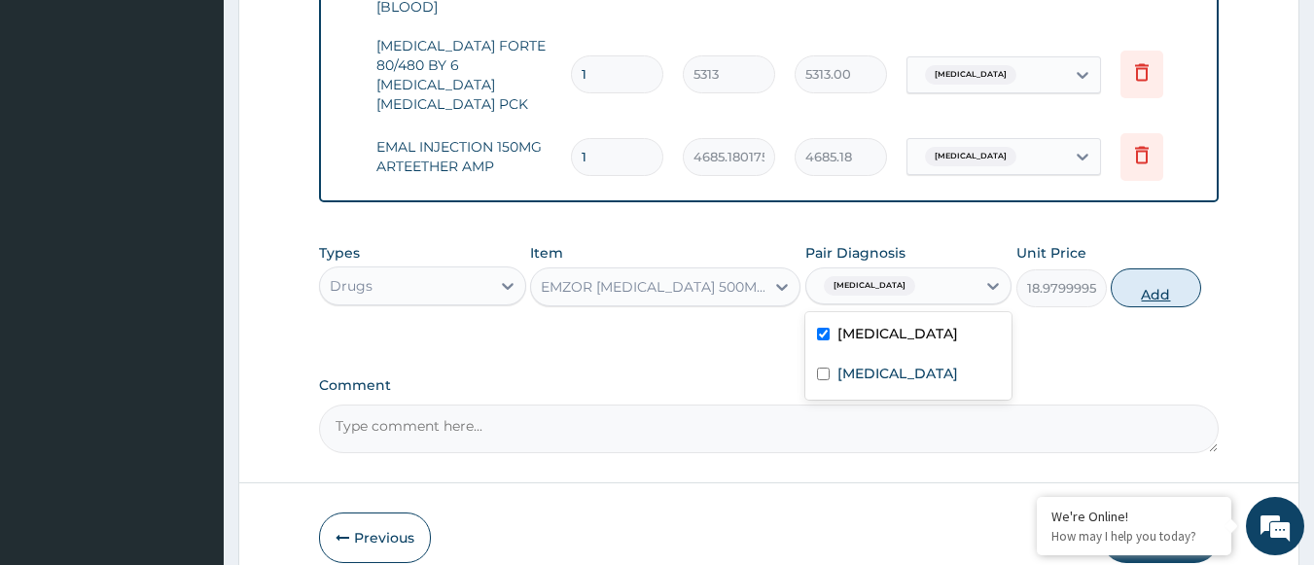
click at [1174, 268] on button "Add" at bounding box center [1155, 287] width 90 height 39
type input "0"
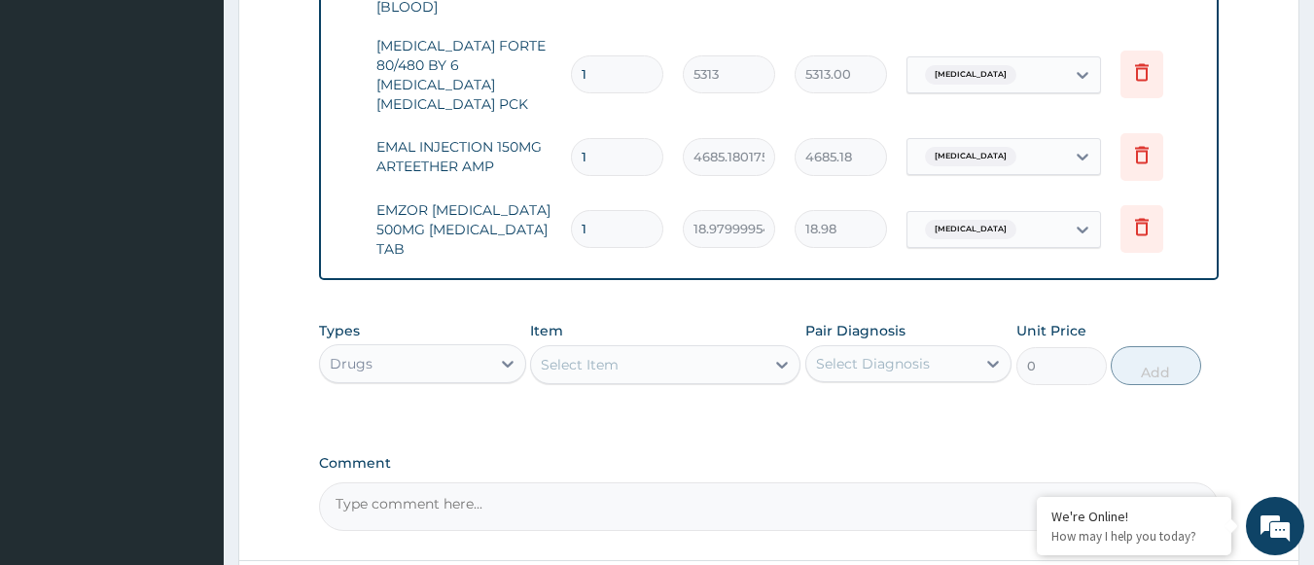
type input "0.00"
type input "2"
type input "37.96"
type input "24"
type input "455.52"
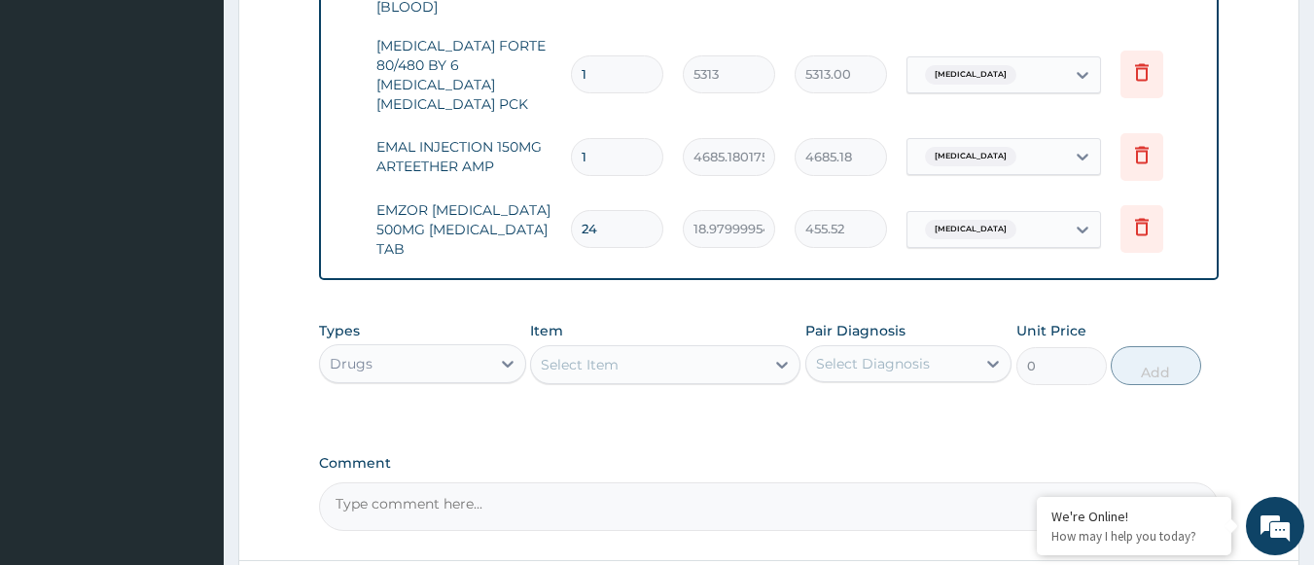
scroll to position [1187, 0]
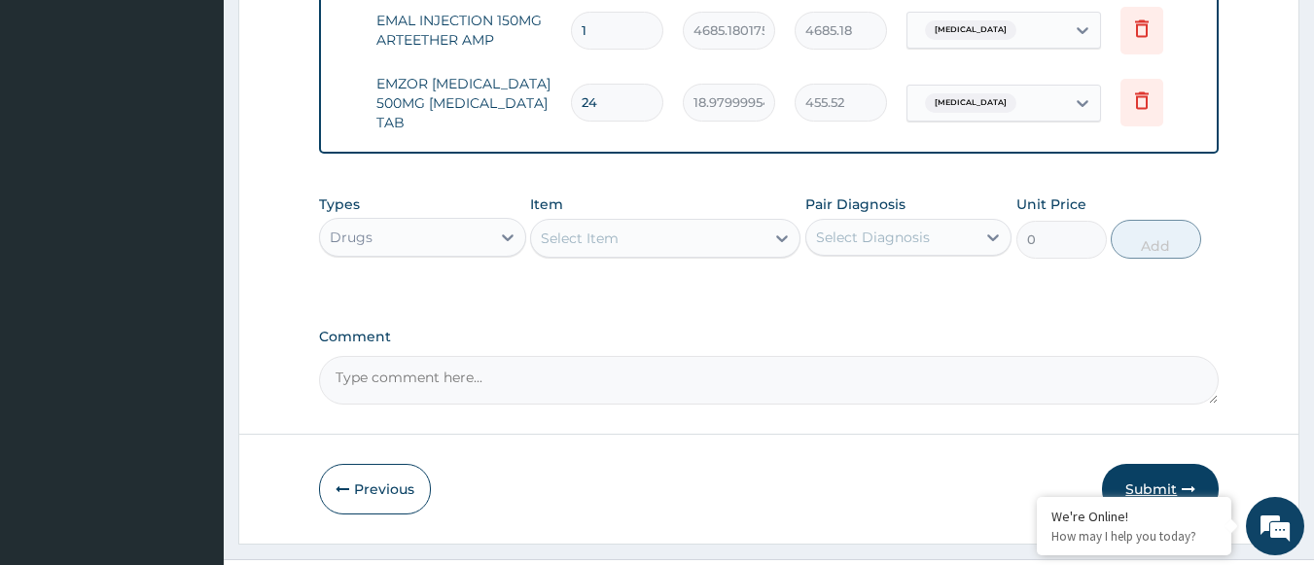
type input "24"
click at [1132, 464] on button "Submit" at bounding box center [1160, 489] width 117 height 51
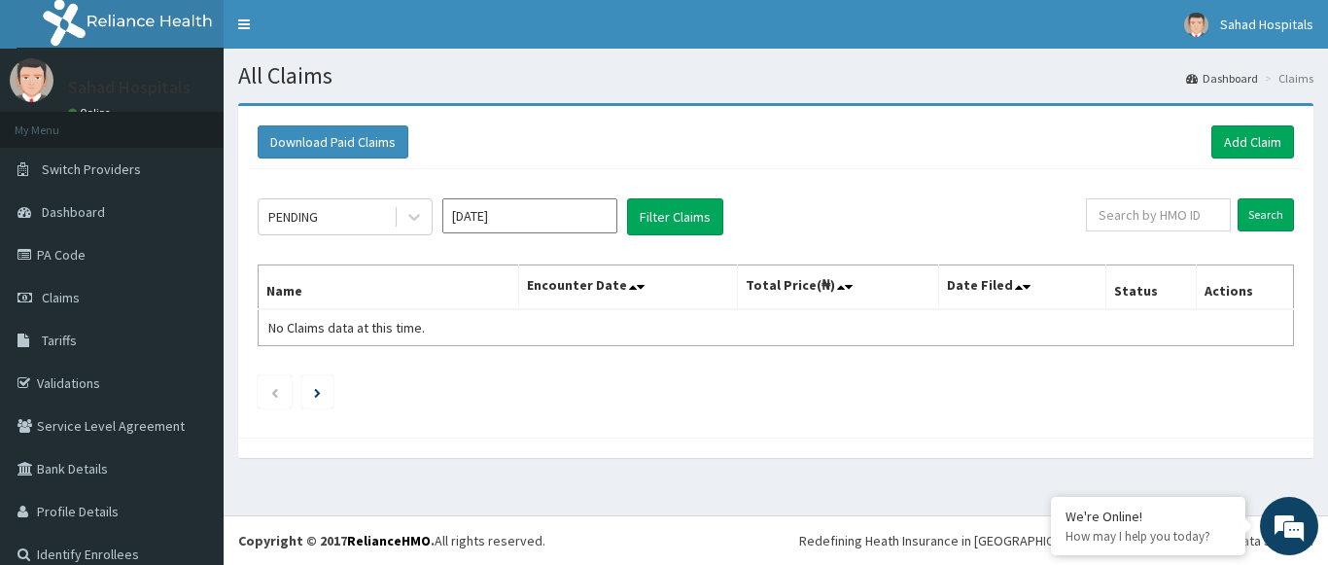
click at [599, 218] on input "[DATE]" at bounding box center [529, 215] width 175 height 35
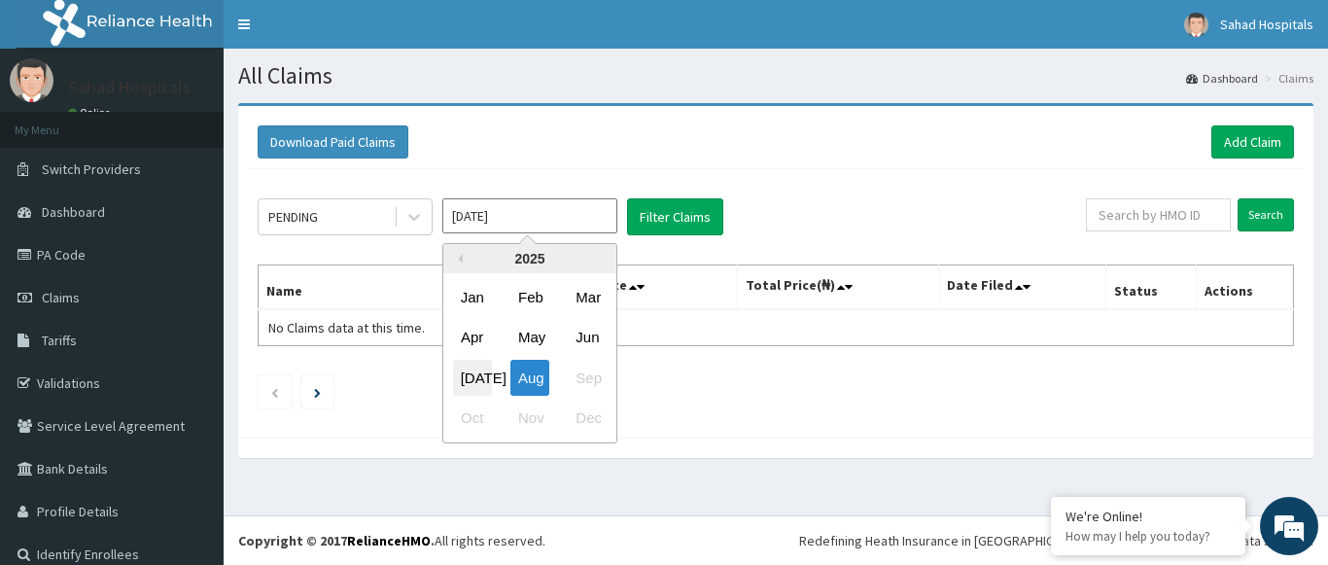
click at [469, 374] on div "[DATE]" at bounding box center [472, 378] width 39 height 36
type input "[DATE]"
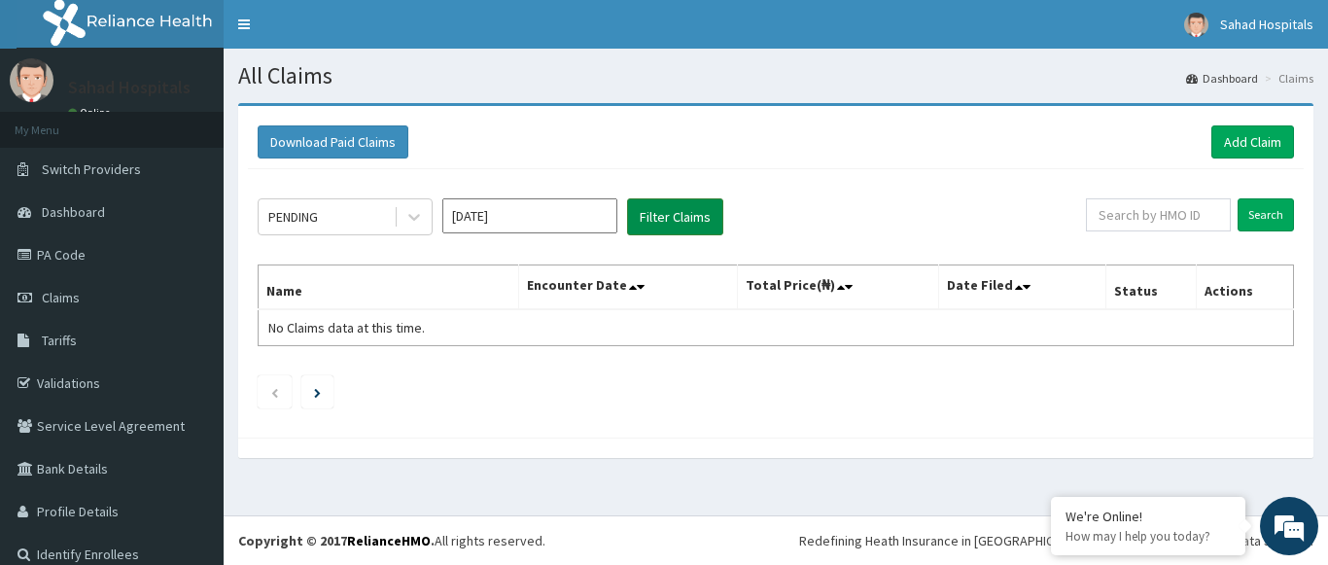
click at [669, 219] on button "Filter Claims" at bounding box center [675, 216] width 96 height 37
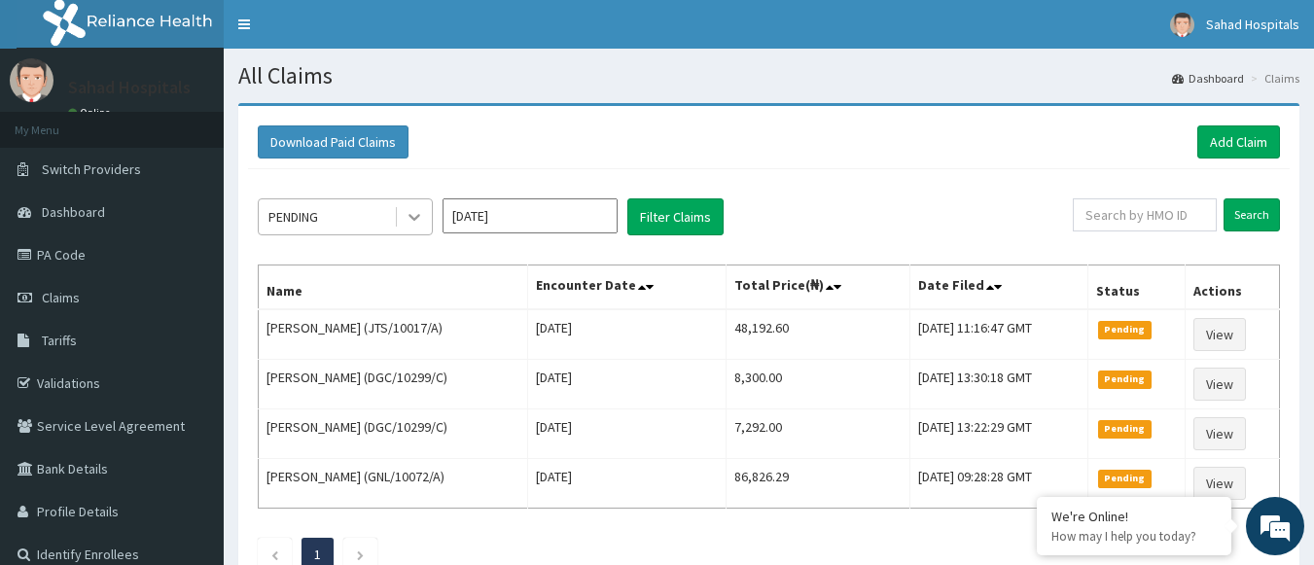
click at [422, 212] on icon at bounding box center [414, 216] width 19 height 19
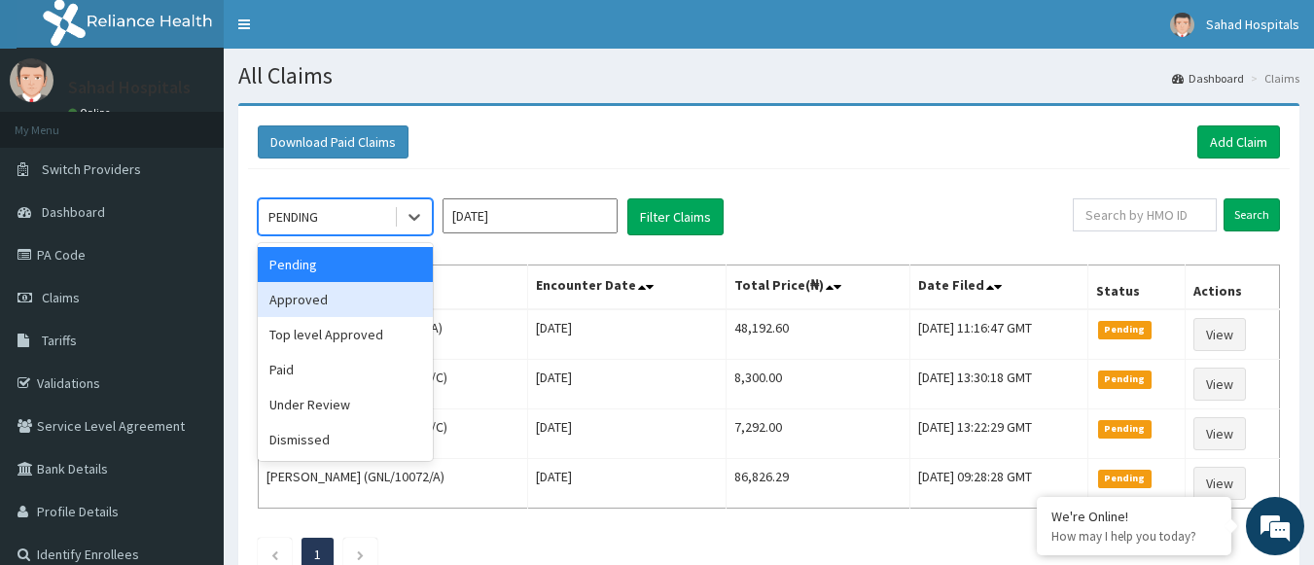
click at [319, 293] on div "Approved" at bounding box center [345, 299] width 175 height 35
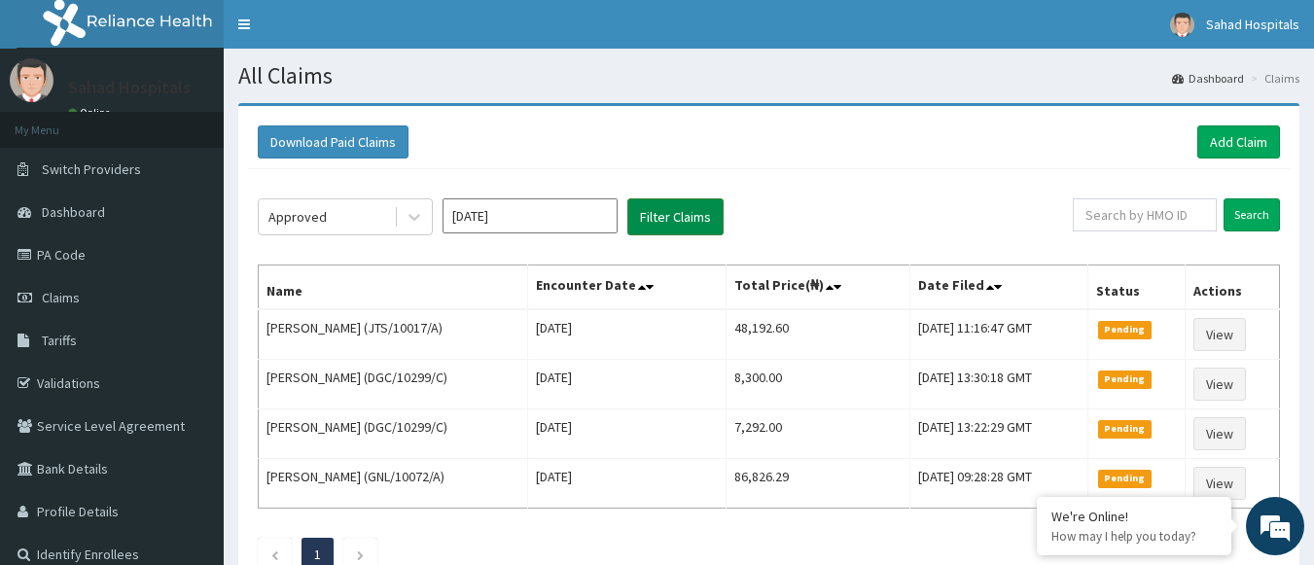
click at [665, 225] on button "Filter Claims" at bounding box center [675, 216] width 96 height 37
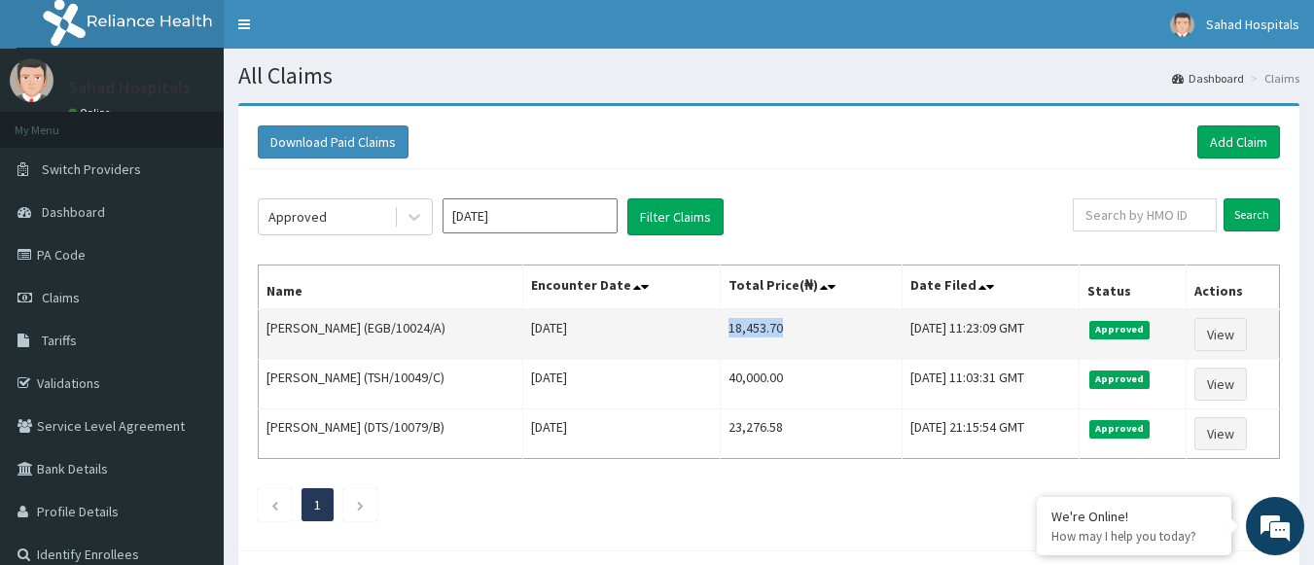
drag, startPoint x: 699, startPoint y: 324, endPoint x: 765, endPoint y: 340, distance: 68.2
click at [765, 340] on td "18,453.70" at bounding box center [811, 334] width 183 height 51
copy td "18,453.70"
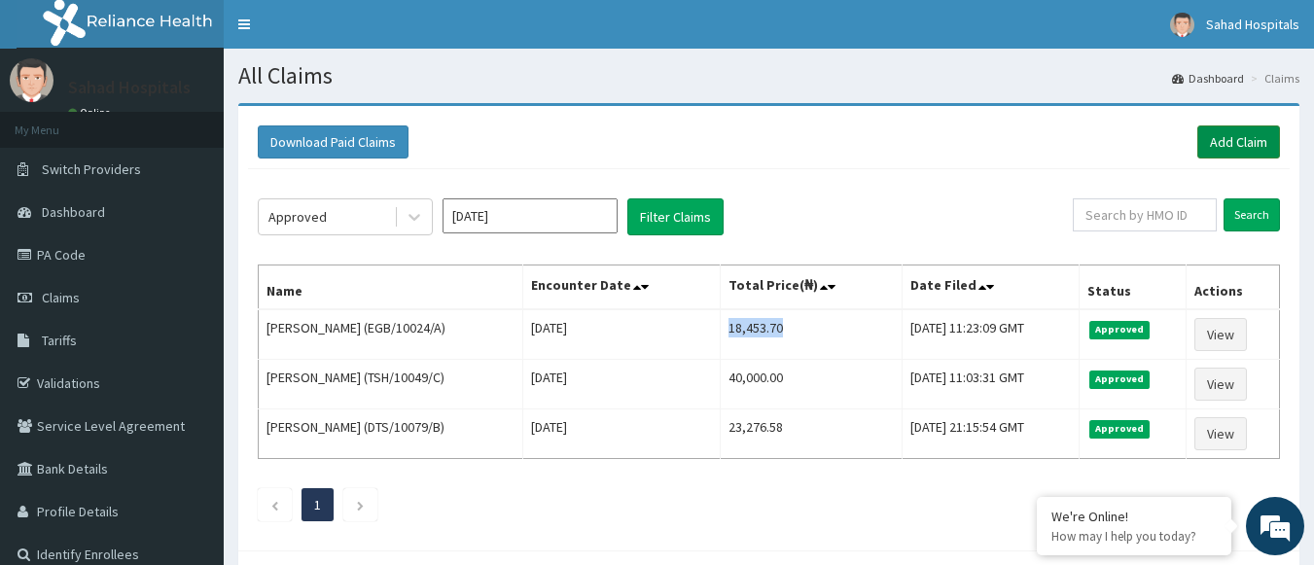
click at [1225, 146] on link "Add Claim" at bounding box center [1238, 141] width 83 height 33
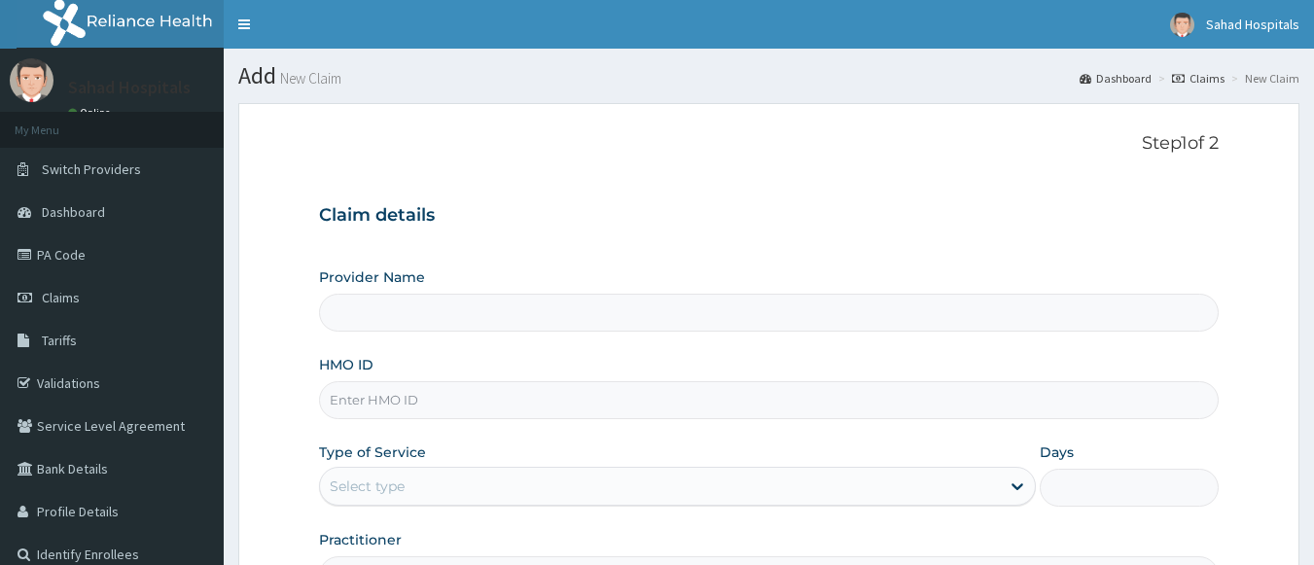
click at [521, 403] on input "HMO ID" at bounding box center [769, 400] width 900 height 38
paste input "VLA/10093/B"
type input "VLA/10093/B"
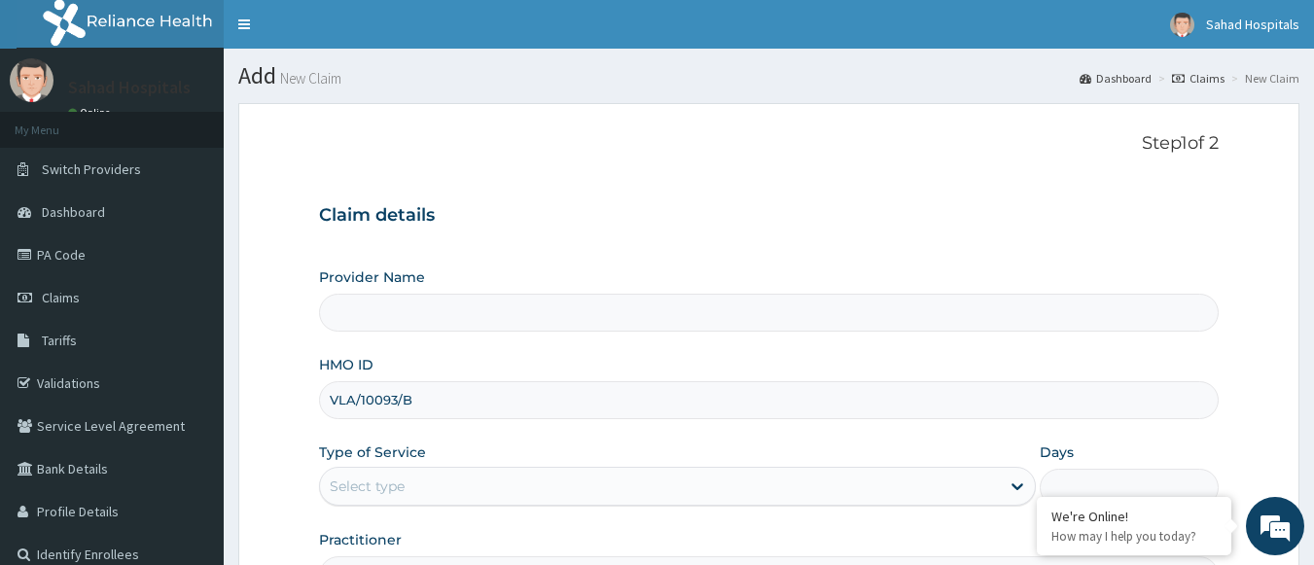
type input "Sahad Hospitals"
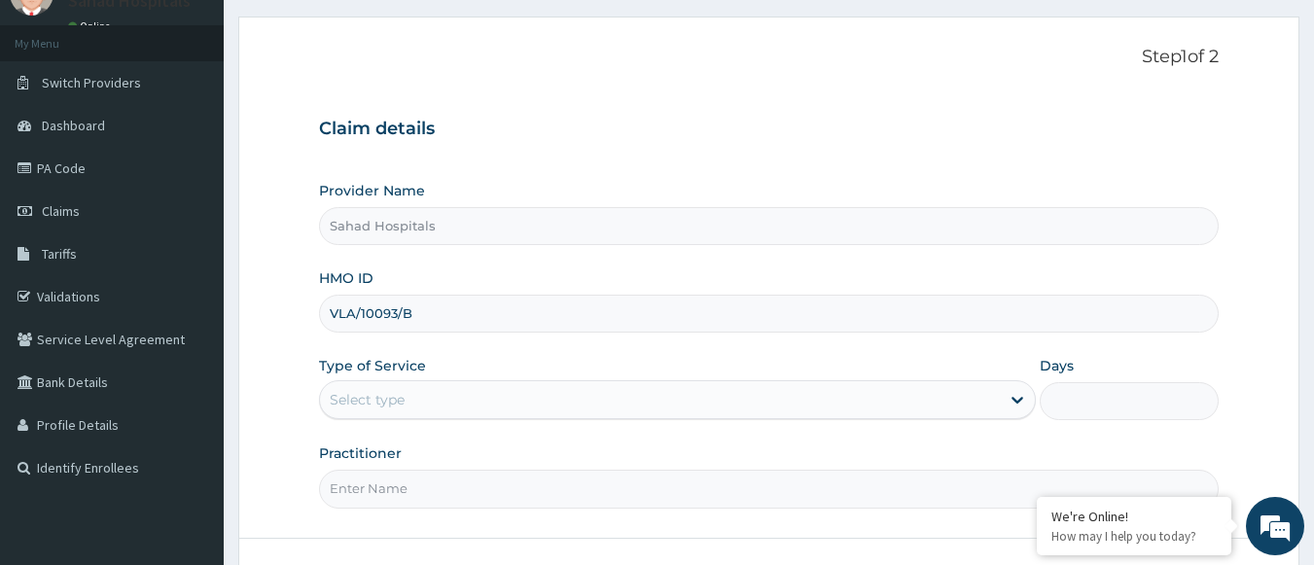
scroll to position [132, 0]
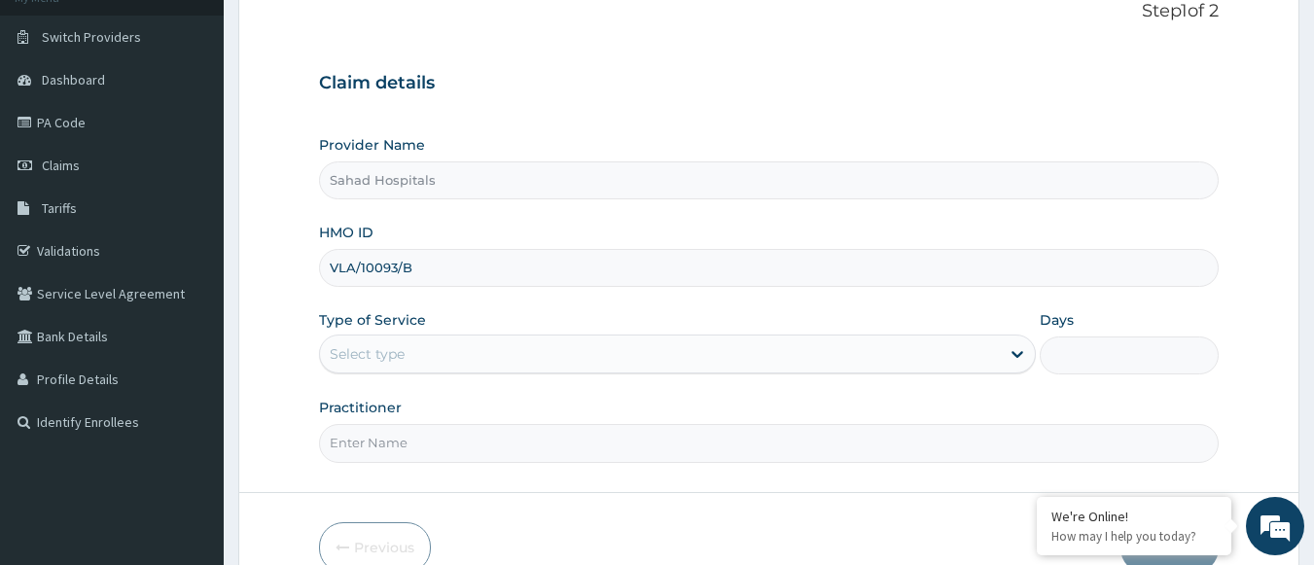
type input "VLA/10093/B"
click at [459, 362] on div "Select type" at bounding box center [660, 353] width 680 height 31
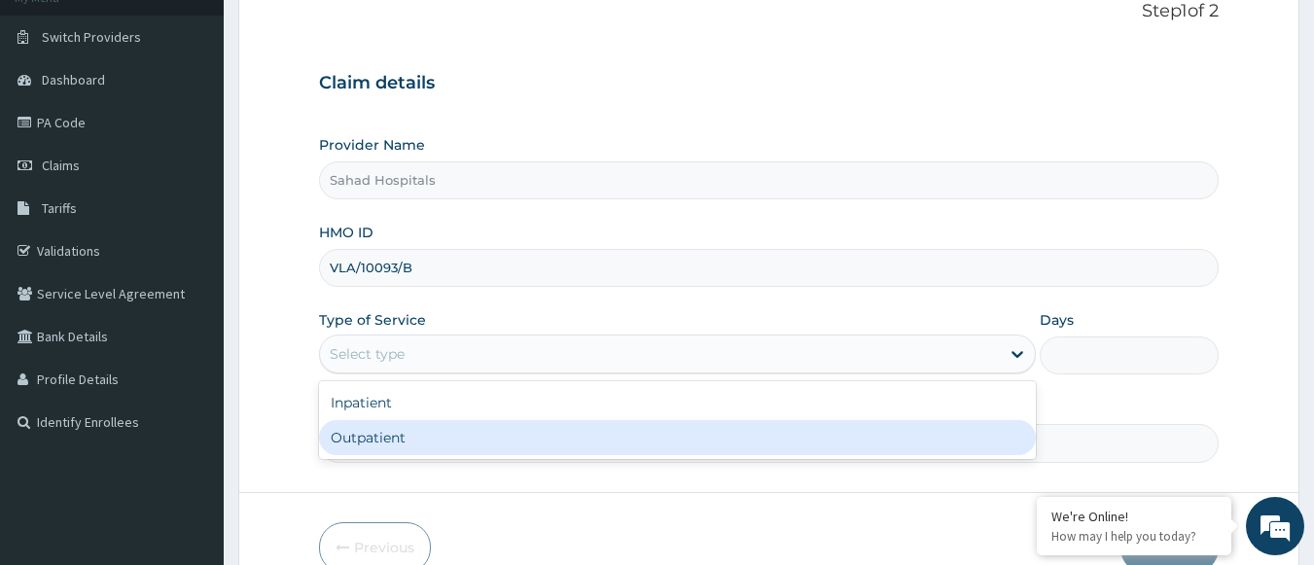
click at [360, 450] on div "Outpatient" at bounding box center [677, 437] width 717 height 35
type input "1"
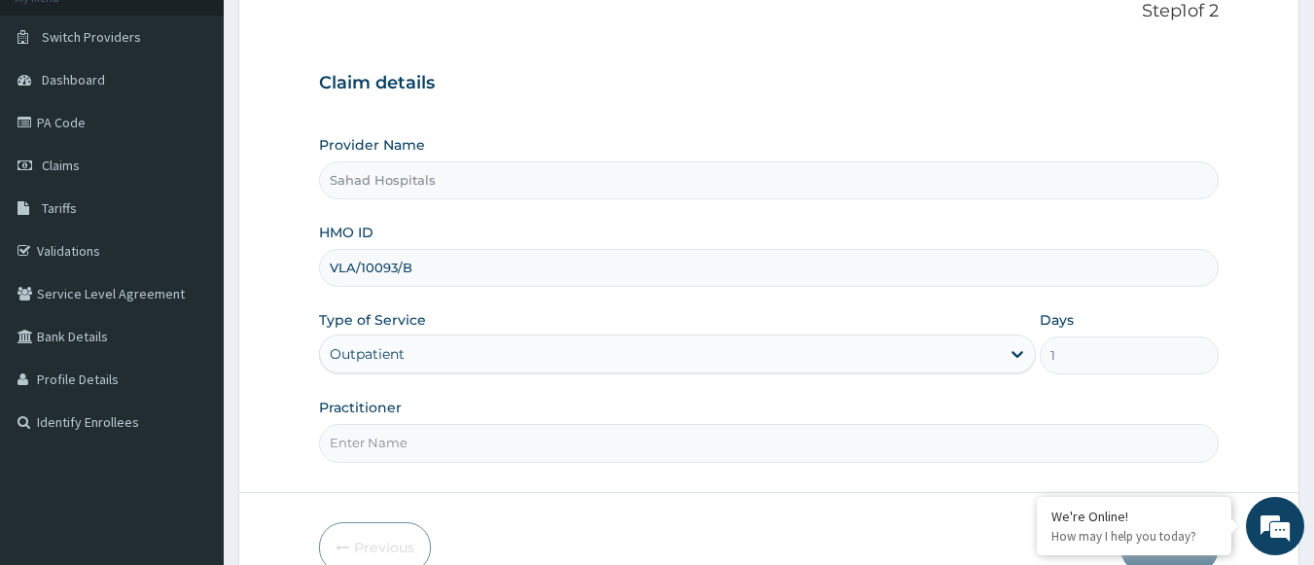
click at [360, 450] on input "Practitioner" at bounding box center [769, 443] width 900 height 38
type input "GP"
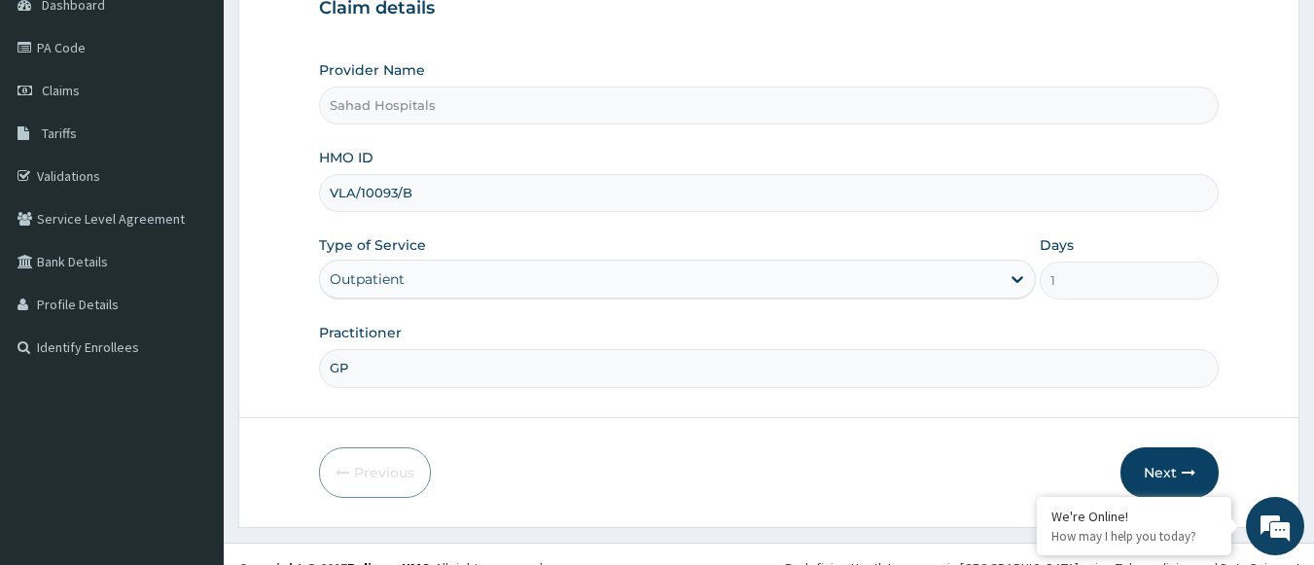
scroll to position [234, 0]
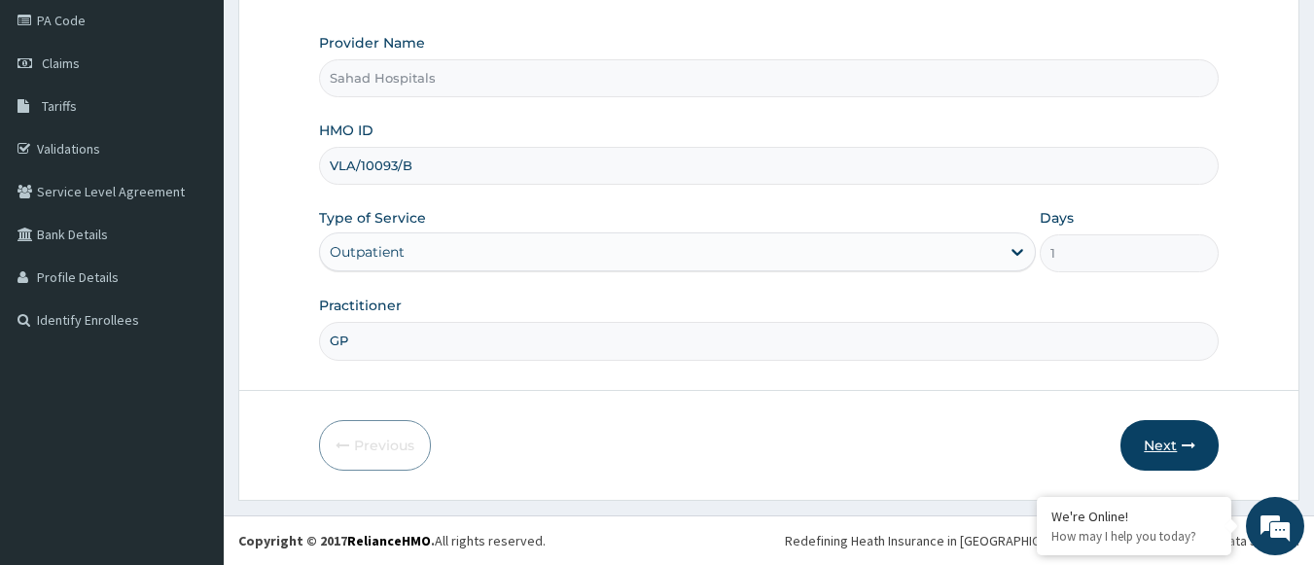
click at [1187, 437] on button "Next" at bounding box center [1169, 445] width 98 height 51
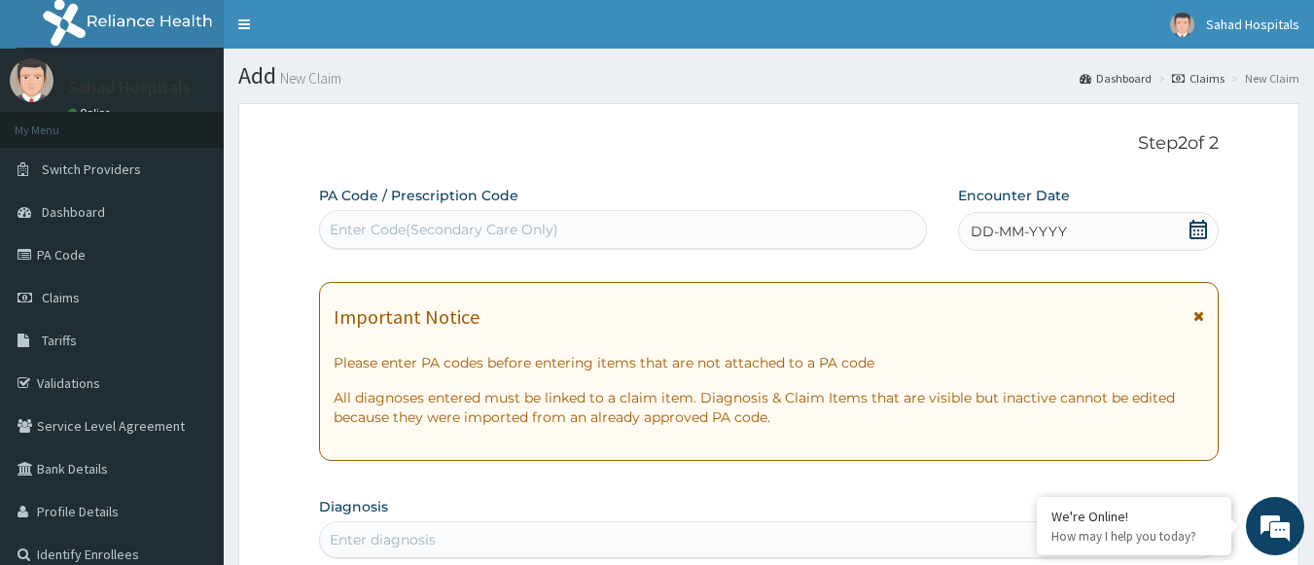
scroll to position [0, 0]
click at [1193, 227] on icon at bounding box center [1198, 229] width 18 height 19
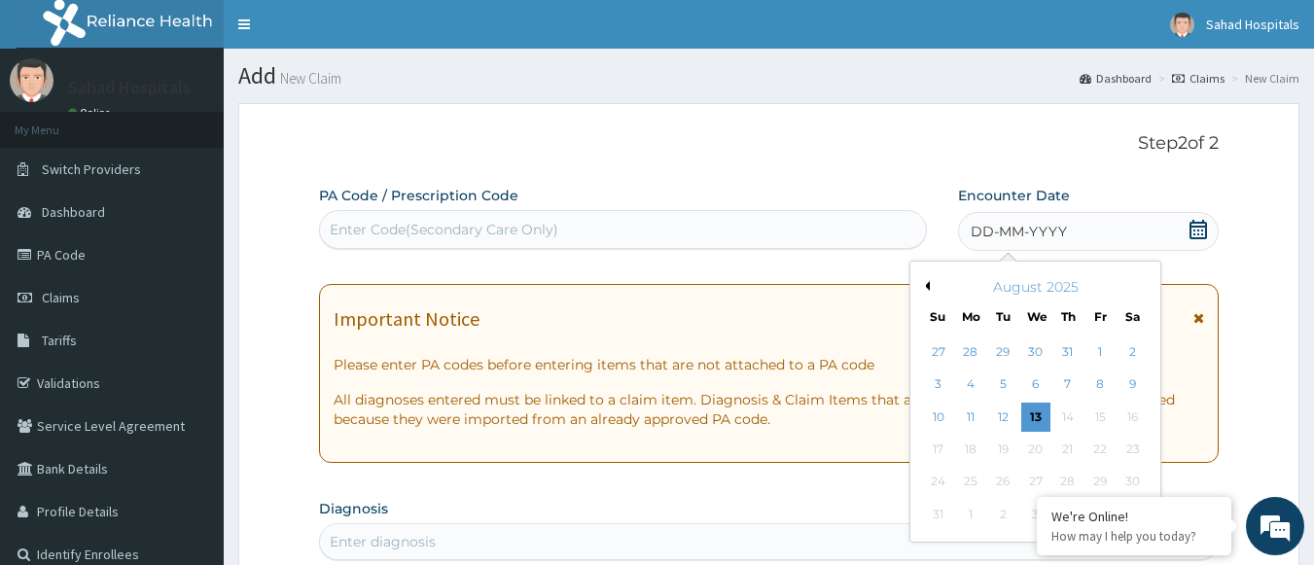
click at [932, 284] on div "August 2025" at bounding box center [1035, 286] width 234 height 19
click at [924, 284] on button "Previous Month" at bounding box center [925, 286] width 10 height 10
click at [1098, 386] on div "11" at bounding box center [1099, 384] width 29 height 29
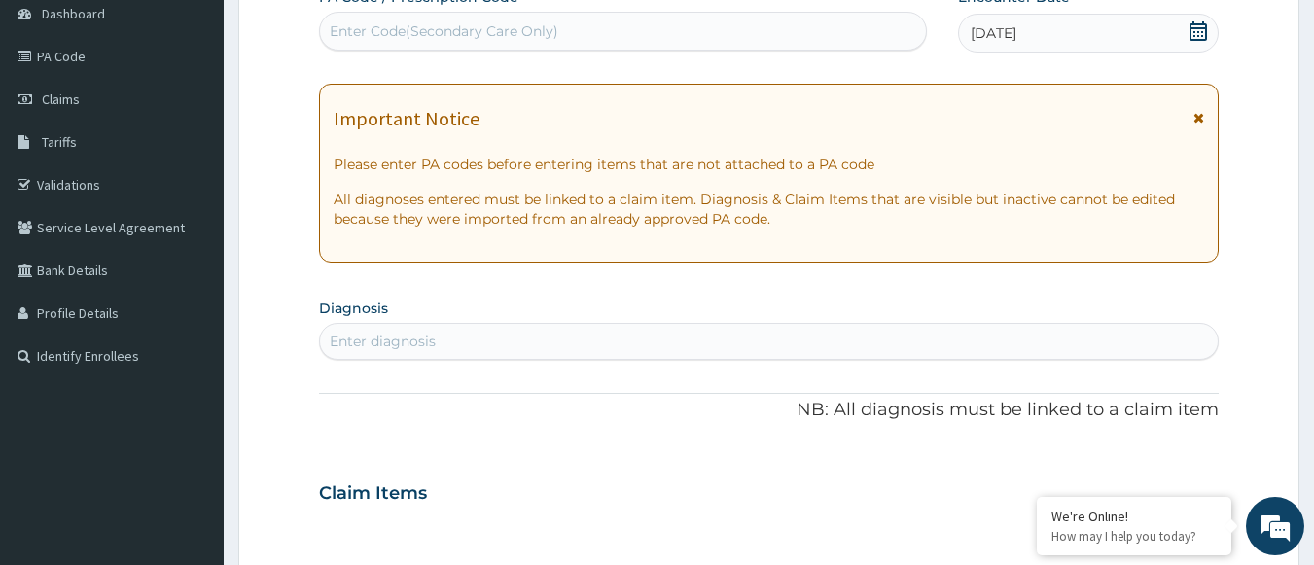
scroll to position [227, 0]
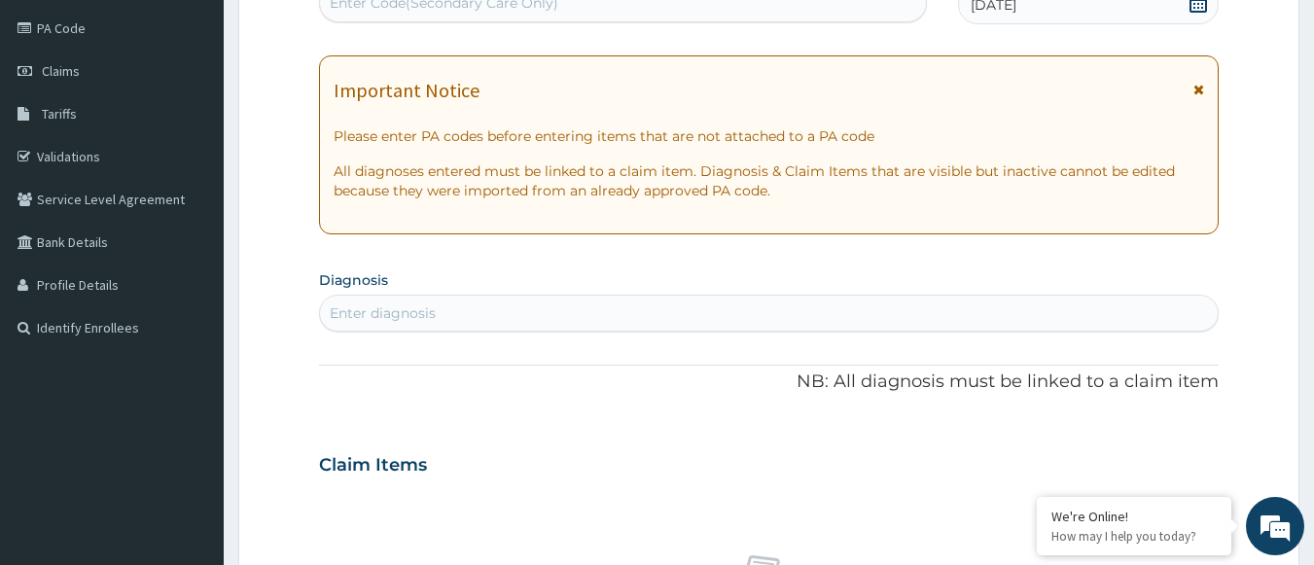
click at [883, 316] on div "Enter diagnosis" at bounding box center [769, 313] width 898 height 31
type input "UPPER RESPIRAT"
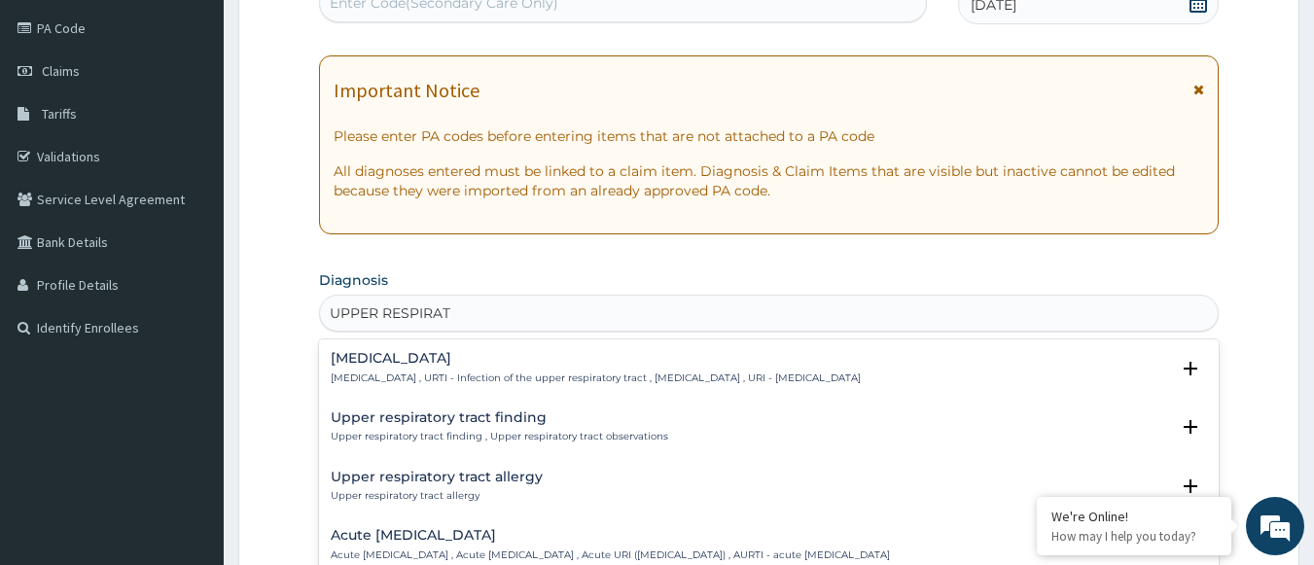
click at [624, 379] on p "[MEDICAL_DATA] , URTI - Infection of the upper respiratory tract , [MEDICAL_DAT…" at bounding box center [596, 378] width 530 height 14
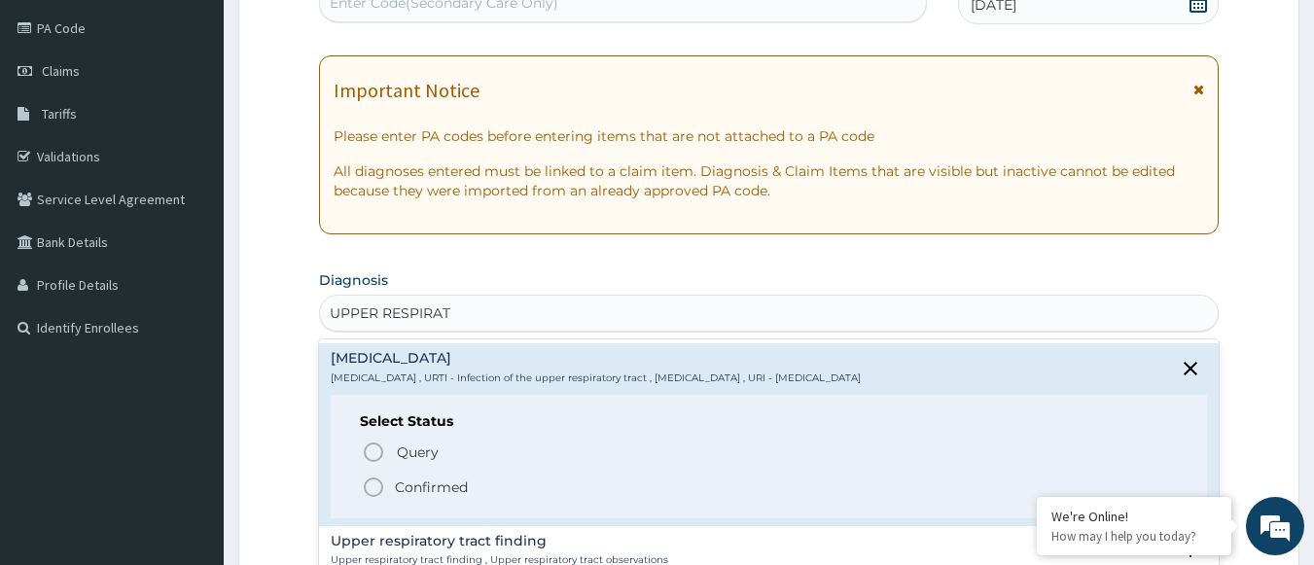
click at [370, 490] on icon "status option filled" at bounding box center [373, 486] width 23 height 23
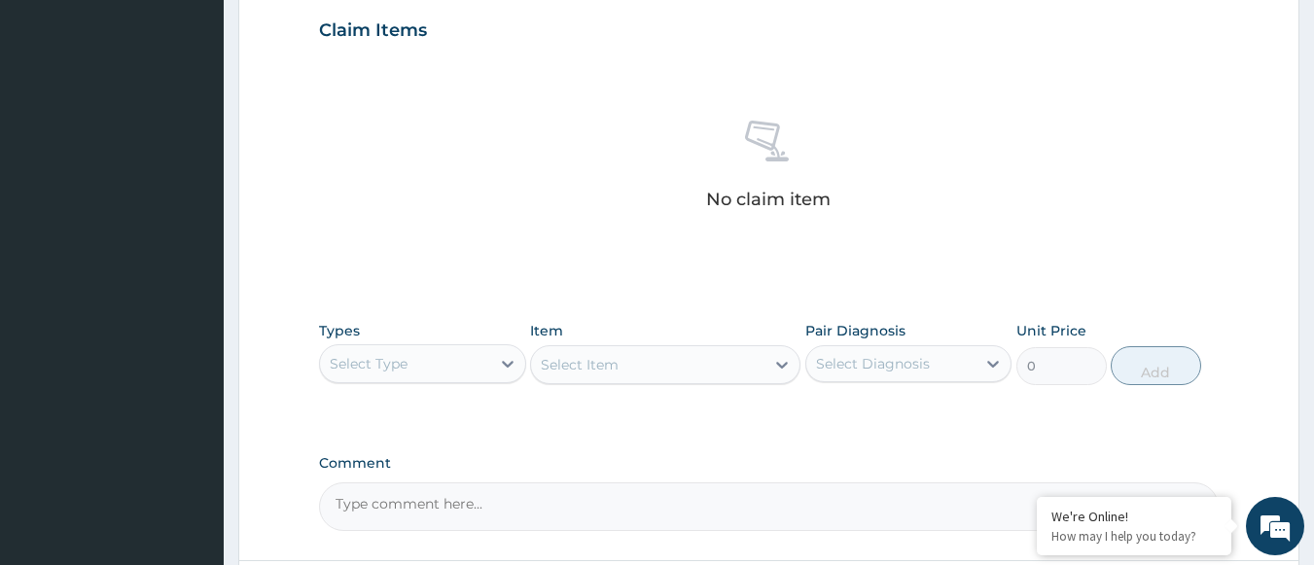
scroll to position [837, 0]
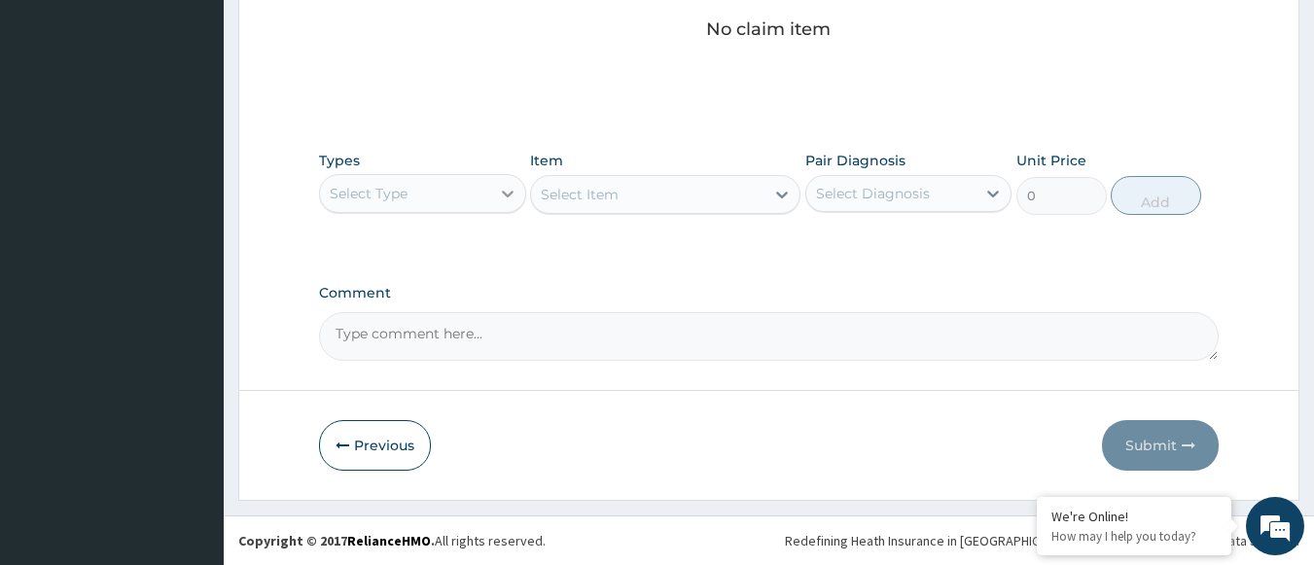
click at [506, 199] on icon at bounding box center [507, 193] width 19 height 19
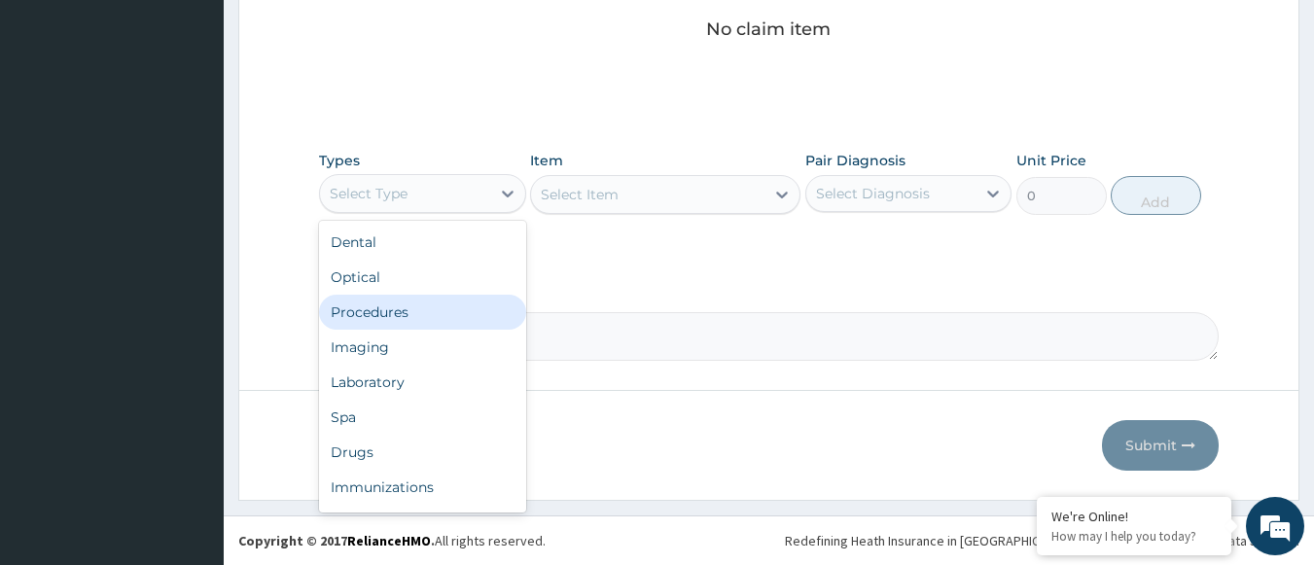
click at [412, 317] on div "Procedures" at bounding box center [422, 312] width 207 height 35
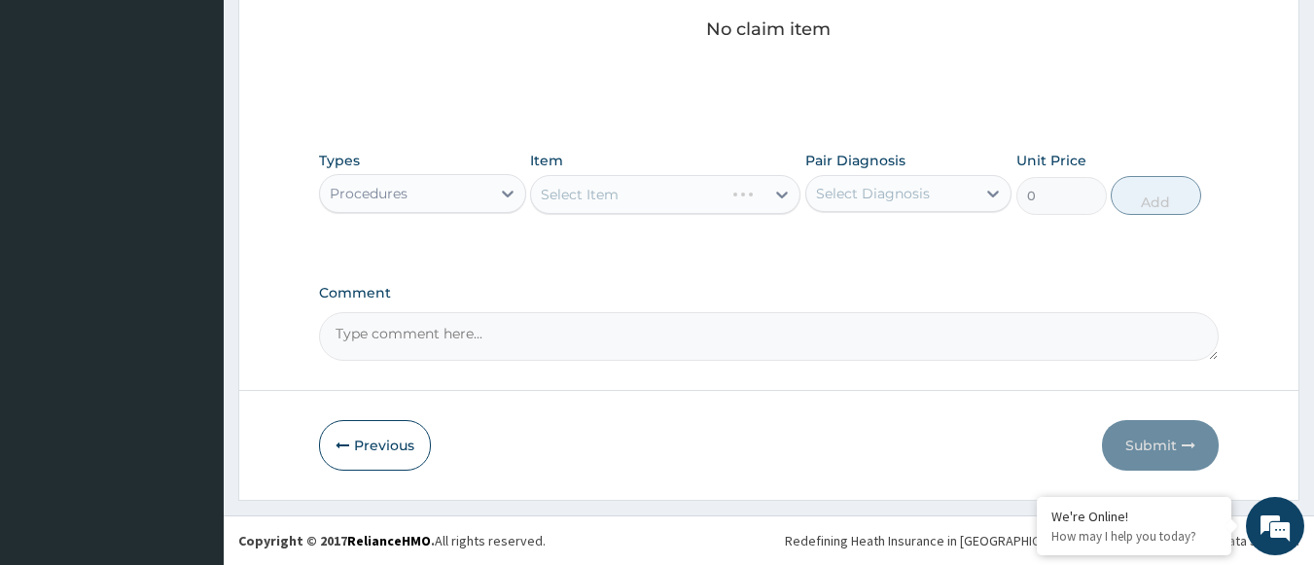
click at [784, 200] on div "Select Item" at bounding box center [665, 194] width 270 height 39
click at [784, 198] on div "Select Item" at bounding box center [665, 194] width 270 height 39
click at [784, 198] on icon at bounding box center [781, 194] width 19 height 19
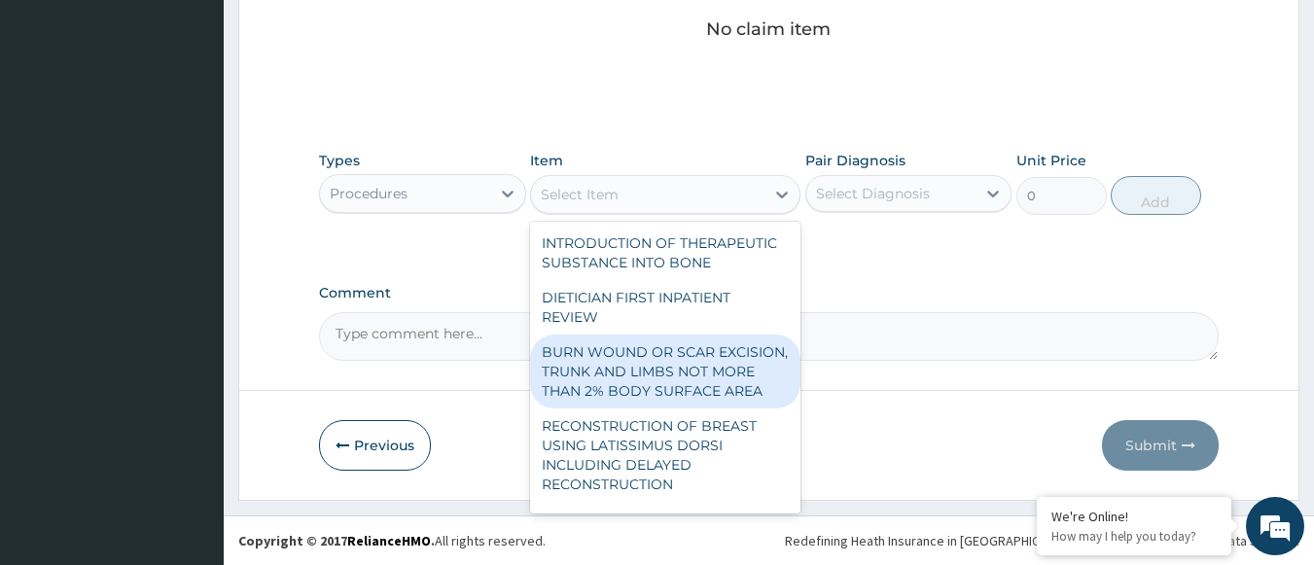
type input "E"
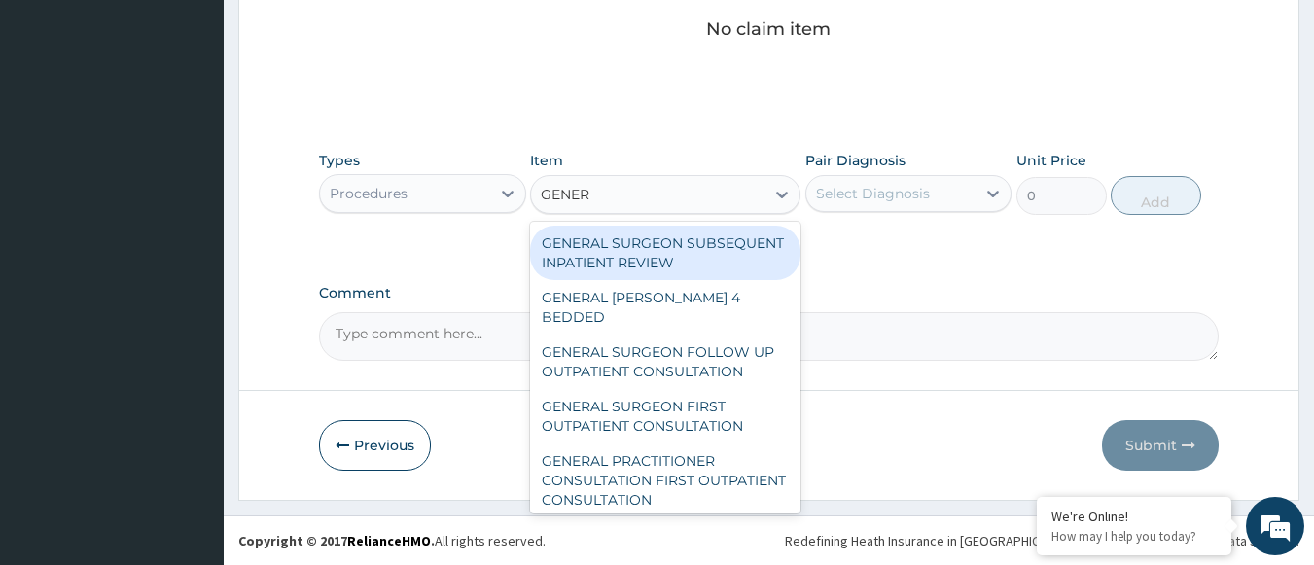
type input "GENERA"
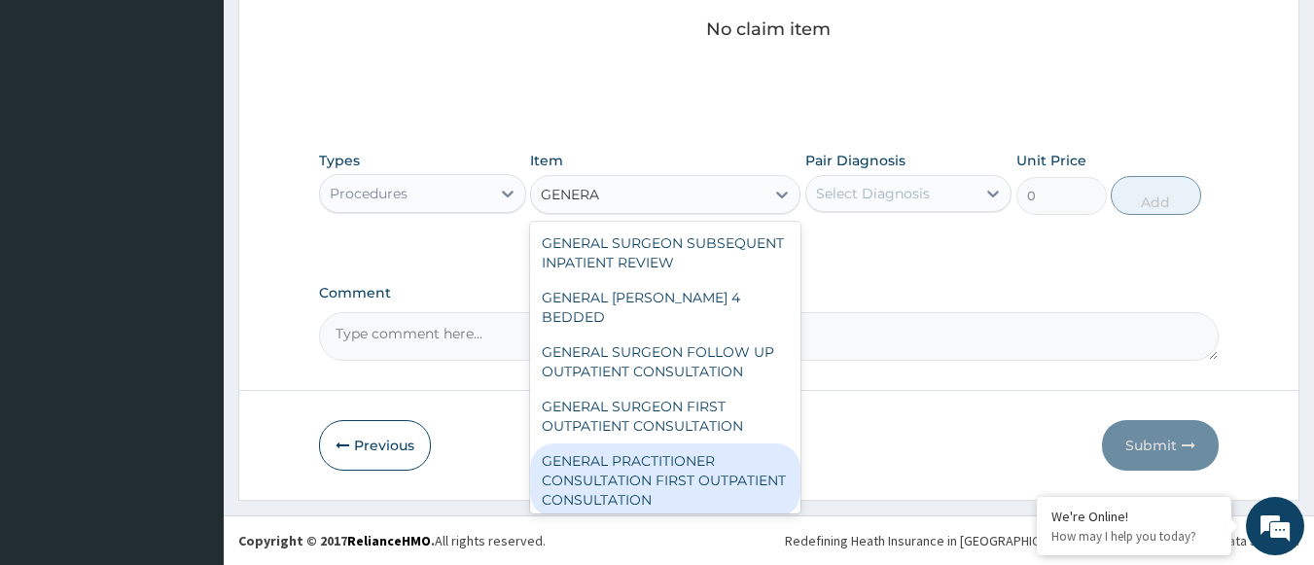
click at [624, 468] on div "GENERAL PRACTITIONER CONSULTATION FIRST OUTPATIENT CONSULTATION" at bounding box center [665, 480] width 270 height 74
type input "3000"
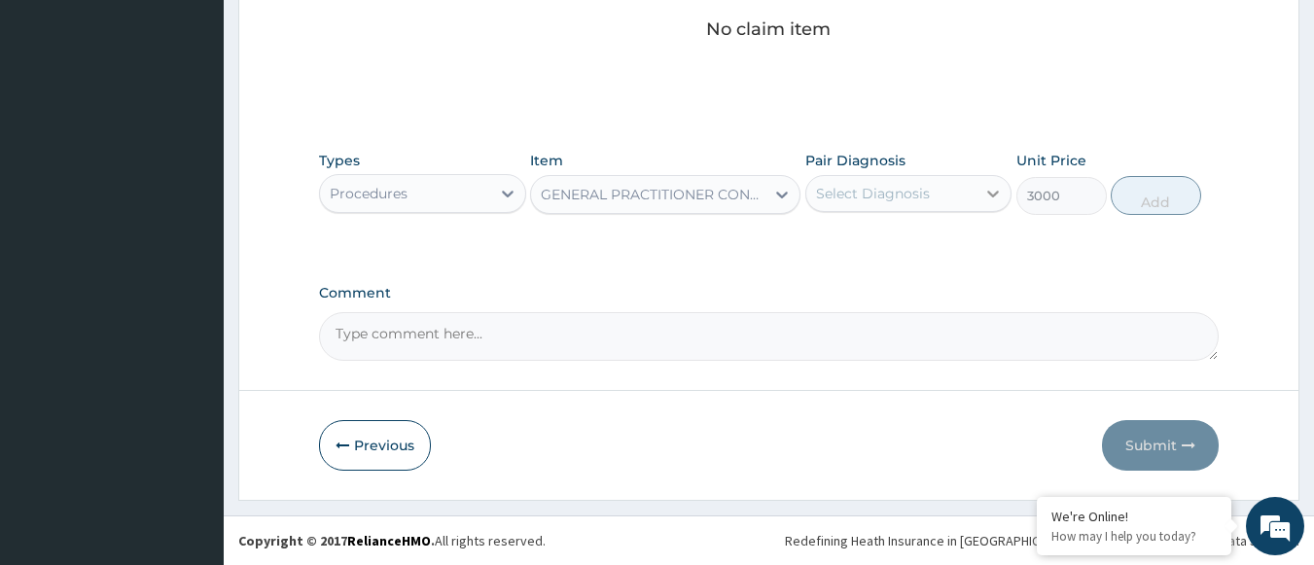
click at [984, 198] on icon at bounding box center [992, 193] width 19 height 19
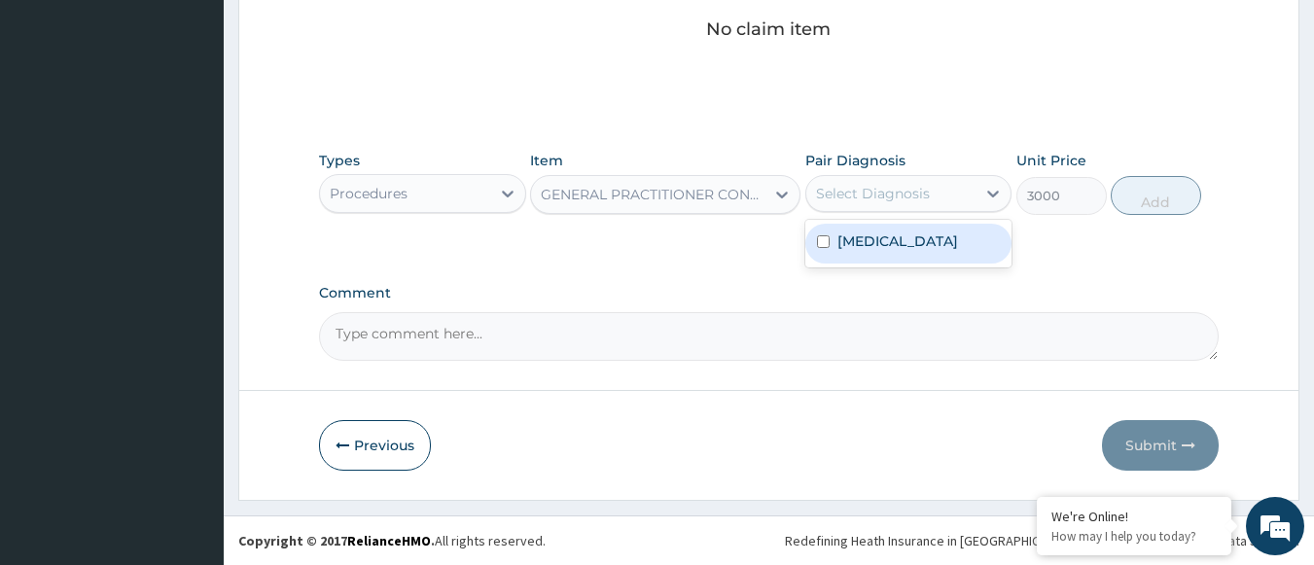
click at [930, 240] on label "Upper respiratory infection" at bounding box center [897, 240] width 121 height 19
checkbox input "true"
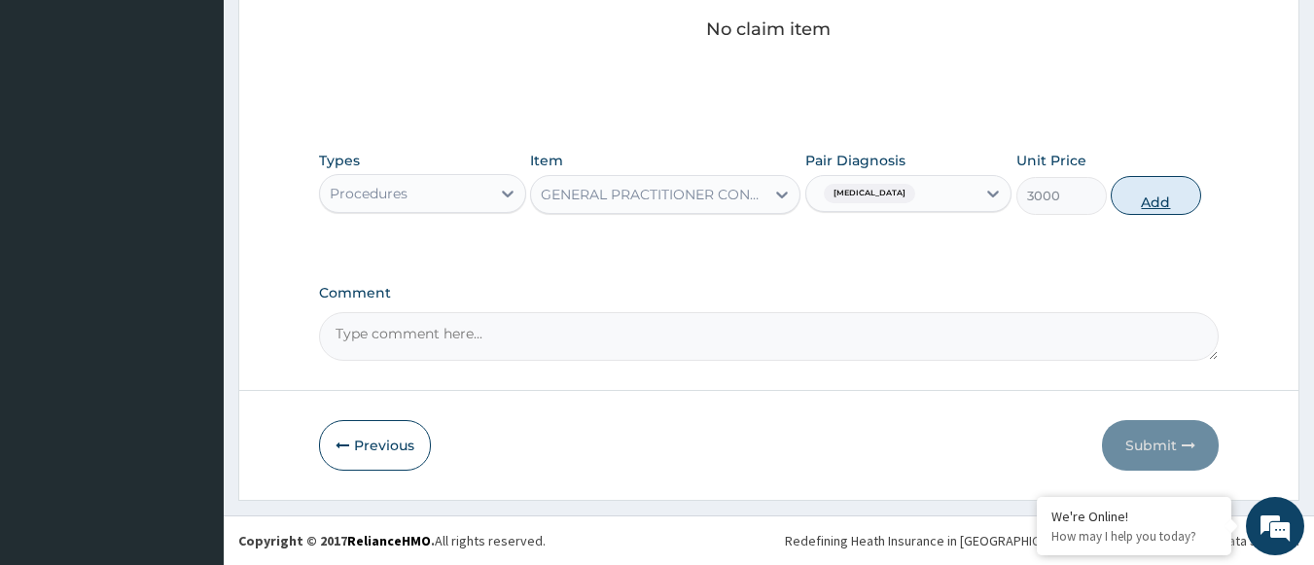
click at [1144, 200] on button "Add" at bounding box center [1155, 195] width 90 height 39
type input "0"
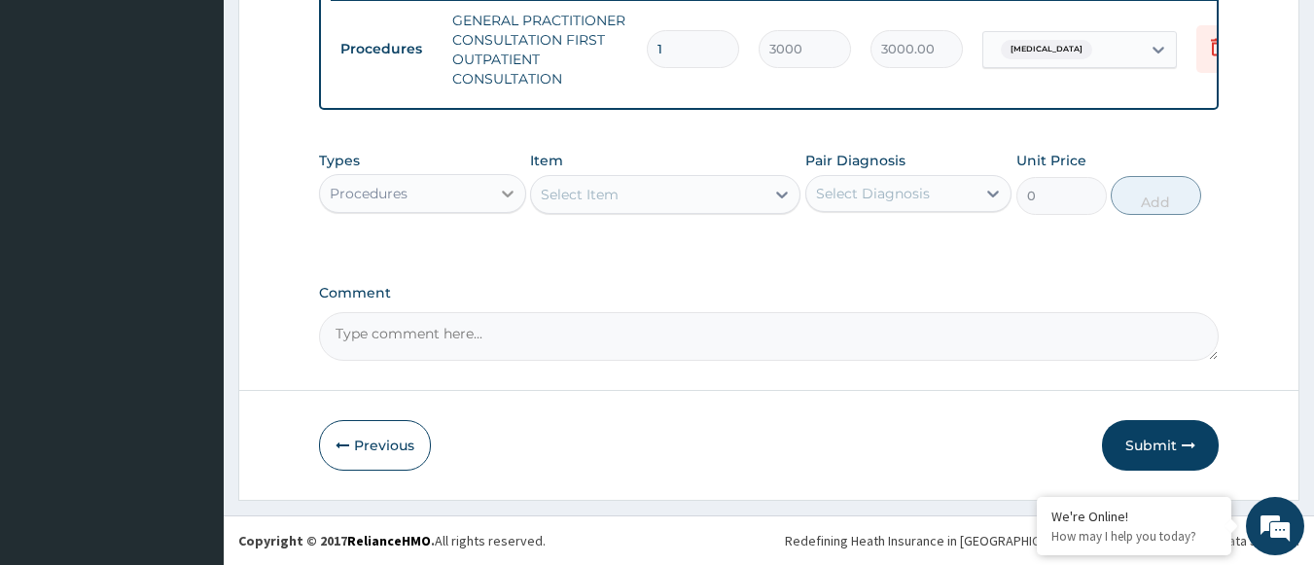
click at [493, 187] on div at bounding box center [507, 193] width 35 height 35
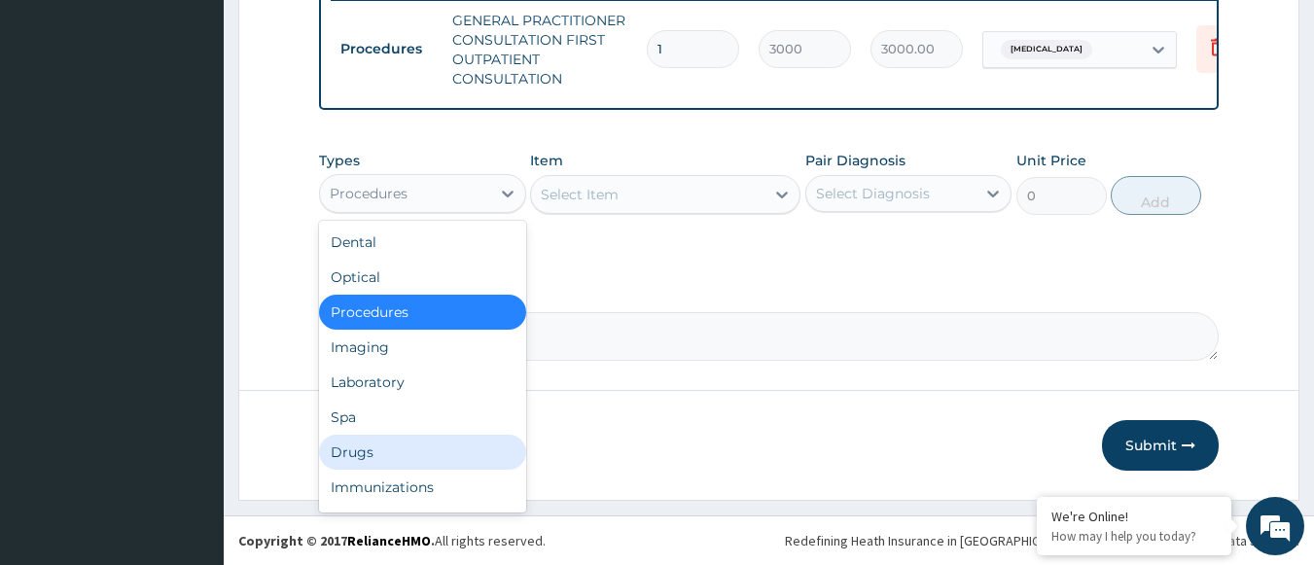
click at [395, 452] on div "Drugs" at bounding box center [422, 452] width 207 height 35
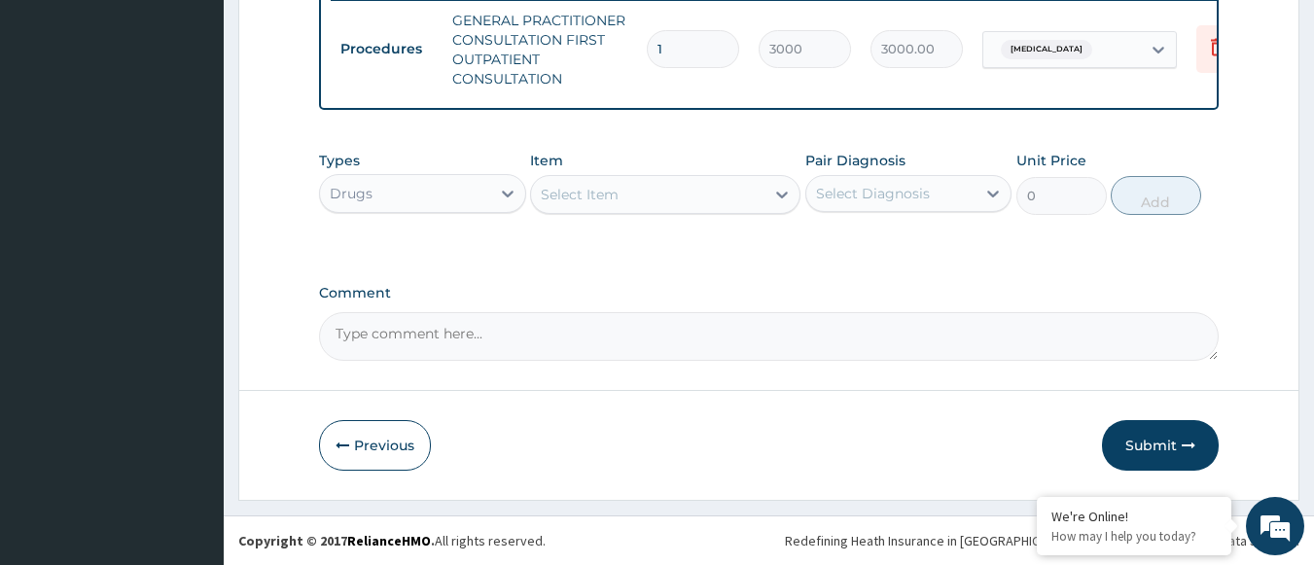
click at [653, 202] on div "Select Item" at bounding box center [647, 194] width 233 height 31
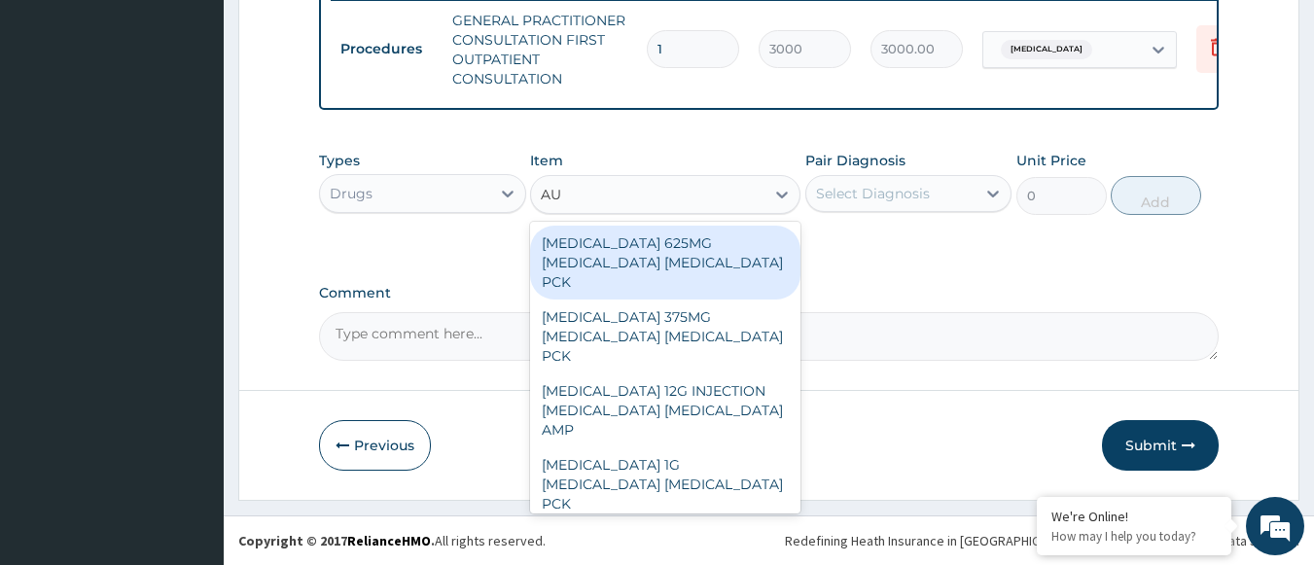
type input "AUG"
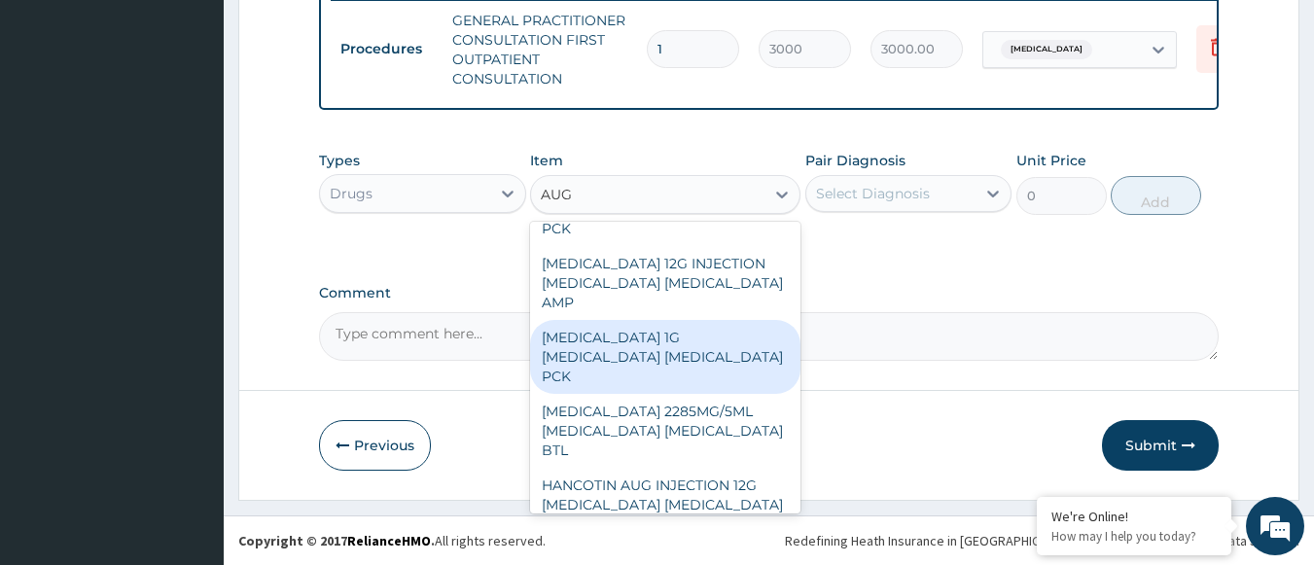
scroll to position [128, 0]
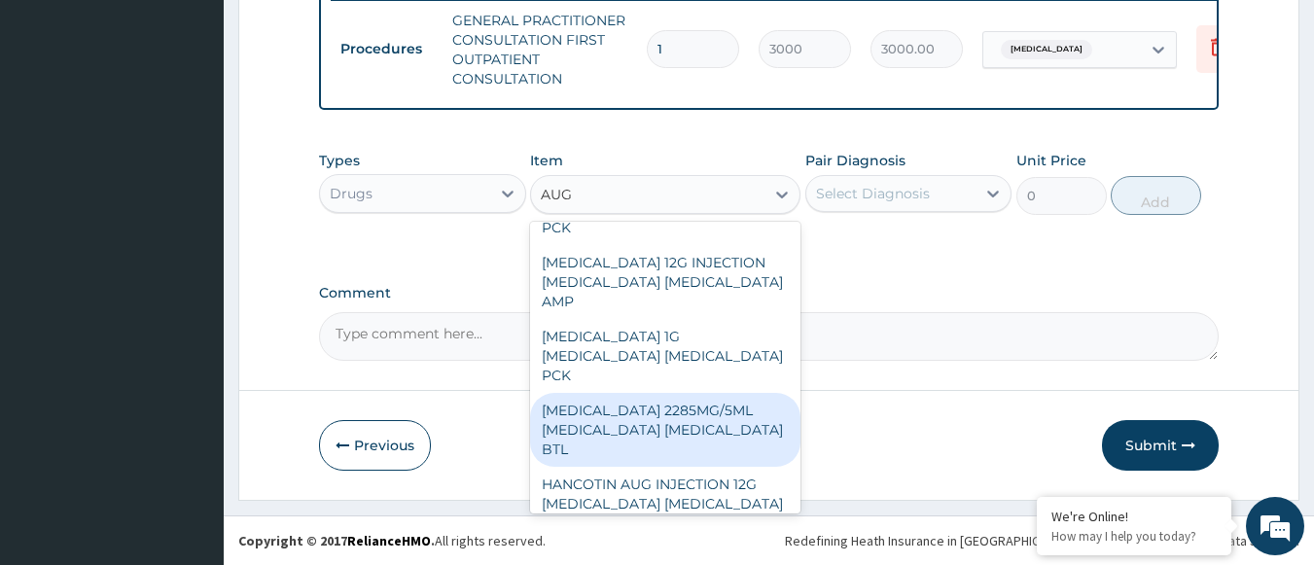
click at [663, 400] on div "AUGMENTIN 2285MG/5ML AMOXICILLIN CLAVULANIC ACID BTL" at bounding box center [665, 430] width 270 height 74
type input "8159.25"
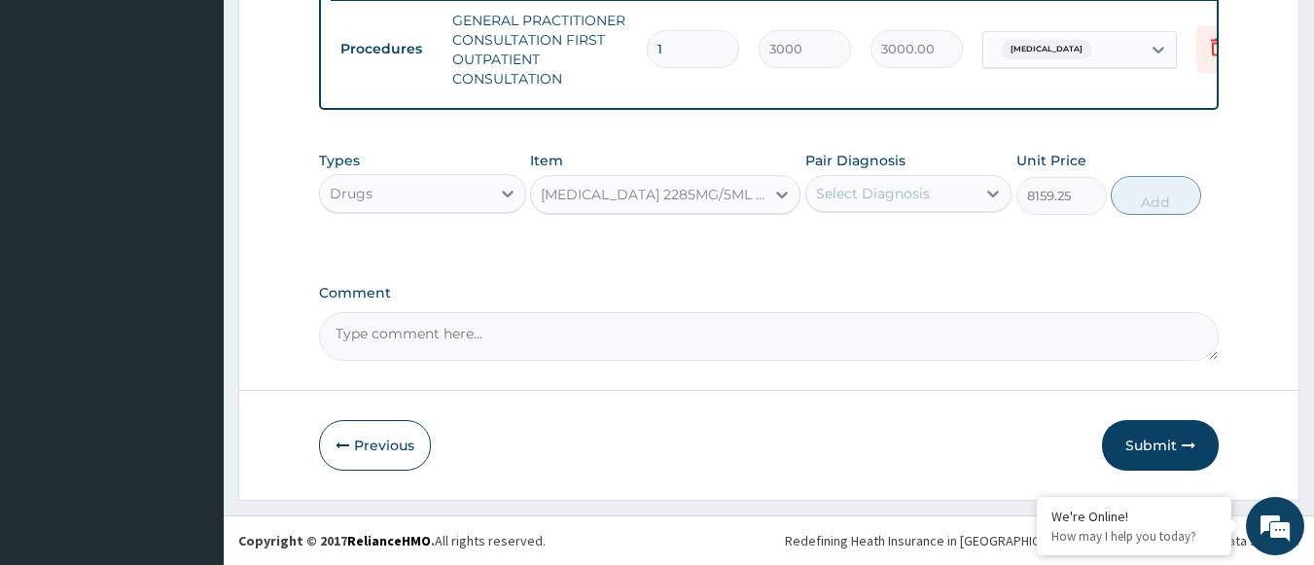
drag, startPoint x: 856, startPoint y: 182, endPoint x: 832, endPoint y: 251, distance: 72.9
drag, startPoint x: 832, startPoint y: 251, endPoint x: 815, endPoint y: 211, distance: 43.5
click at [815, 211] on div "Select Diagnosis" at bounding box center [908, 193] width 207 height 37
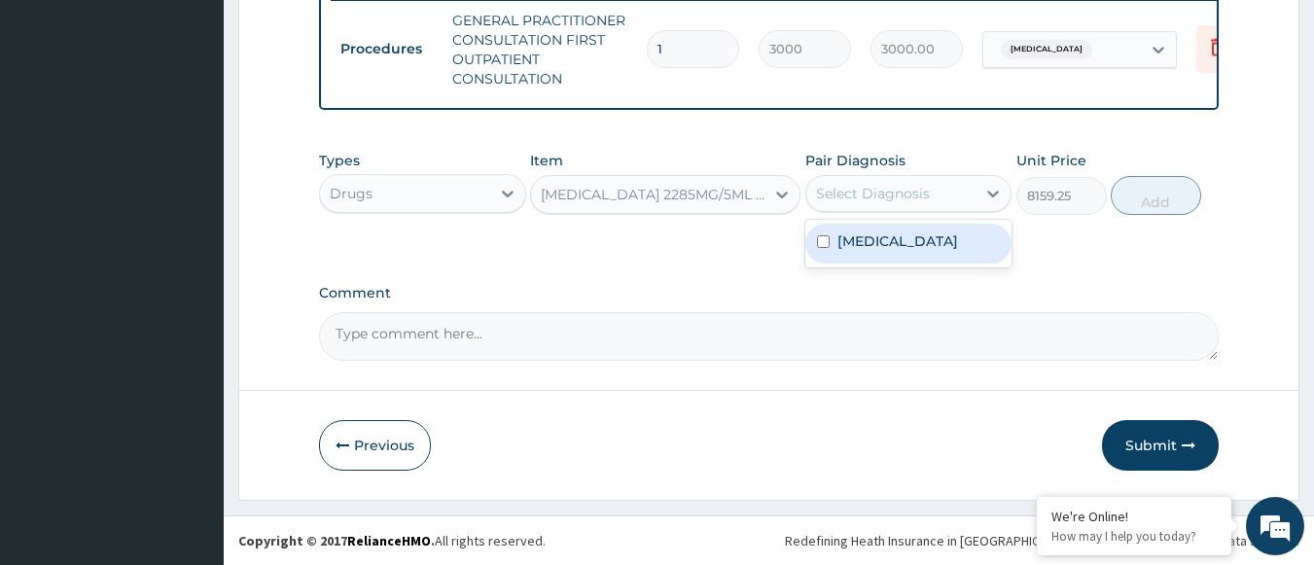
click at [859, 207] on div "Select Diagnosis" at bounding box center [891, 193] width 170 height 31
click at [823, 247] on input "checkbox" at bounding box center [823, 241] width 13 height 13
checkbox input "true"
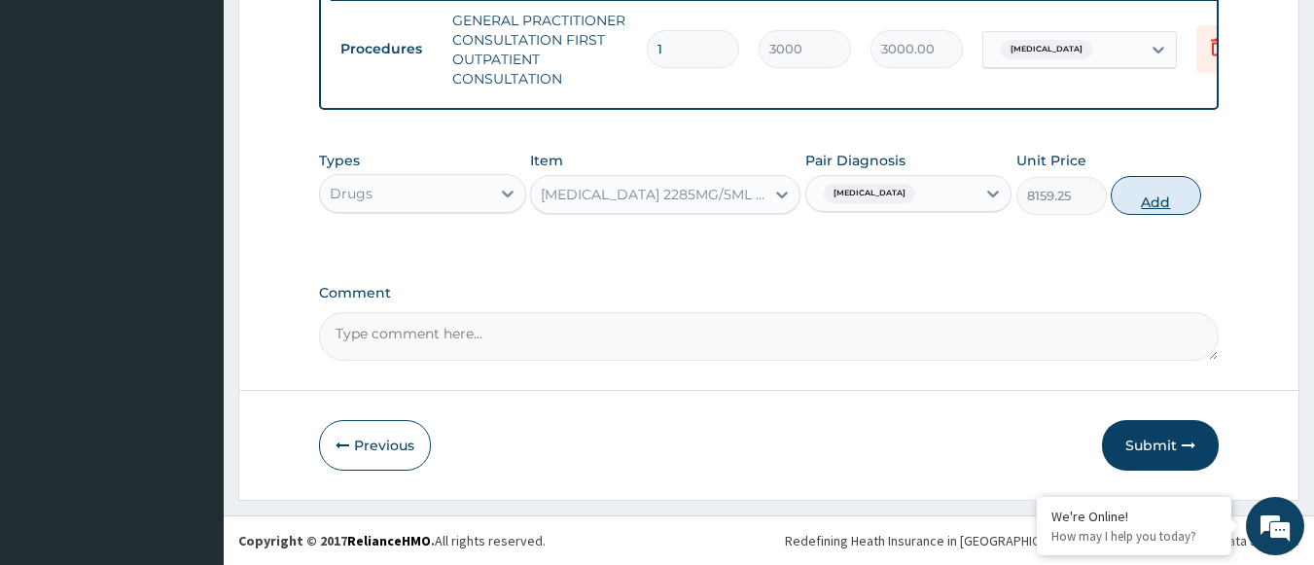
click at [1153, 191] on button "Add" at bounding box center [1155, 195] width 90 height 39
type input "0"
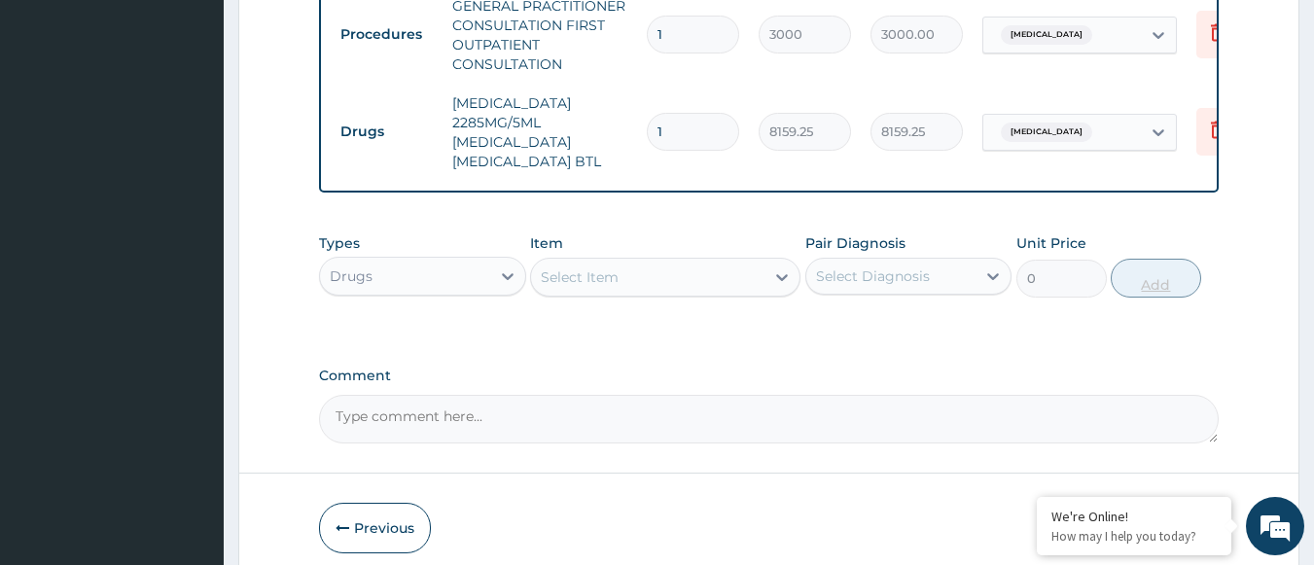
scroll to position [887, 0]
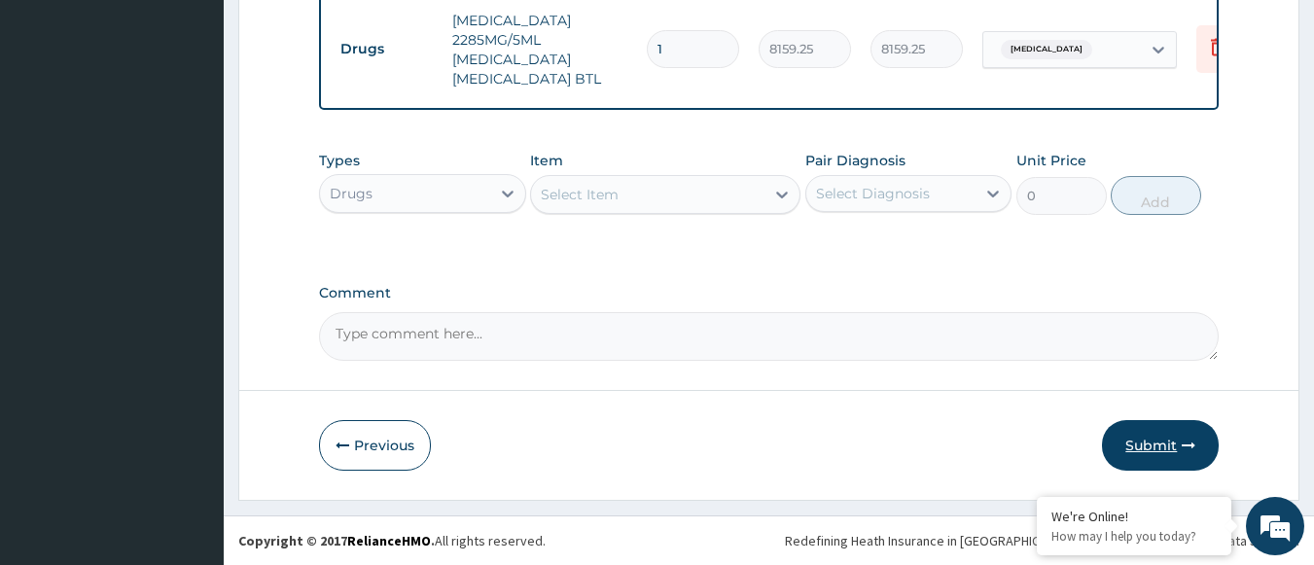
click at [1171, 440] on button "Submit" at bounding box center [1160, 445] width 117 height 51
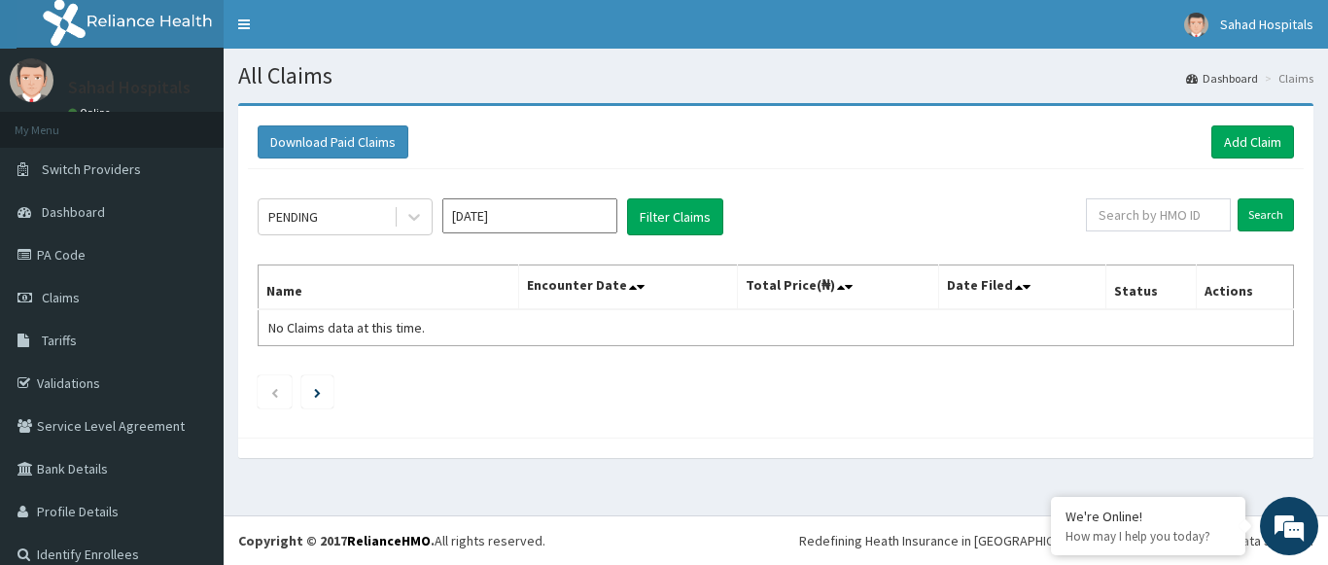
click at [603, 226] on input "[DATE]" at bounding box center [529, 215] width 175 height 35
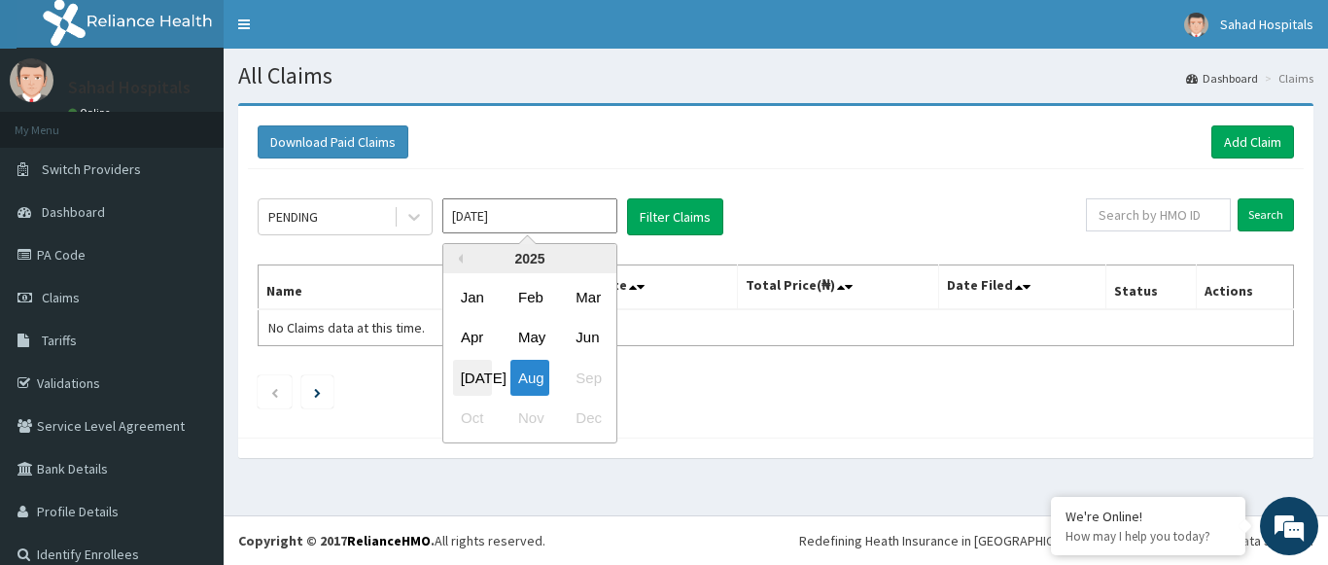
click at [470, 372] on div "[DATE]" at bounding box center [472, 378] width 39 height 36
type input "[DATE]"
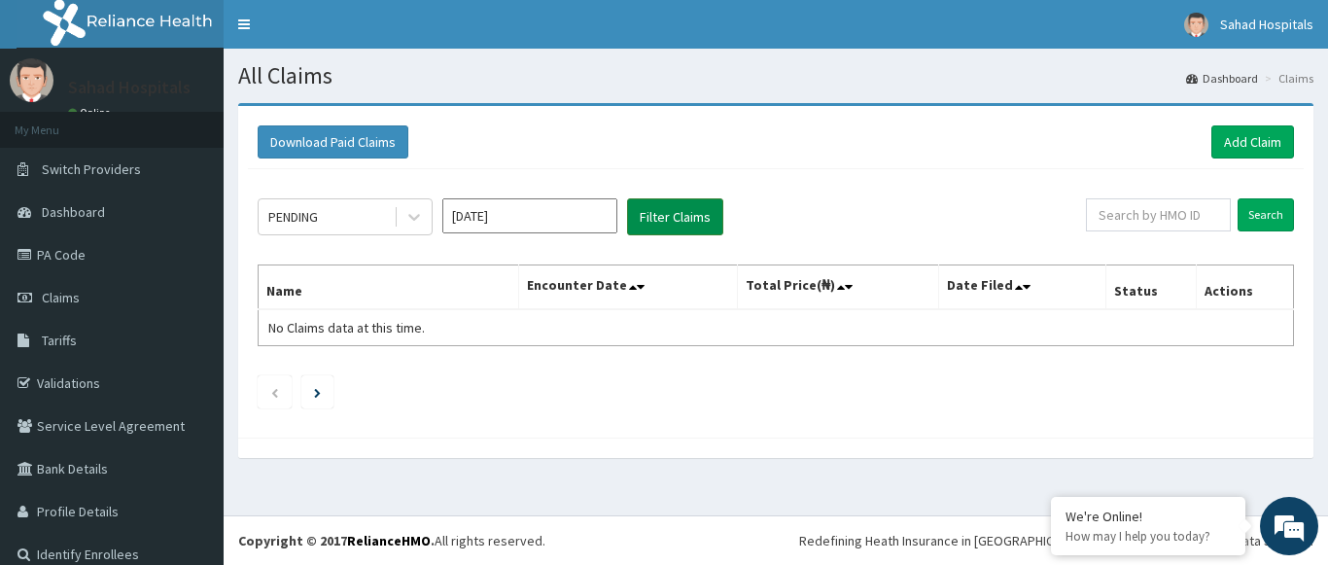
click at [676, 213] on button "Filter Claims" at bounding box center [675, 216] width 96 height 37
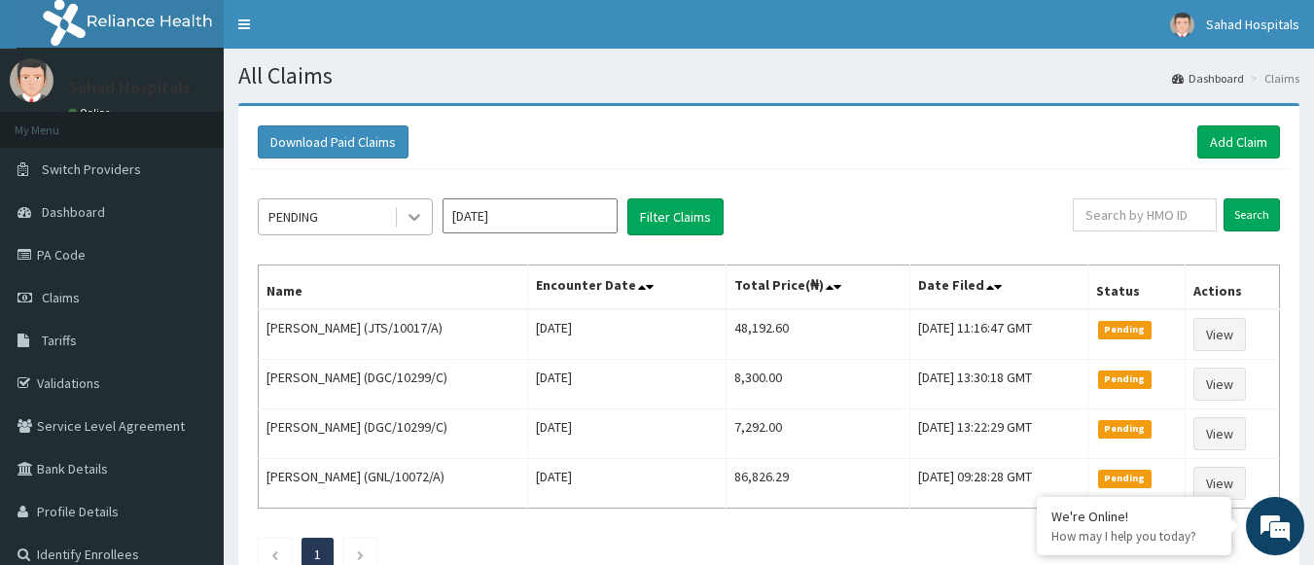
click at [417, 214] on icon at bounding box center [414, 216] width 19 height 19
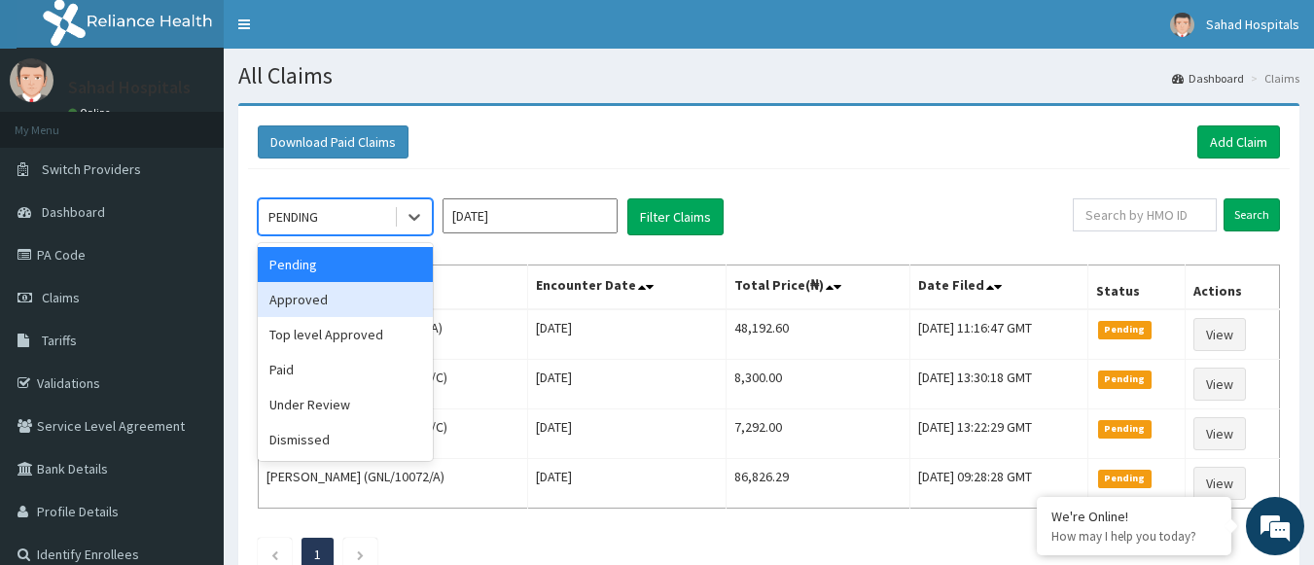
click at [332, 299] on div "Approved" at bounding box center [345, 299] width 175 height 35
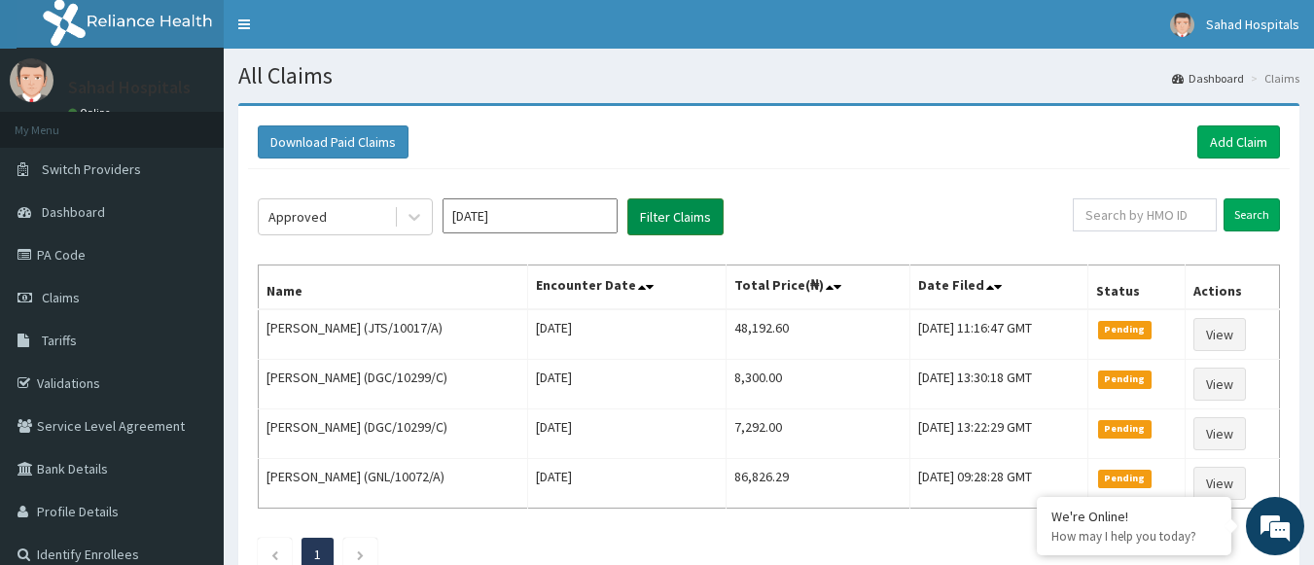
click at [685, 212] on button "Filter Claims" at bounding box center [675, 216] width 96 height 37
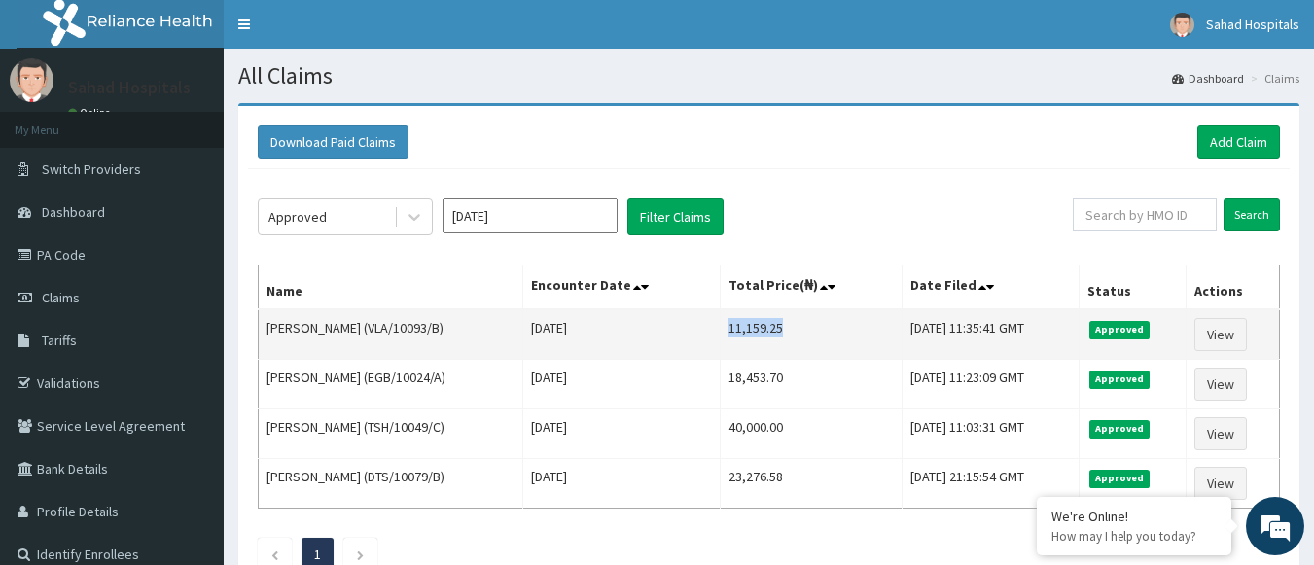
drag, startPoint x: 733, startPoint y: 324, endPoint x: 798, endPoint y: 348, distance: 69.5
click at [798, 348] on td "11,159.25" at bounding box center [811, 334] width 183 height 51
copy td "11,159.25"
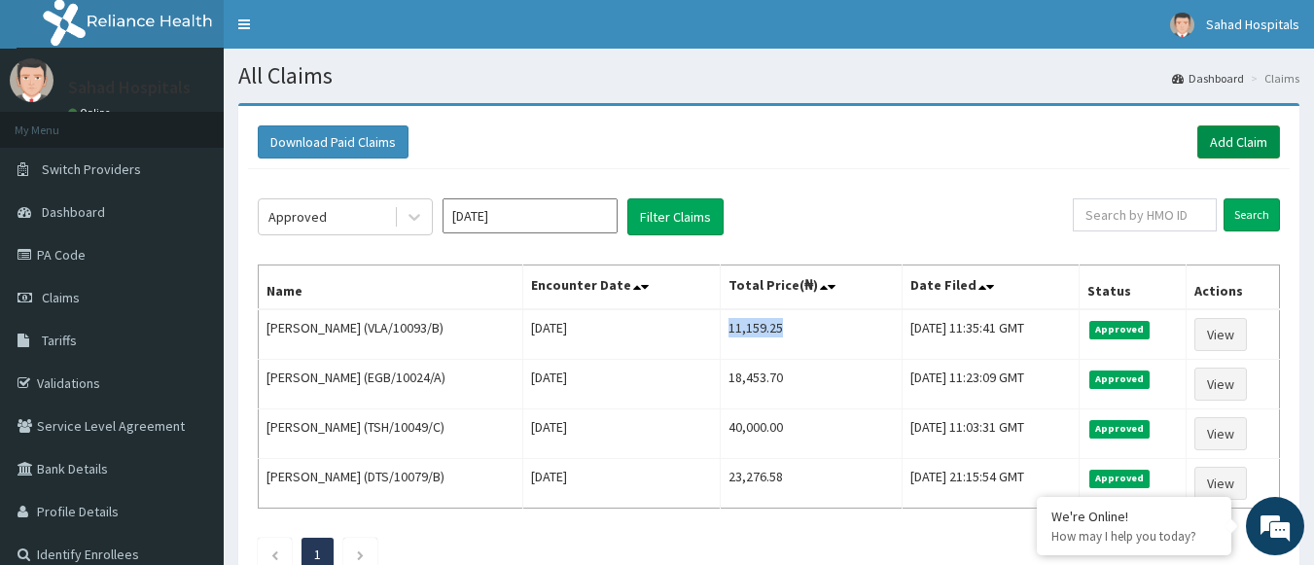
click at [1237, 146] on link "Add Claim" at bounding box center [1238, 141] width 83 height 33
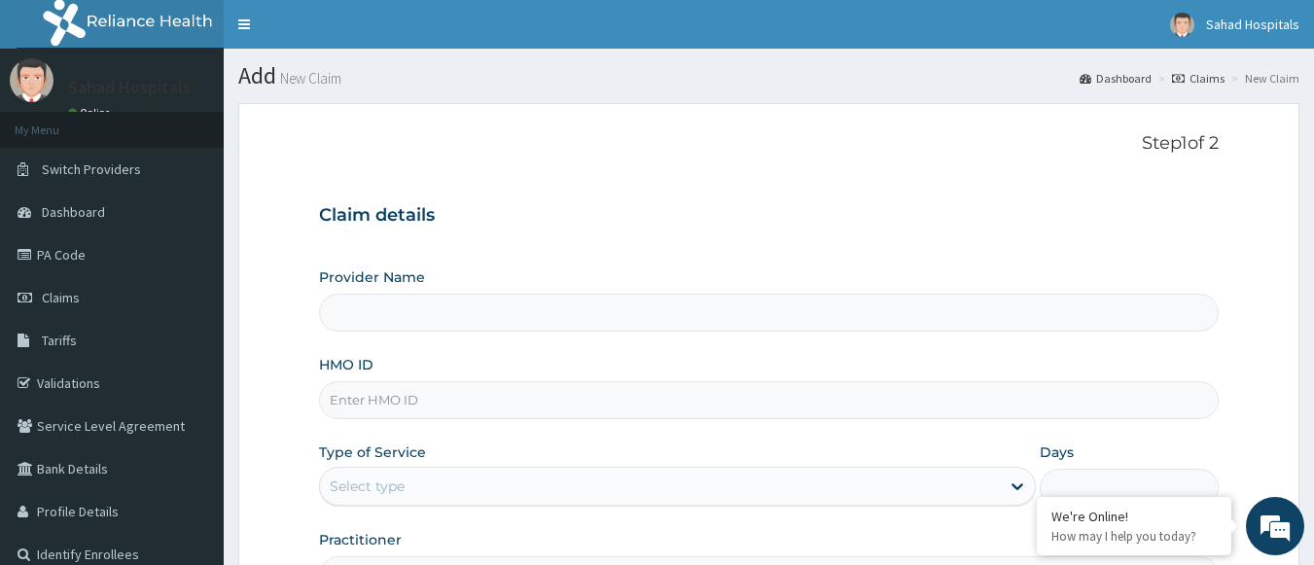
type input "Sahad Hospitals"
click at [700, 415] on input "HMO ID" at bounding box center [769, 400] width 900 height 38
paste input "FCC/15738/A"
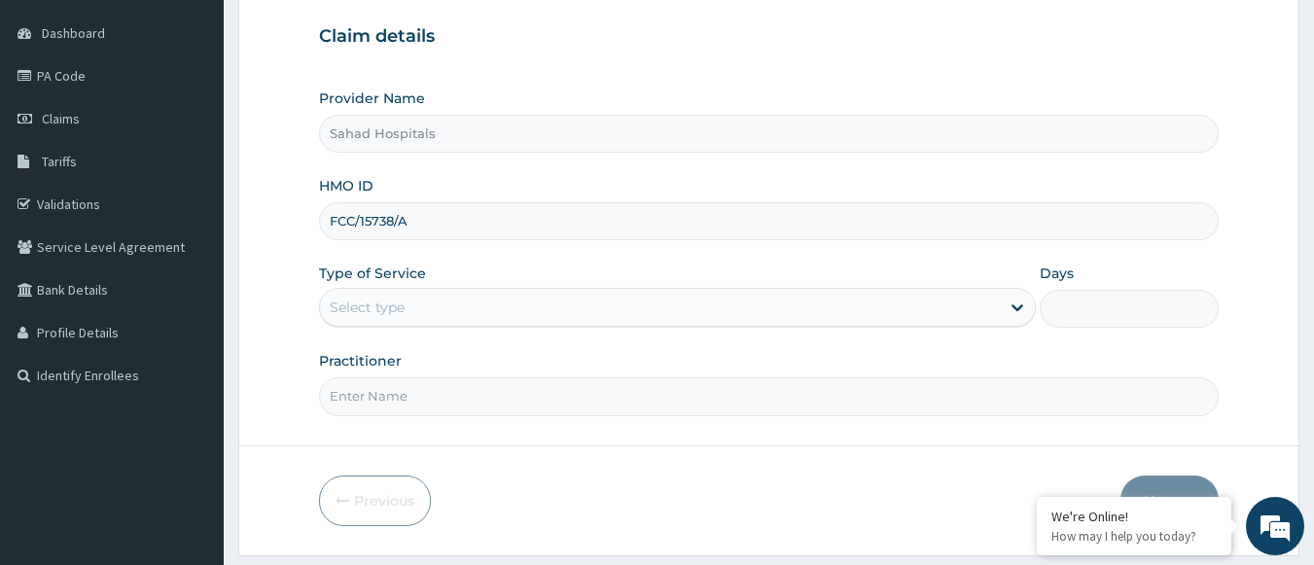
type input "FCC/15738/A"
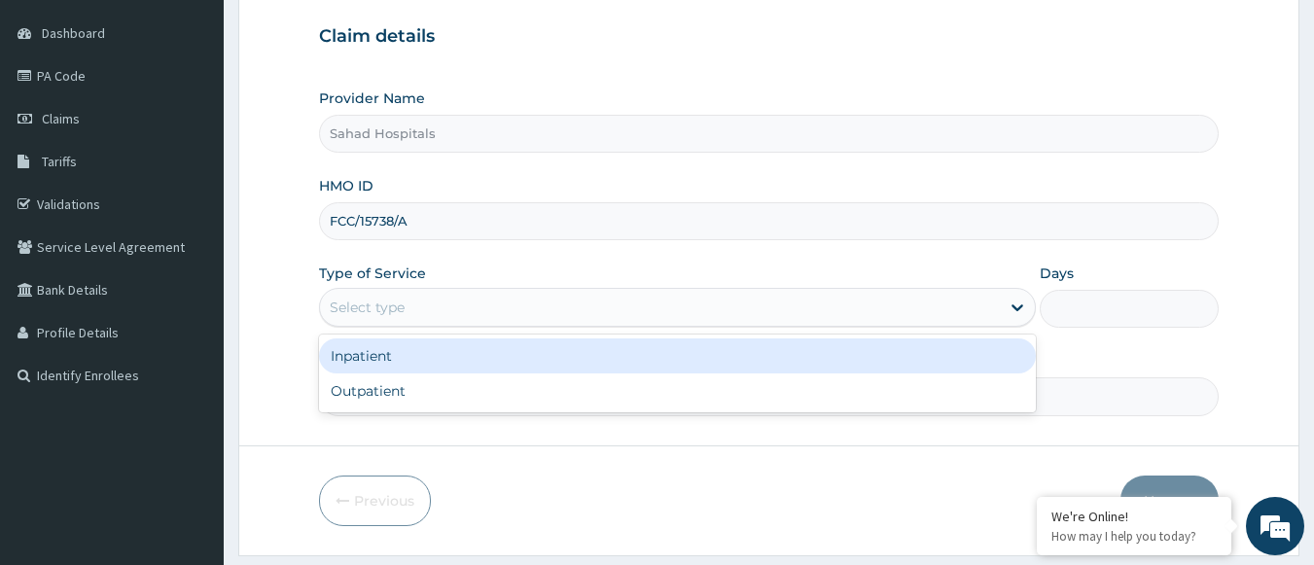
click at [530, 308] on div "Select type" at bounding box center [660, 307] width 680 height 31
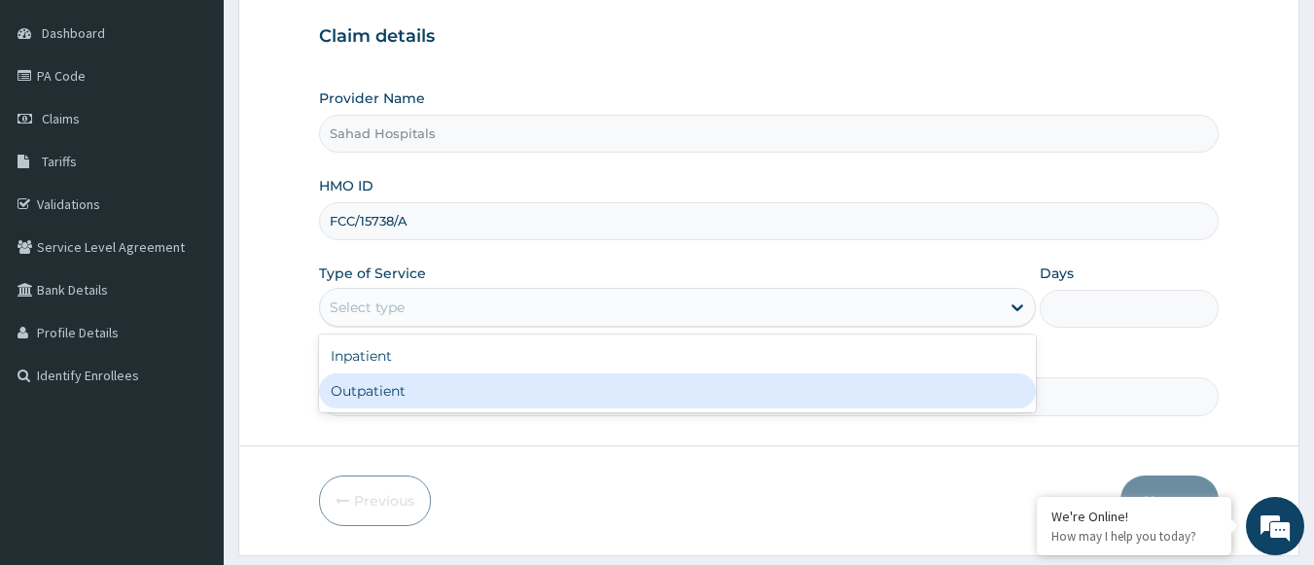
click at [382, 385] on div "Outpatient" at bounding box center [677, 390] width 717 height 35
type input "1"
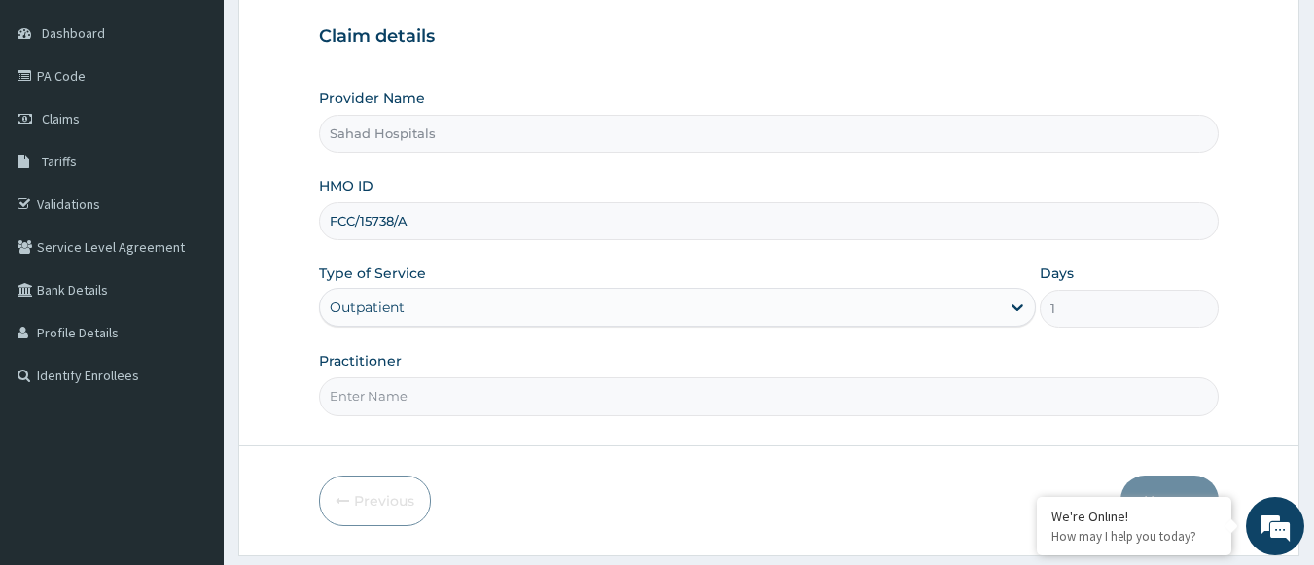
click at [382, 385] on input "Practitioner" at bounding box center [769, 396] width 900 height 38
type input "GP"
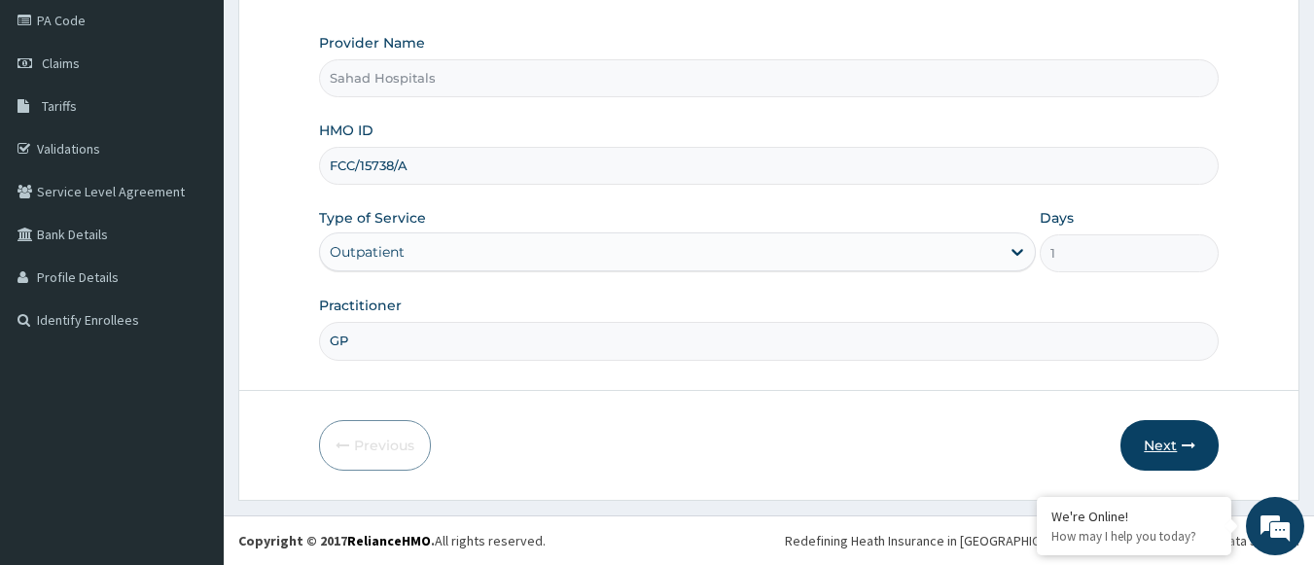
click at [1165, 441] on button "Next" at bounding box center [1169, 445] width 98 height 51
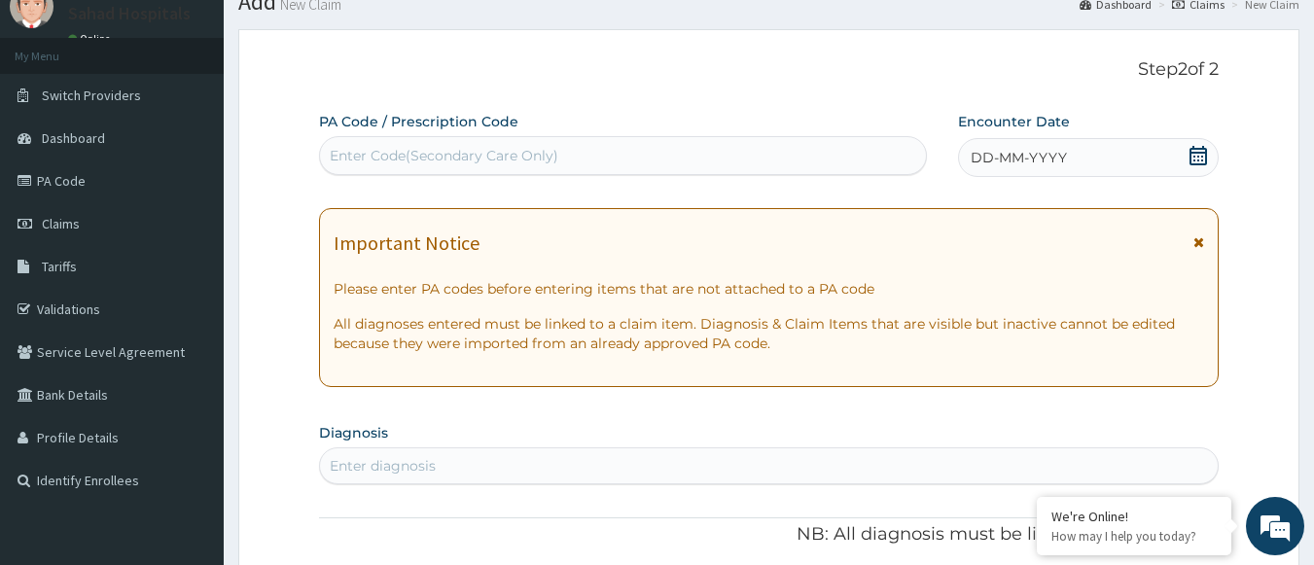
scroll to position [0, 0]
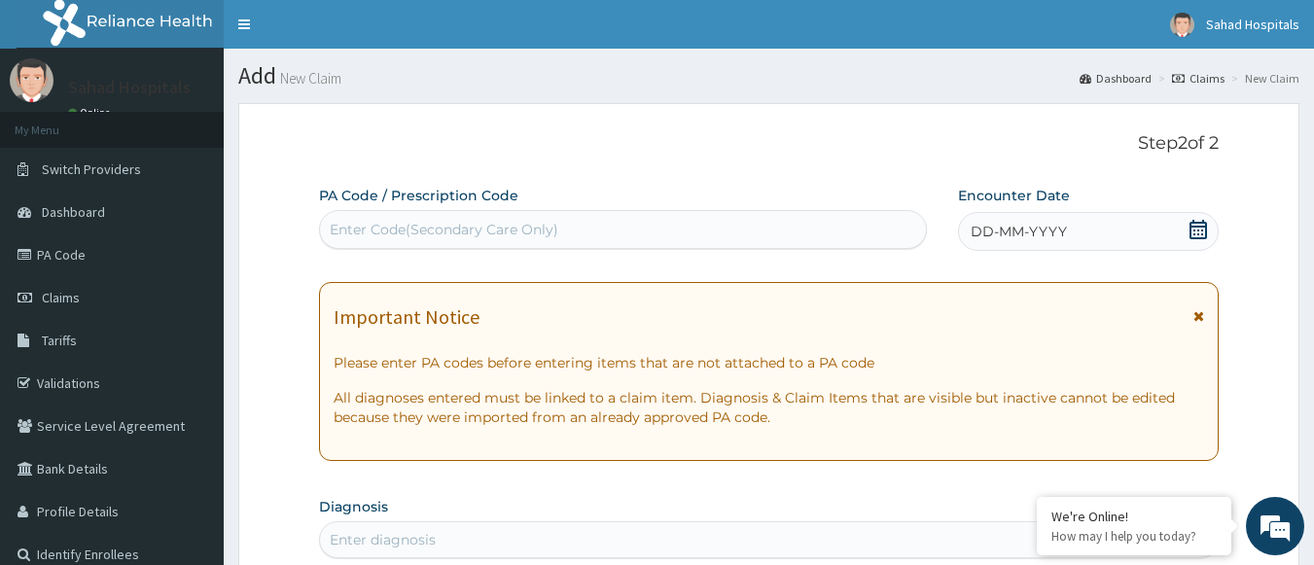
click at [865, 226] on div "Enter Code(Secondary Care Only)" at bounding box center [623, 229] width 607 height 31
